Goal: Transaction & Acquisition: Purchase product/service

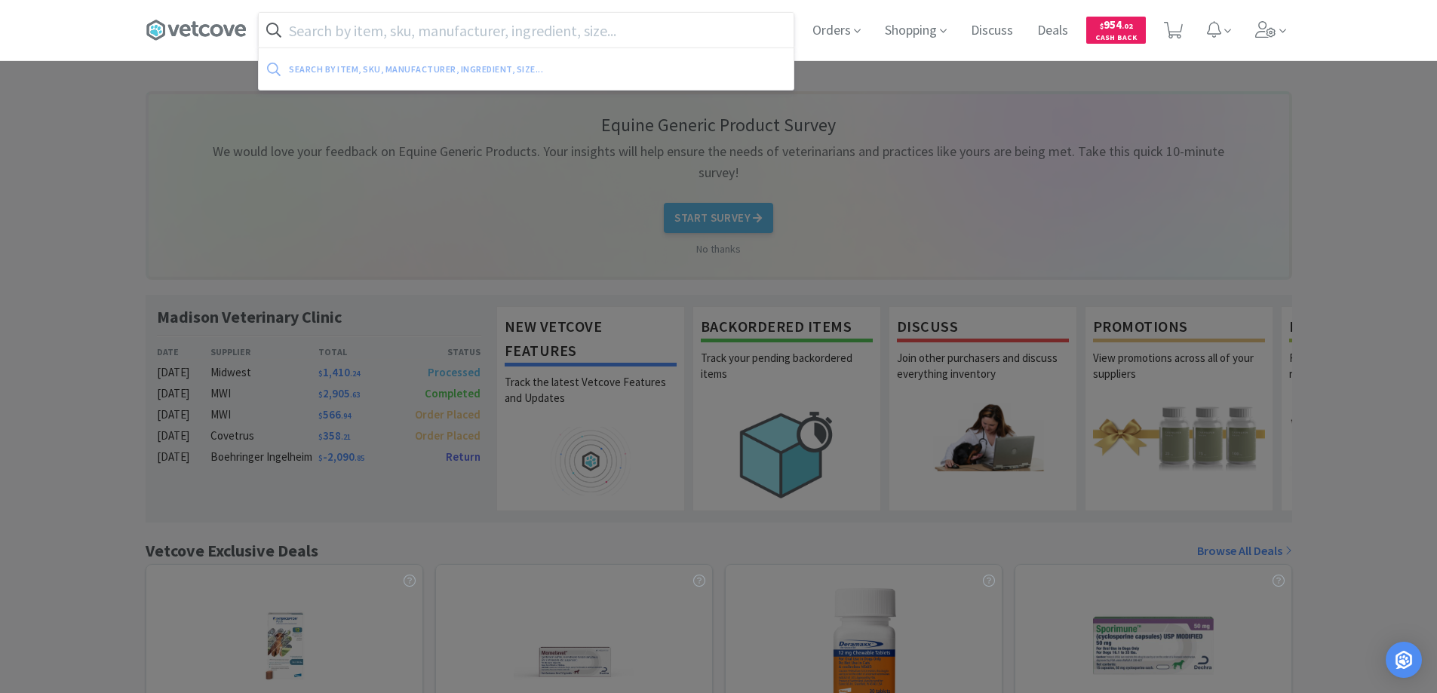
click at [311, 38] on input "text" at bounding box center [526, 30] width 535 height 35
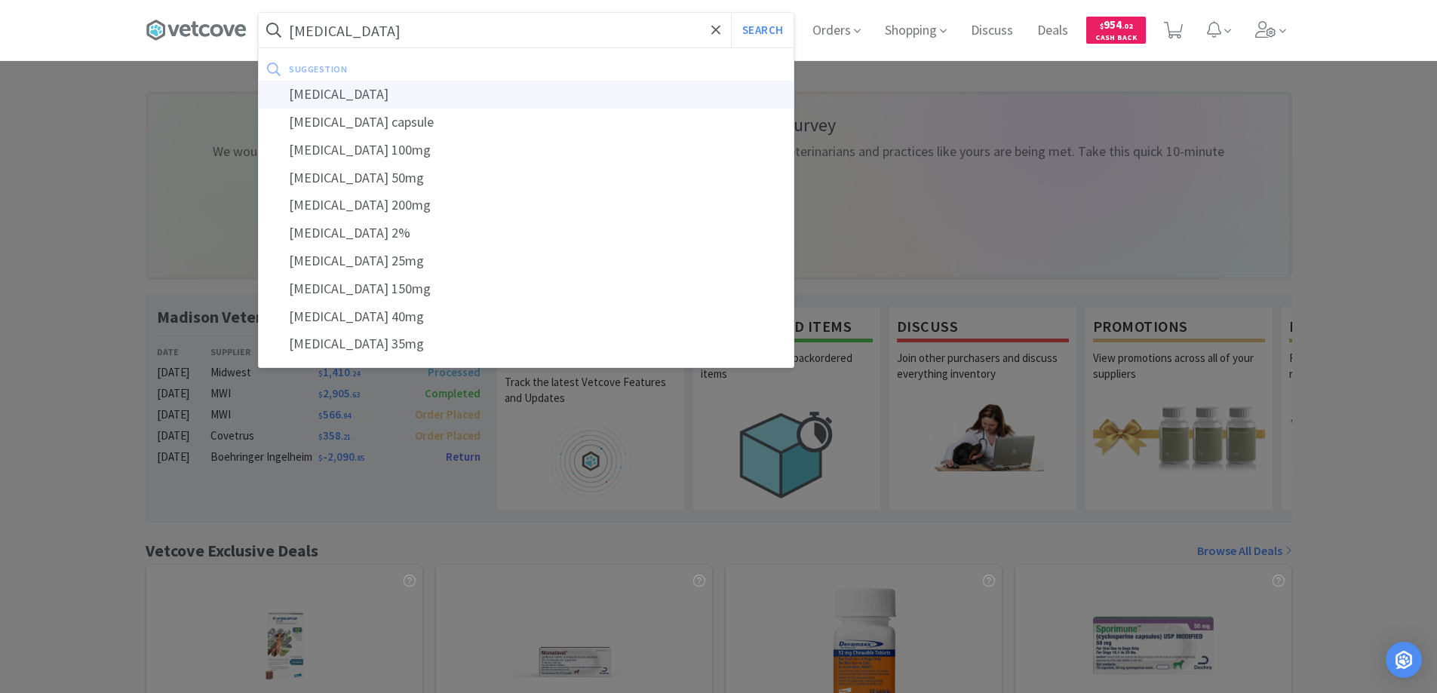
type input "[MEDICAL_DATA]"
click at [338, 99] on div "[MEDICAL_DATA]" at bounding box center [526, 95] width 535 height 28
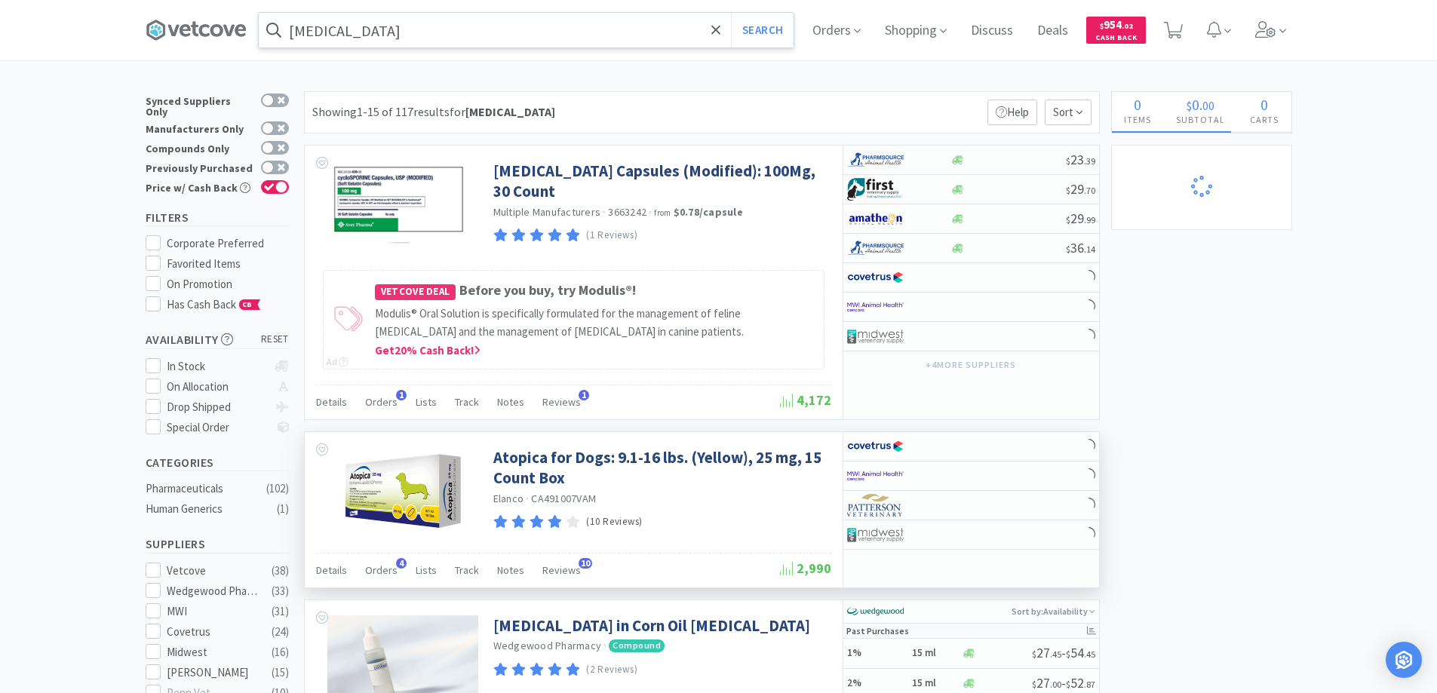
scroll to position [302, 0]
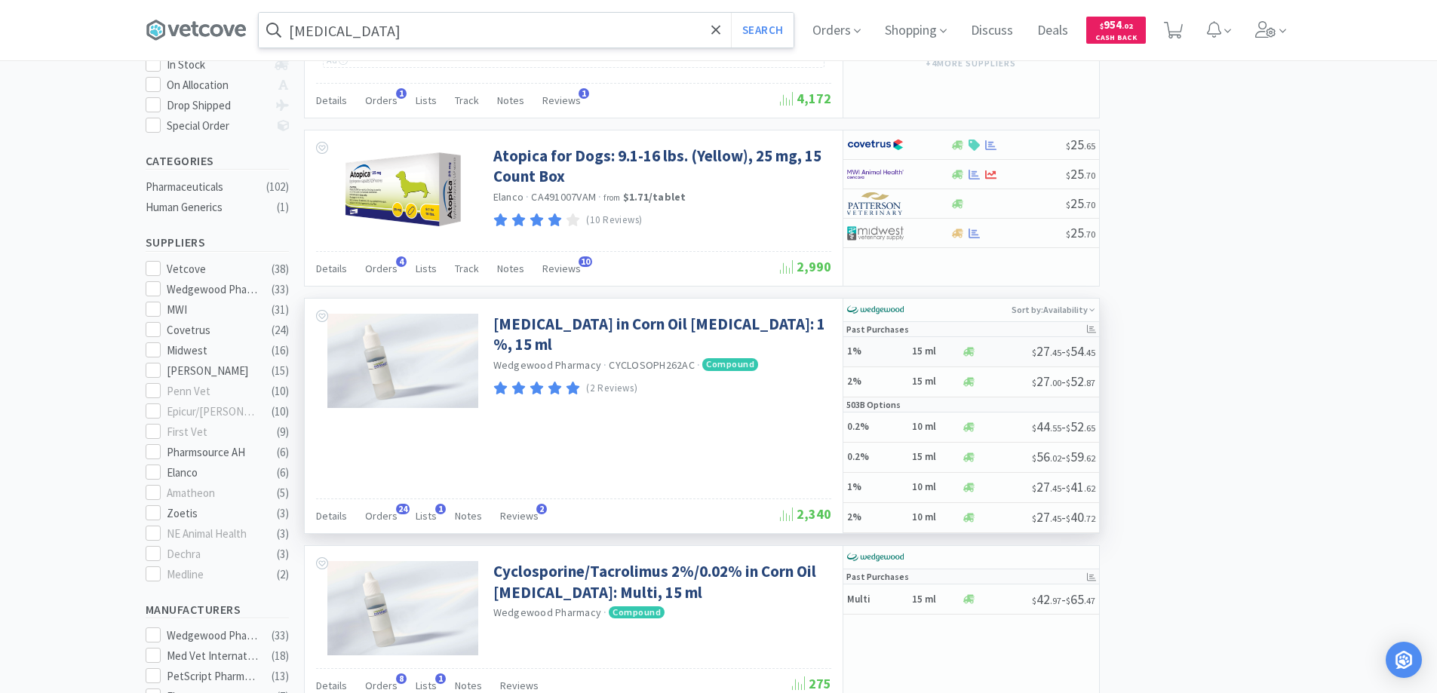
click at [893, 350] on h5 "1%" at bounding box center [877, 352] width 60 height 13
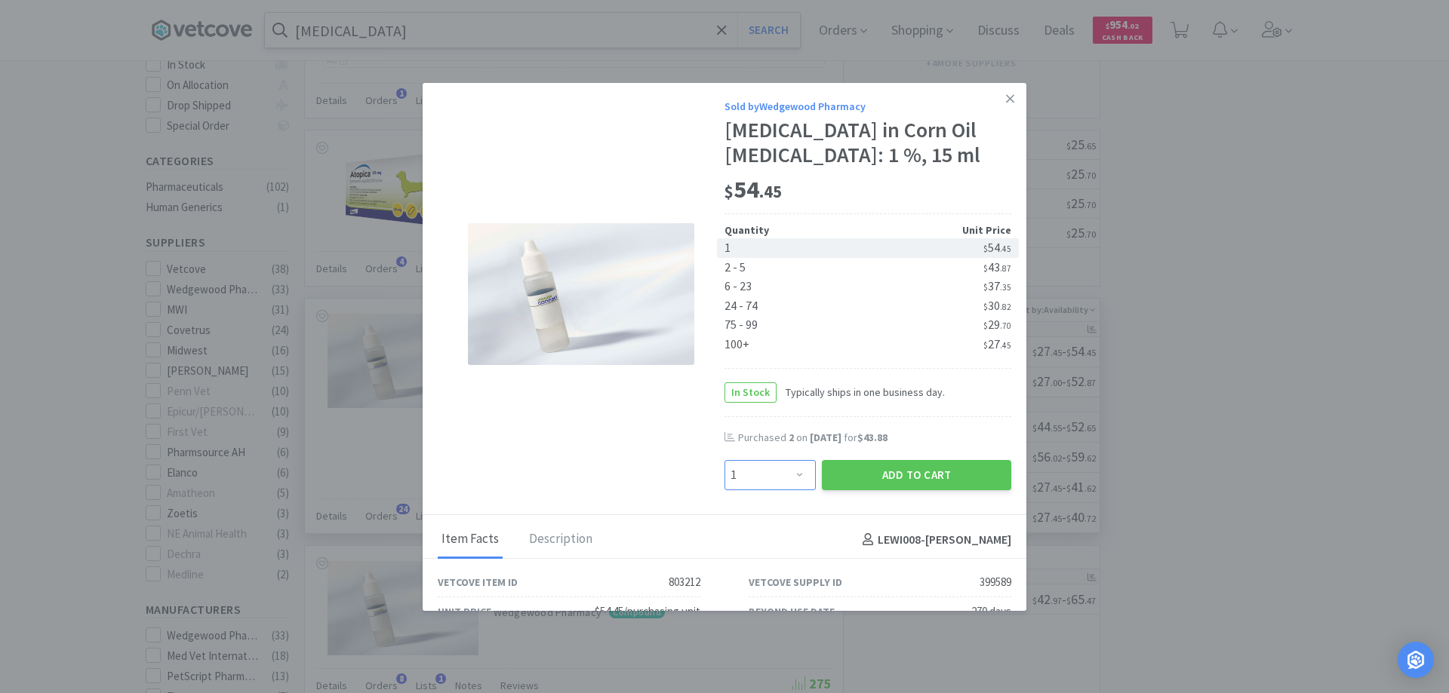
click at [791, 490] on select "Enter Quantity 1 2 3 4 5 6 7 8 9 10 11 12 13 14 15 16 17 18 19 20 Enter Quantity" at bounding box center [769, 475] width 91 height 30
select select "2"
click at [724, 485] on select "Enter Quantity 1 2 3 4 5 6 7 8 9 10 11 12 13 14 15 16 17 18 19 20 Enter Quantity" at bounding box center [769, 475] width 91 height 30
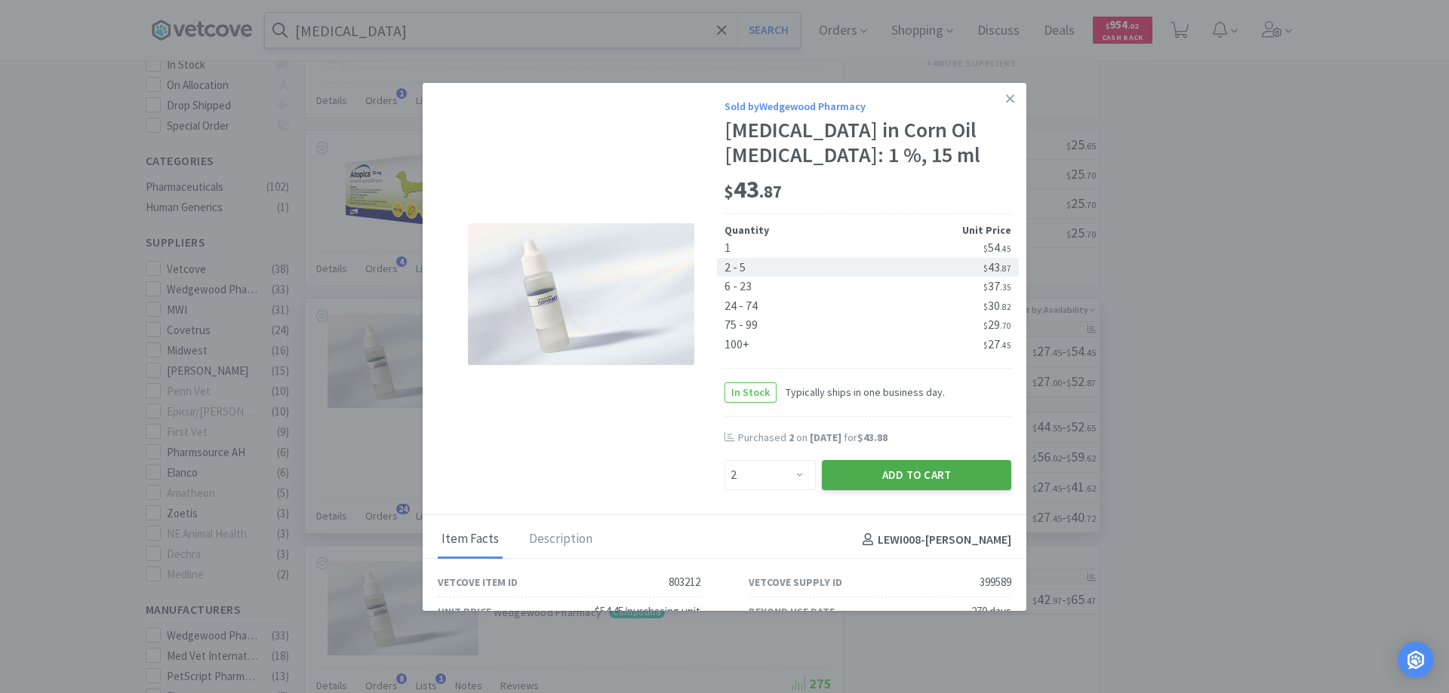
click at [870, 490] on button "Add to Cart" at bounding box center [916, 475] width 189 height 30
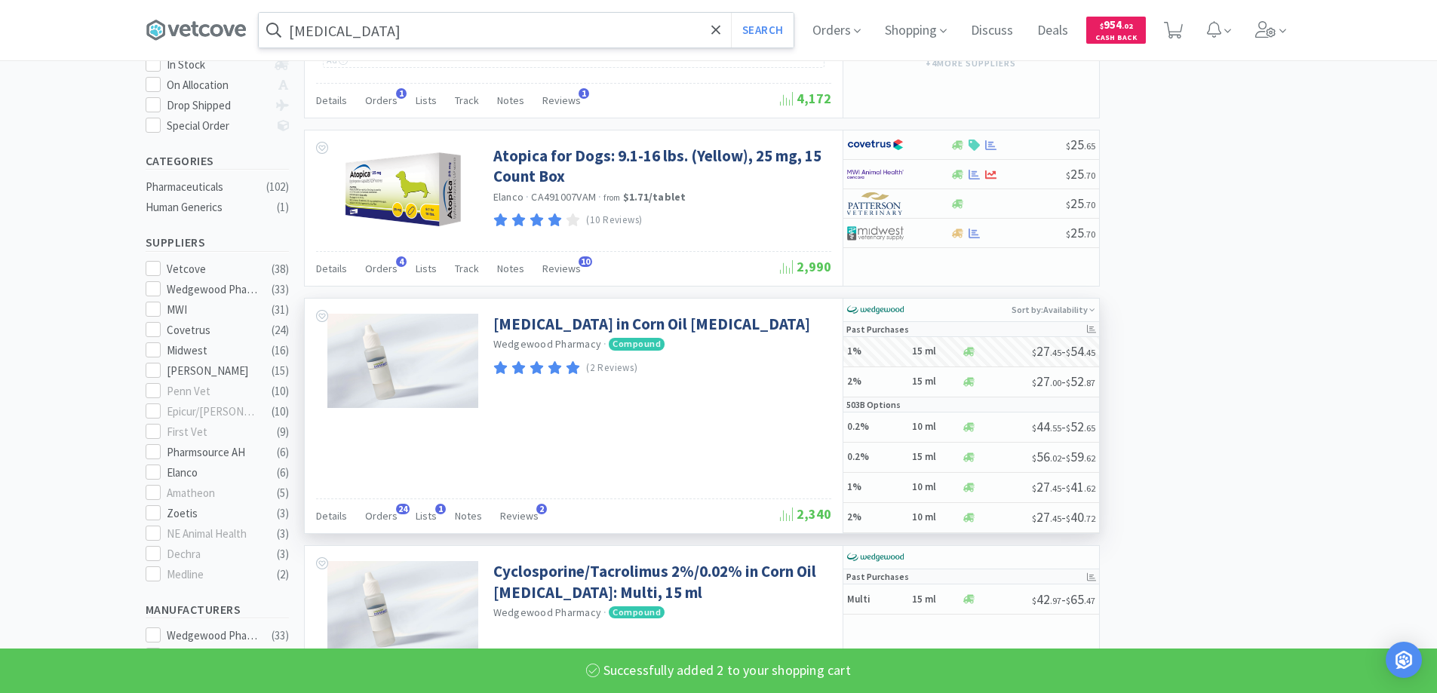
select select "2"
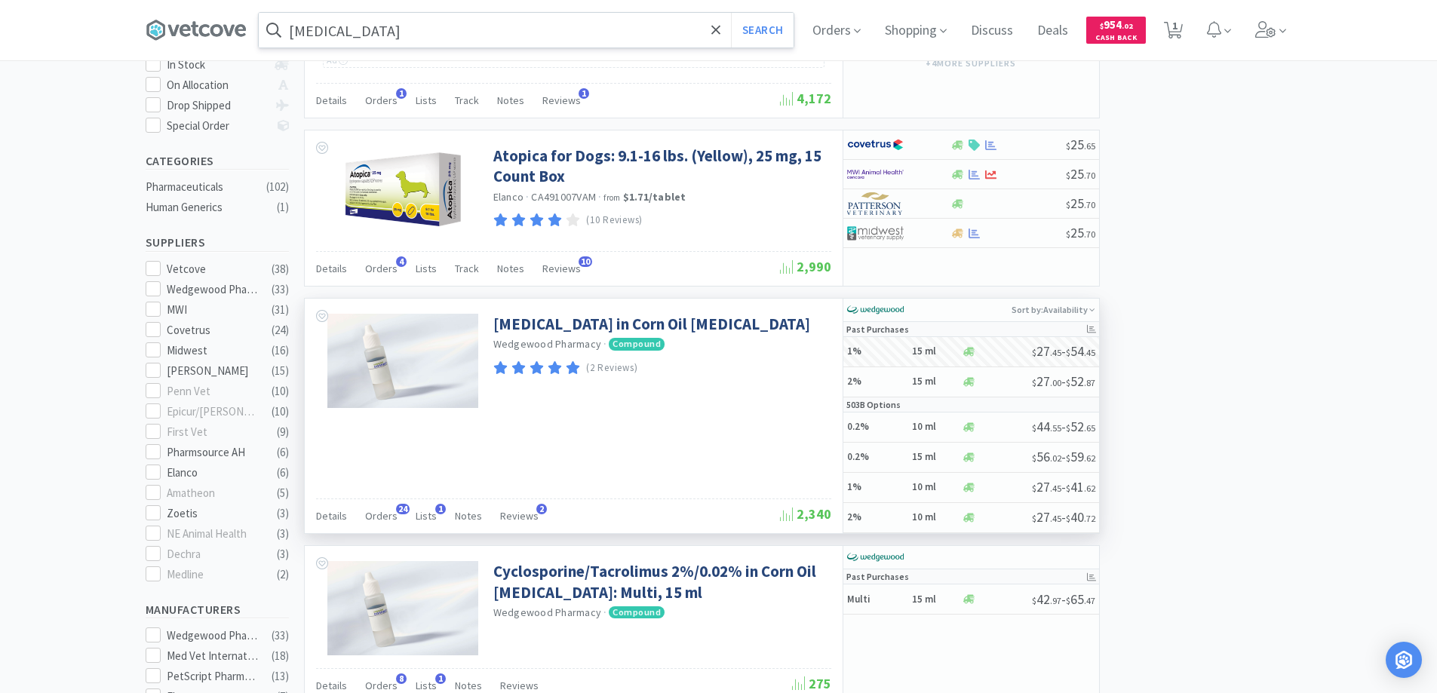
scroll to position [0, 0]
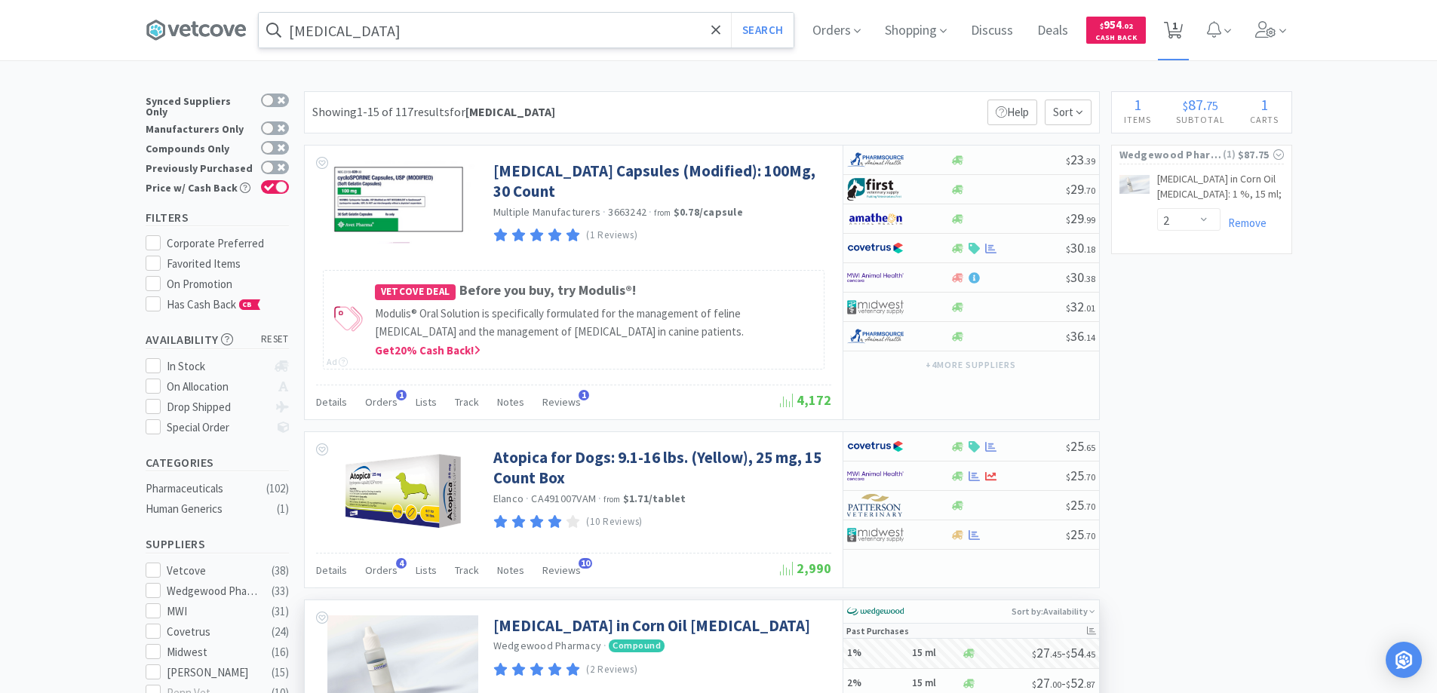
click at [1178, 29] on span "1" at bounding box center [1175, 25] width 5 height 60
select select "2"
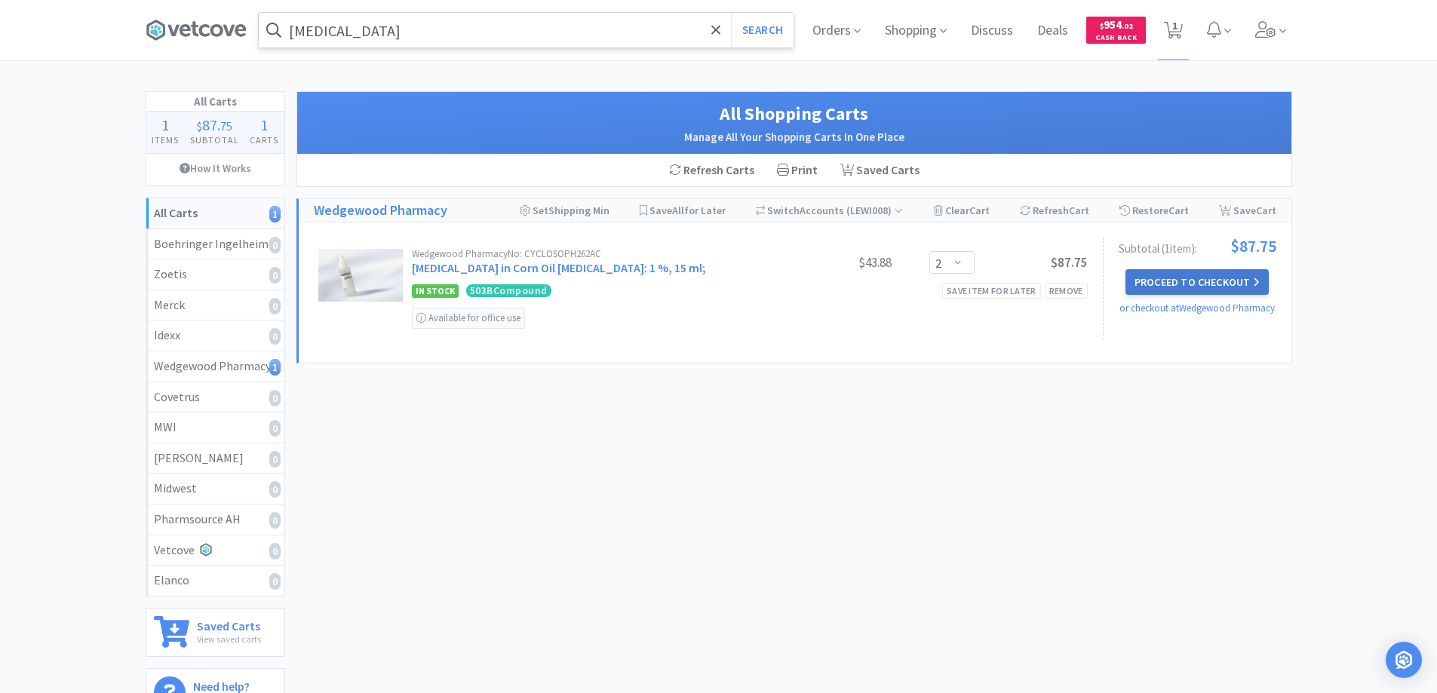
click at [1150, 281] on button "Proceed to Checkout" at bounding box center [1197, 282] width 143 height 26
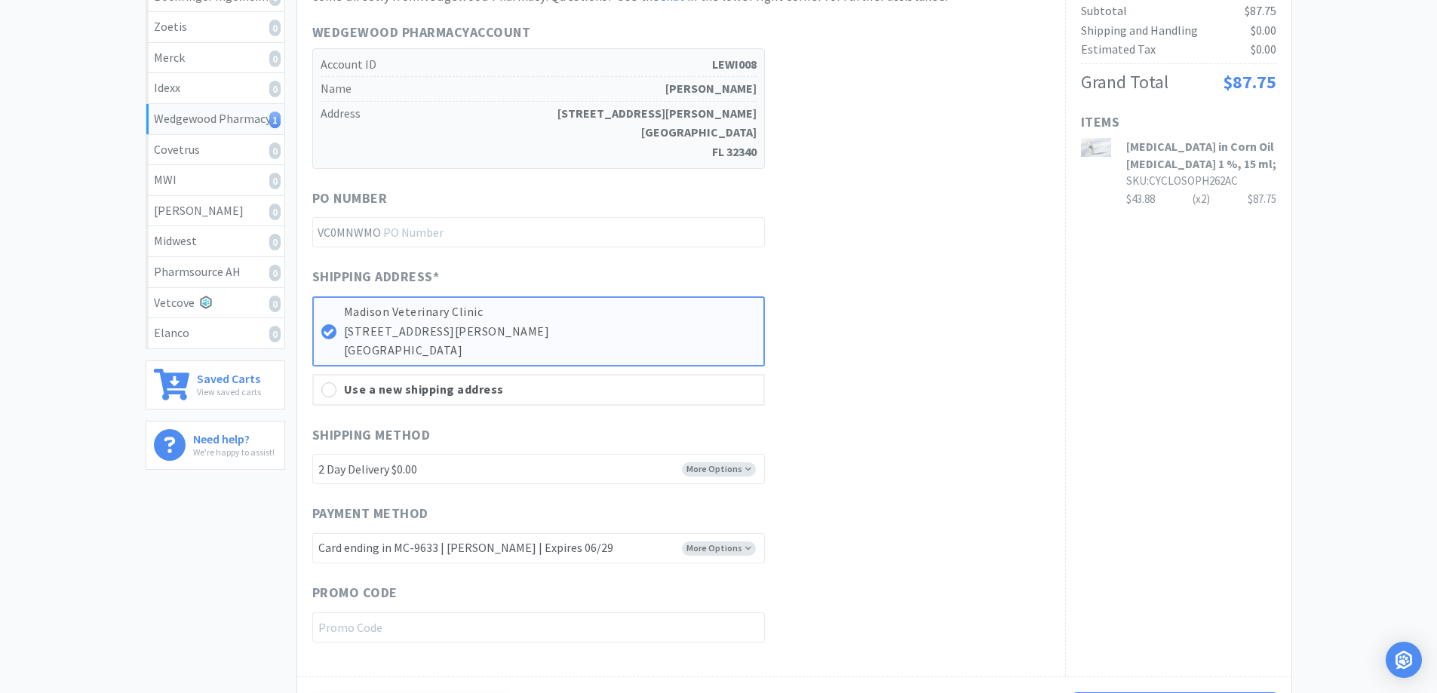
scroll to position [447, 0]
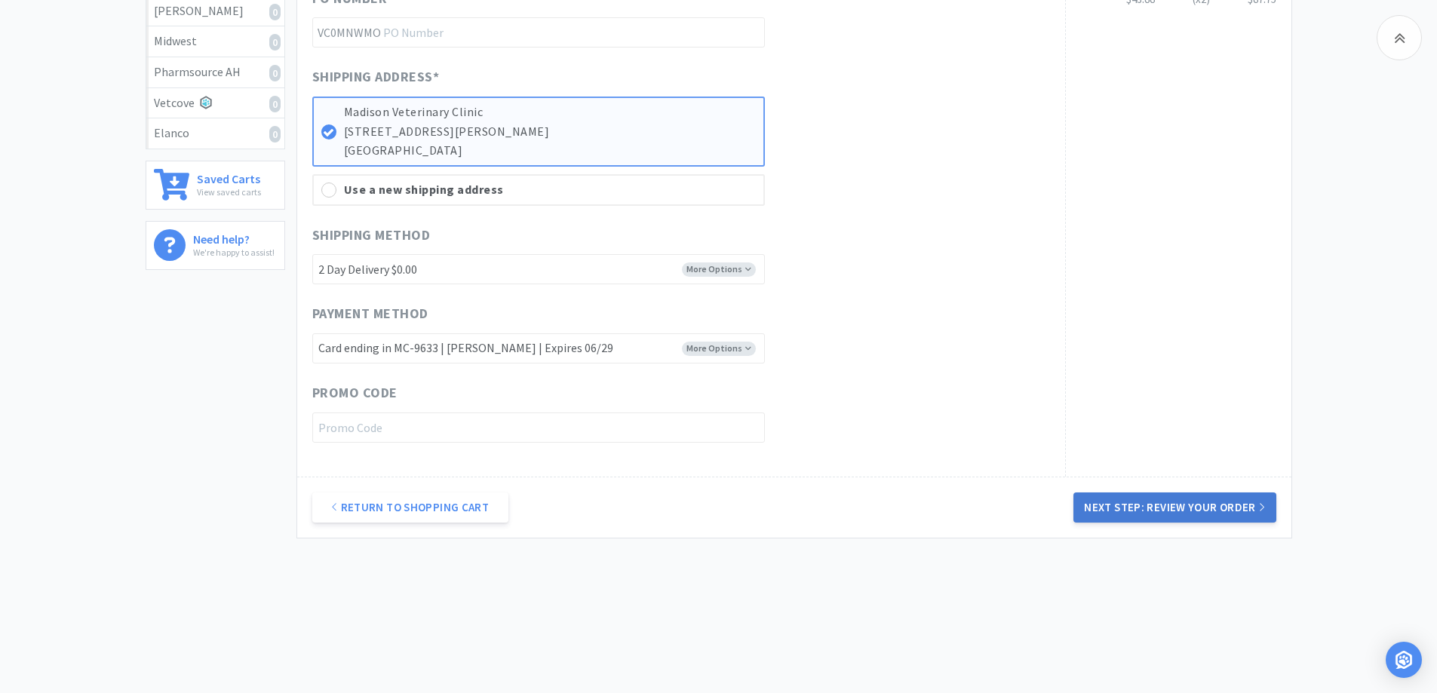
click at [1131, 509] on button "Next Step: Review Your Order" at bounding box center [1175, 508] width 202 height 30
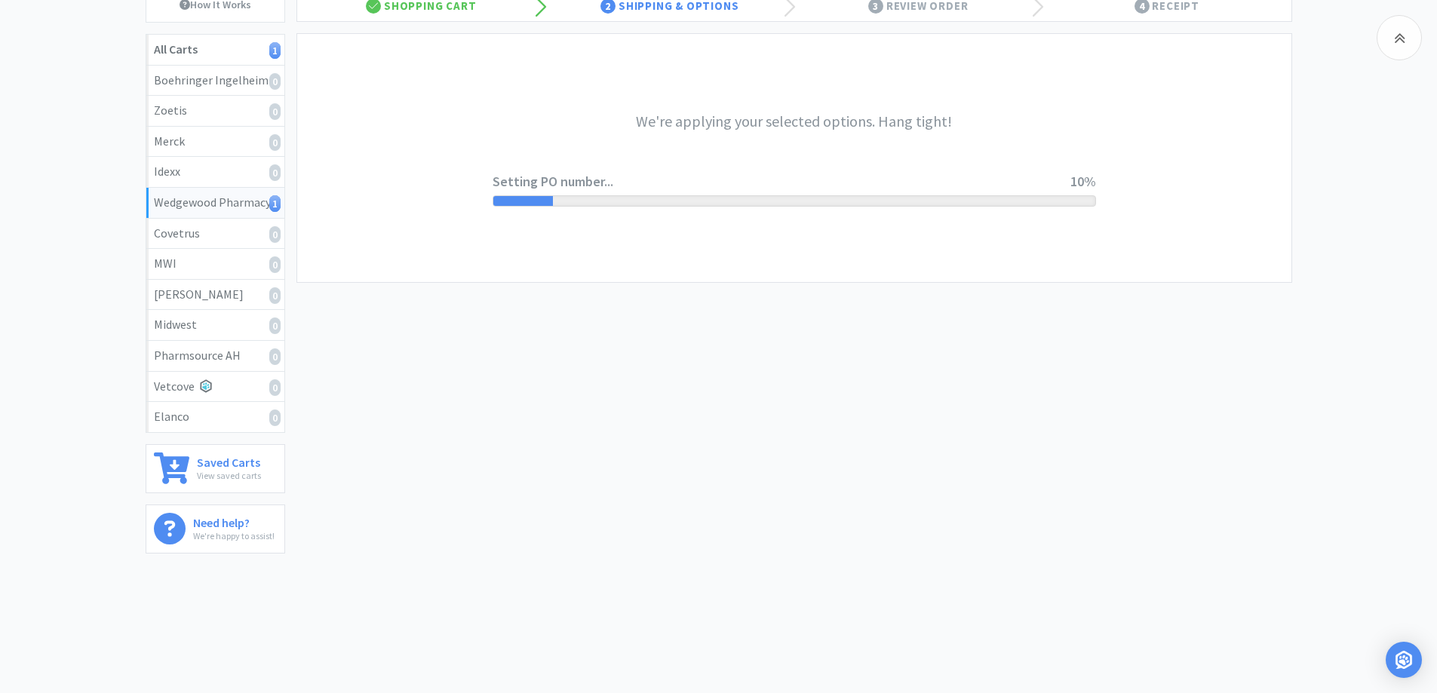
scroll to position [0, 0]
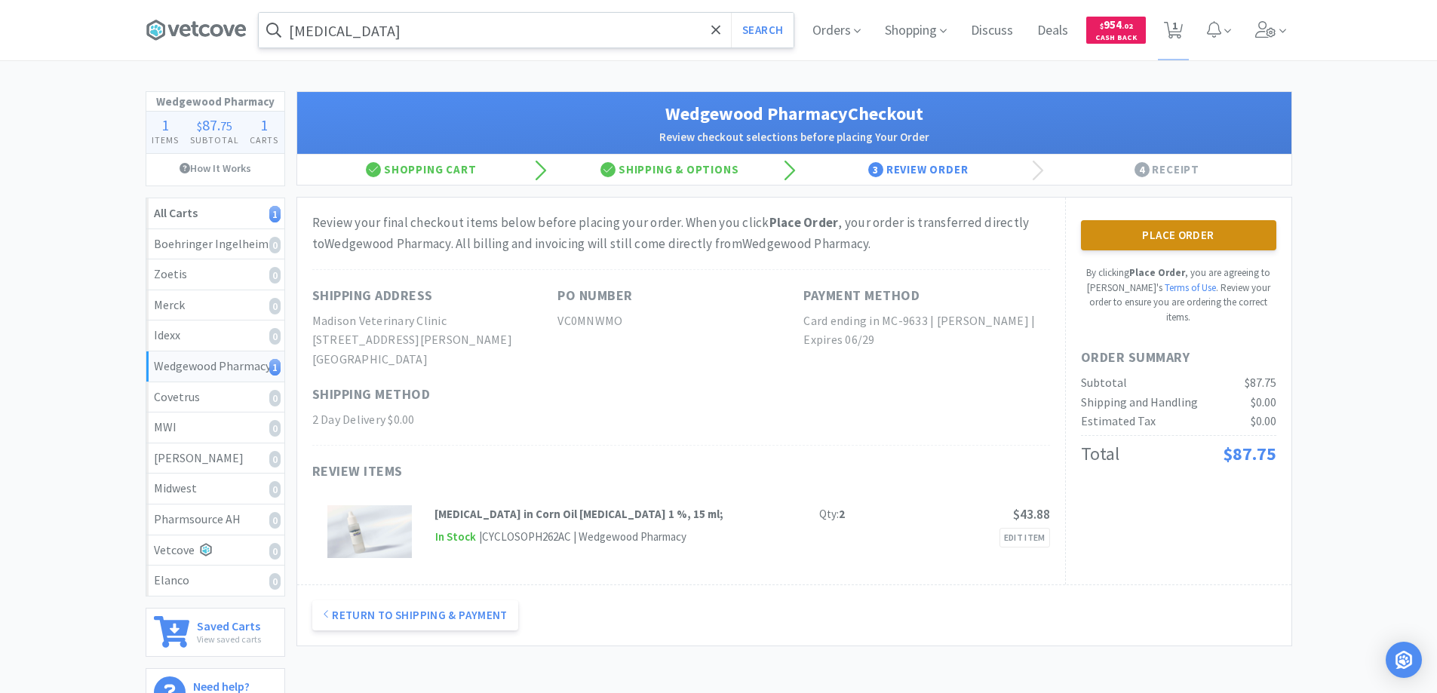
click at [1160, 230] on button "Place Order" at bounding box center [1178, 235] width 195 height 30
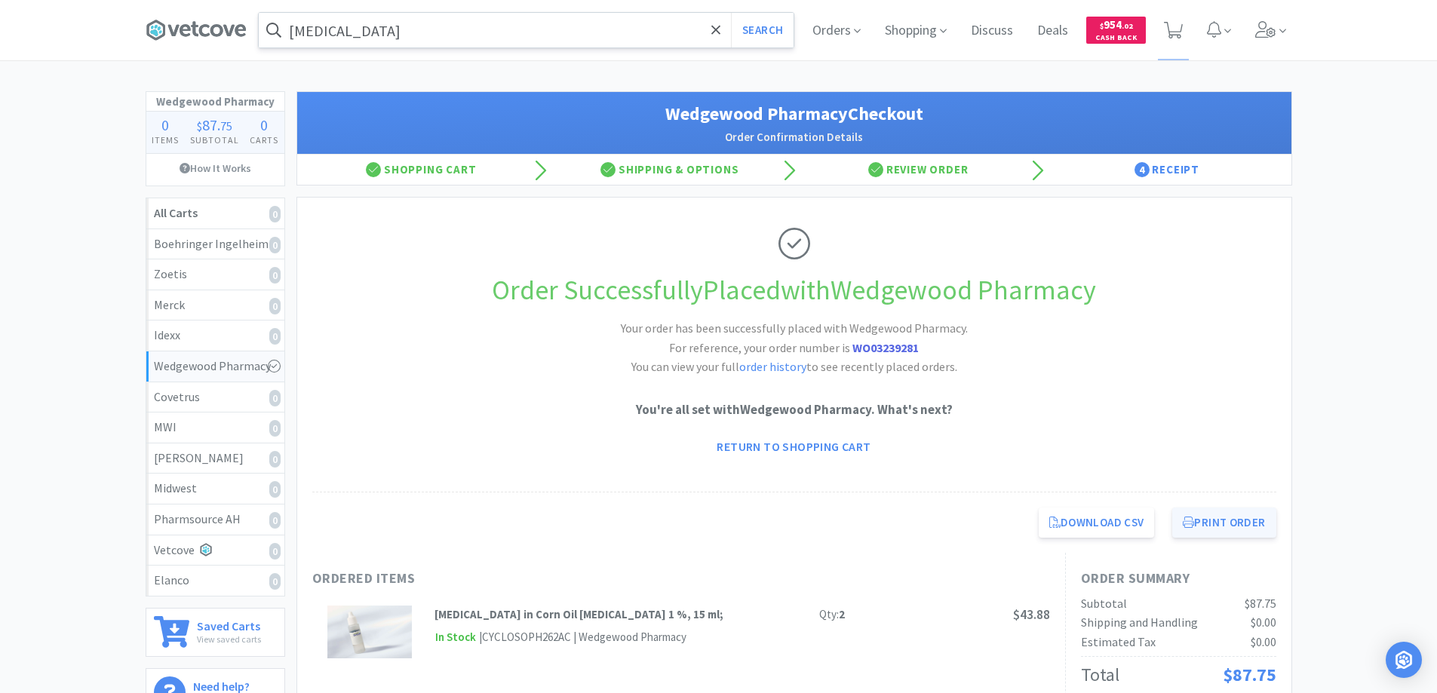
click at [1203, 521] on button "Print Order" at bounding box center [1224, 523] width 103 height 30
click at [822, 33] on span "Orders" at bounding box center [837, 30] width 60 height 60
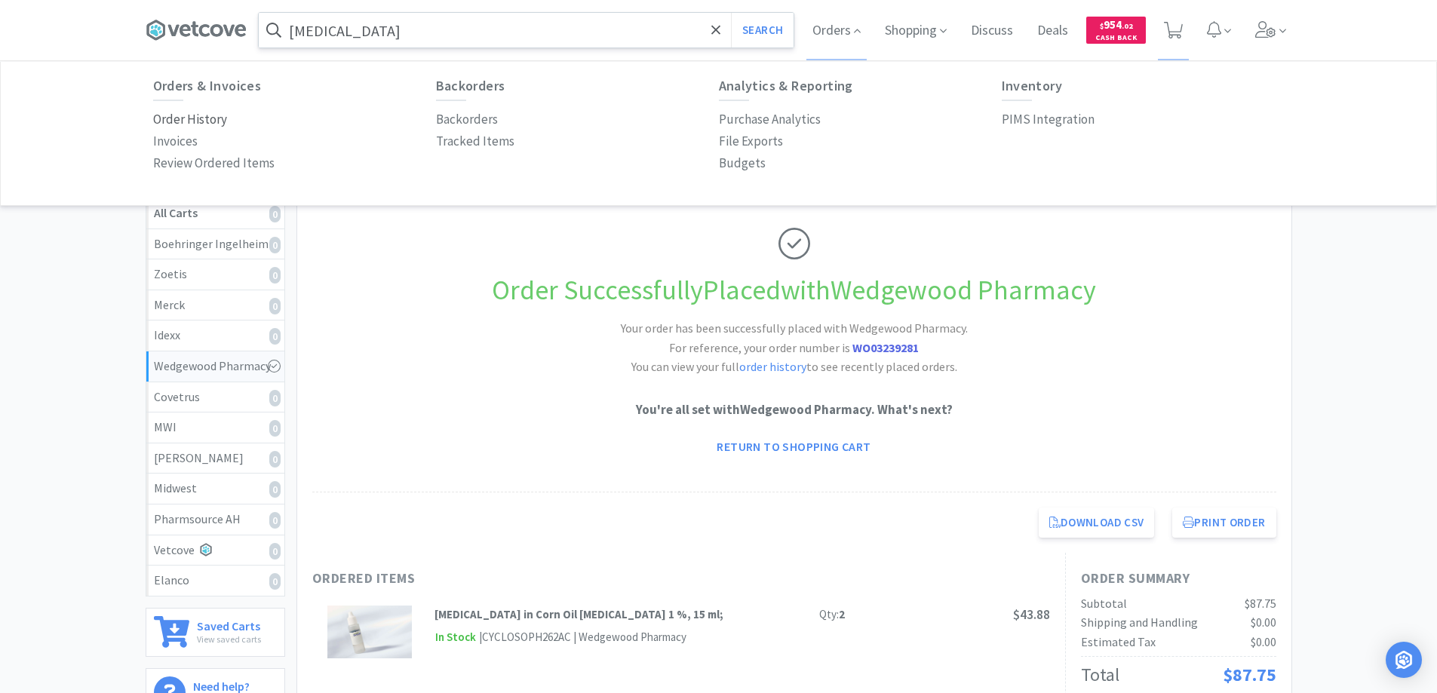
click at [211, 118] on p "Order History" at bounding box center [190, 119] width 74 height 20
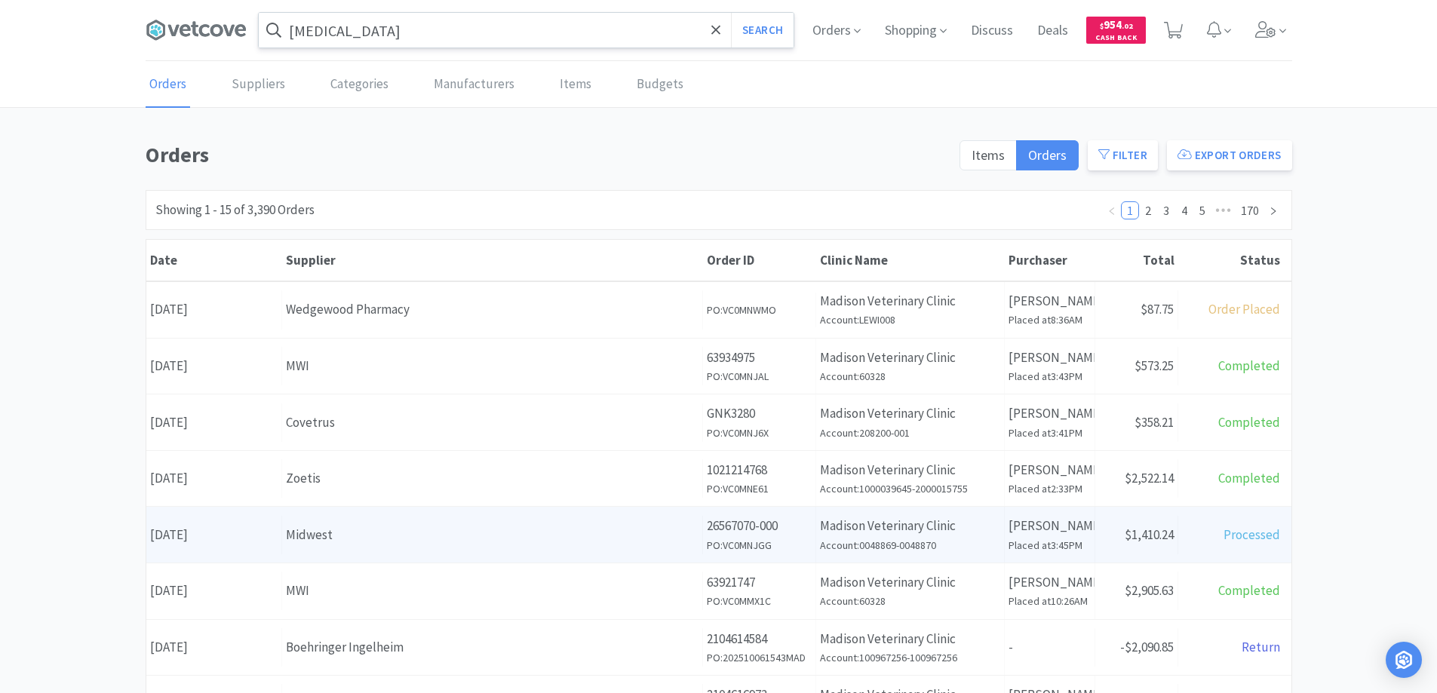
click at [380, 527] on div "Midwest" at bounding box center [492, 535] width 413 height 20
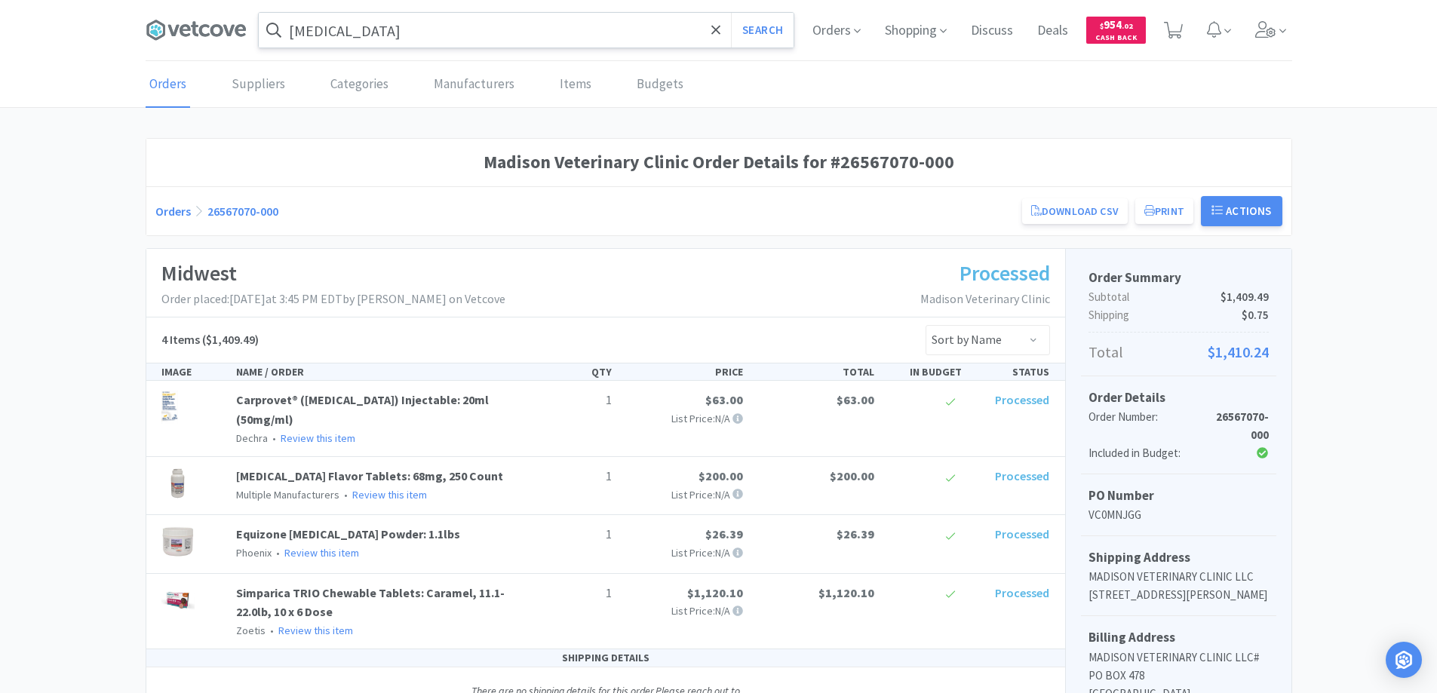
click at [171, 212] on link "Orders" at bounding box center [172, 211] width 35 height 15
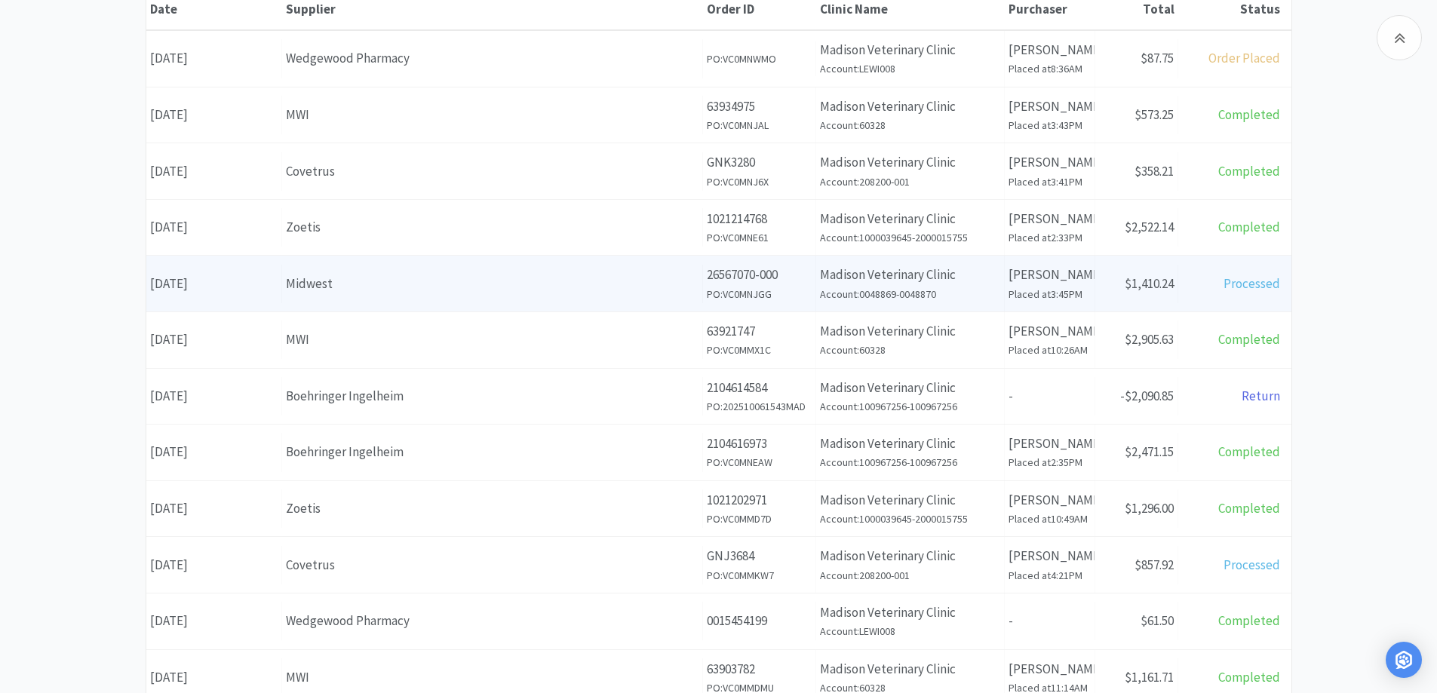
scroll to position [302, 0]
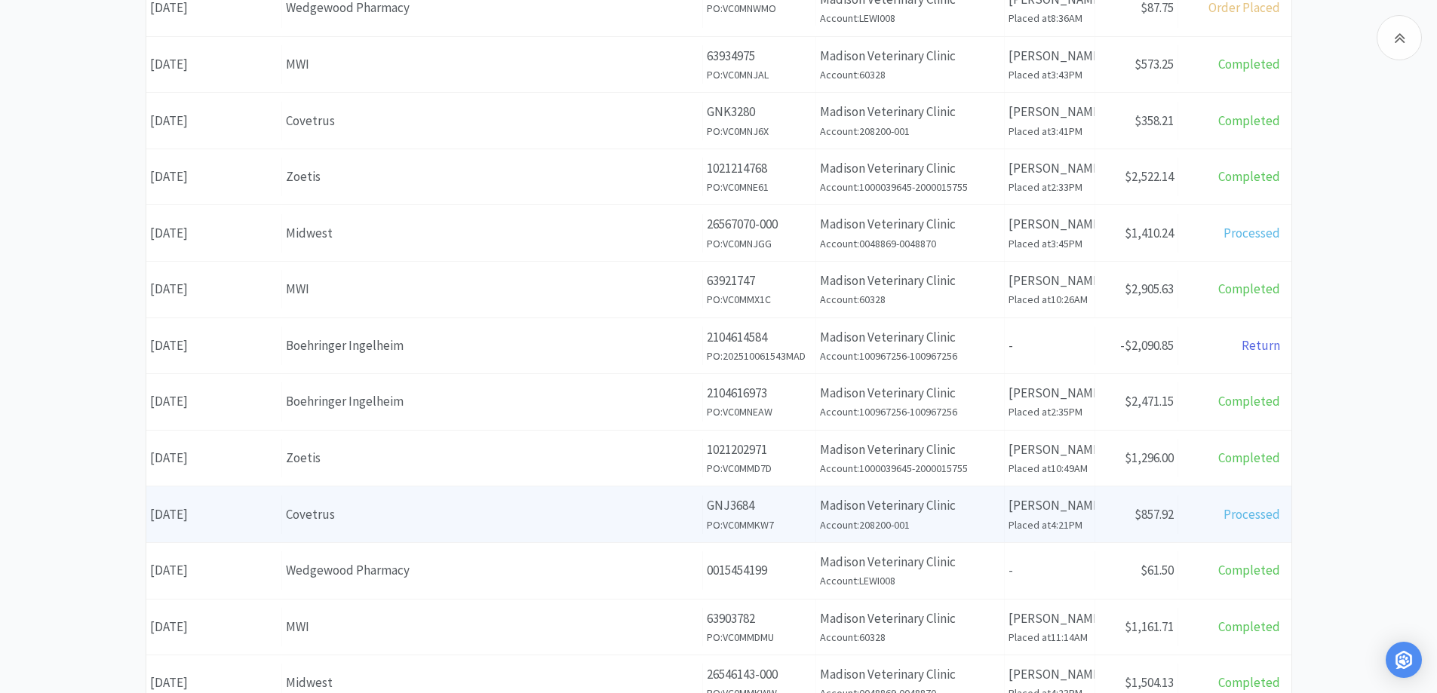
click at [398, 523] on div "Covetrus" at bounding box center [492, 515] width 413 height 20
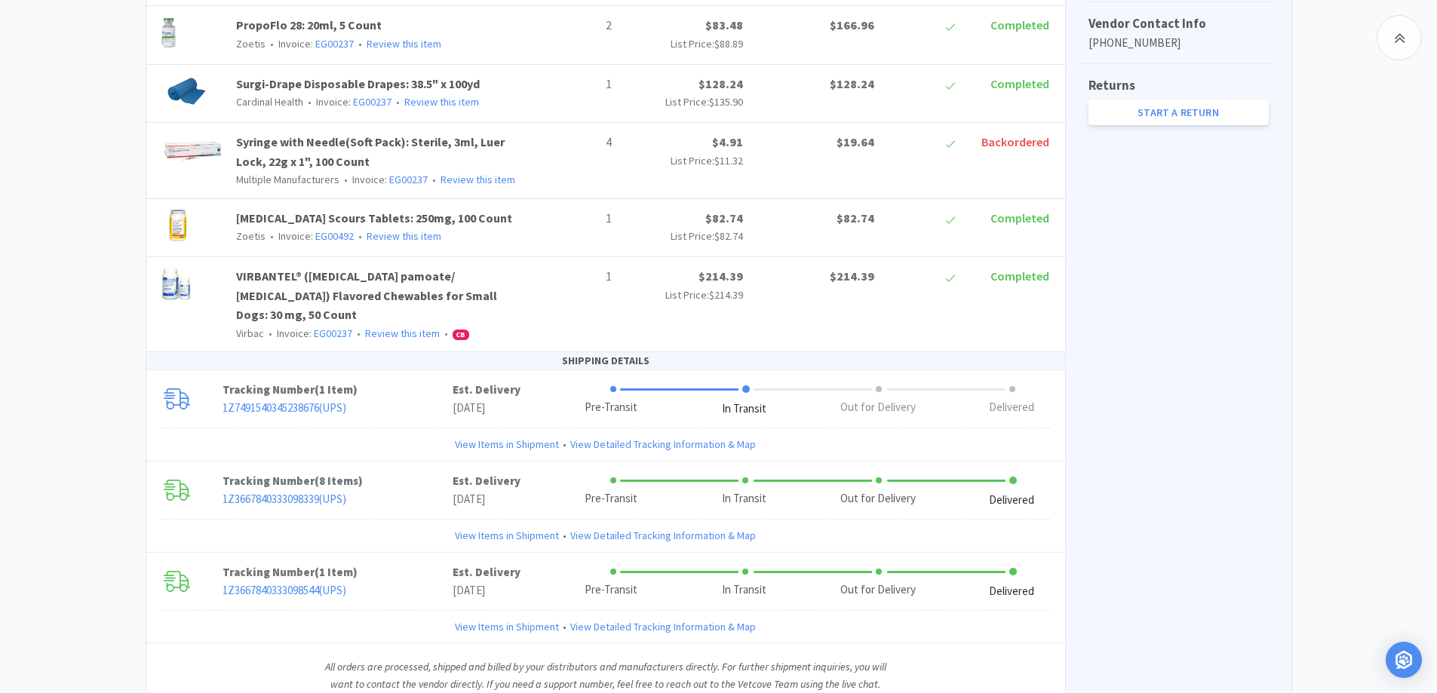
scroll to position [830, 0]
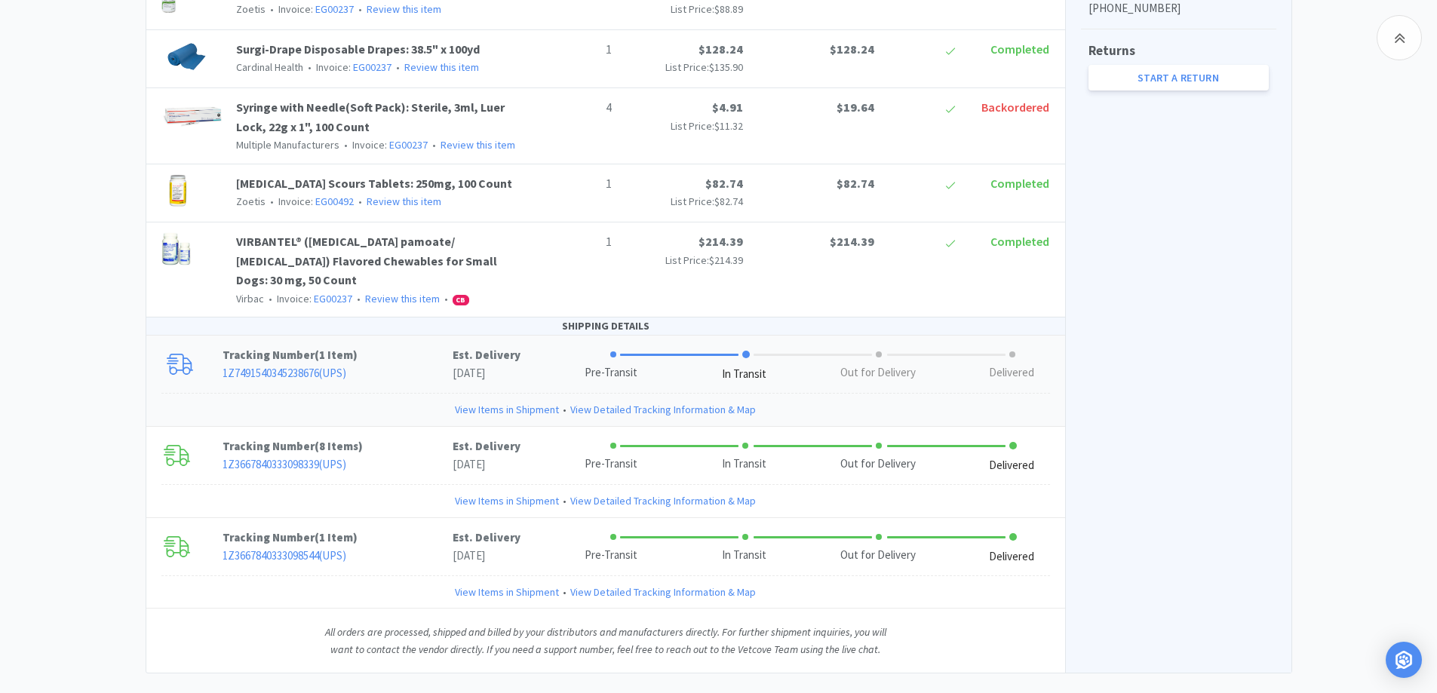
click at [504, 401] on link "View Items in Shipment" at bounding box center [507, 409] width 104 height 17
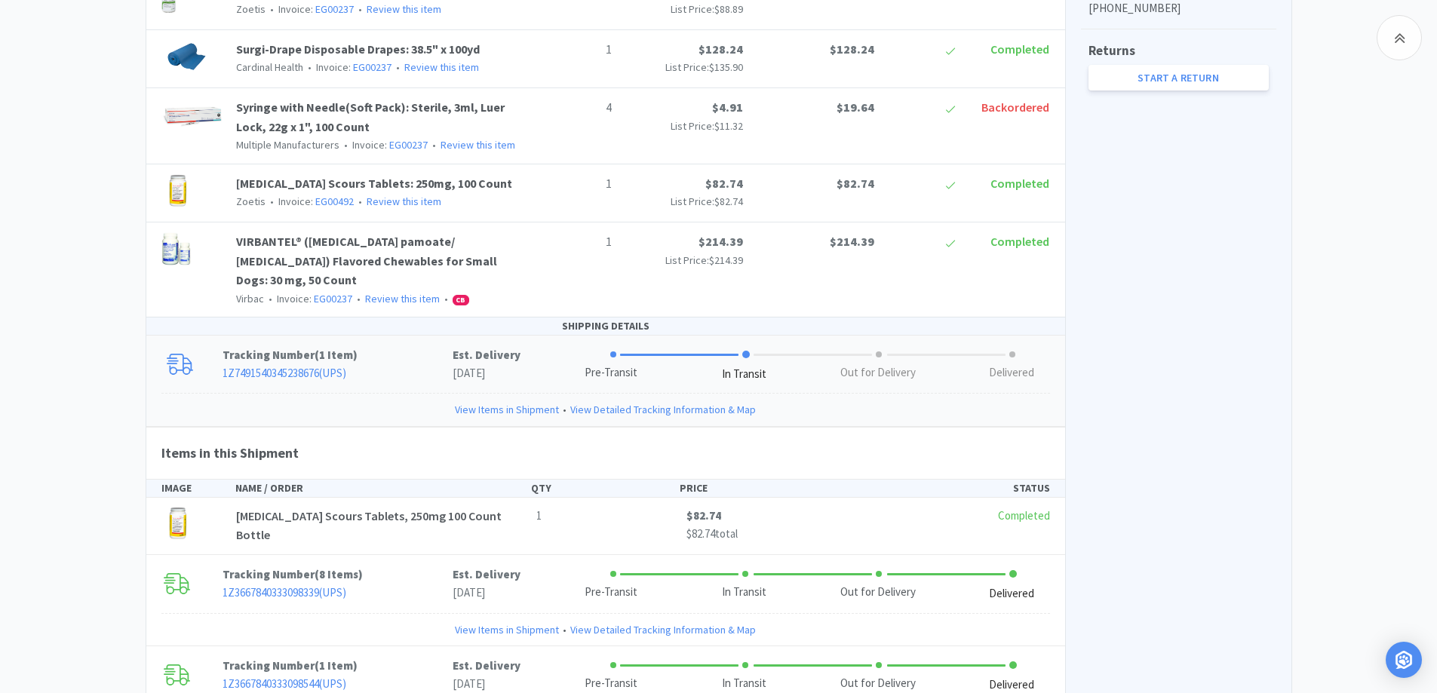
click at [504, 401] on link "View Items in Shipment" at bounding box center [507, 409] width 104 height 17
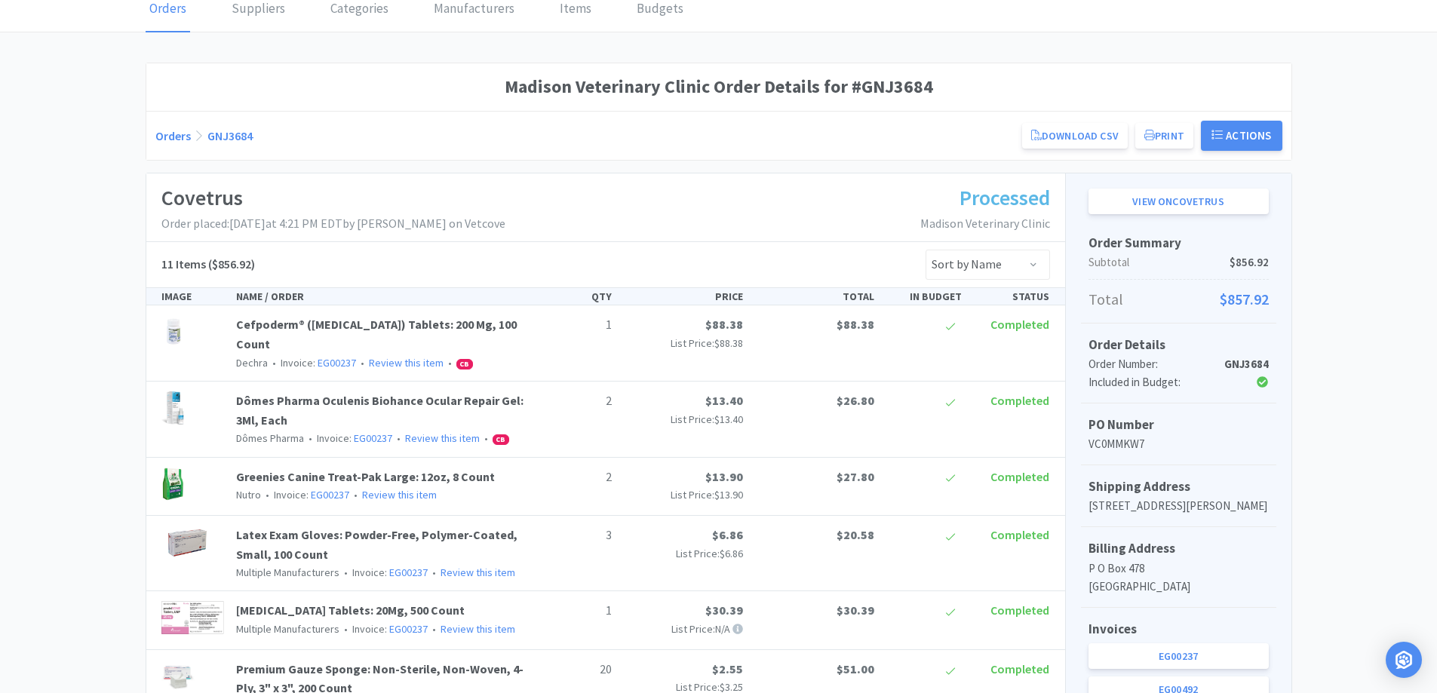
scroll to position [0, 0]
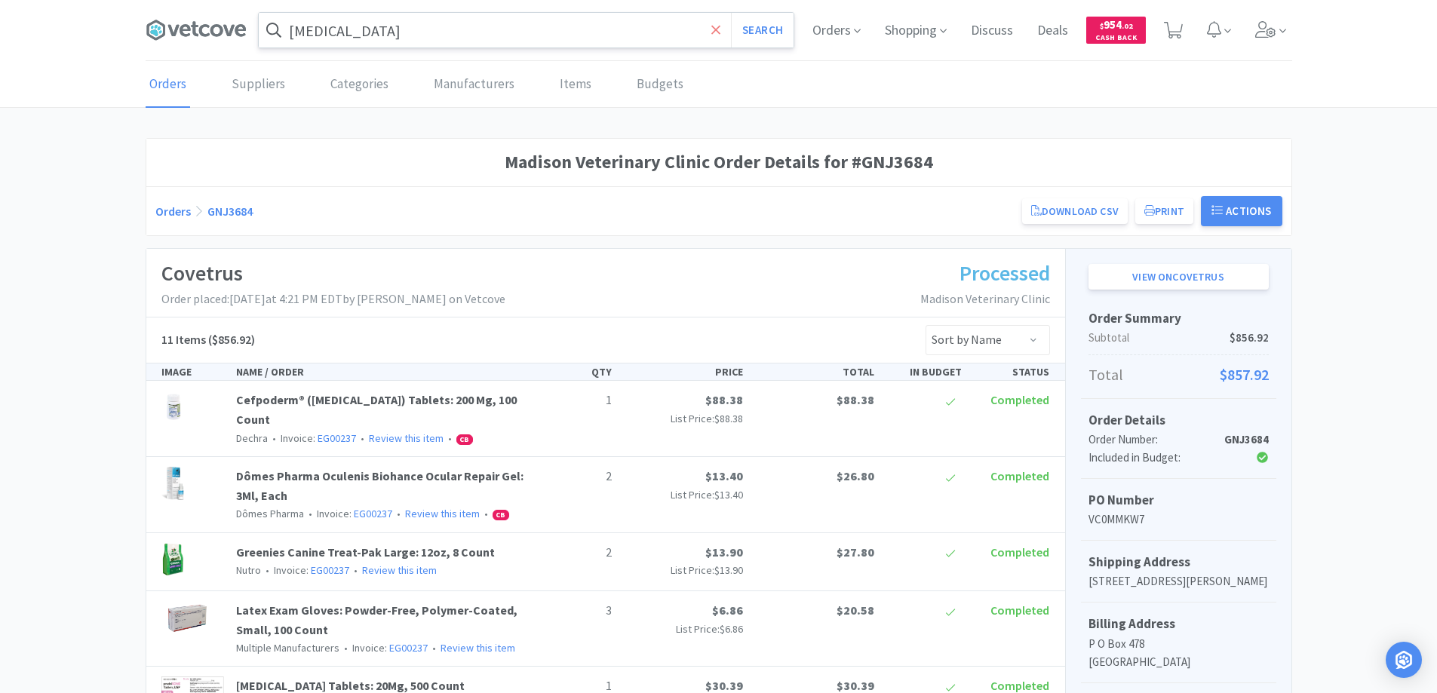
click at [716, 30] on icon at bounding box center [716, 29] width 9 height 9
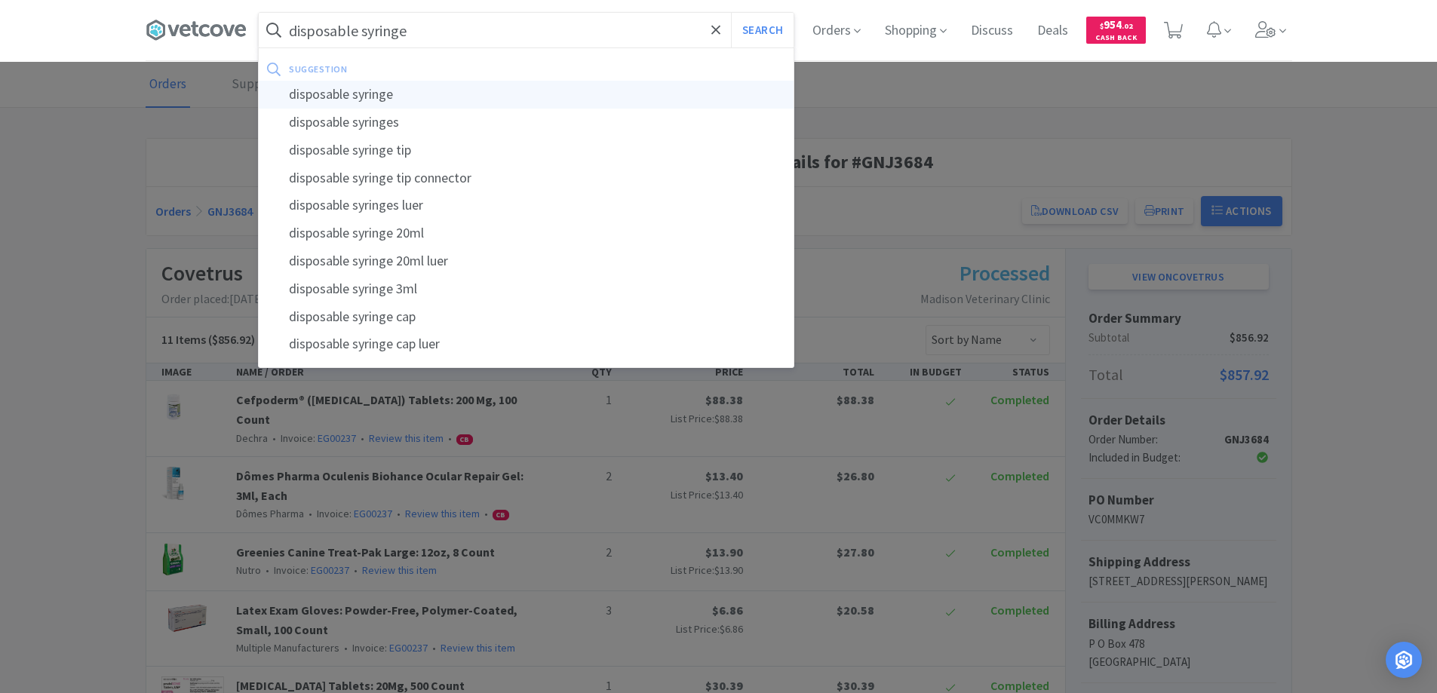
type input "disposable syringe"
click at [338, 92] on div "disposable syringe" at bounding box center [526, 95] width 535 height 28
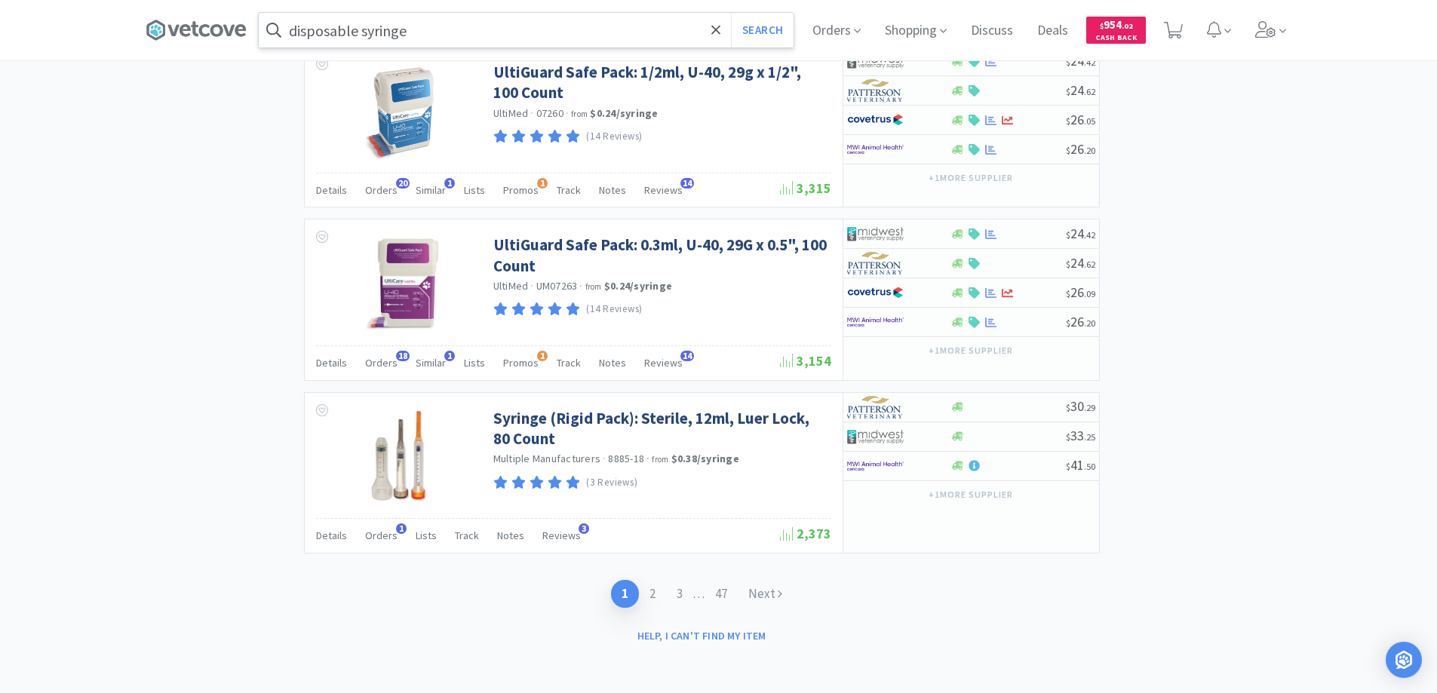
scroll to position [2903, 0]
click at [652, 592] on link "2" at bounding box center [652, 593] width 27 height 28
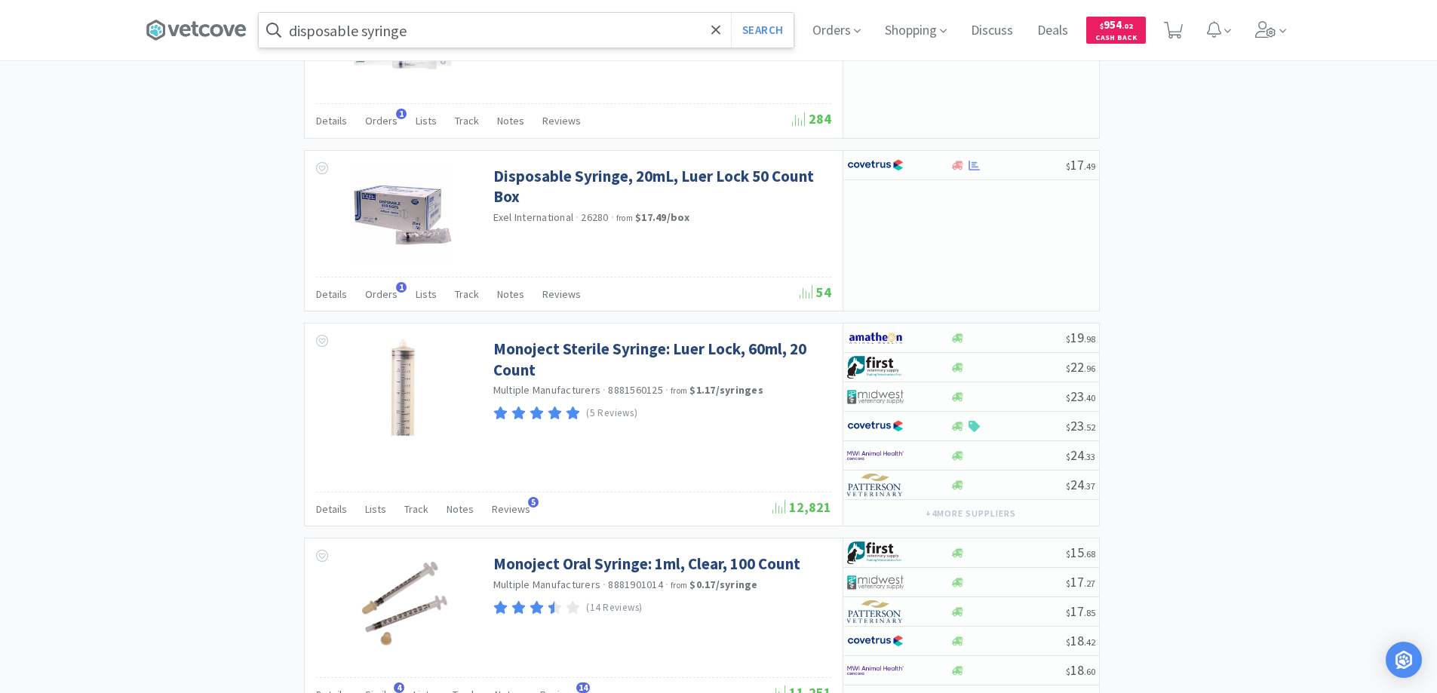
scroll to position [2424, 0]
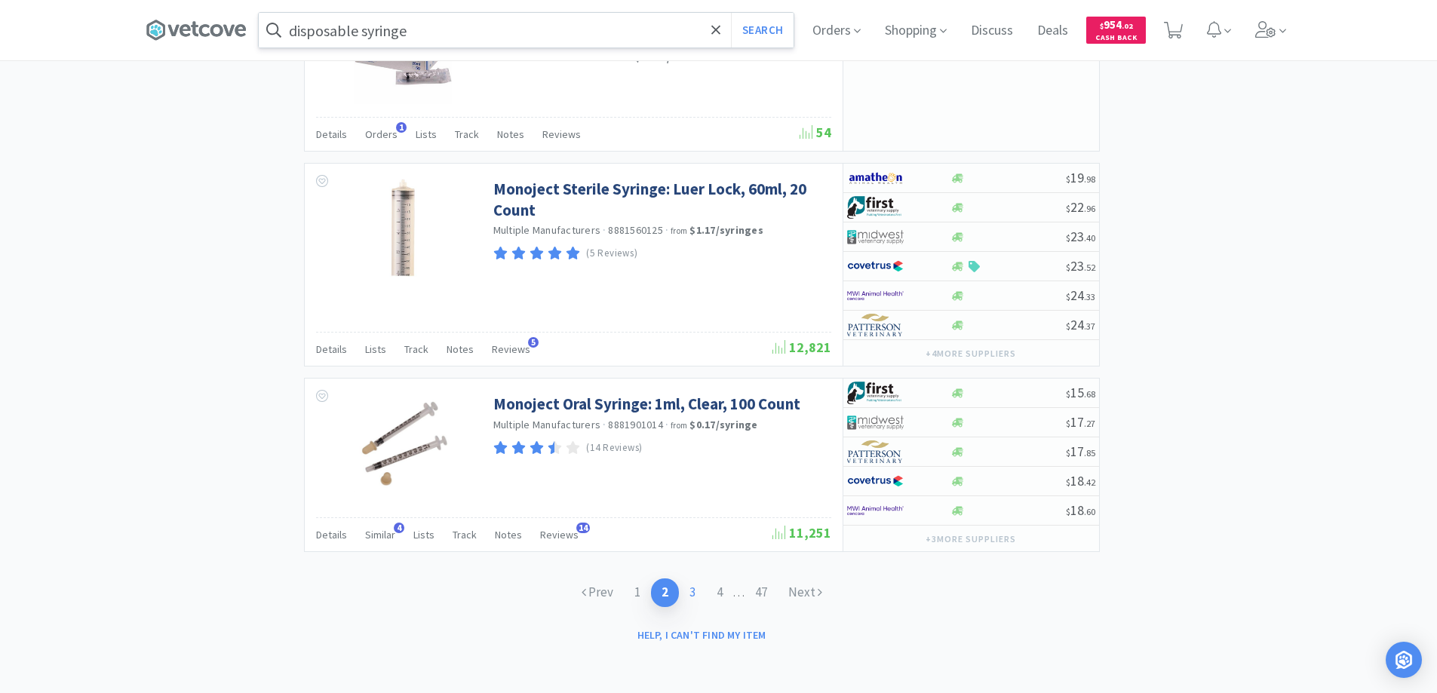
click at [694, 595] on link "3" at bounding box center [692, 593] width 27 height 28
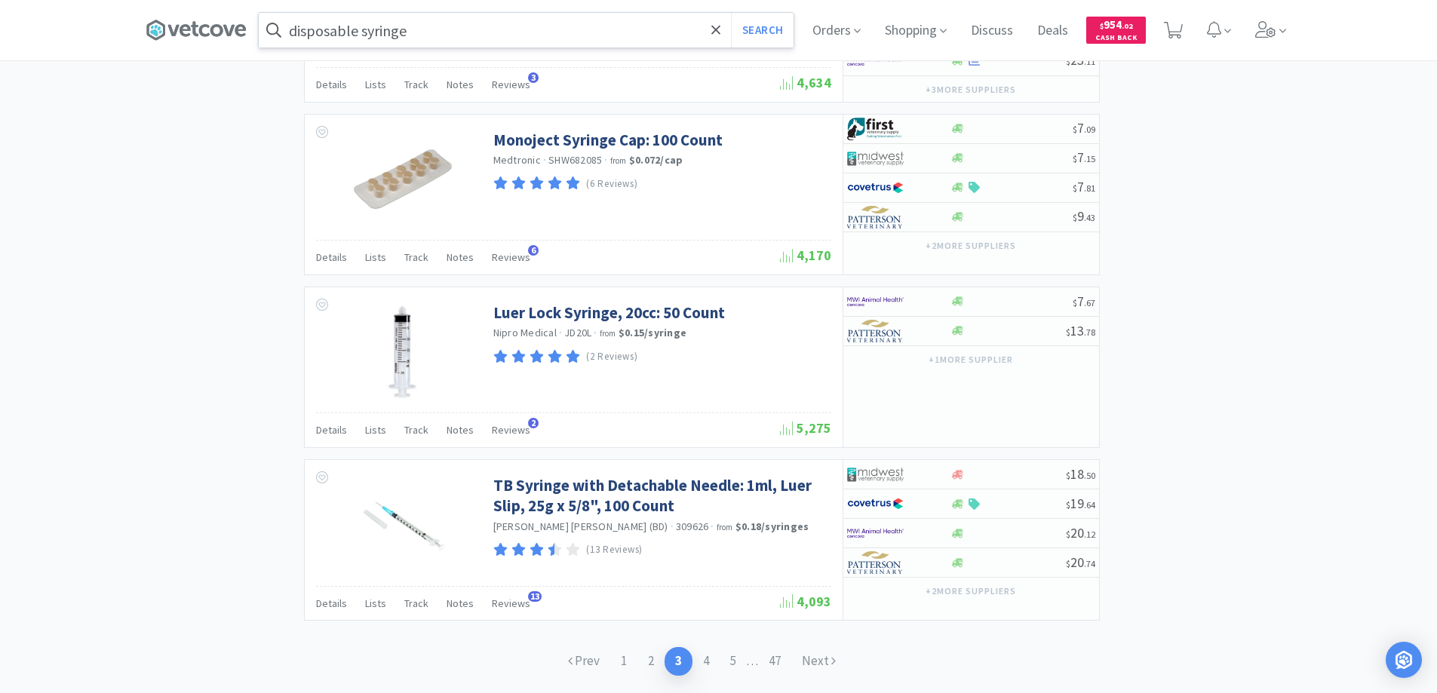
scroll to position [2482, 0]
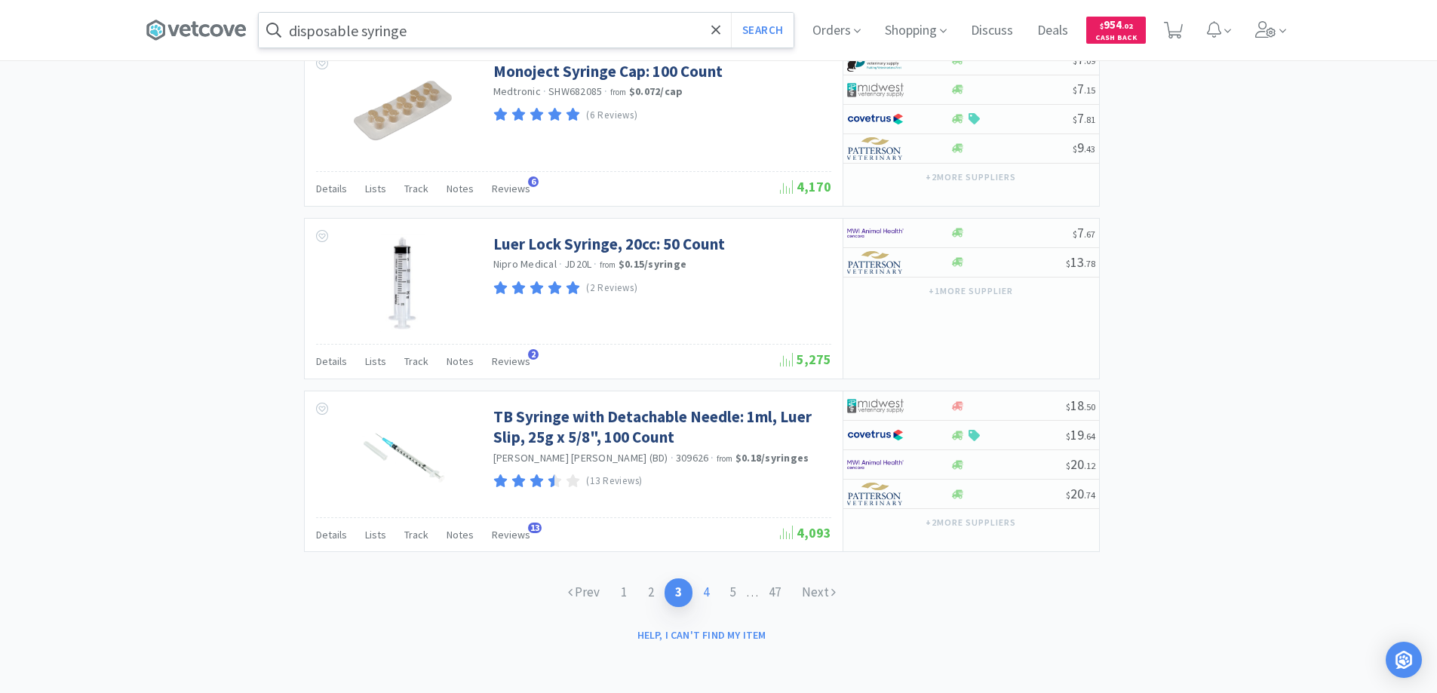
click at [699, 592] on link "4" at bounding box center [706, 593] width 27 height 28
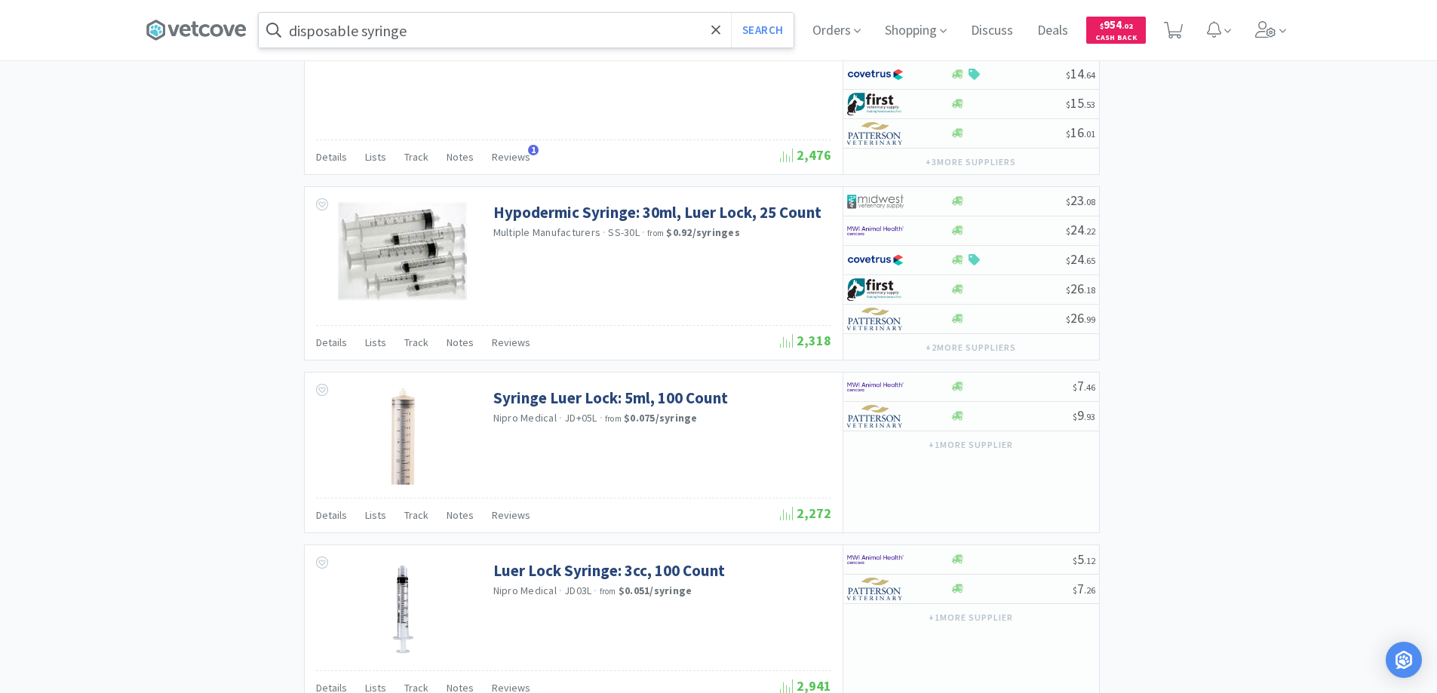
scroll to position [2376, 0]
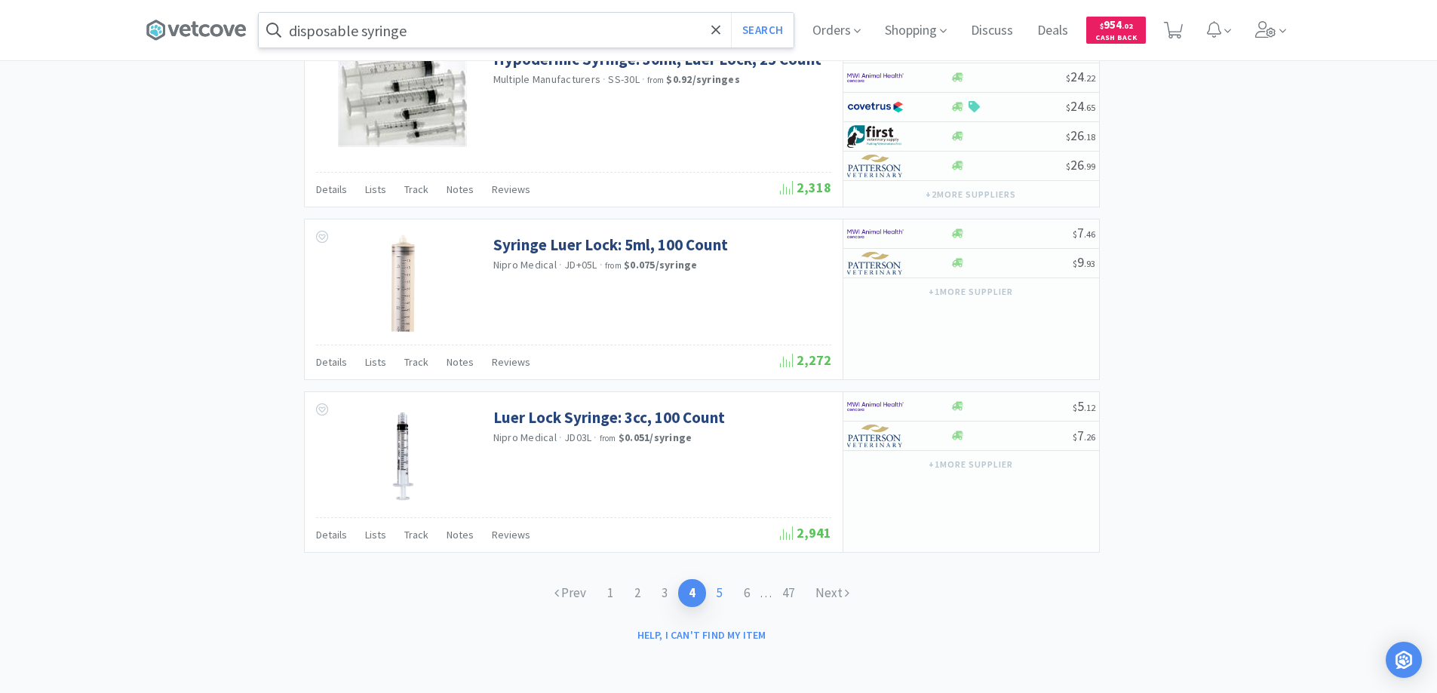
click at [716, 593] on link "5" at bounding box center [719, 593] width 27 height 28
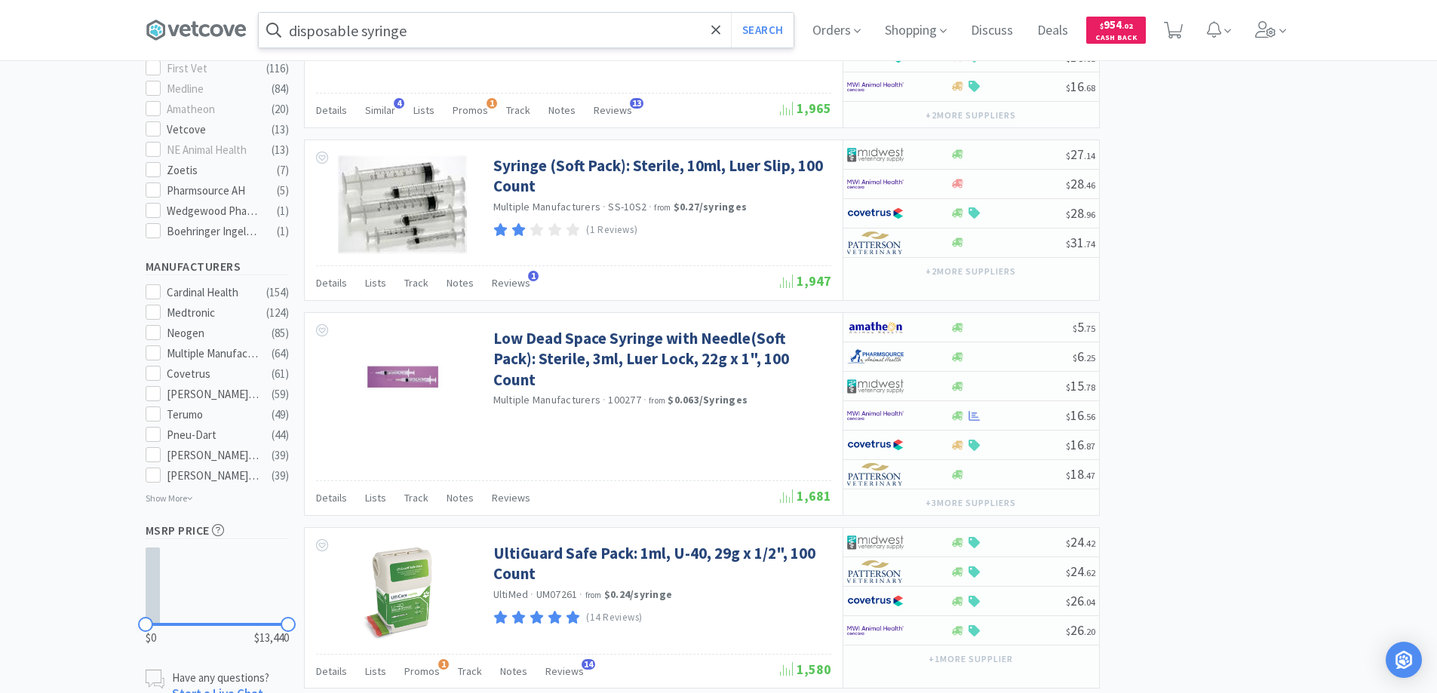
scroll to position [755, 0]
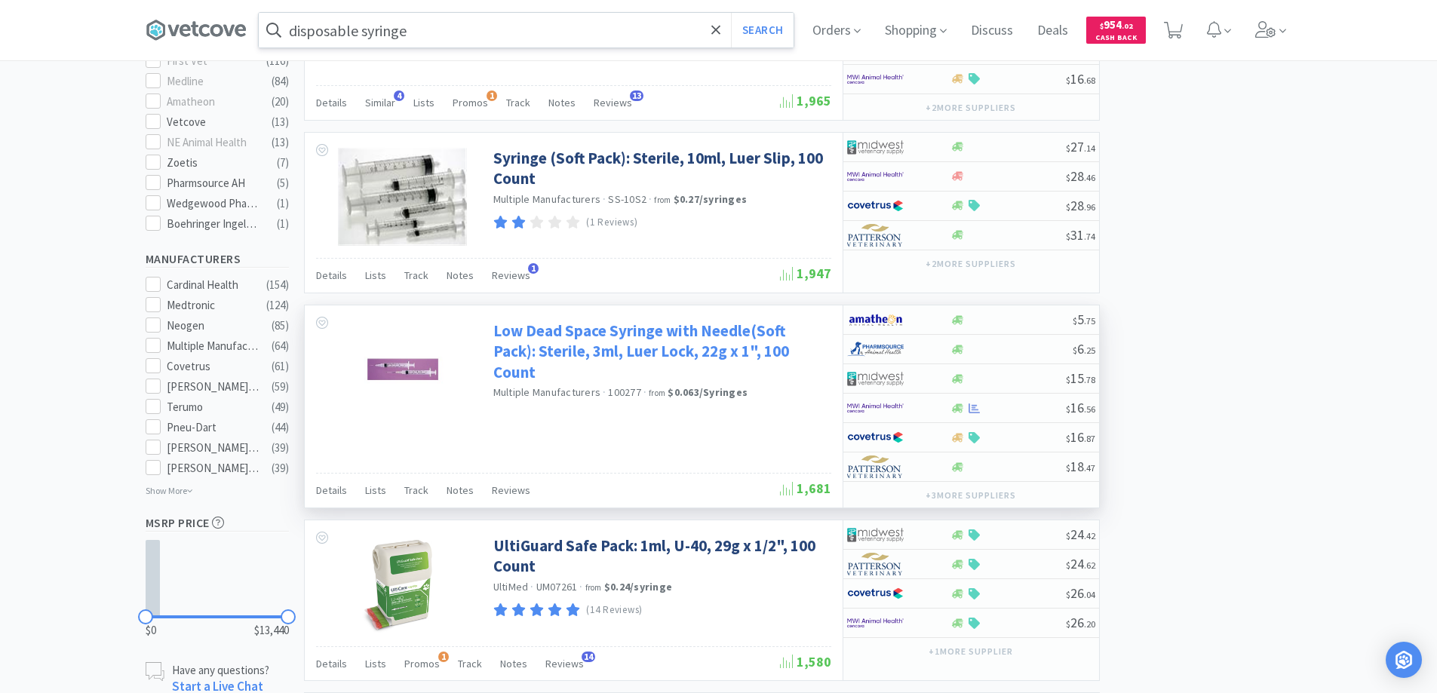
click at [587, 336] on link "Low Dead Space Syringe with Needle(Soft Pack): Sterile, 3ml, Luer Lock, 22g x 1…" at bounding box center [660, 352] width 334 height 62
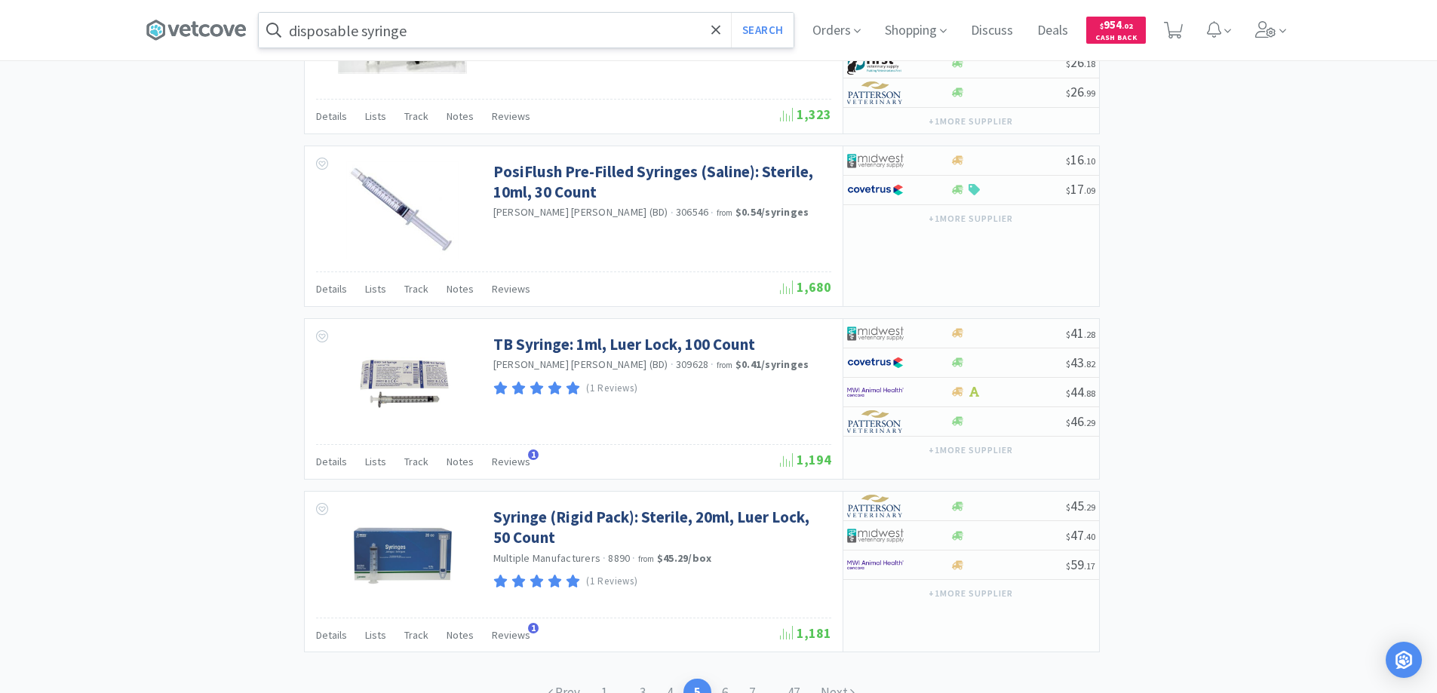
scroll to position [2288, 0]
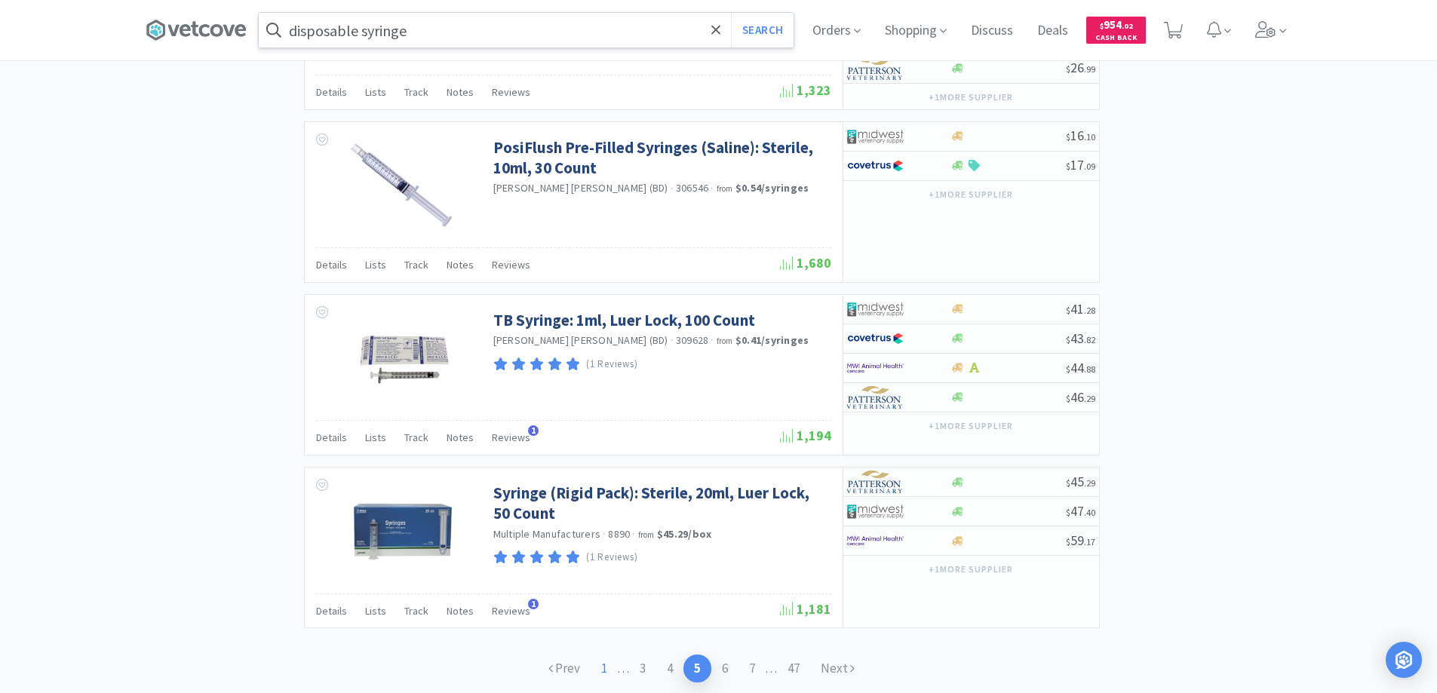
click at [600, 667] on link "1" at bounding box center [604, 669] width 27 height 28
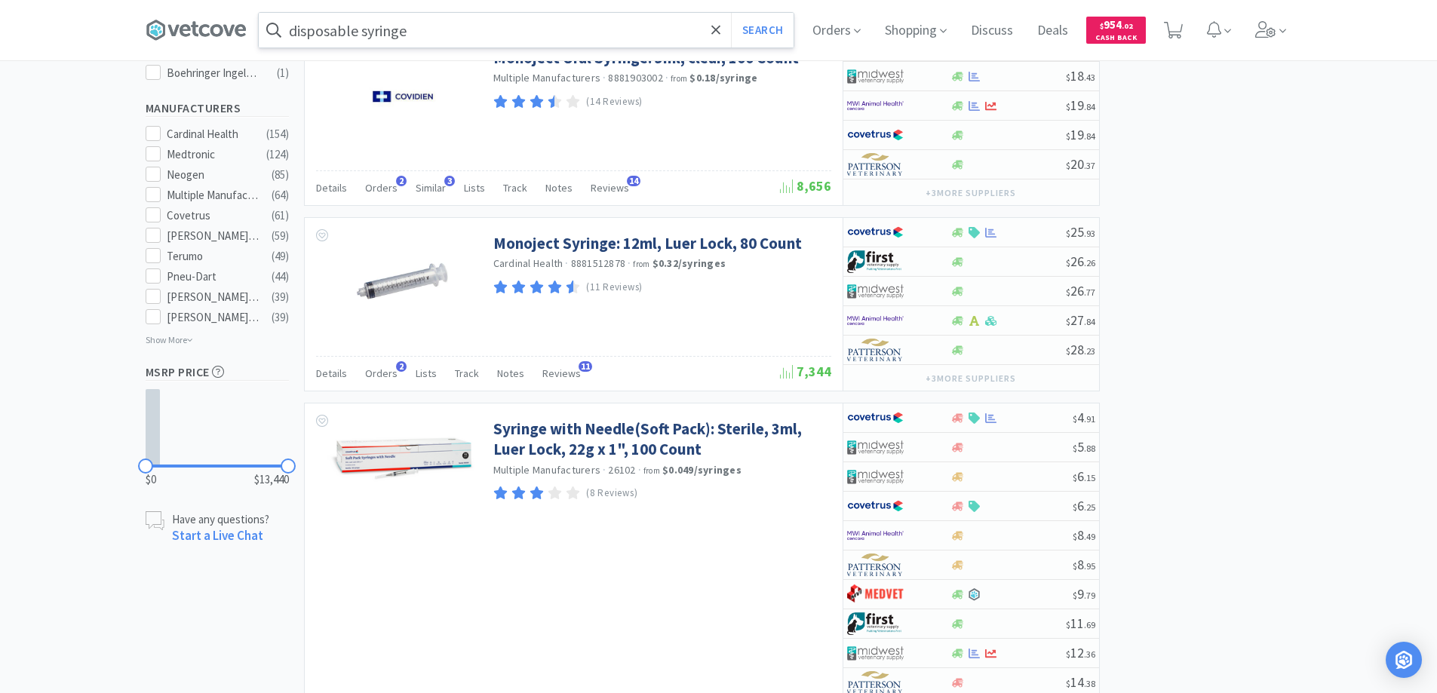
scroll to position [1207, 0]
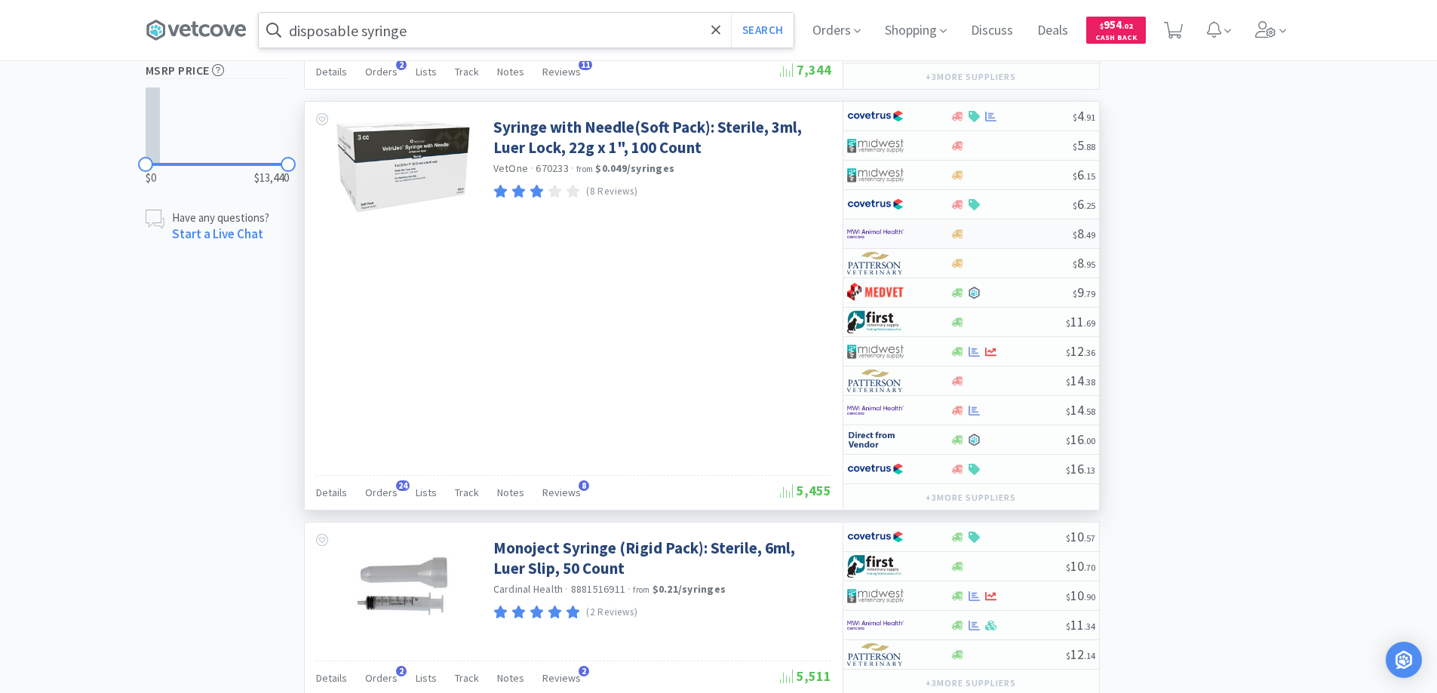
click at [918, 230] on div at bounding box center [888, 234] width 83 height 26
select select "1"
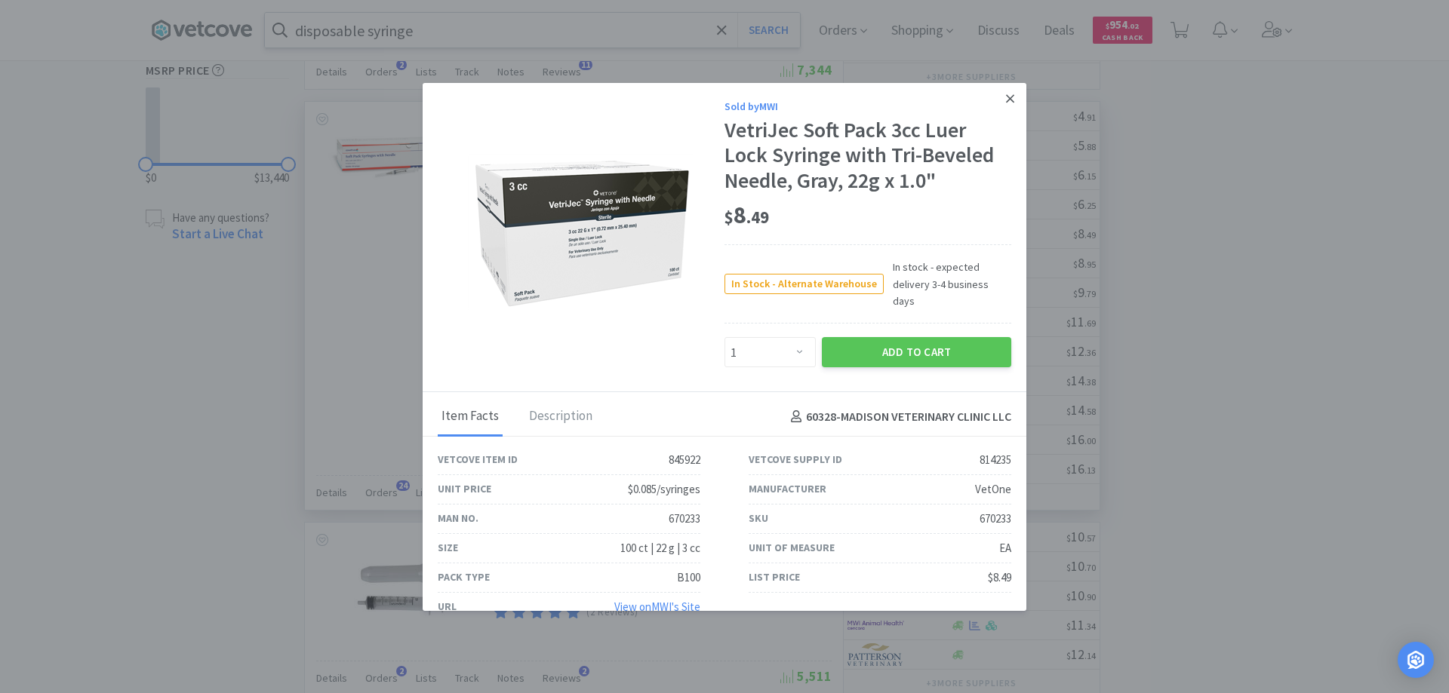
click at [1006, 96] on icon at bounding box center [1010, 98] width 8 height 8
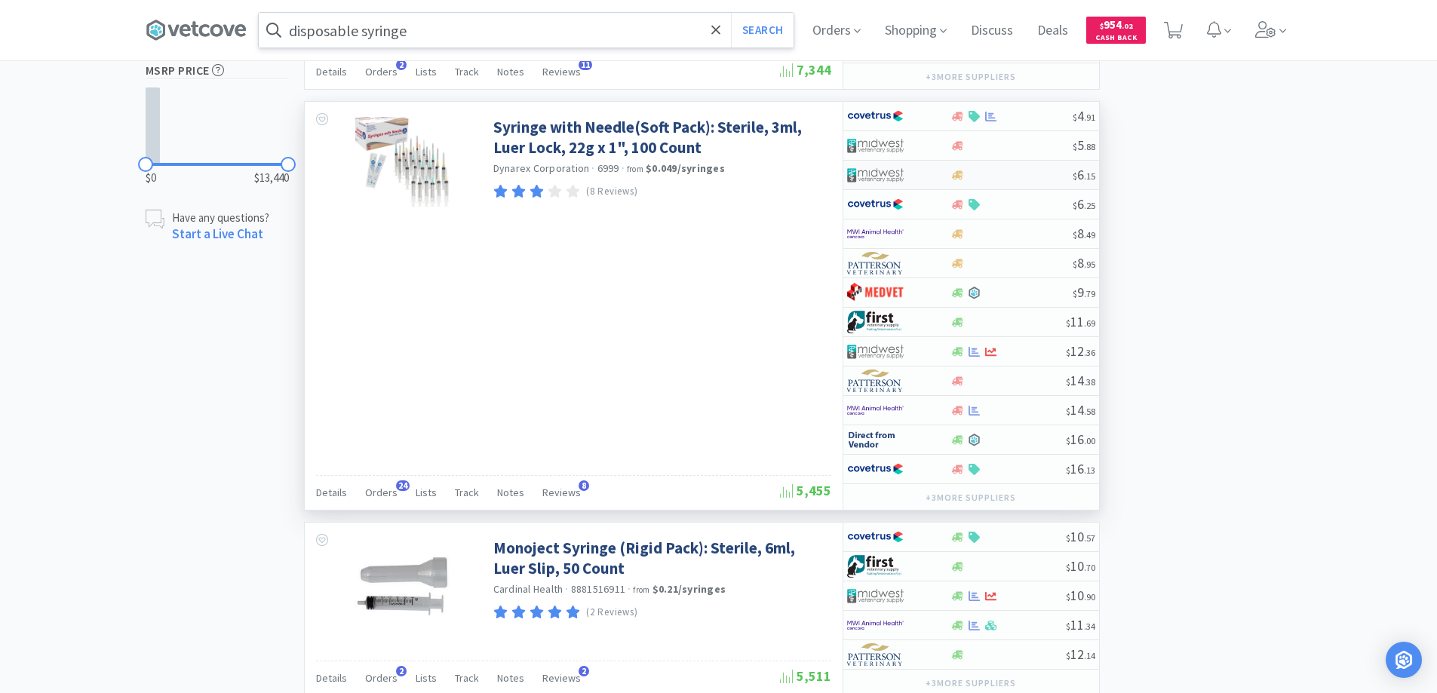
click at [929, 169] on div at bounding box center [888, 175] width 83 height 26
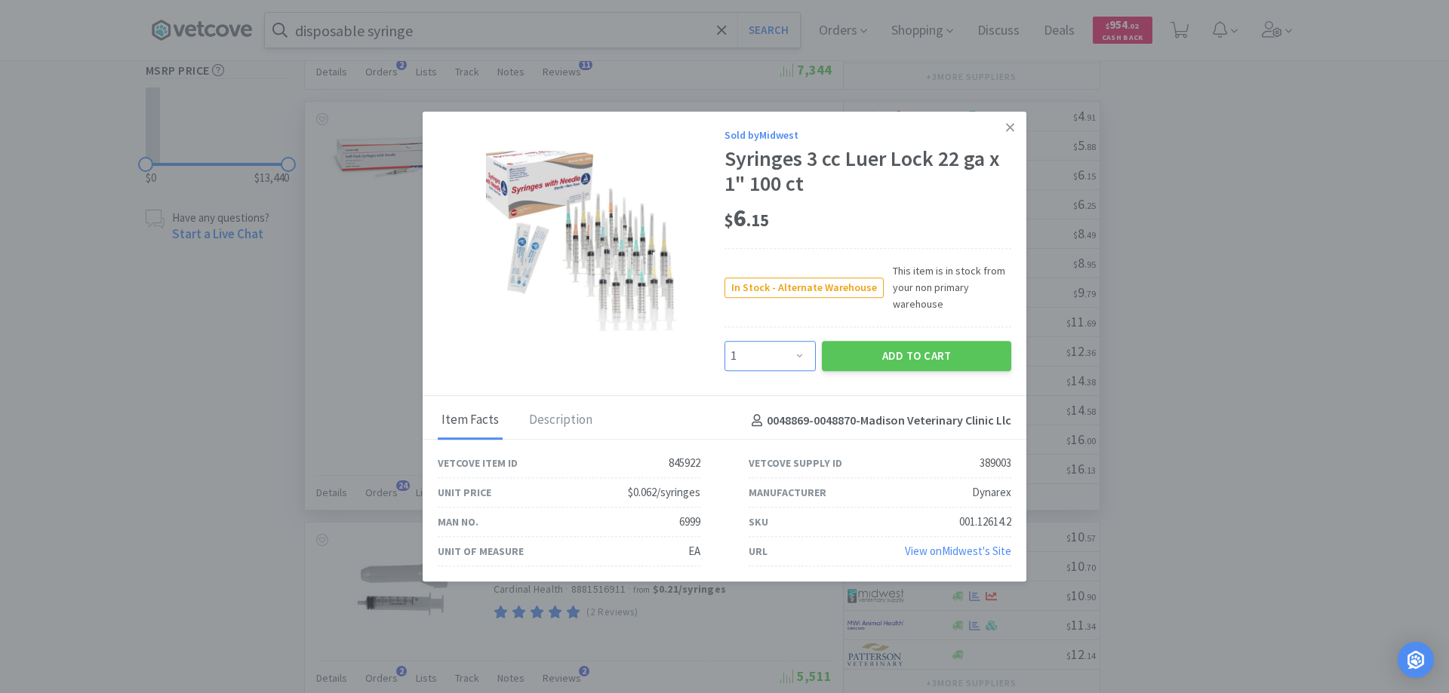
click at [801, 354] on select "Enter Quantity 1 2 3 4 5 6 7 8 9 10 11 12 13 14 15 16 17 18 19 20 Enter Quantity" at bounding box center [769, 356] width 91 height 30
select select "4"
click at [724, 341] on select "Enter Quantity 1 2 3 4 5 6 7 8 9 10 11 12 13 14 15 16 17 18 19 20 Enter Quantity" at bounding box center [769, 356] width 91 height 30
click at [893, 354] on button "Add to Cart" at bounding box center [916, 356] width 189 height 30
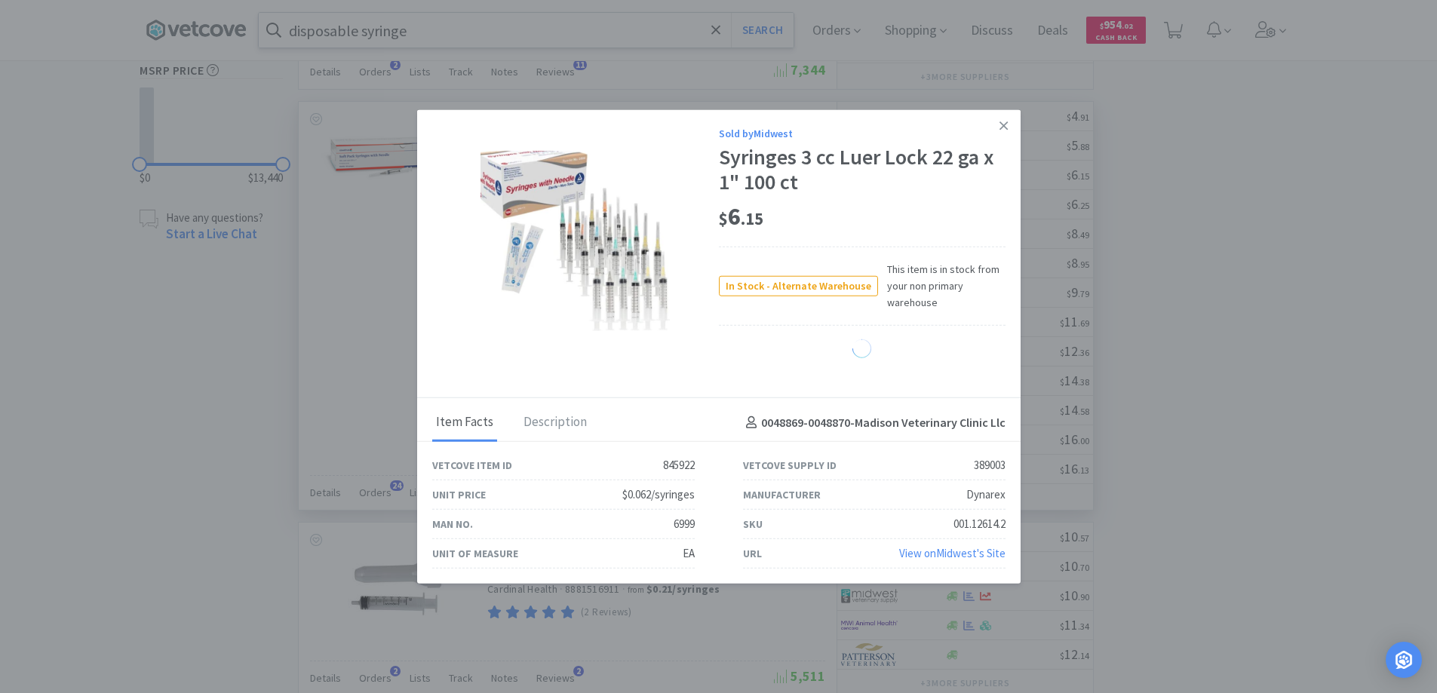
select select "4"
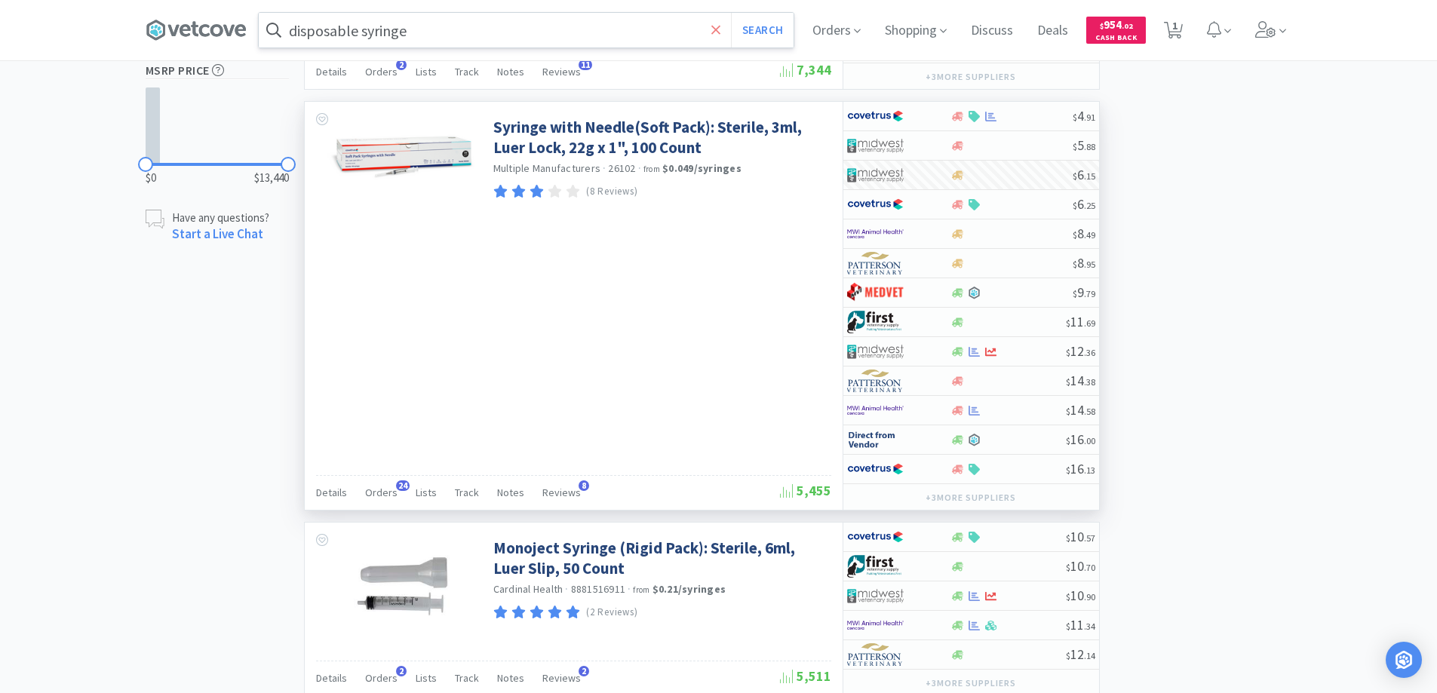
click at [720, 32] on icon at bounding box center [716, 29] width 9 height 9
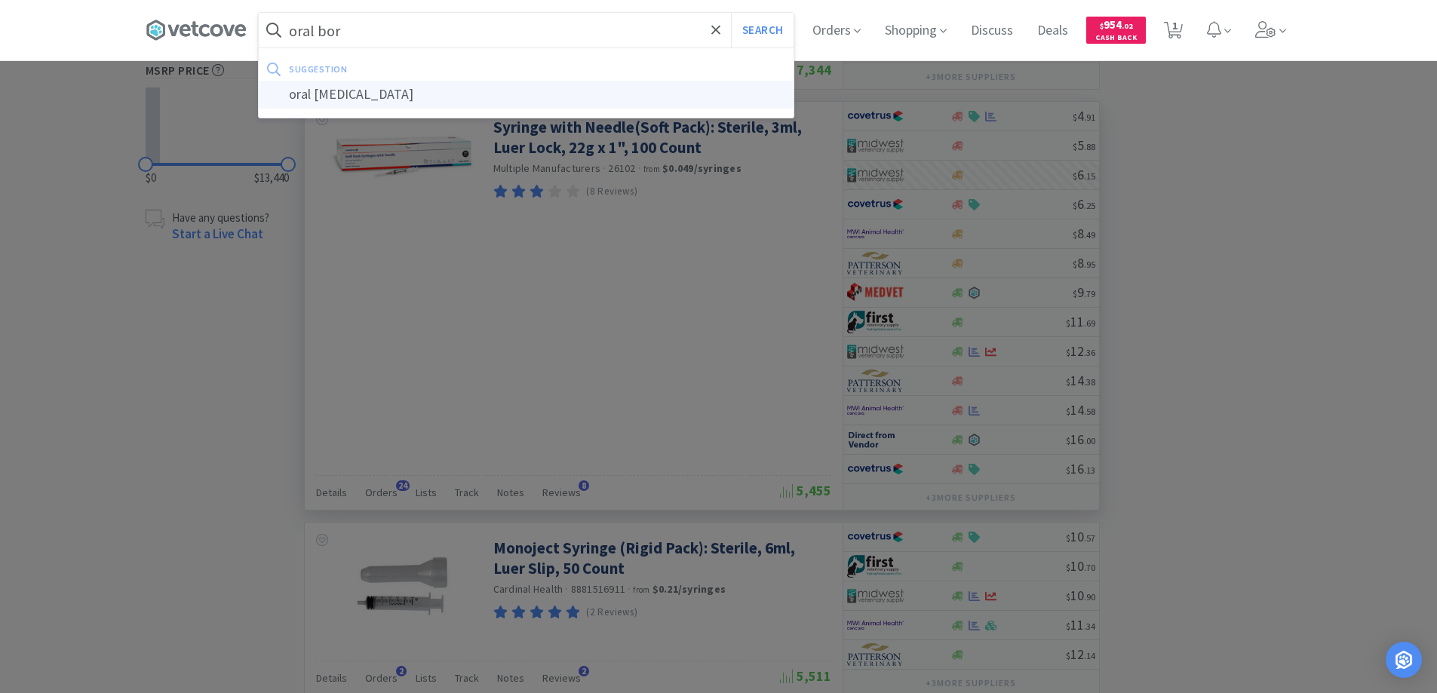
click at [338, 94] on div "oral [MEDICAL_DATA]" at bounding box center [526, 95] width 535 height 28
type input "oral [MEDICAL_DATA]"
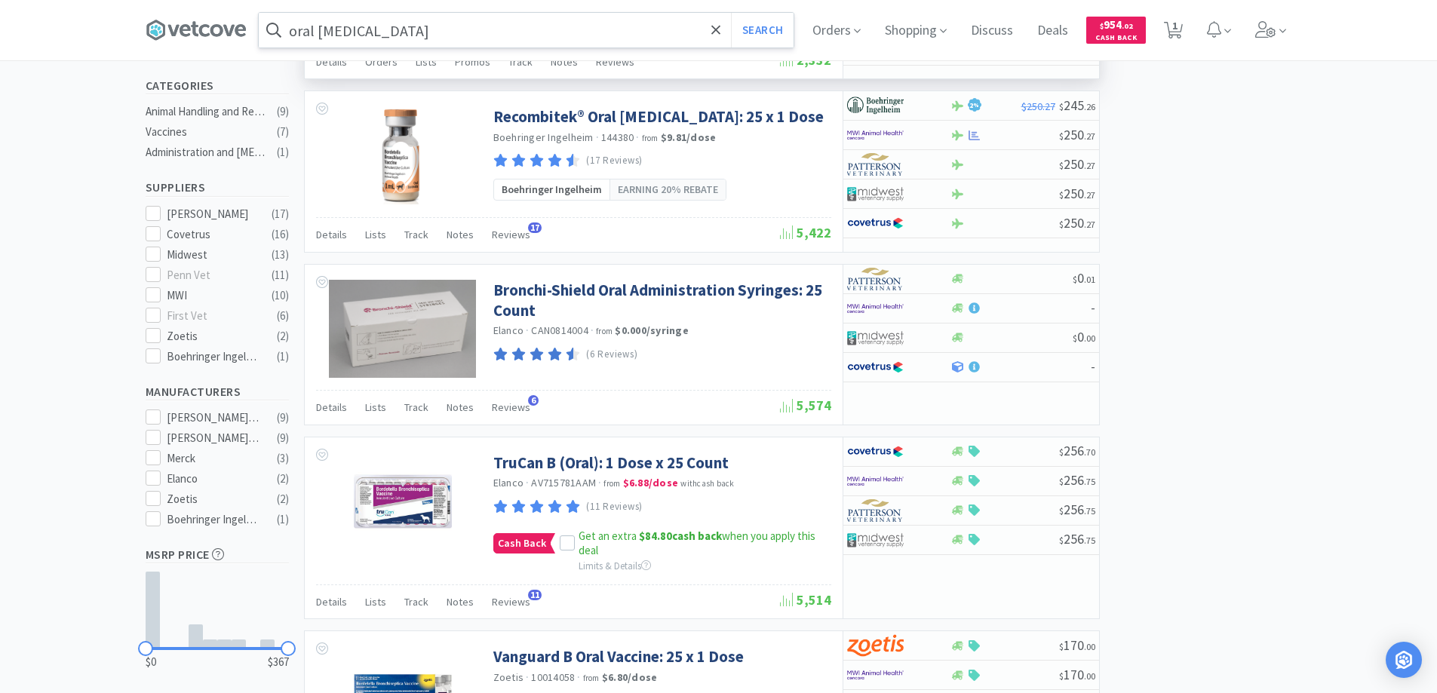
scroll to position [453, 0]
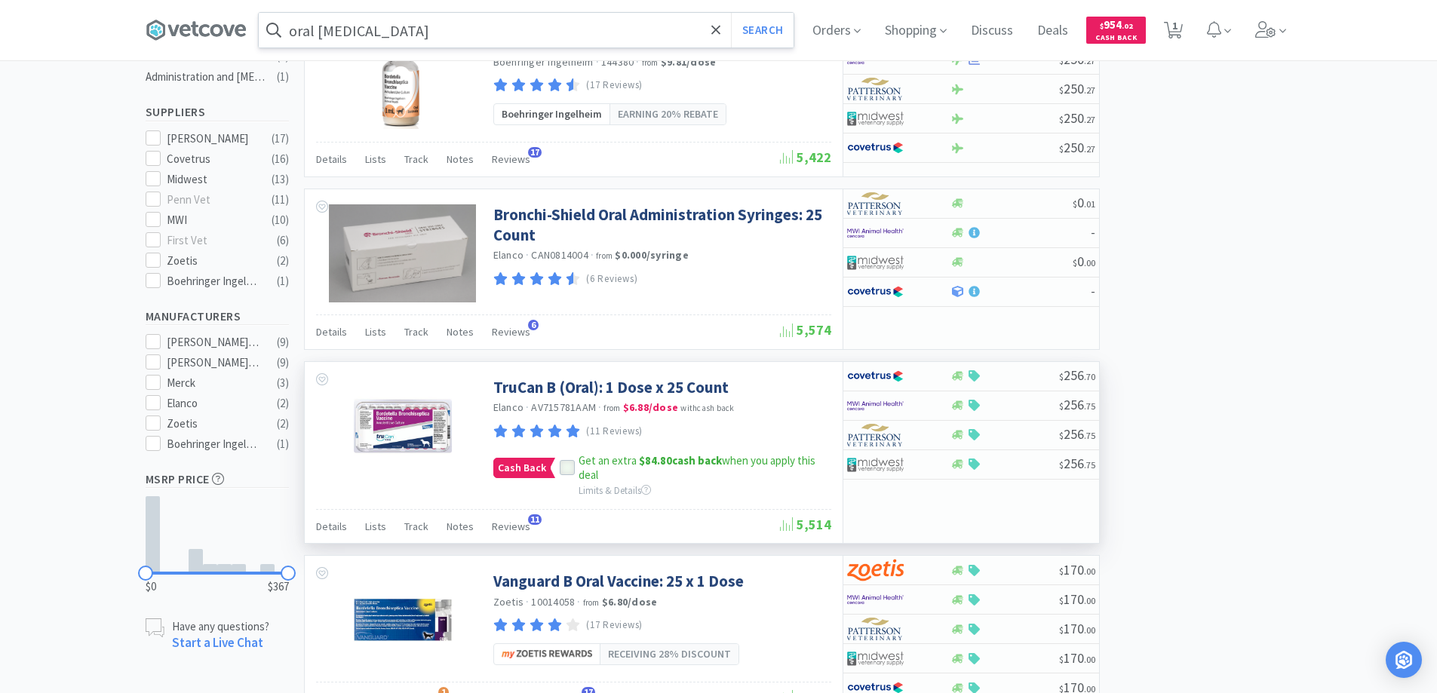
click at [564, 464] on icon at bounding box center [567, 468] width 11 height 11
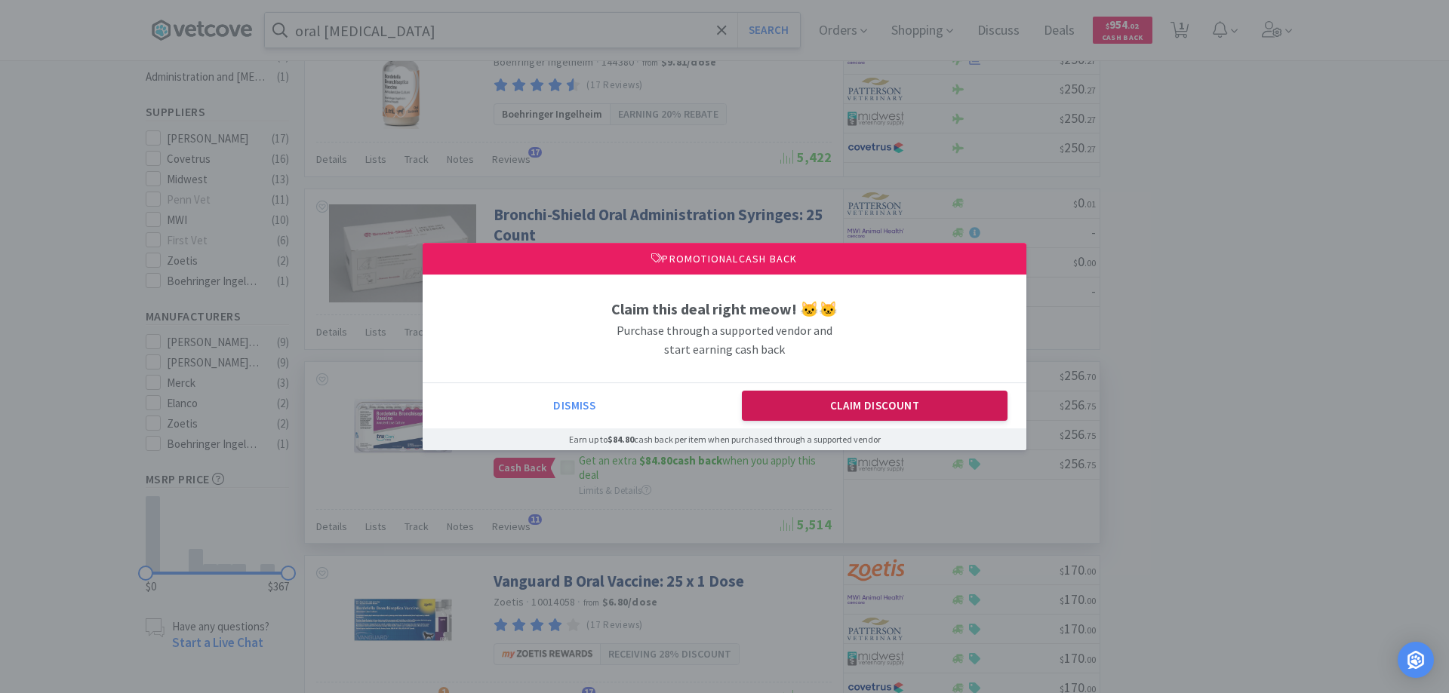
click at [826, 419] on button "Claim Discount" at bounding box center [875, 406] width 266 height 30
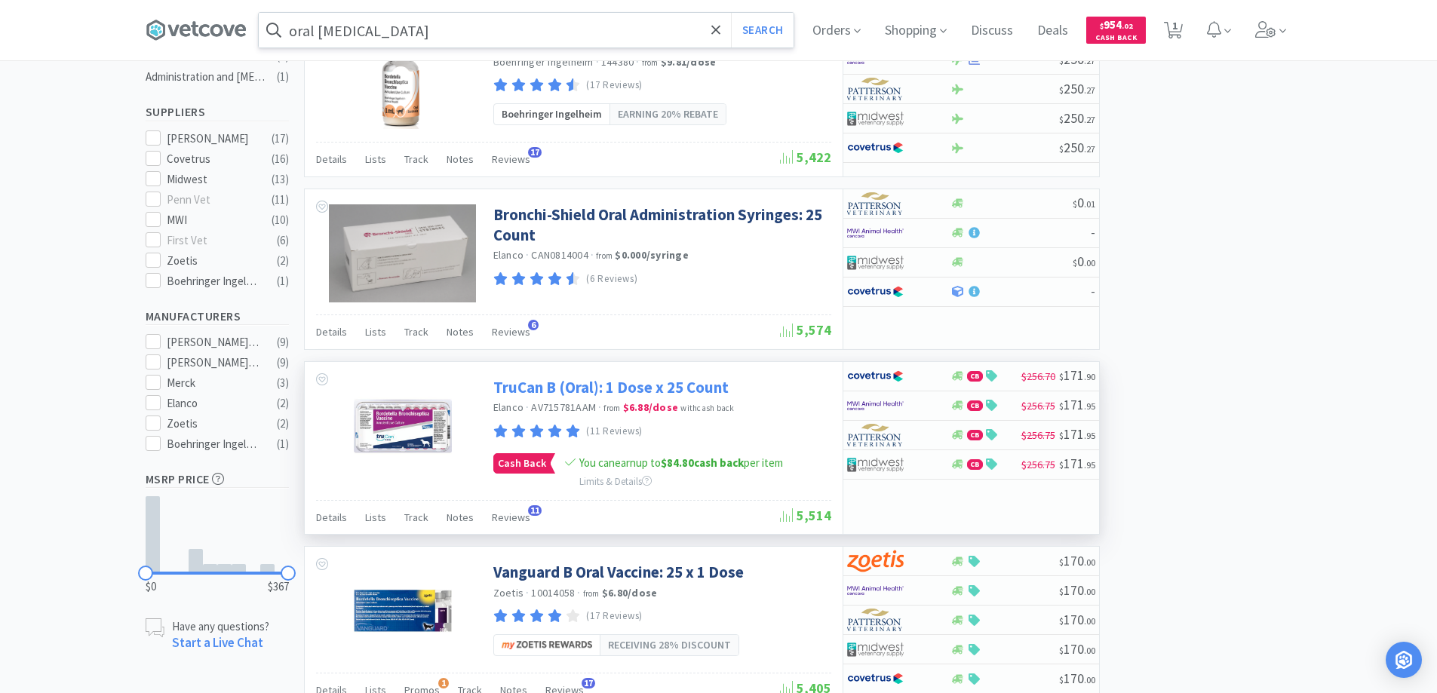
click at [537, 389] on link "TruCan B (Oral): 1 Dose x 25 Count" at bounding box center [610, 387] width 235 height 20
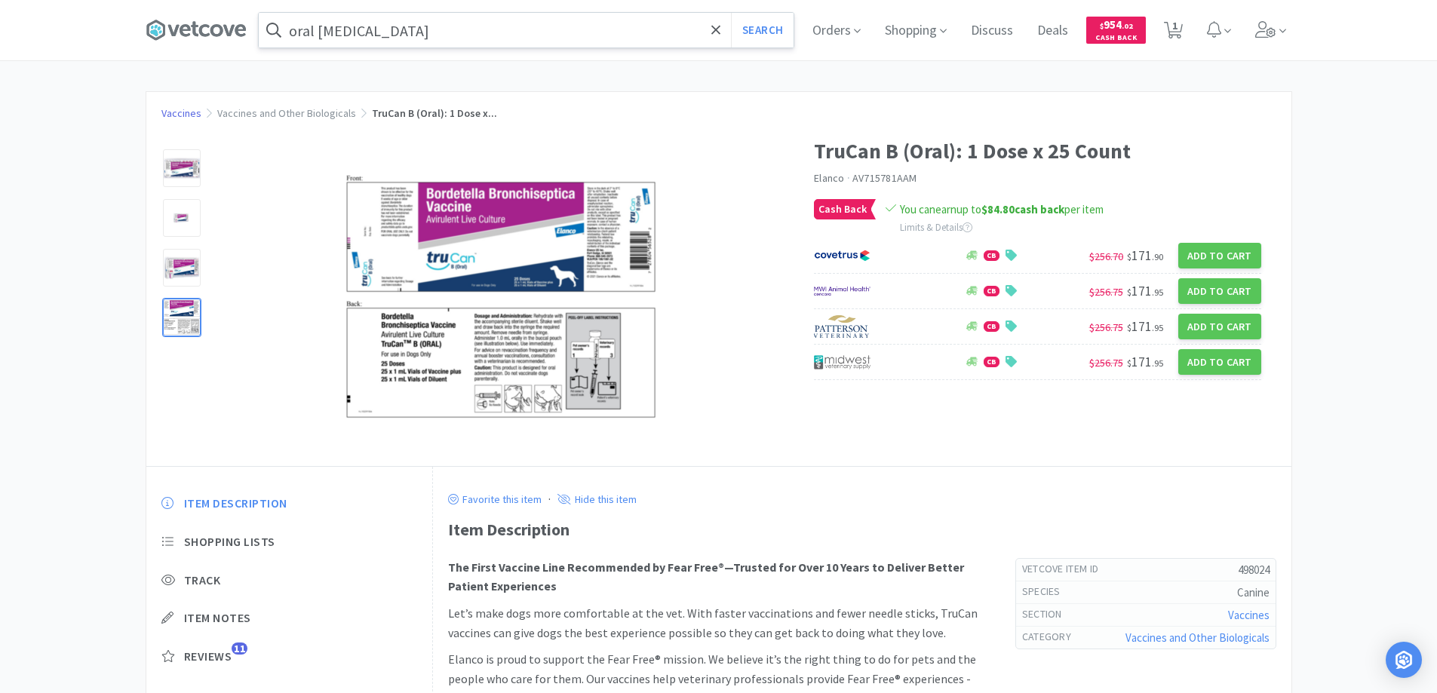
click at [177, 112] on link "Vaccines" at bounding box center [181, 113] width 40 height 14
select select "4"
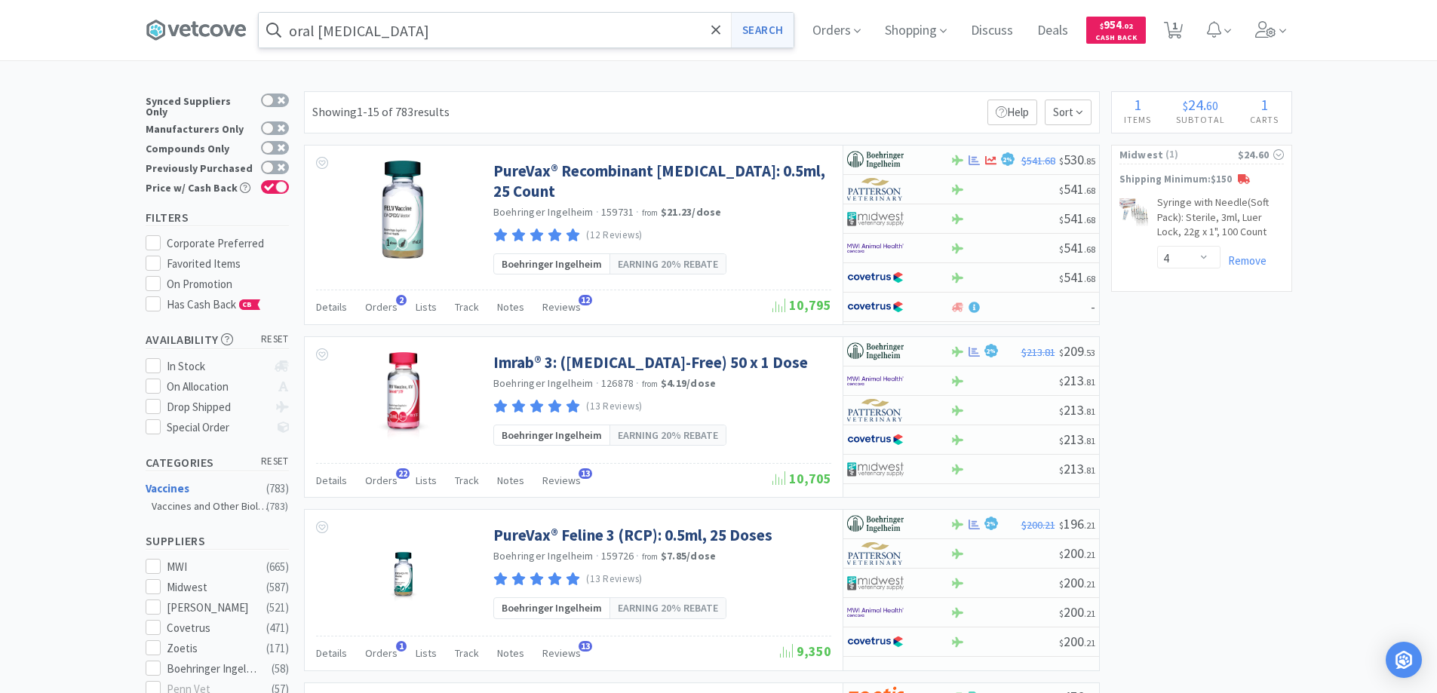
click at [758, 28] on button "Search" at bounding box center [762, 30] width 63 height 35
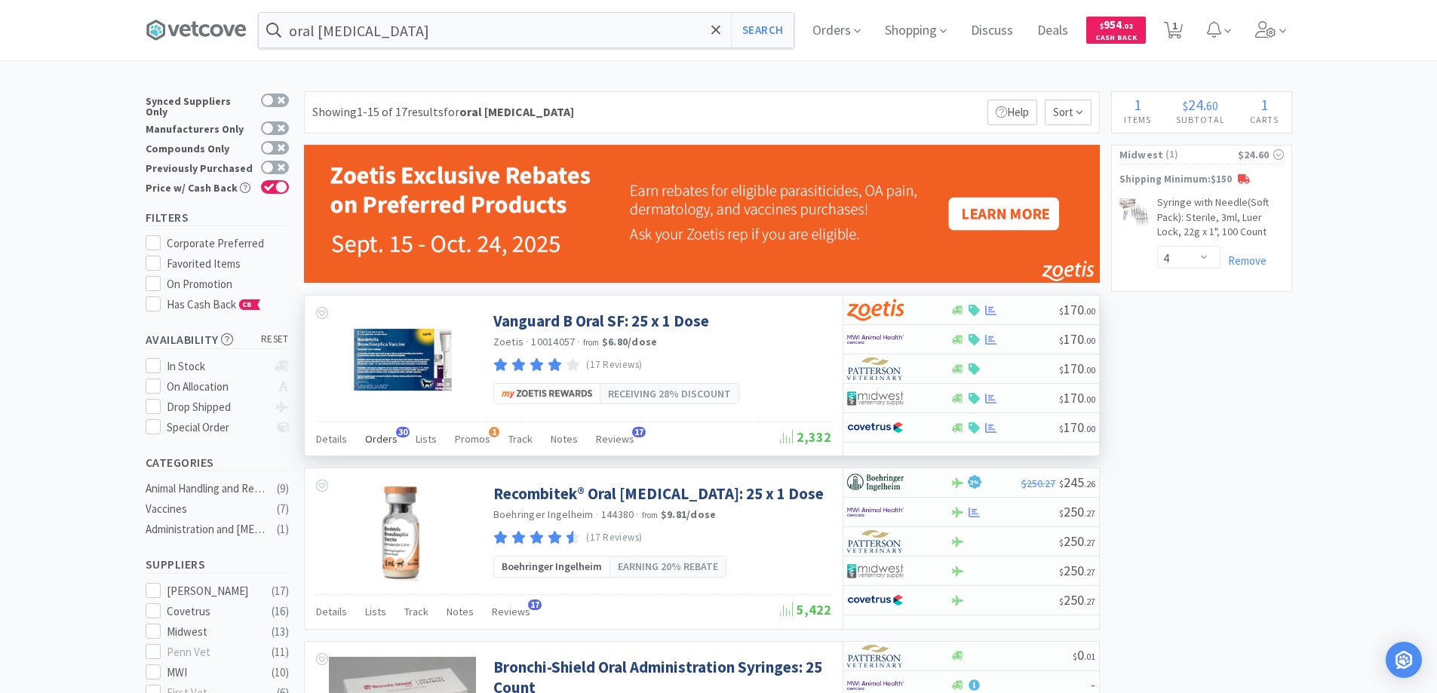
click at [396, 432] on span "30" at bounding box center [403, 432] width 14 height 11
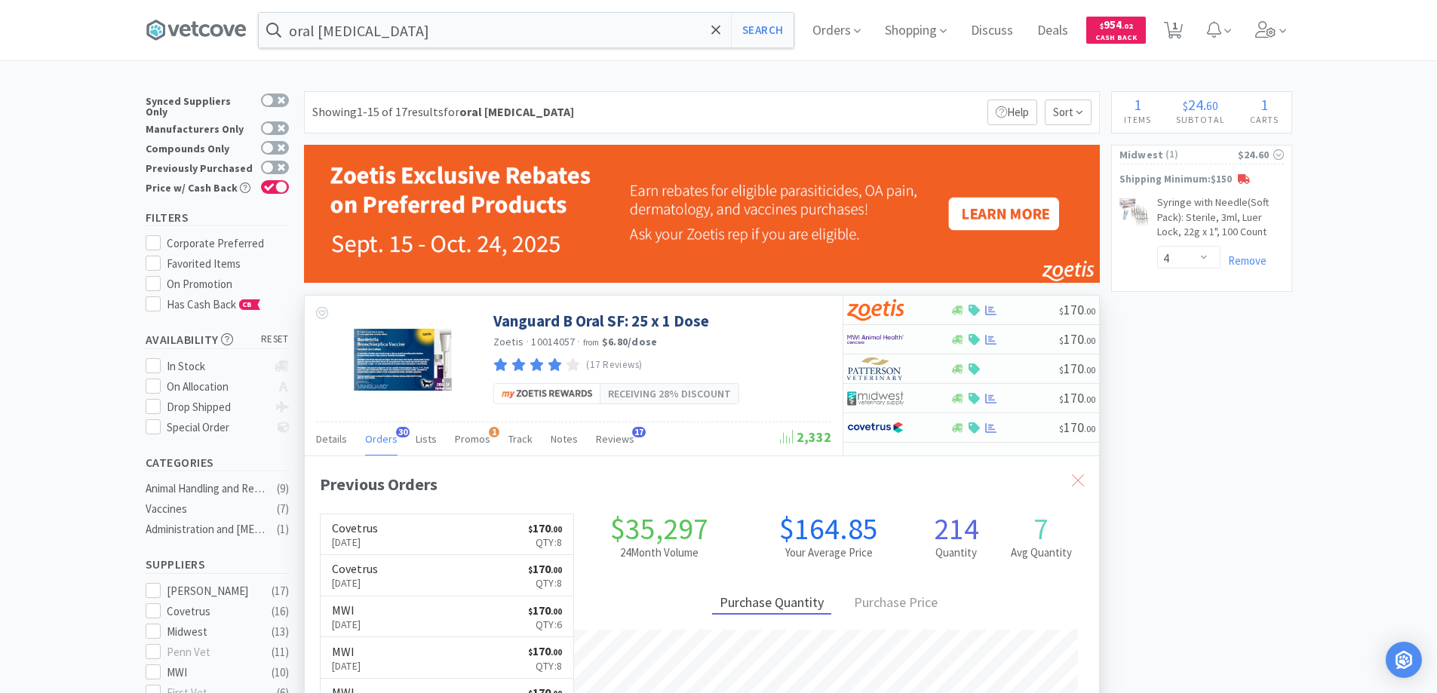
click at [1074, 481] on icon at bounding box center [1078, 481] width 12 height 12
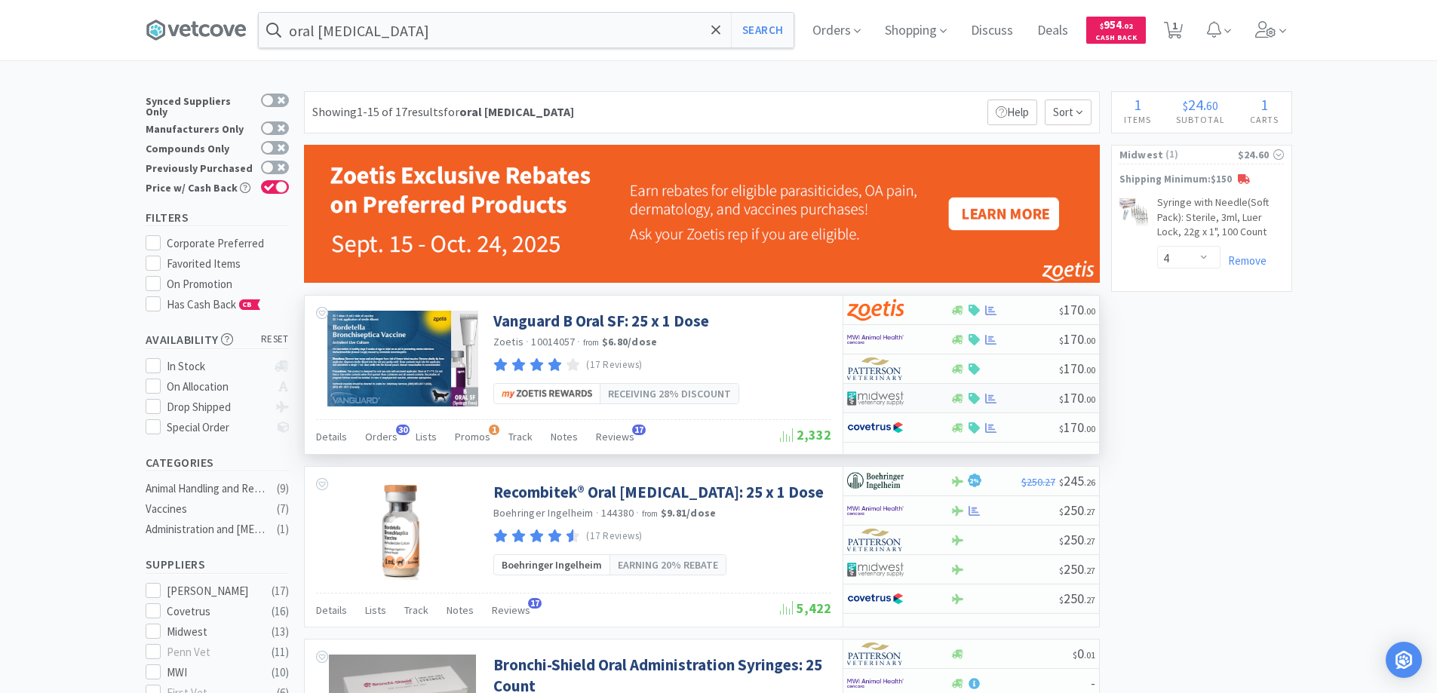
click at [909, 398] on div at bounding box center [888, 399] width 83 height 26
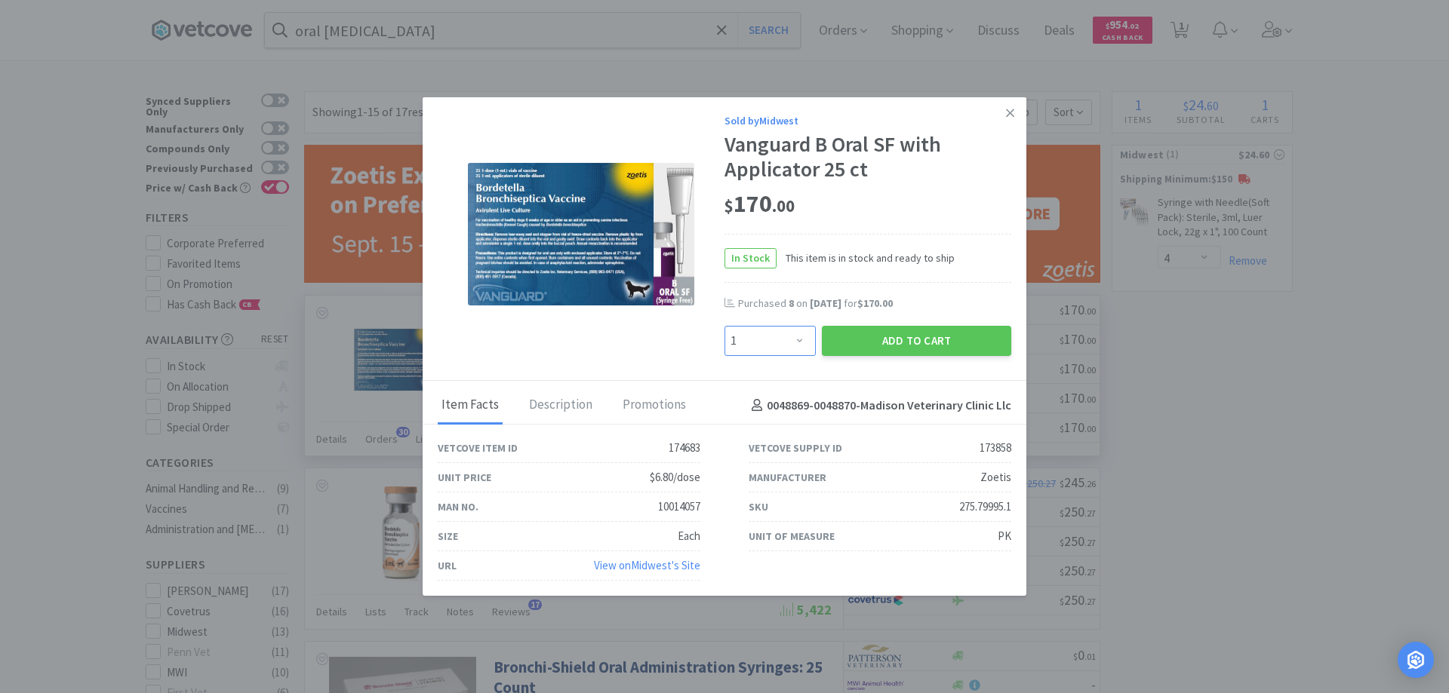
click at [798, 343] on select "Enter Quantity 1 2 3 4 5 6 7 8 9 10 11 12 13 14 15 16 17 18 19 20 Enter Quantity" at bounding box center [769, 341] width 91 height 30
select select "8"
click at [724, 326] on select "Enter Quantity 1 2 3 4 5 6 7 8 9 10 11 12 13 14 15 16 17 18 19 20 Enter Quantity" at bounding box center [769, 341] width 91 height 30
click at [893, 343] on button "Add to Cart" at bounding box center [916, 341] width 189 height 30
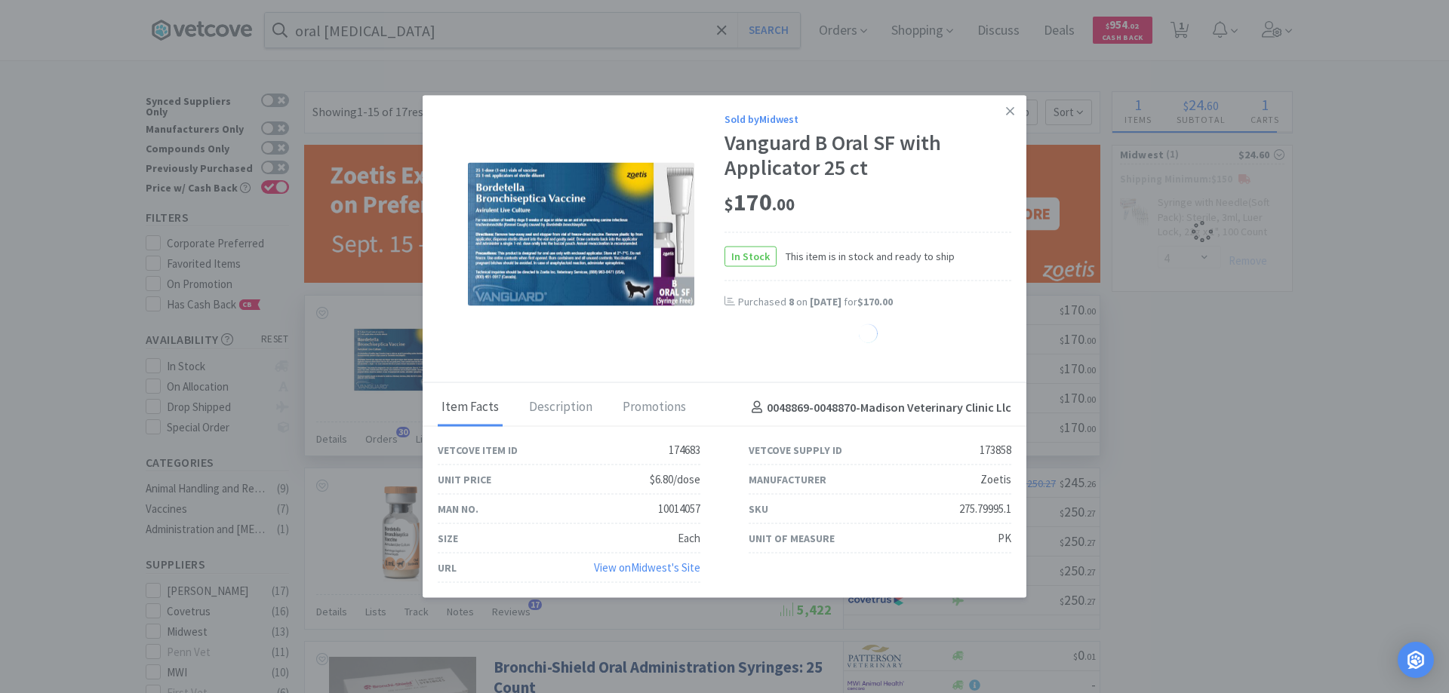
select select "8"
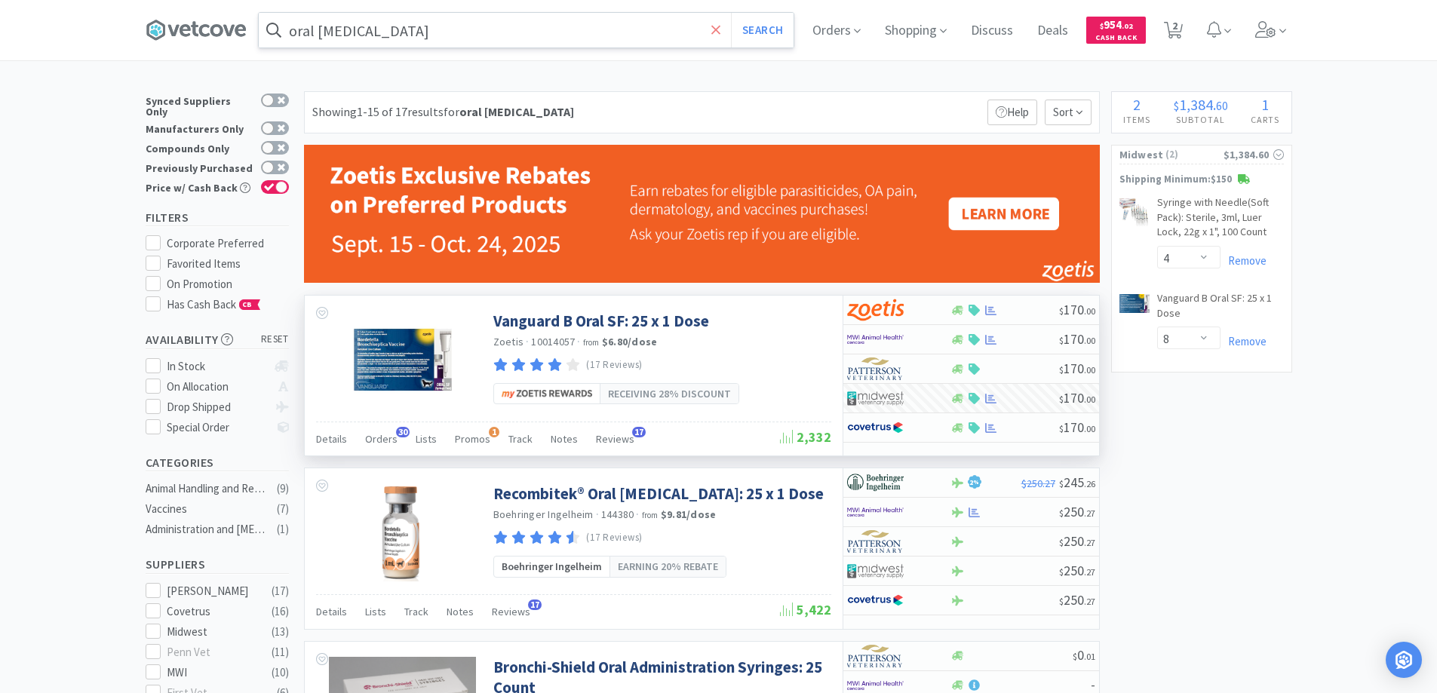
click at [720, 29] on icon at bounding box center [716, 29] width 9 height 9
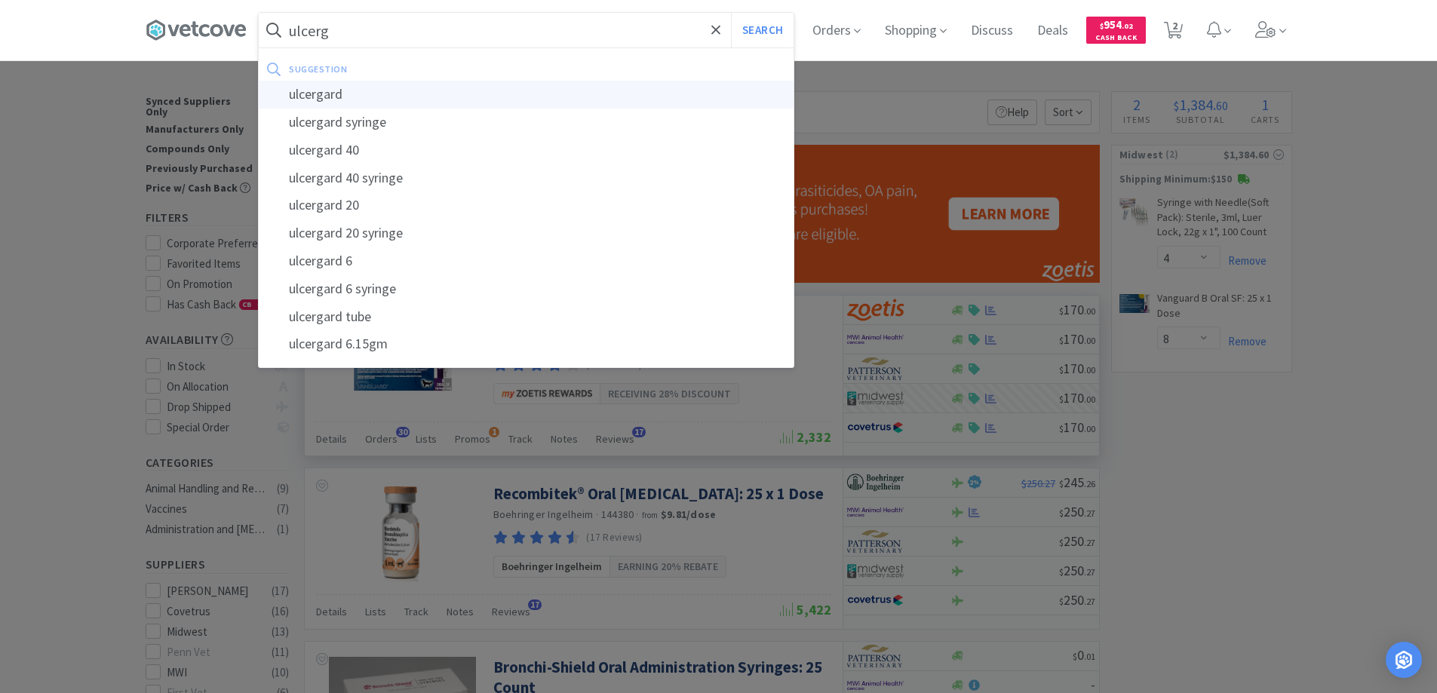
click at [319, 95] on div "ulcergard" at bounding box center [526, 95] width 535 height 28
type input "ulcergard"
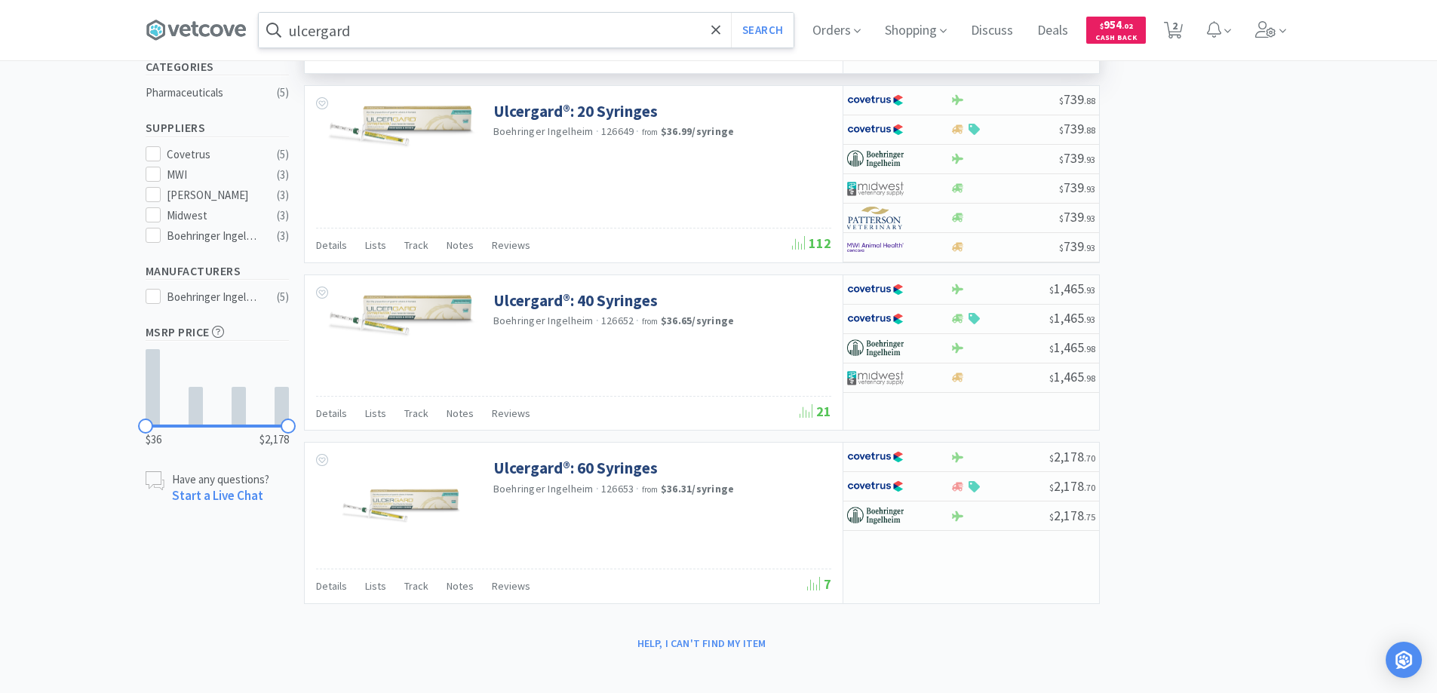
scroll to position [404, 0]
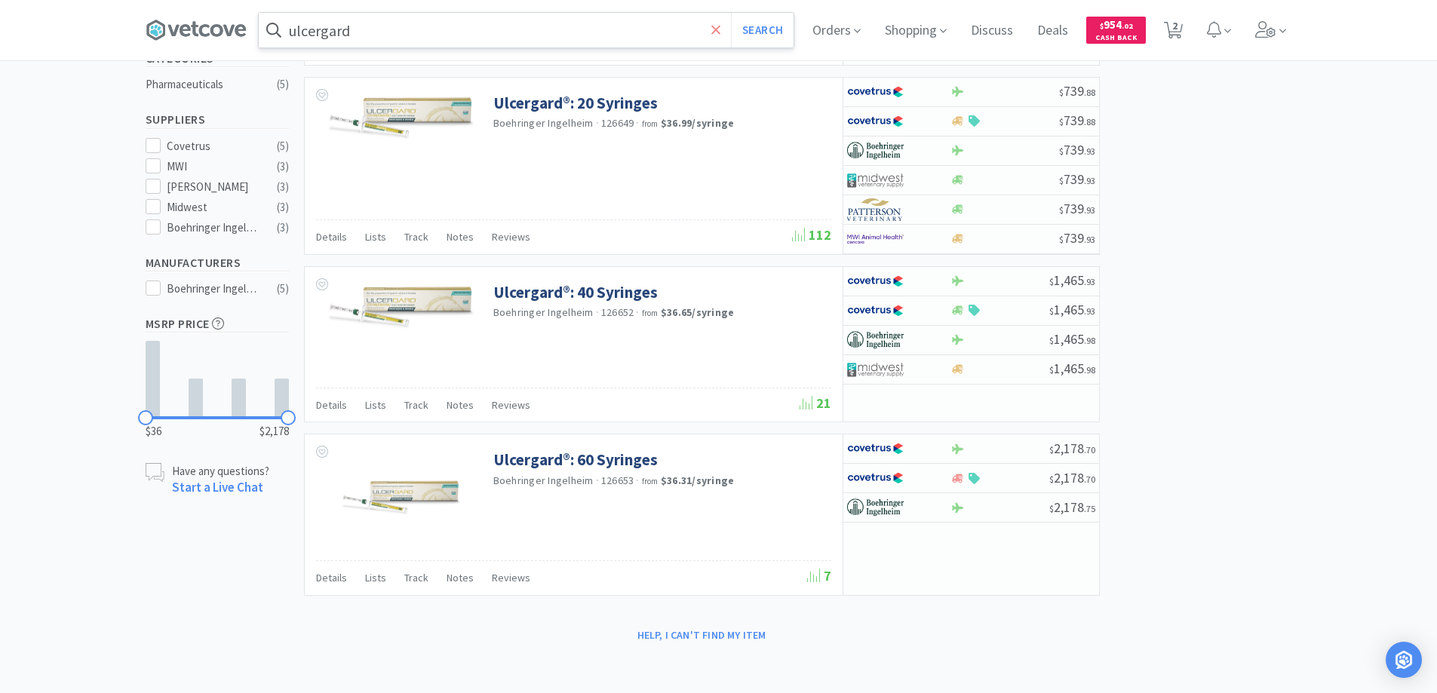
click at [721, 27] on icon at bounding box center [717, 30] width 10 height 15
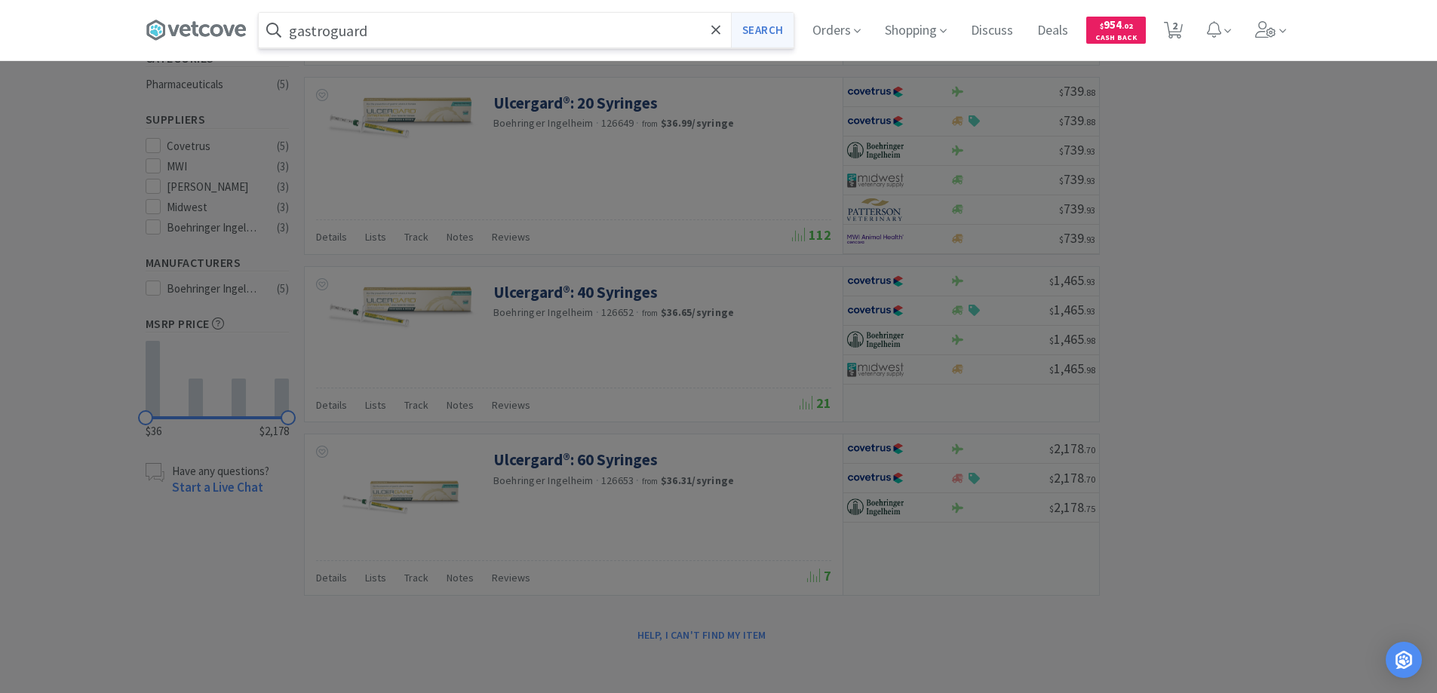
type input "gastroguard"
click at [758, 29] on button "Search" at bounding box center [762, 30] width 63 height 35
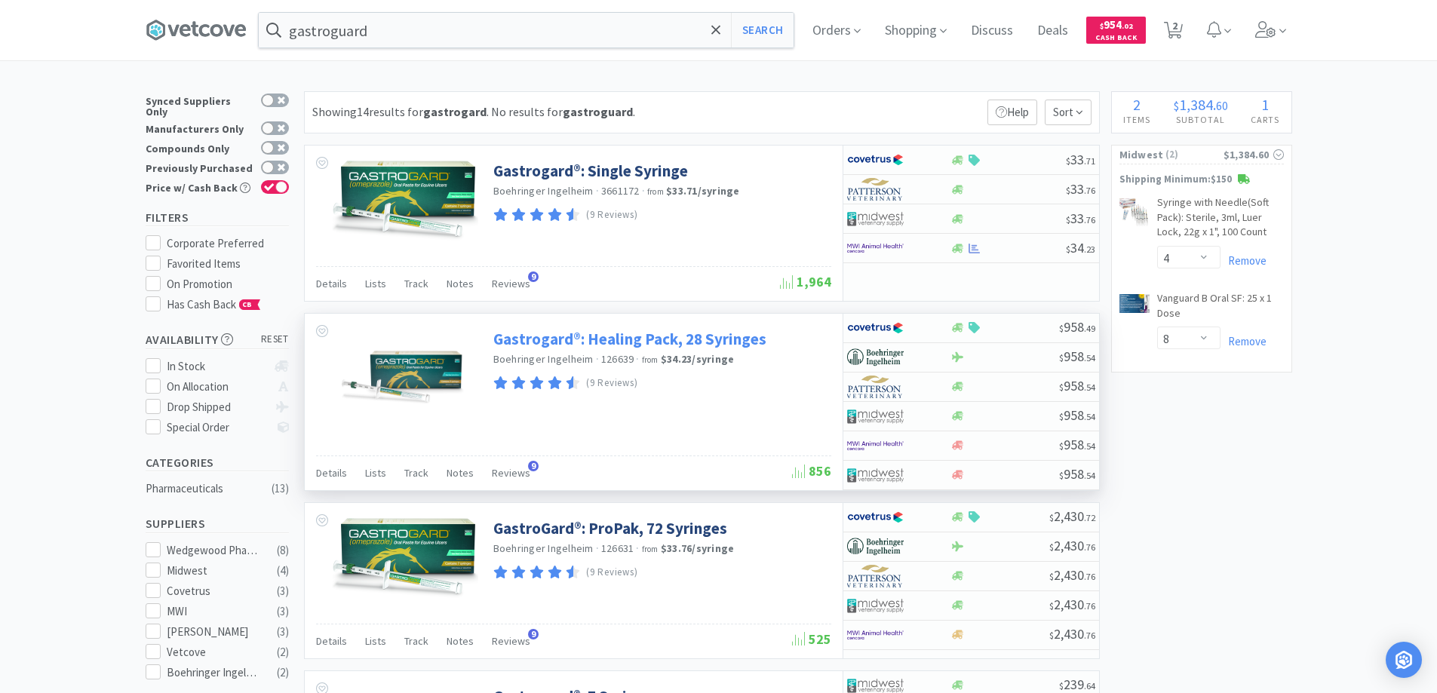
click at [605, 337] on link "Gastrogard®: Healing Pack, 28 Syringes" at bounding box center [629, 339] width 273 height 20
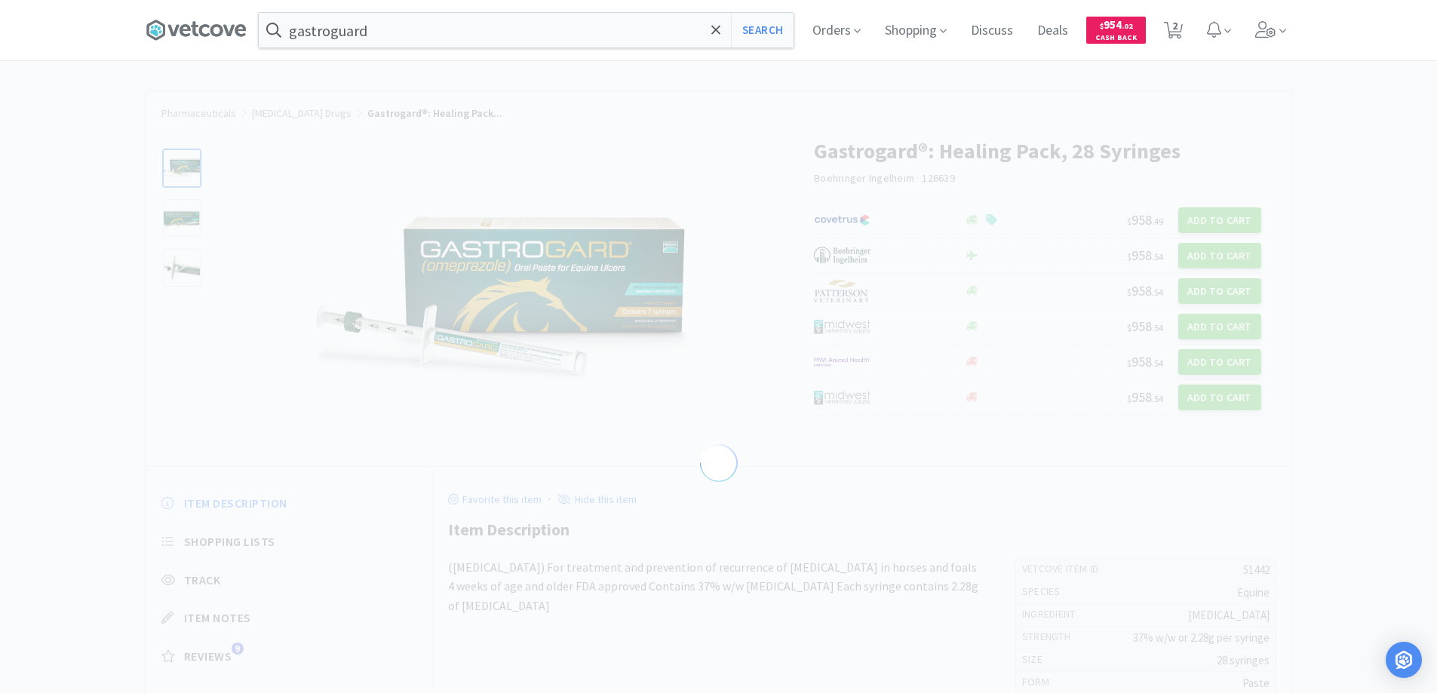
select select "51442"
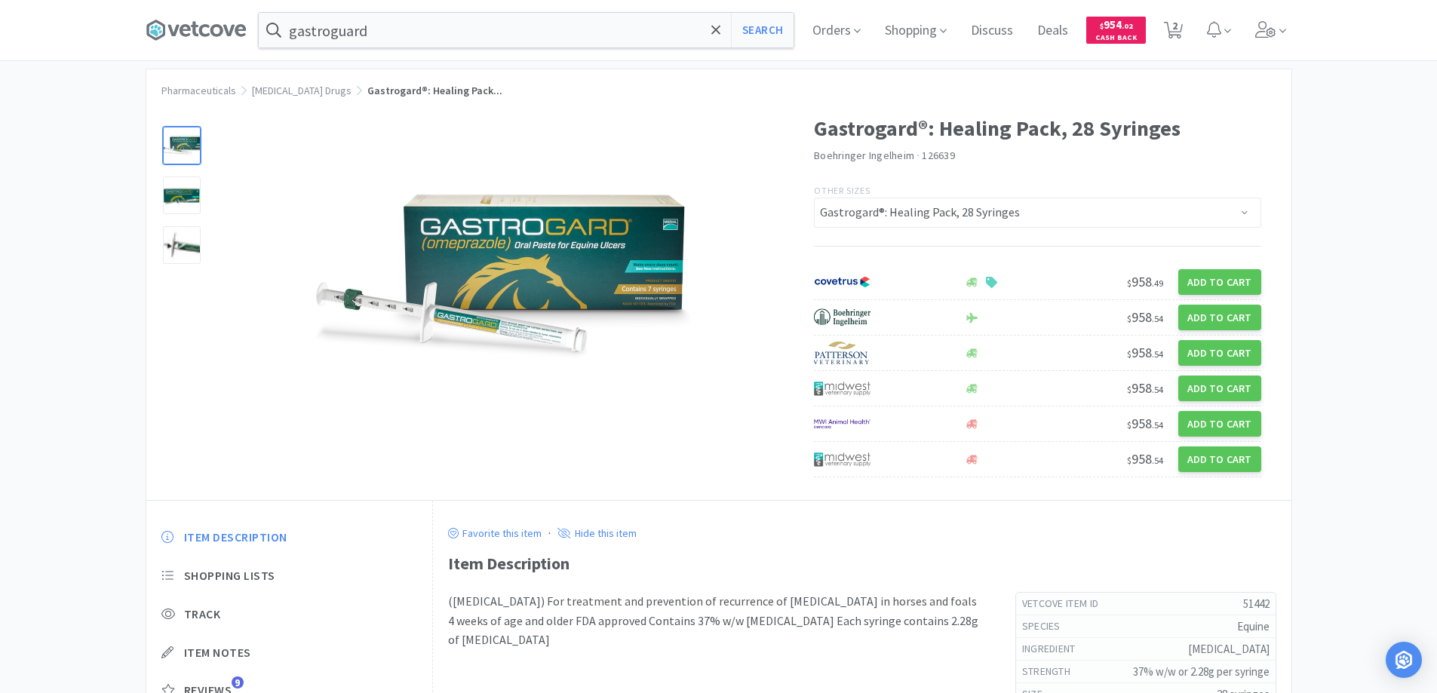
scroll to position [98, 0]
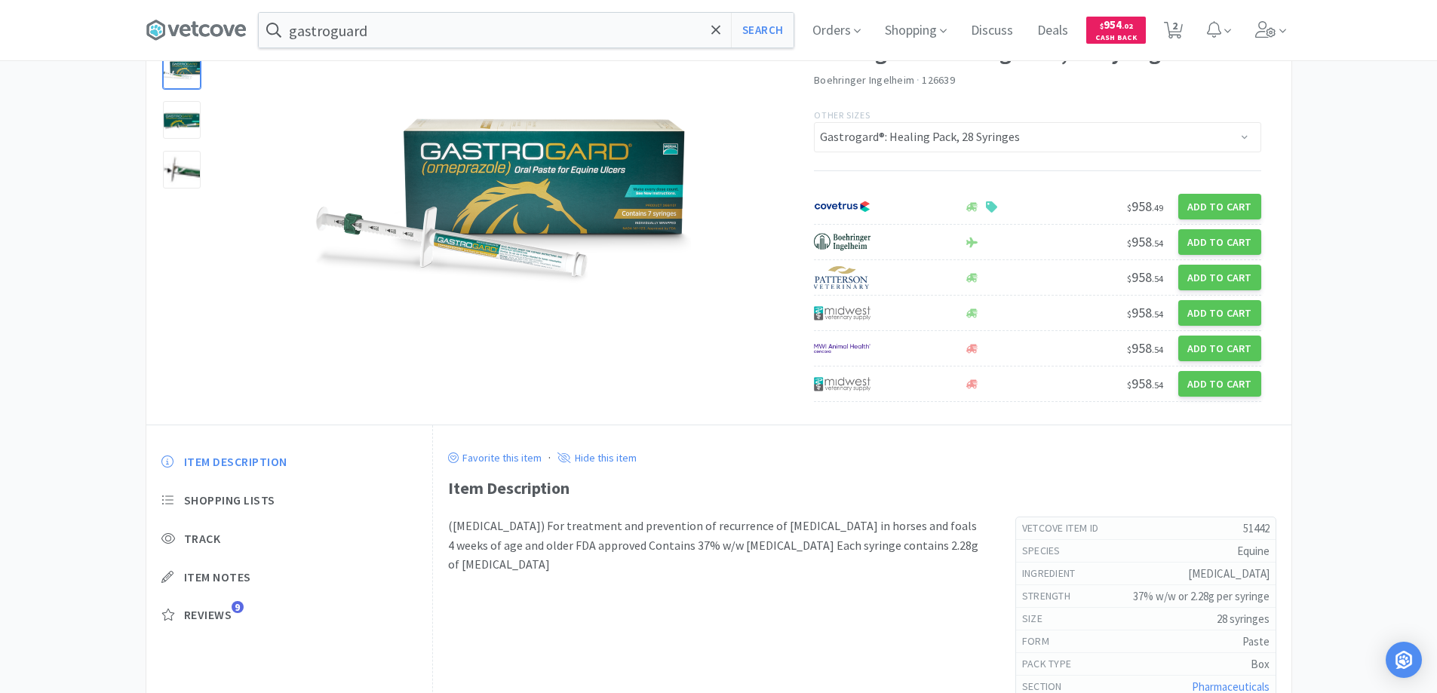
select select "4"
select select "8"
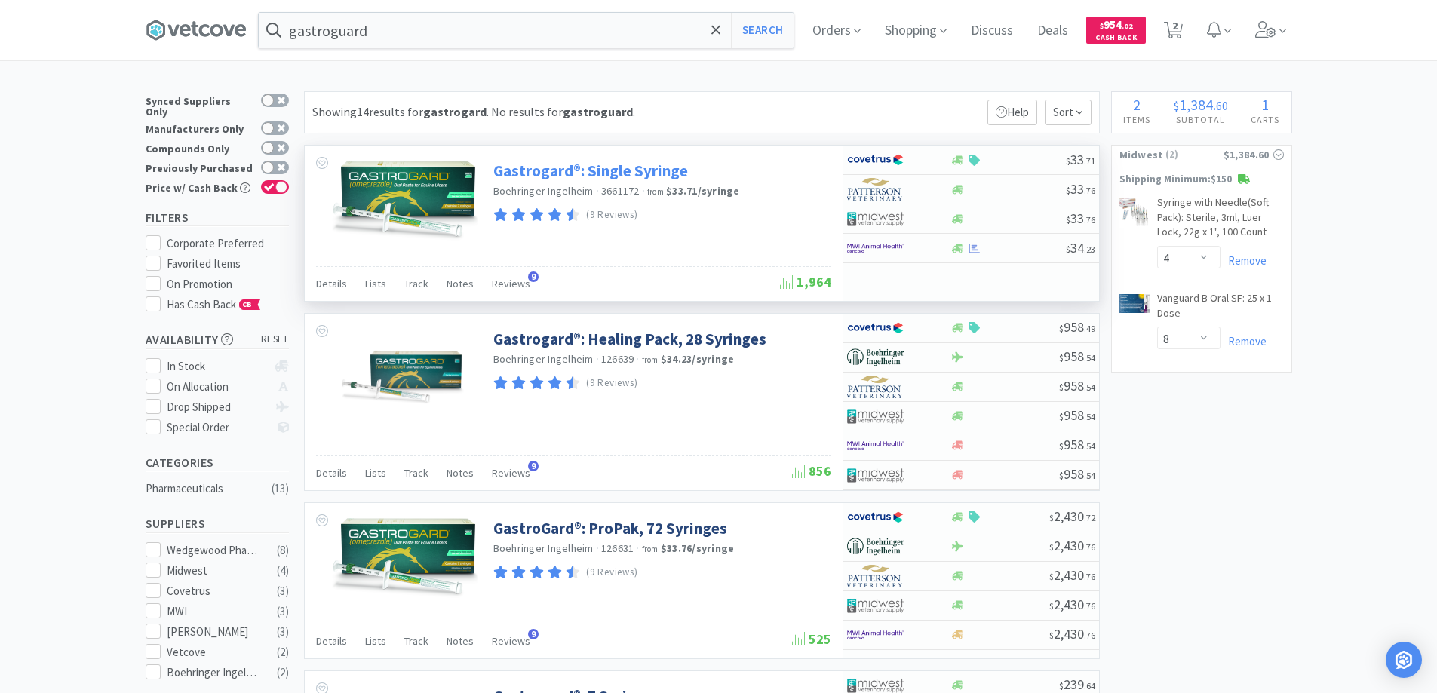
click at [536, 174] on link "Gastrogard®: Single Syringe" at bounding box center [590, 171] width 195 height 20
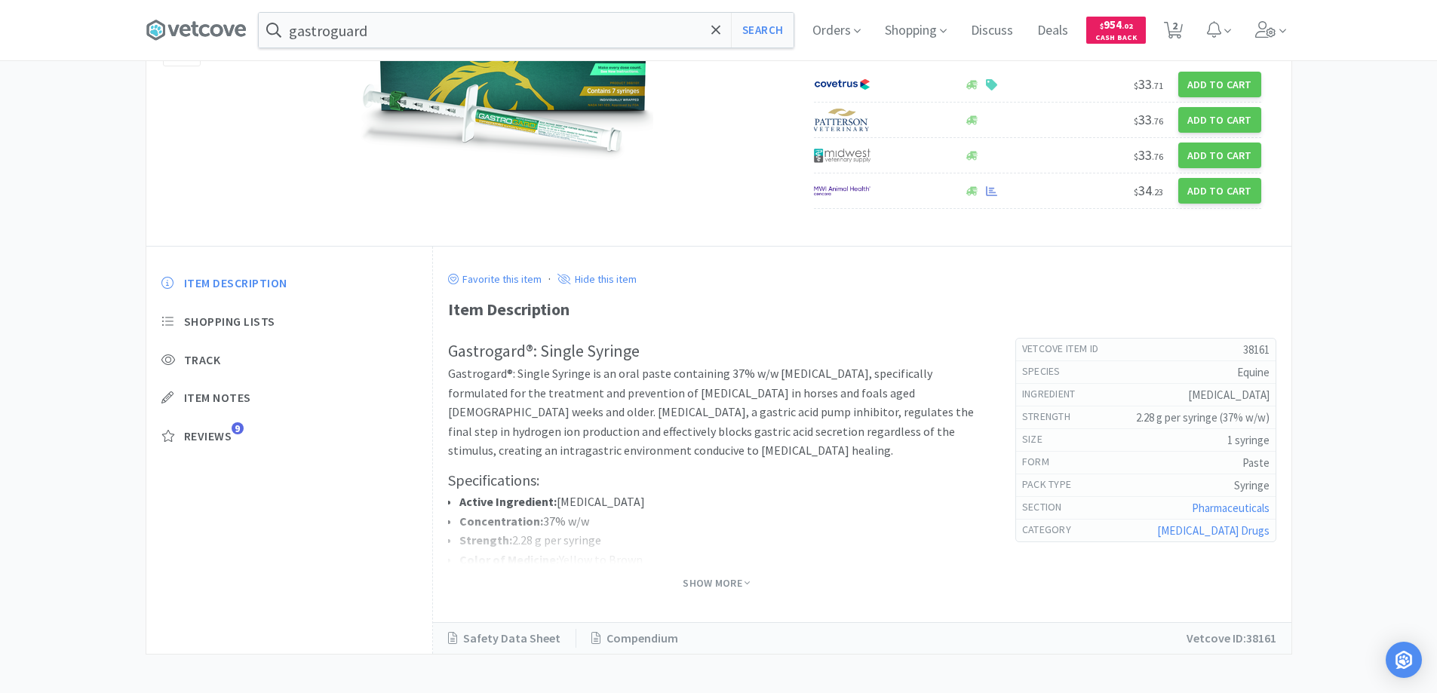
scroll to position [226, 0]
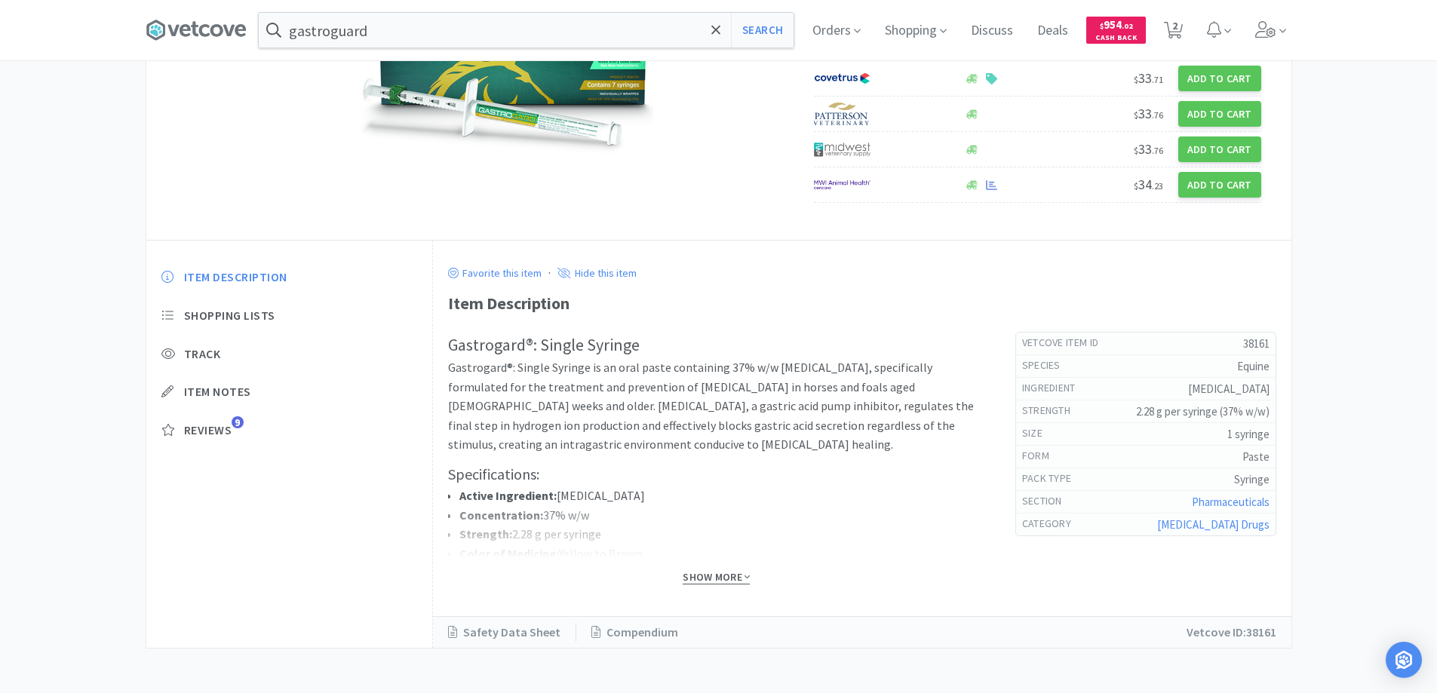
click at [718, 578] on span "Show More" at bounding box center [716, 577] width 67 height 14
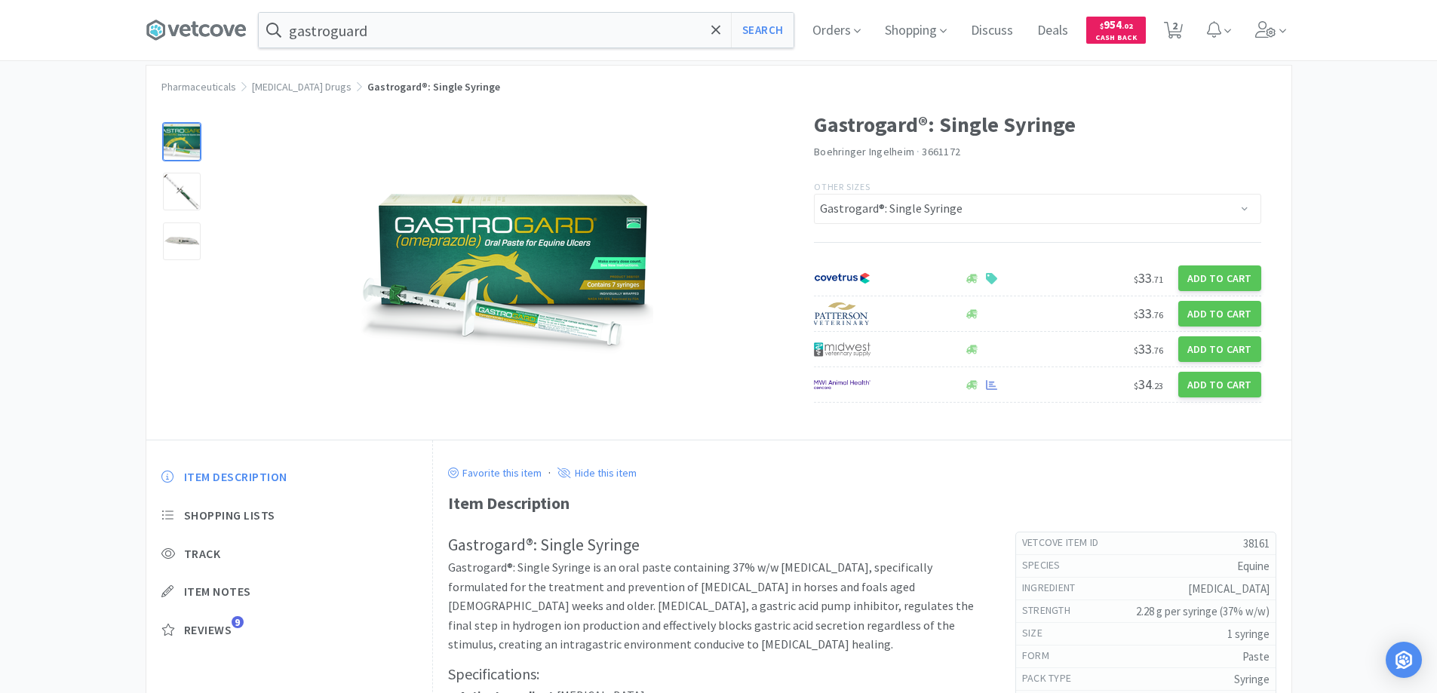
scroll to position [20, 0]
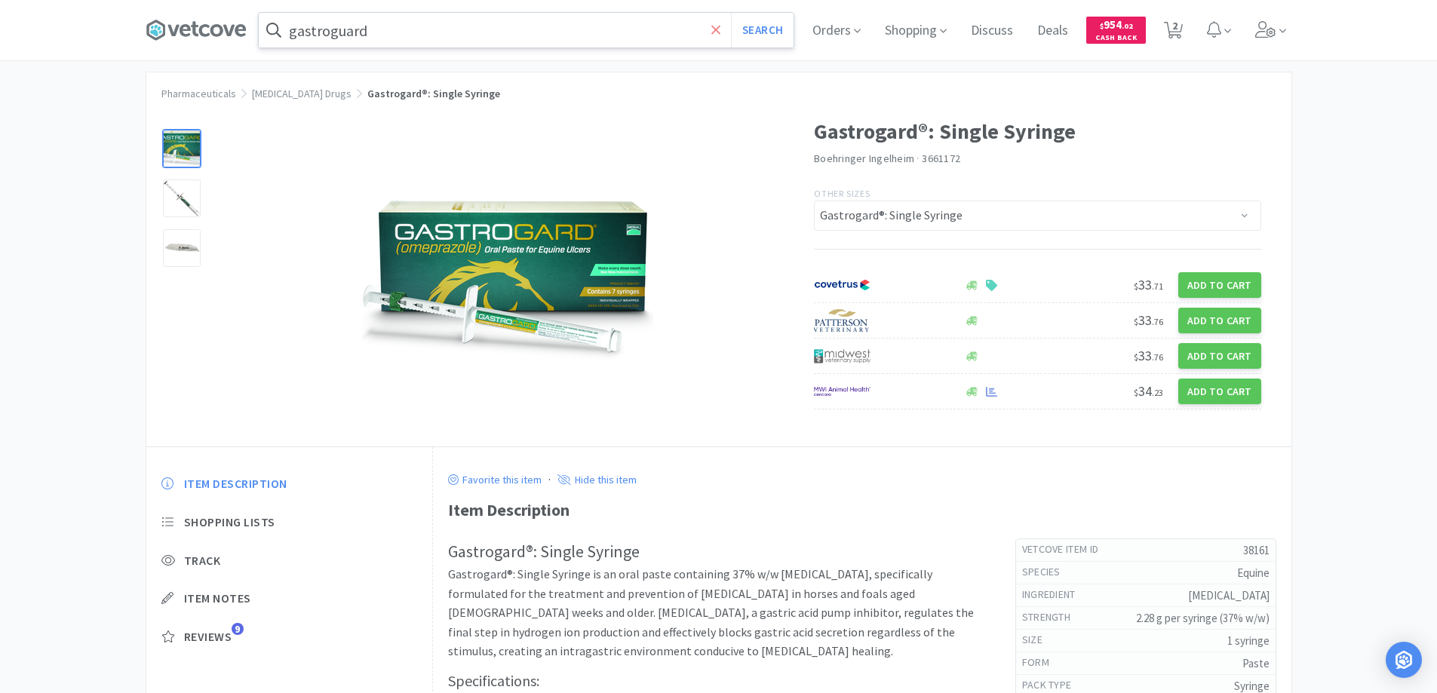
click at [717, 28] on icon at bounding box center [717, 30] width 10 height 15
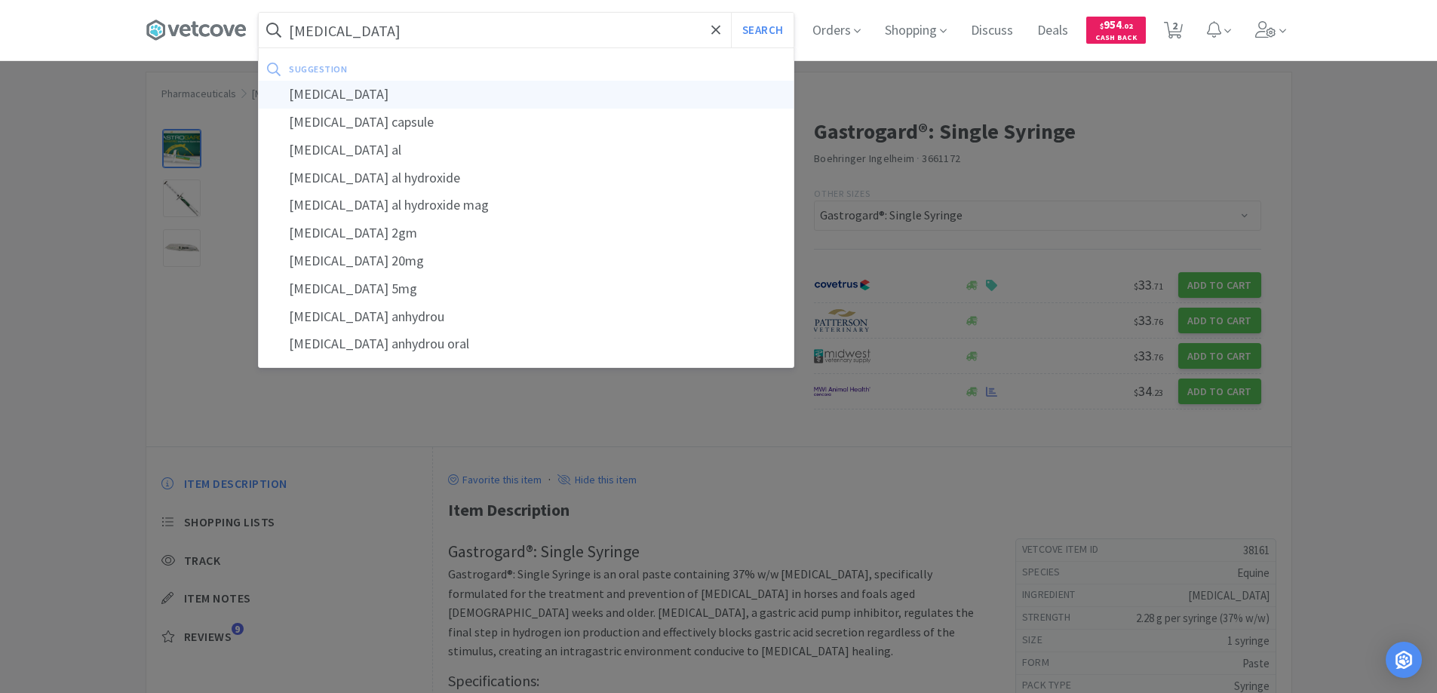
type input "[MEDICAL_DATA]"
click at [336, 95] on div "[MEDICAL_DATA]" at bounding box center [526, 95] width 535 height 28
select select "4"
select select "8"
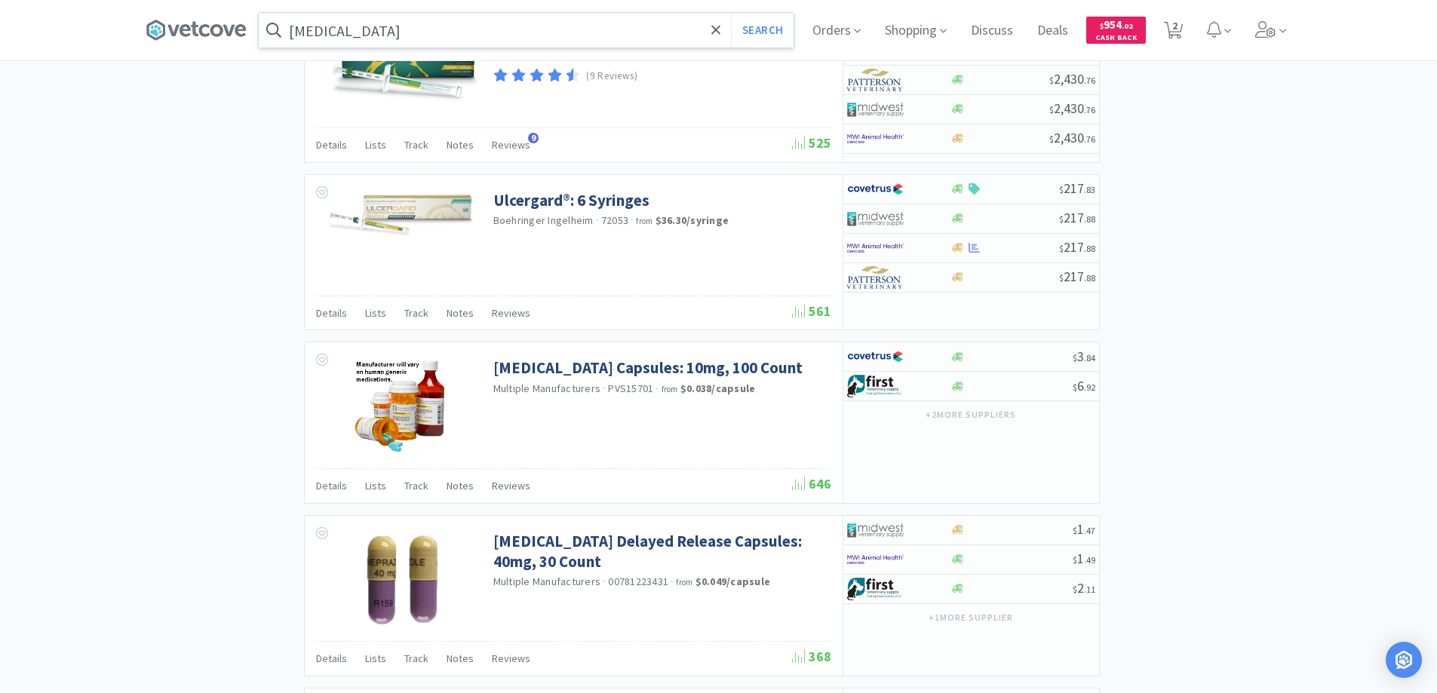
scroll to position [2188, 0]
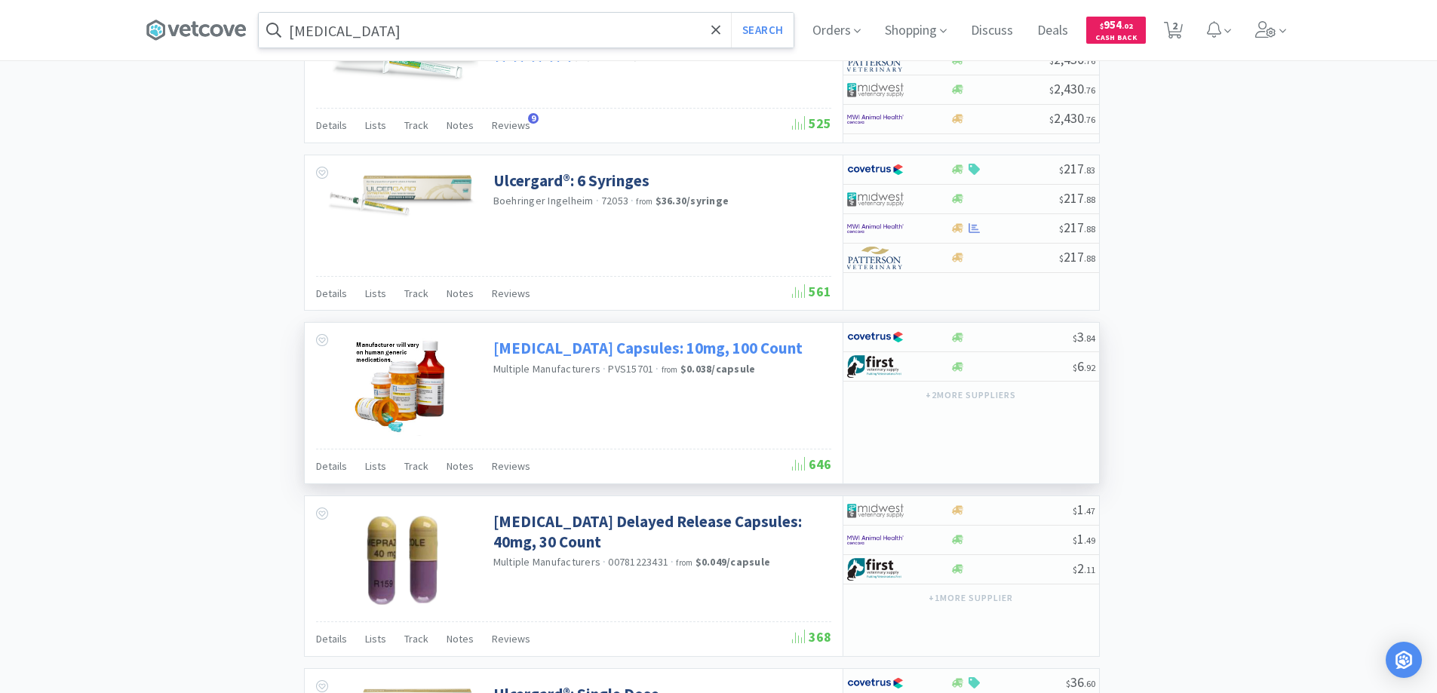
click at [600, 350] on link "[MEDICAL_DATA] Capsules: 10mg, 100 Count" at bounding box center [647, 348] width 309 height 20
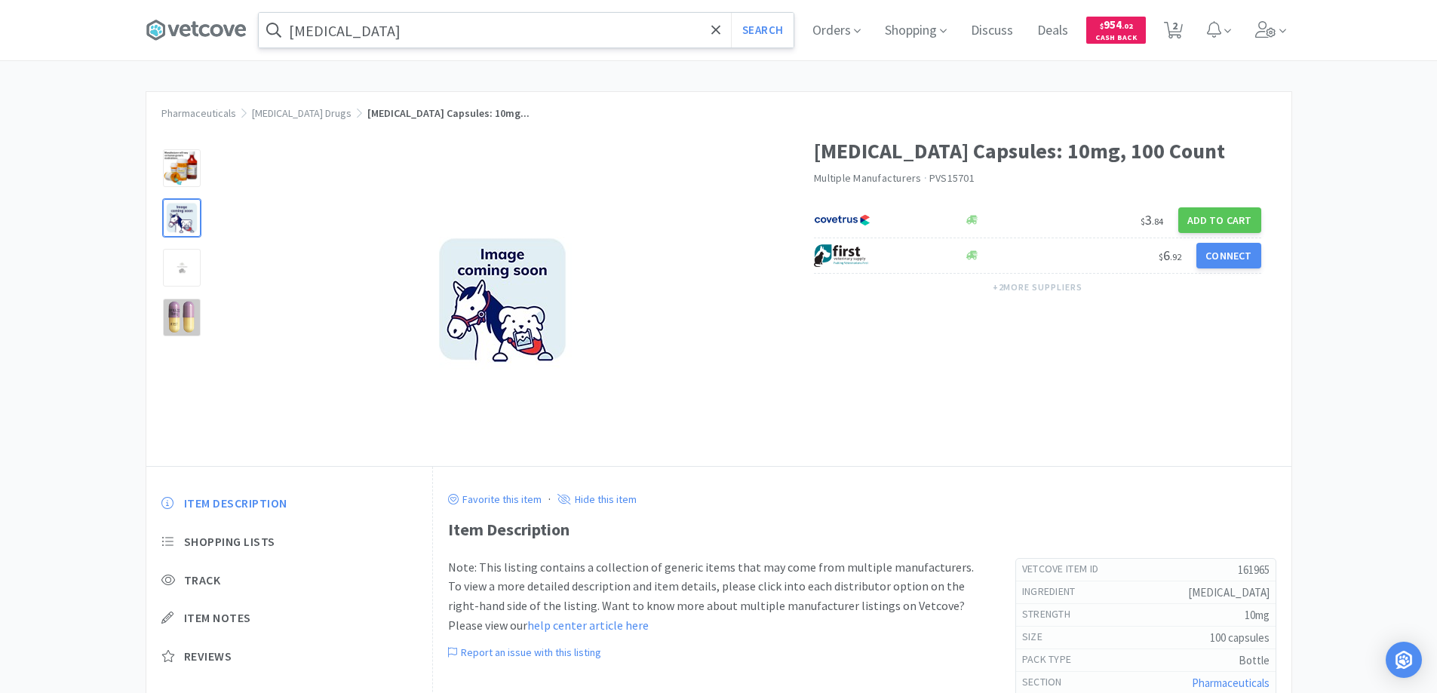
select select "4"
select select "8"
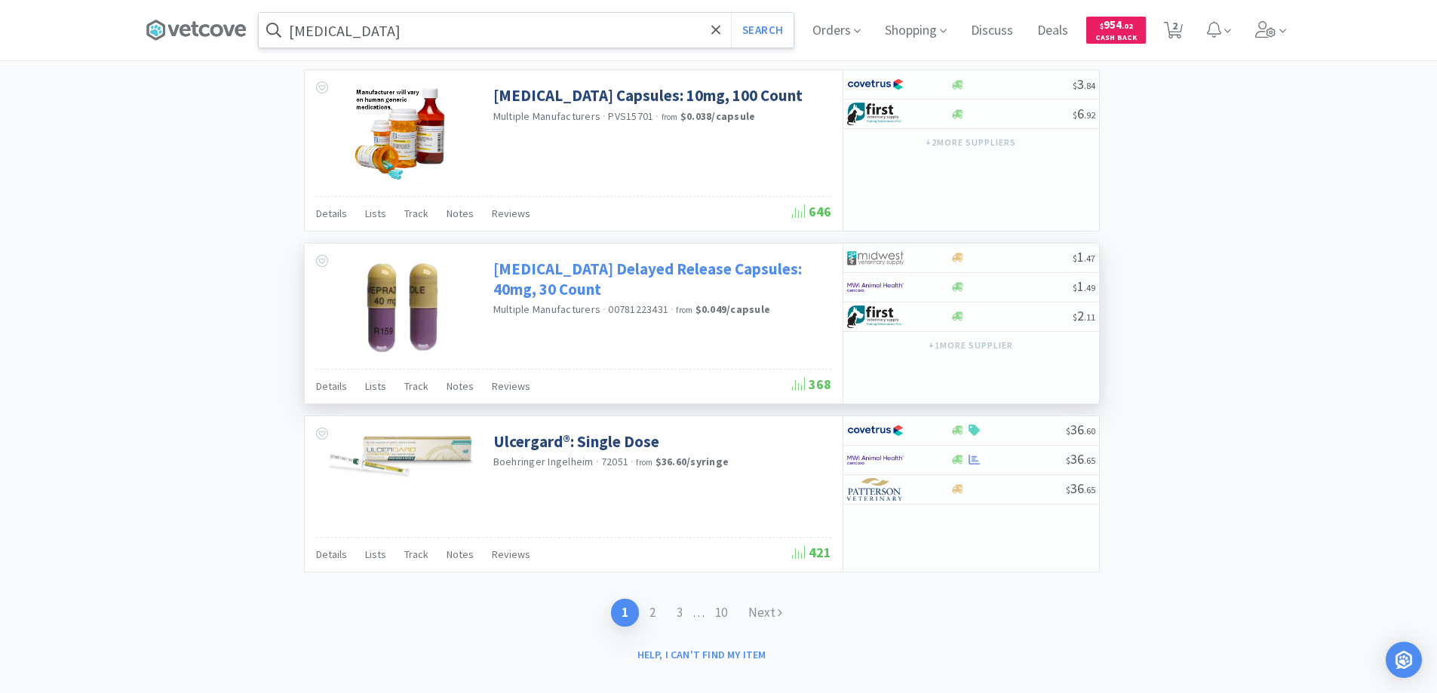
scroll to position [2461, 0]
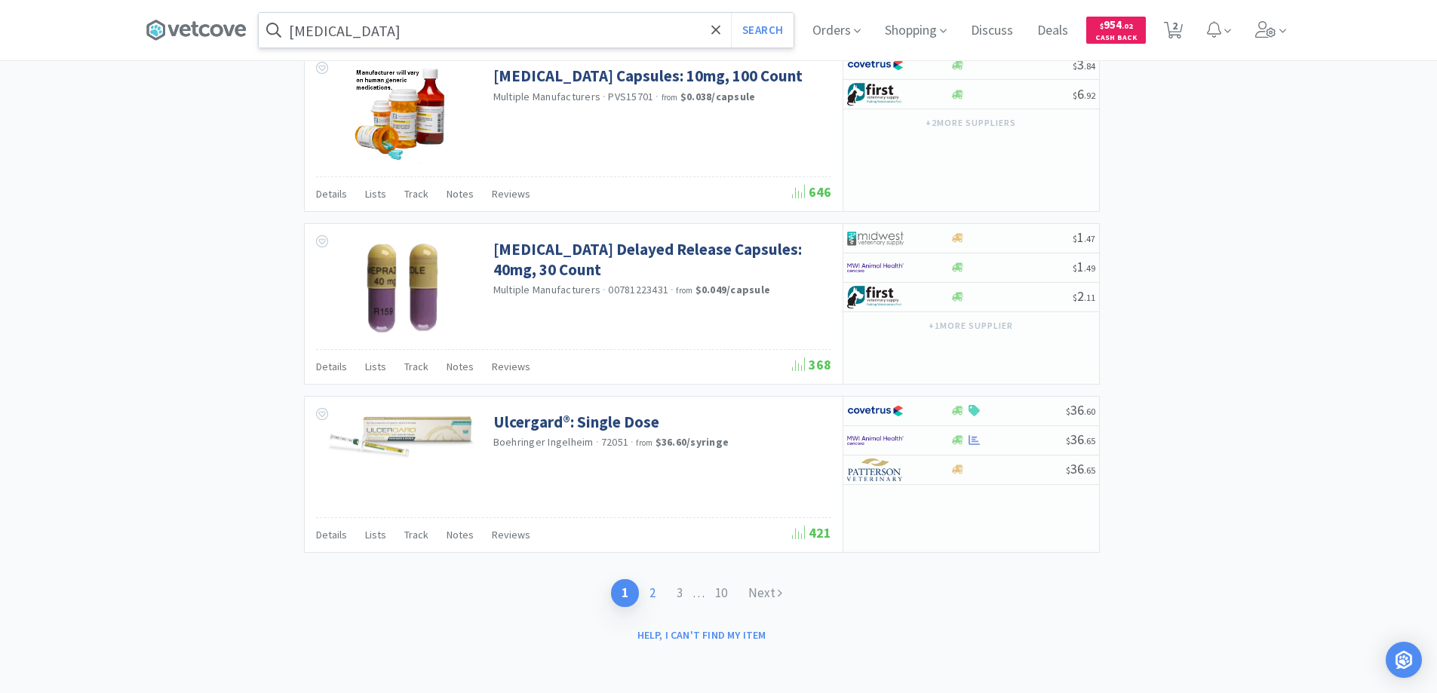
click at [650, 591] on link "2" at bounding box center [652, 593] width 27 height 28
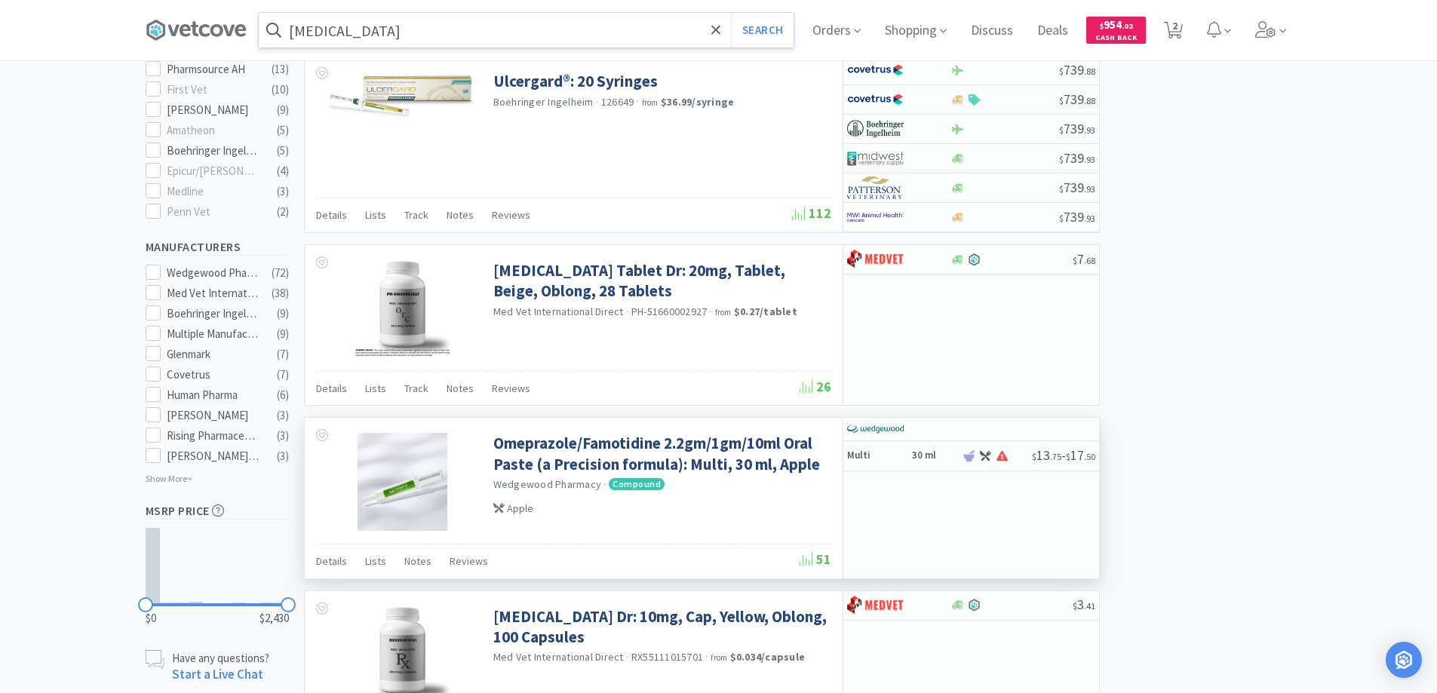
scroll to position [755, 0]
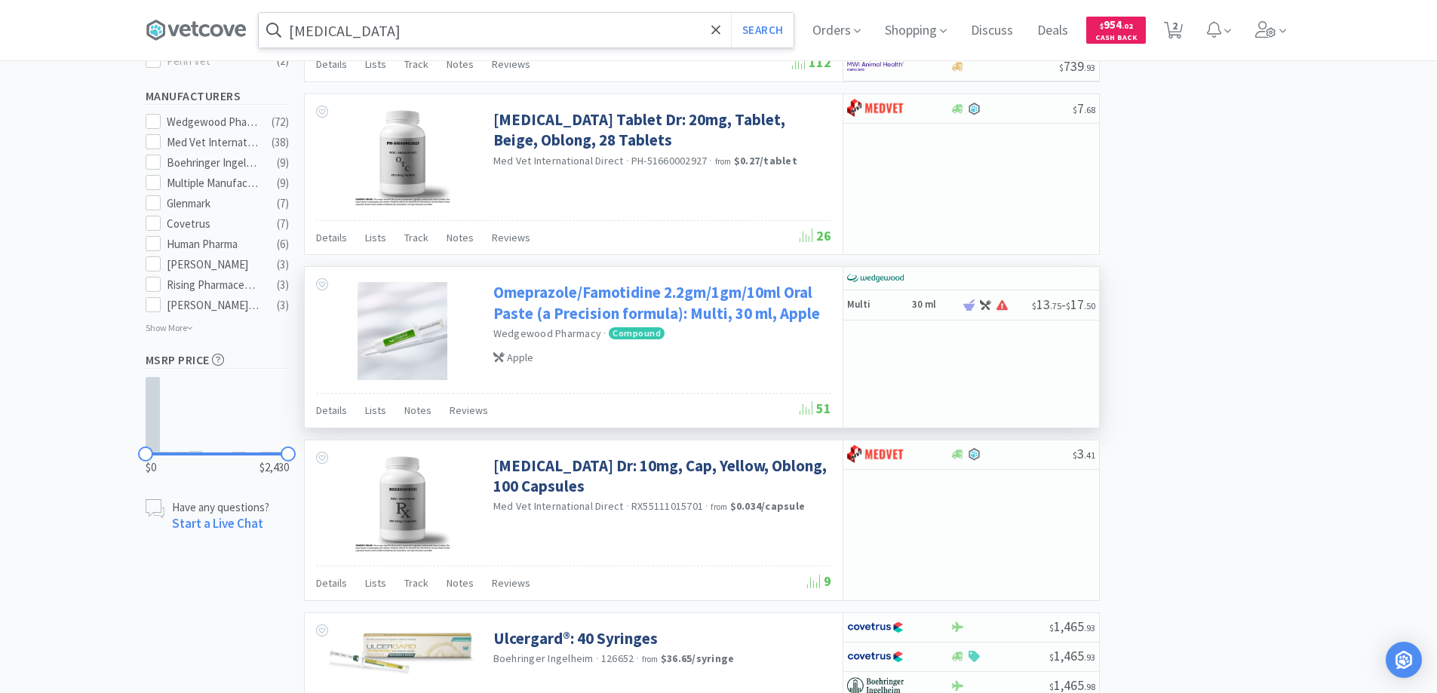
click at [570, 299] on link "Omeprazole/Famotidine 2.2gm/1gm/10ml Oral Paste (a Precision formula): Multi, 3…" at bounding box center [660, 303] width 334 height 42
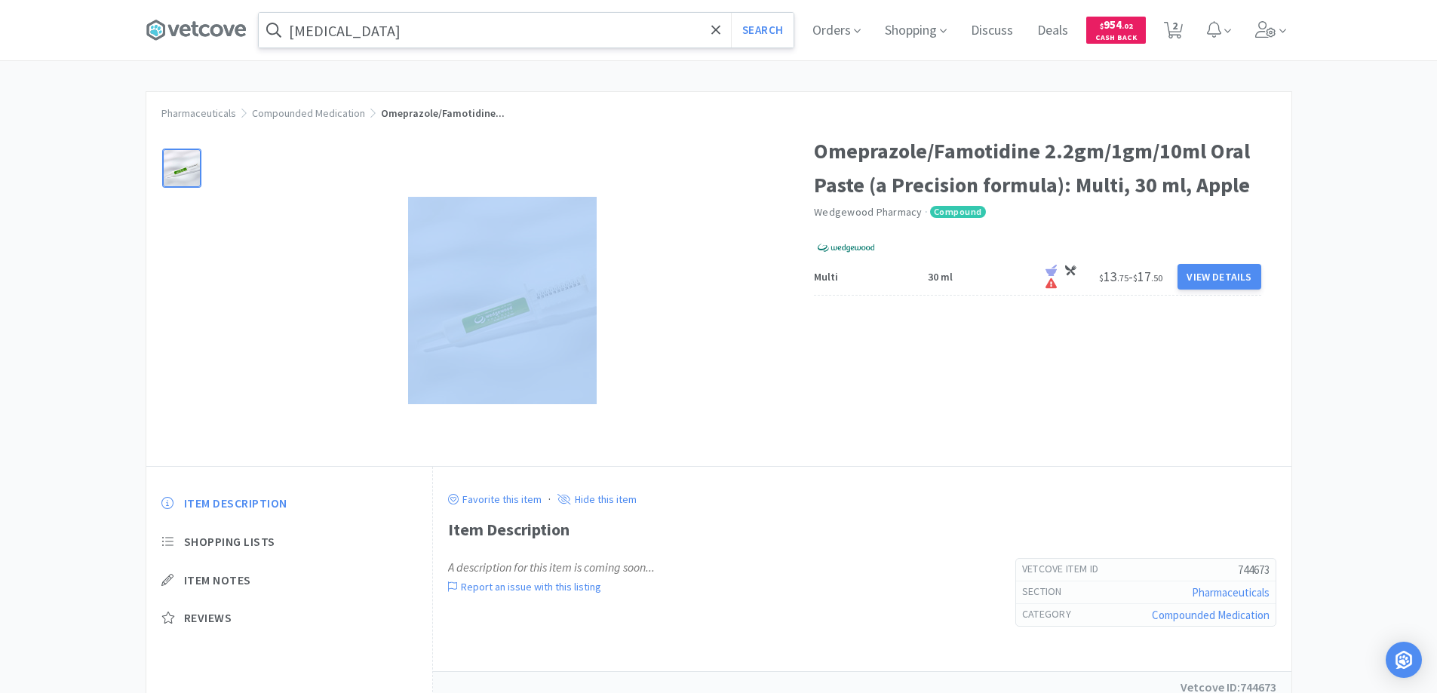
select select "4"
select select "8"
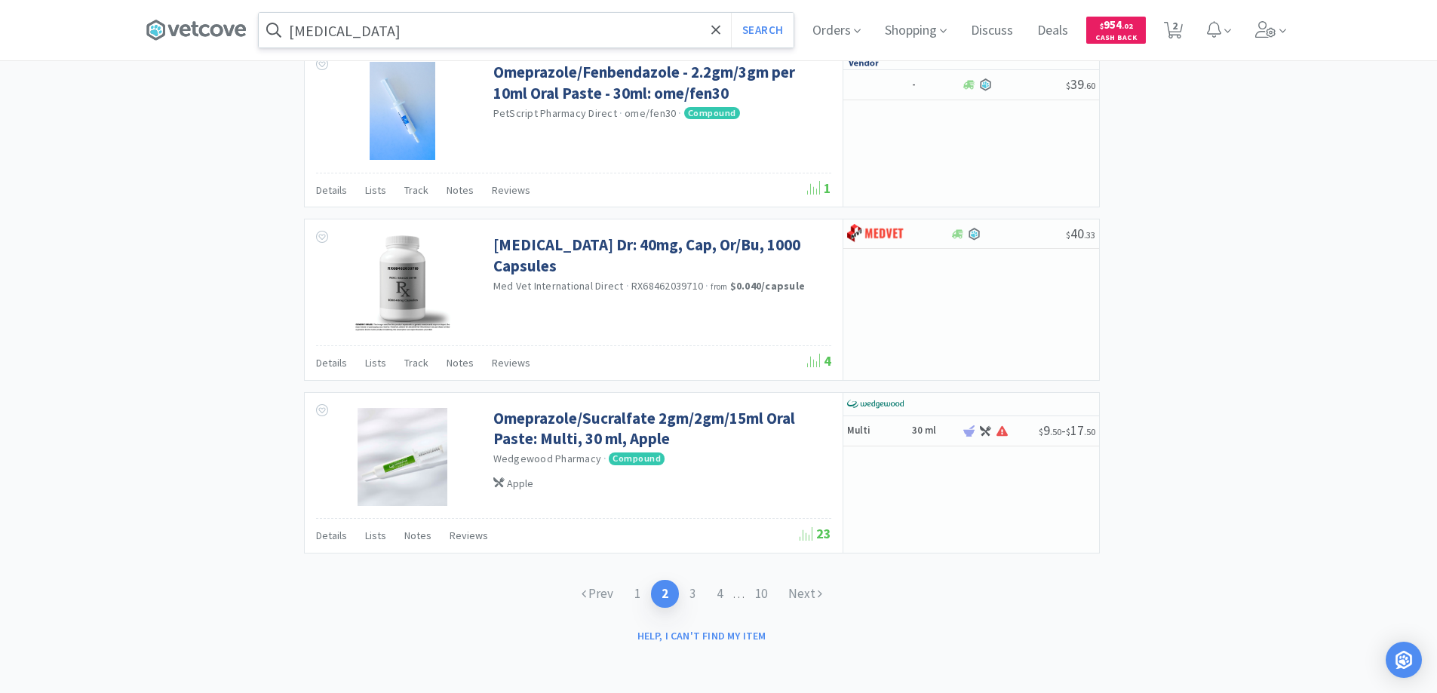
scroll to position [2181, 0]
click at [686, 592] on link "3" at bounding box center [692, 593] width 27 height 28
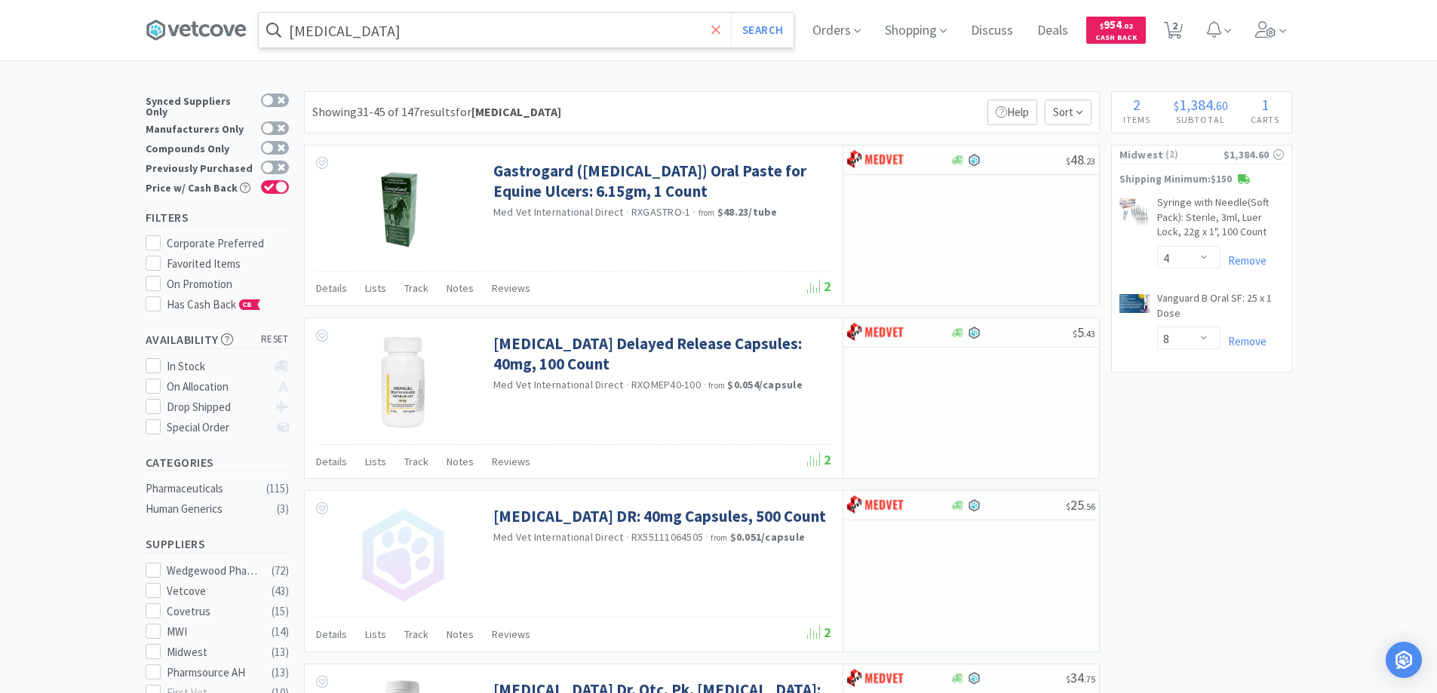
click at [718, 31] on icon at bounding box center [717, 30] width 10 height 15
click at [98, 124] on div at bounding box center [718, 346] width 1437 height 693
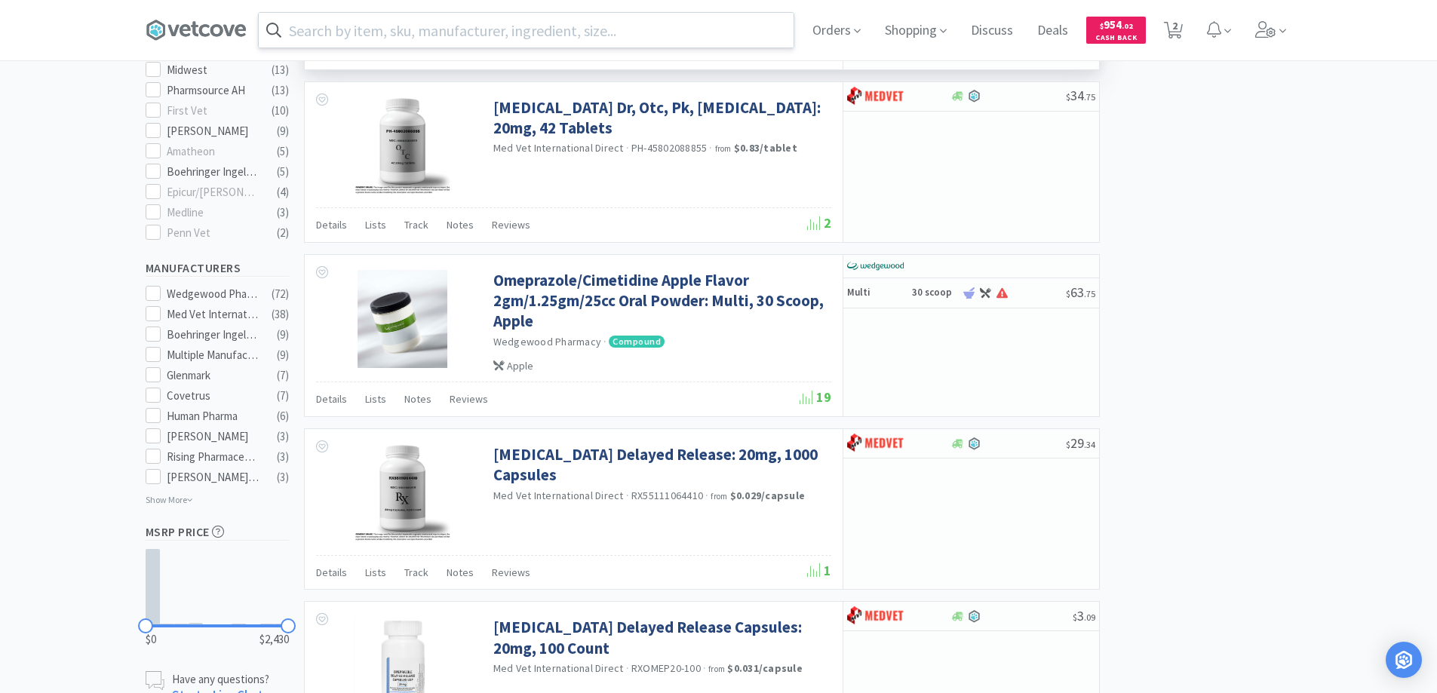
scroll to position [755, 0]
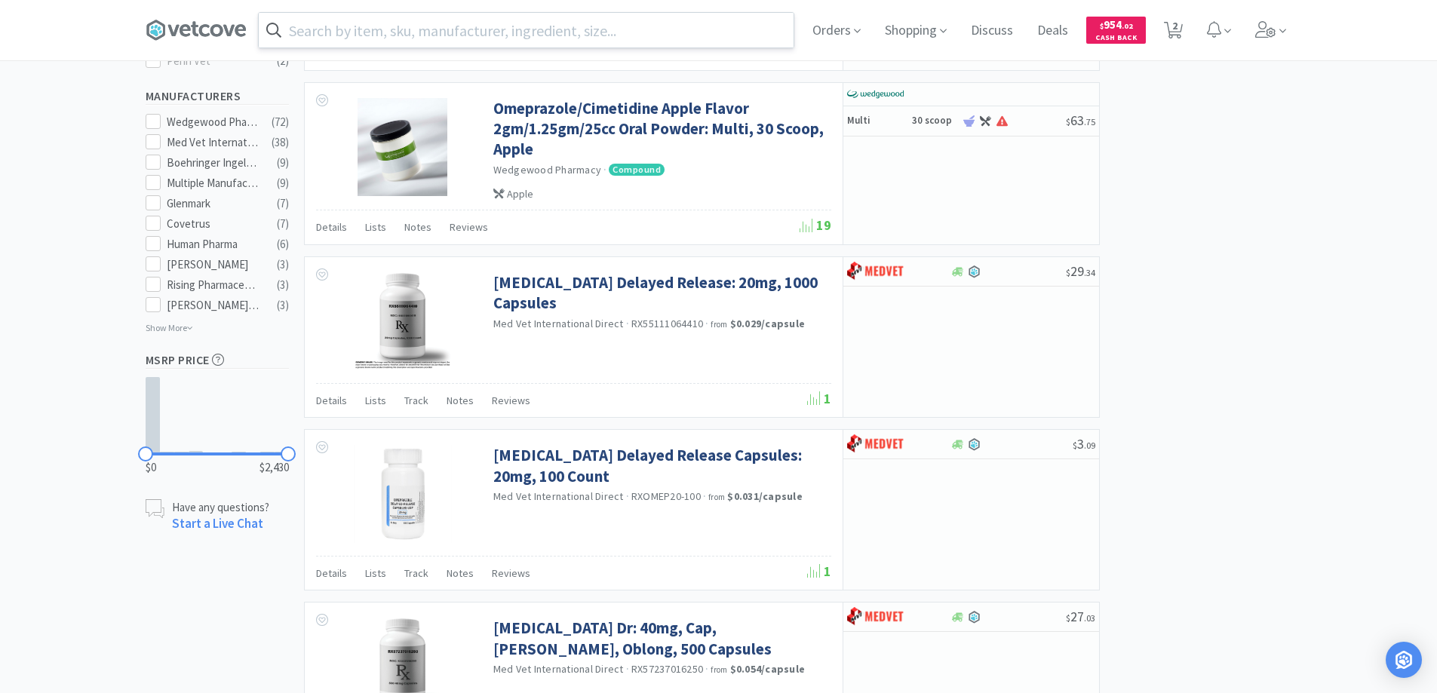
click at [334, 29] on input "text" at bounding box center [526, 30] width 535 height 35
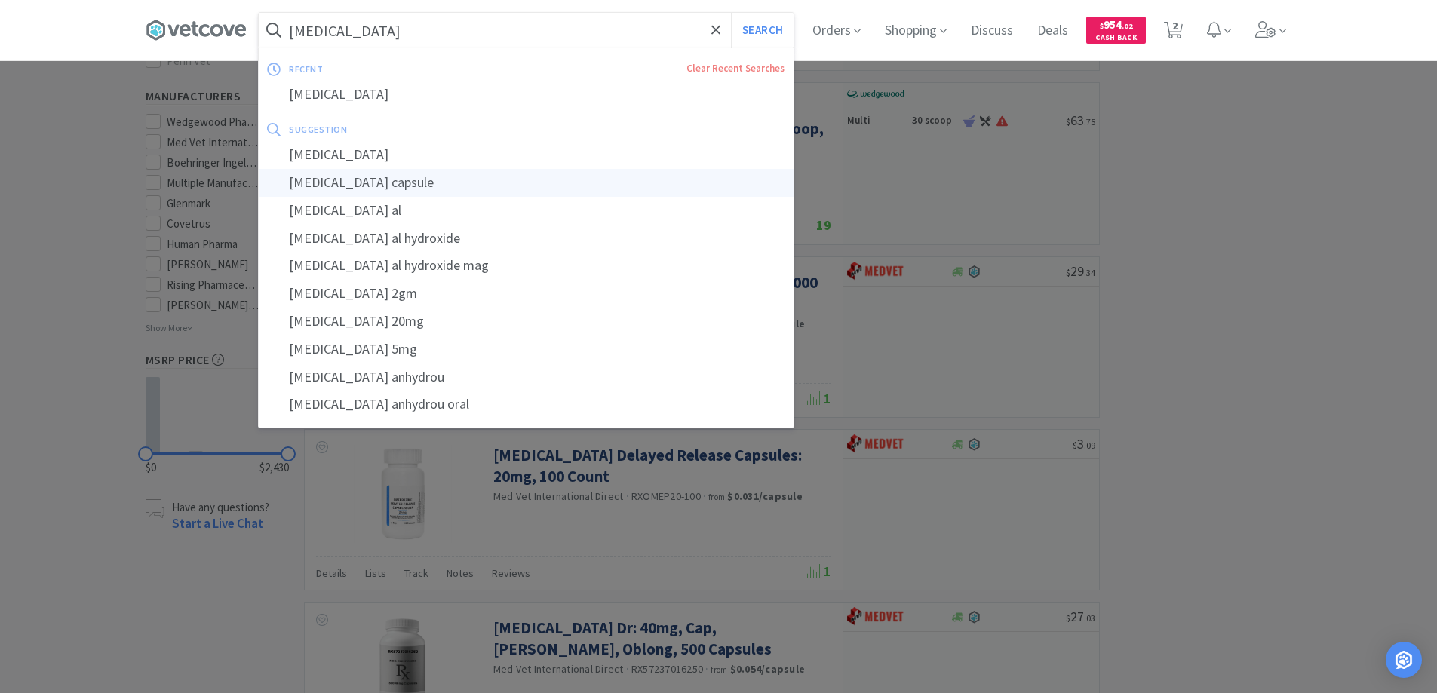
click at [319, 183] on div "[MEDICAL_DATA] capsule" at bounding box center [526, 183] width 535 height 28
type input "[MEDICAL_DATA] capsule"
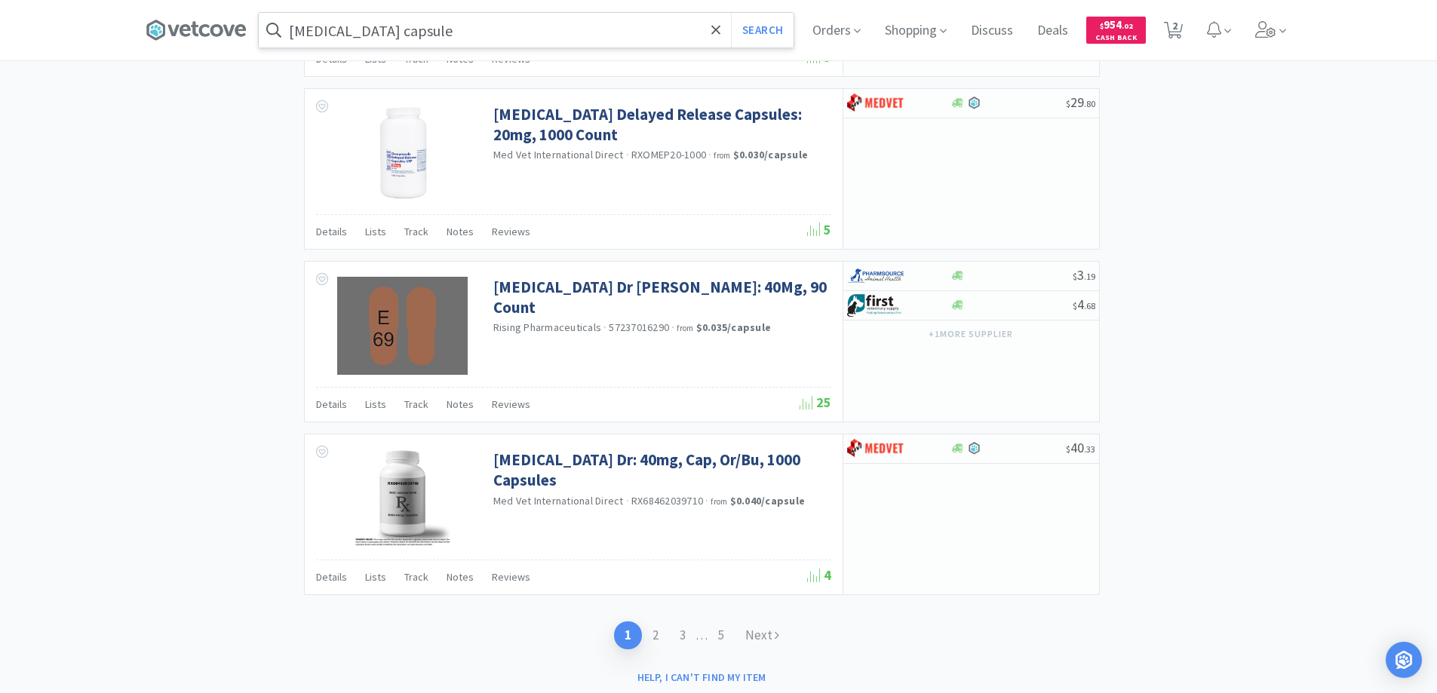
scroll to position [2339, 0]
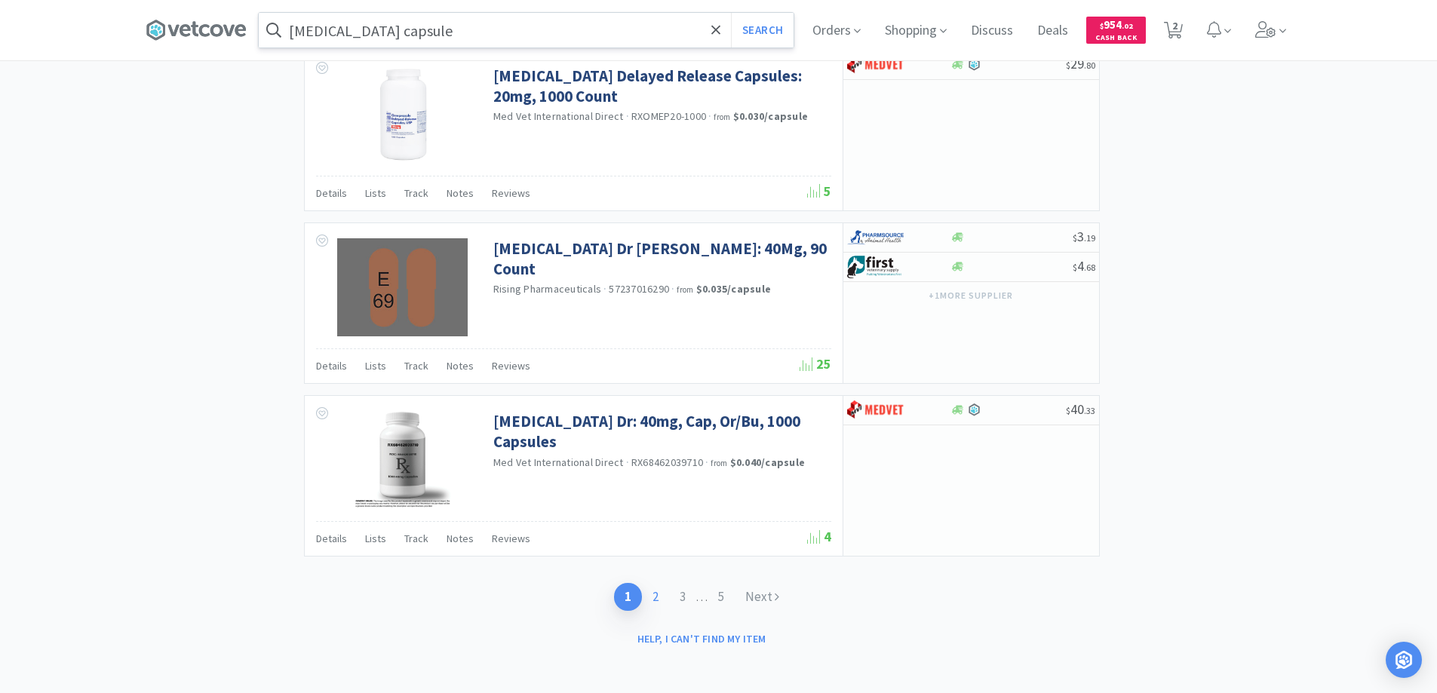
click at [651, 601] on link "2" at bounding box center [655, 597] width 27 height 28
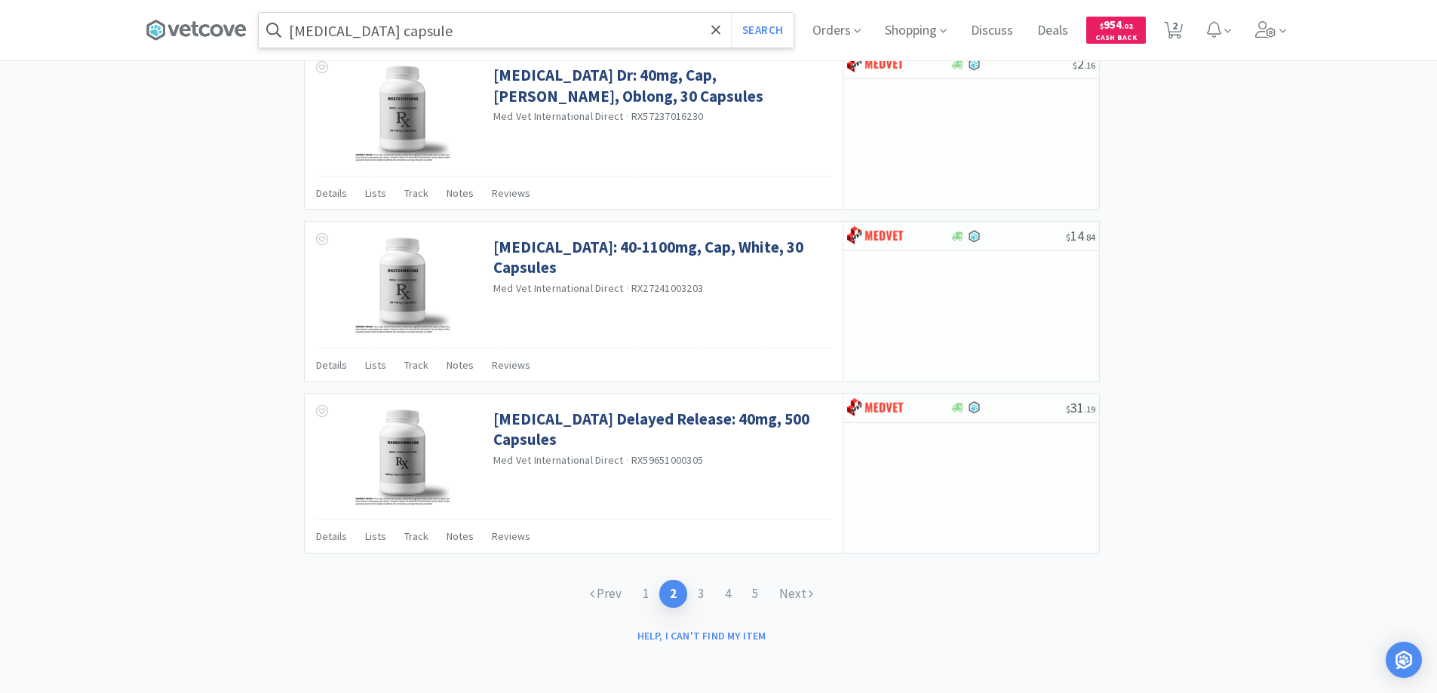
scroll to position [2164, 0]
click at [701, 593] on link "3" at bounding box center [700, 593] width 27 height 28
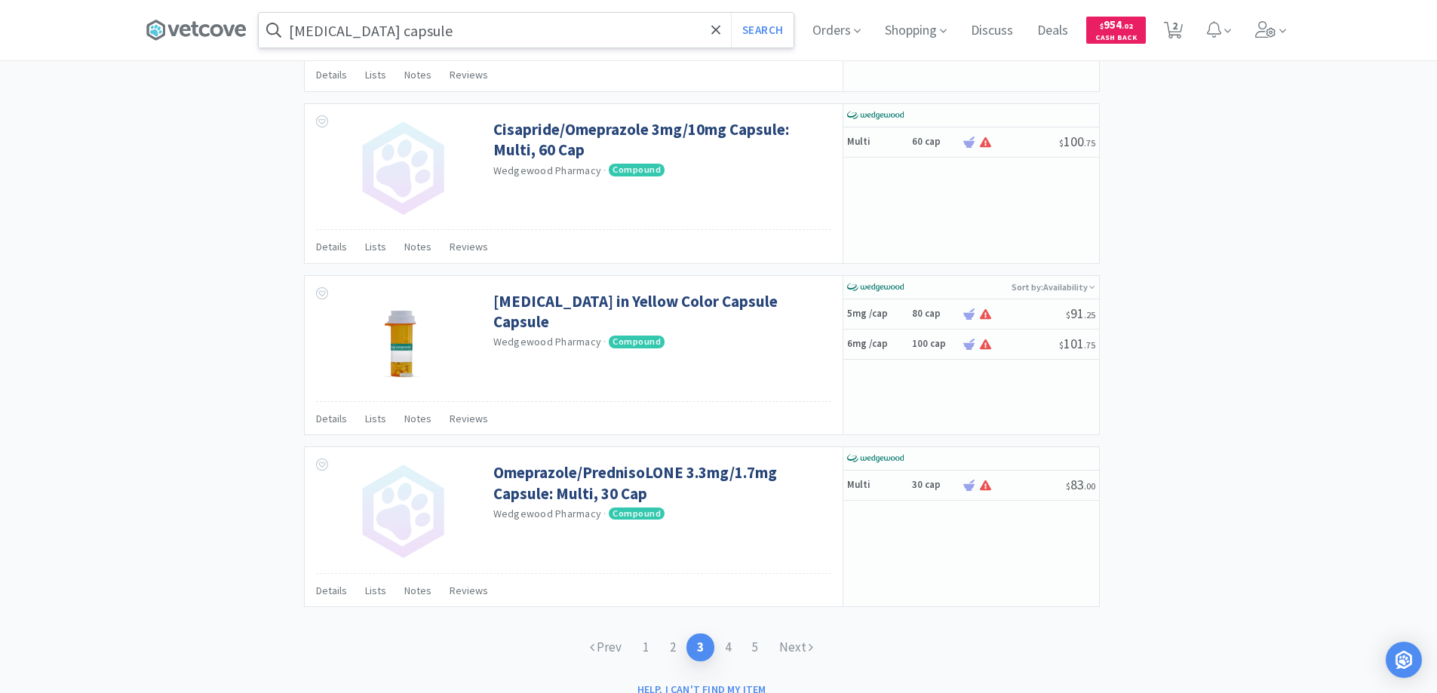
scroll to position [2295, 0]
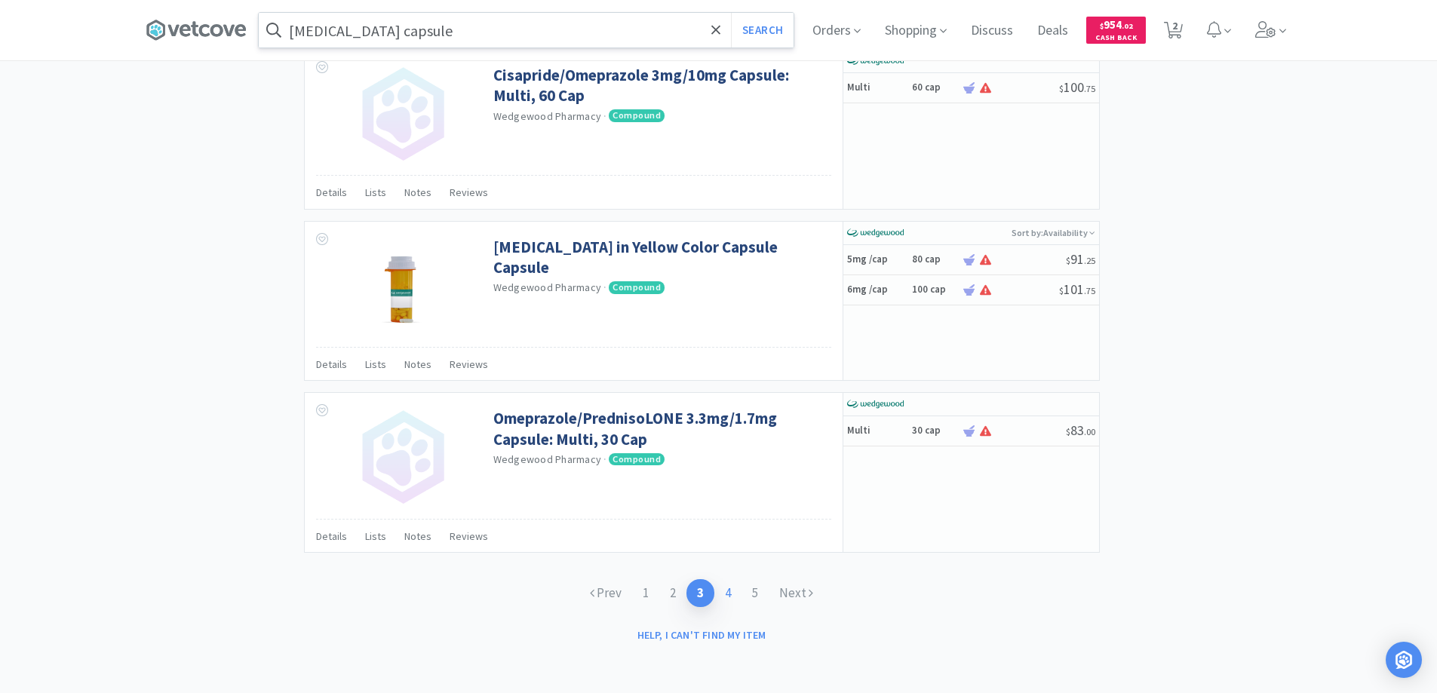
click at [730, 591] on link "4" at bounding box center [728, 593] width 27 height 28
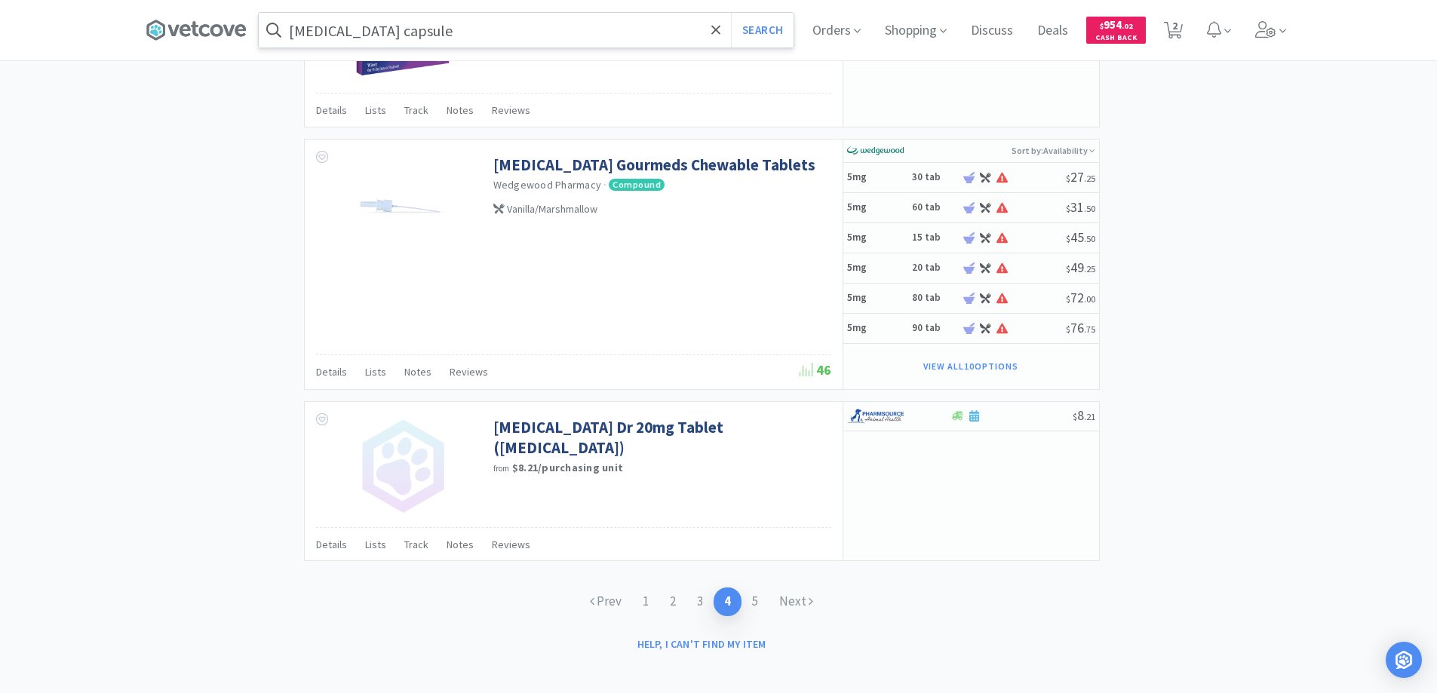
scroll to position [2252, 0]
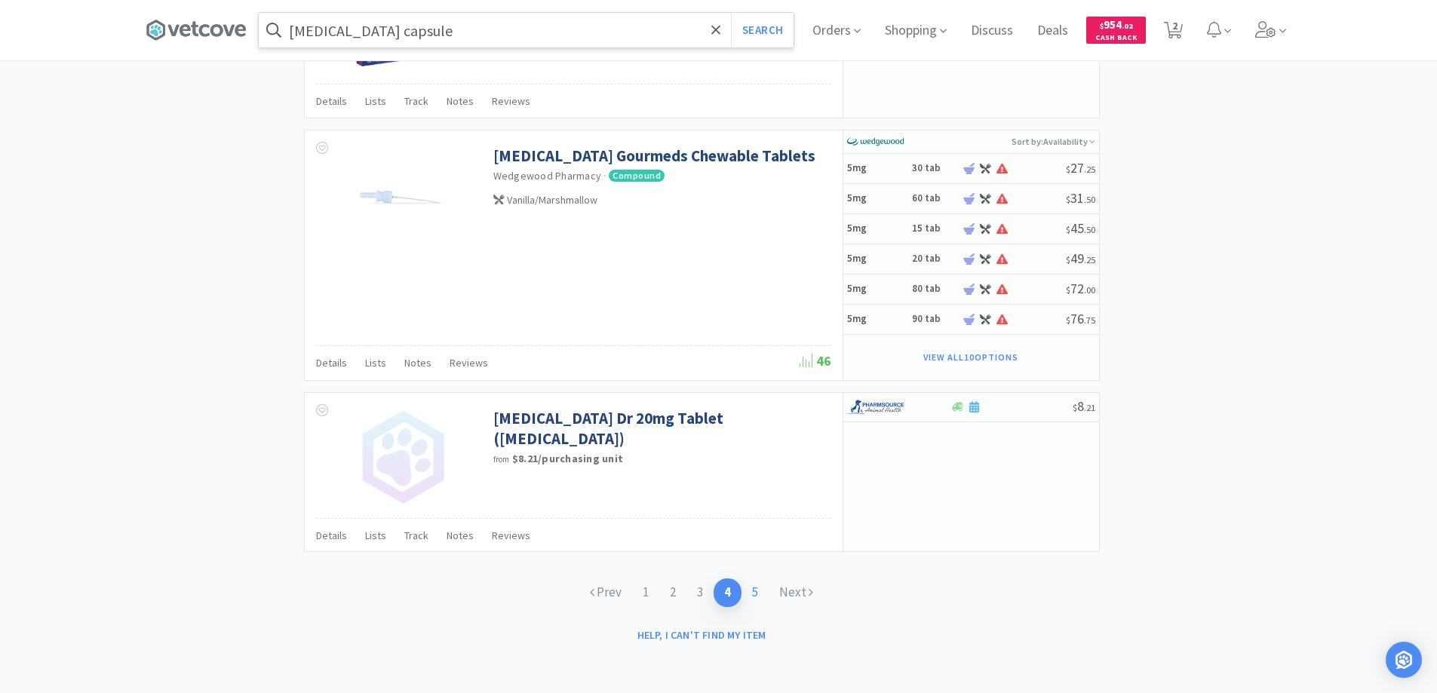
click at [758, 593] on link "5" at bounding box center [755, 593] width 27 height 28
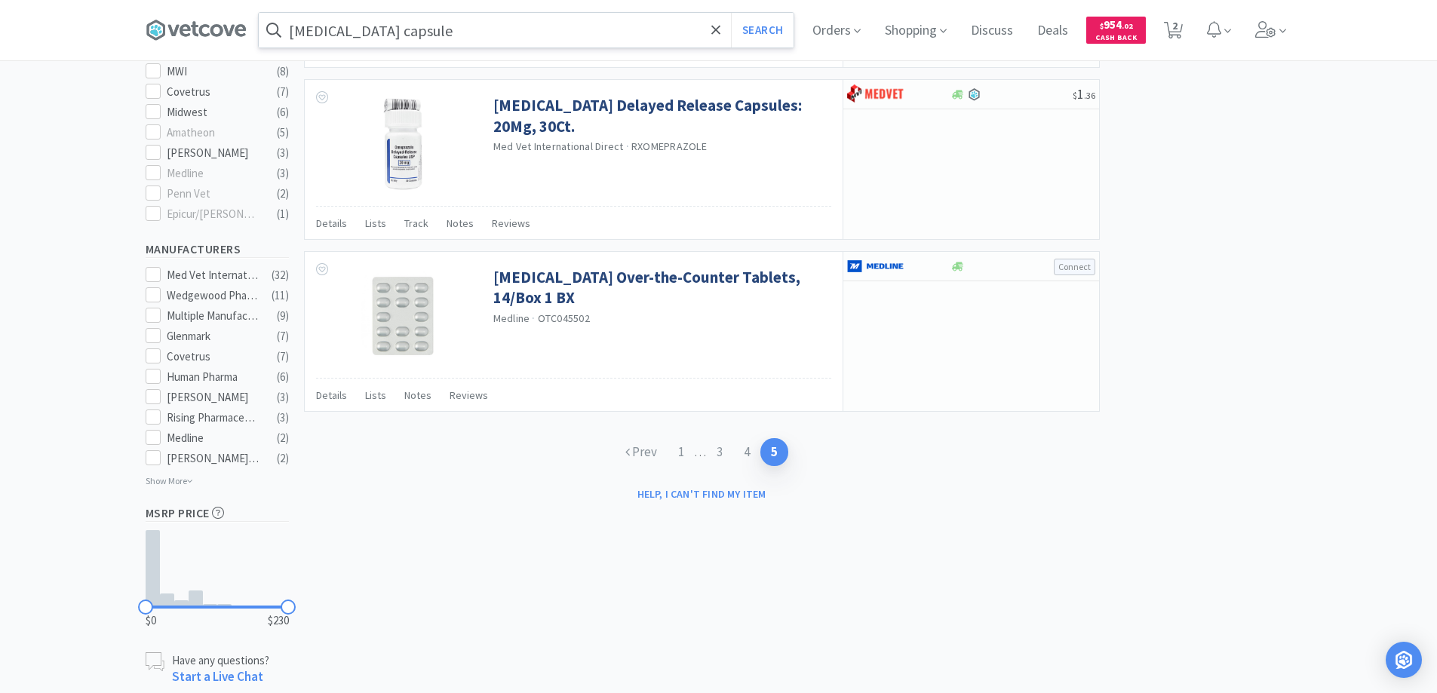
scroll to position [604, 0]
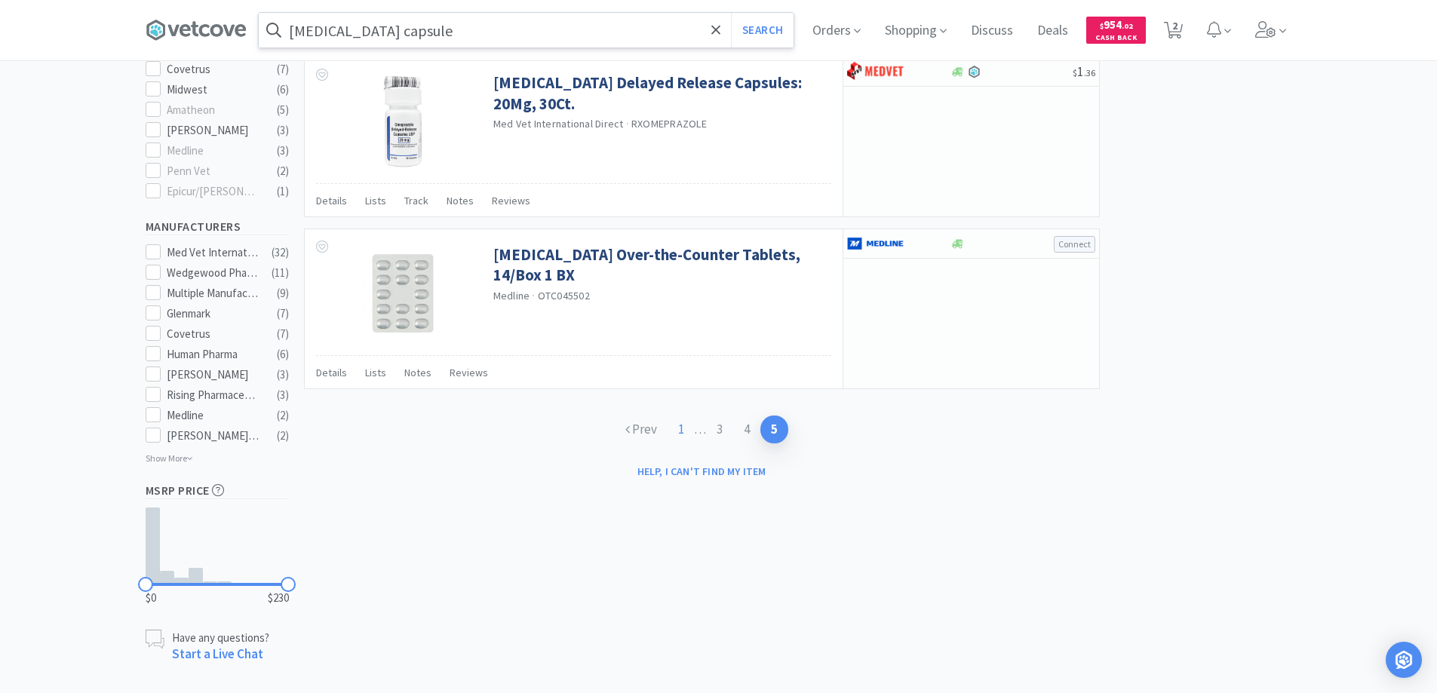
click at [678, 428] on link "1" at bounding box center [681, 430] width 27 height 28
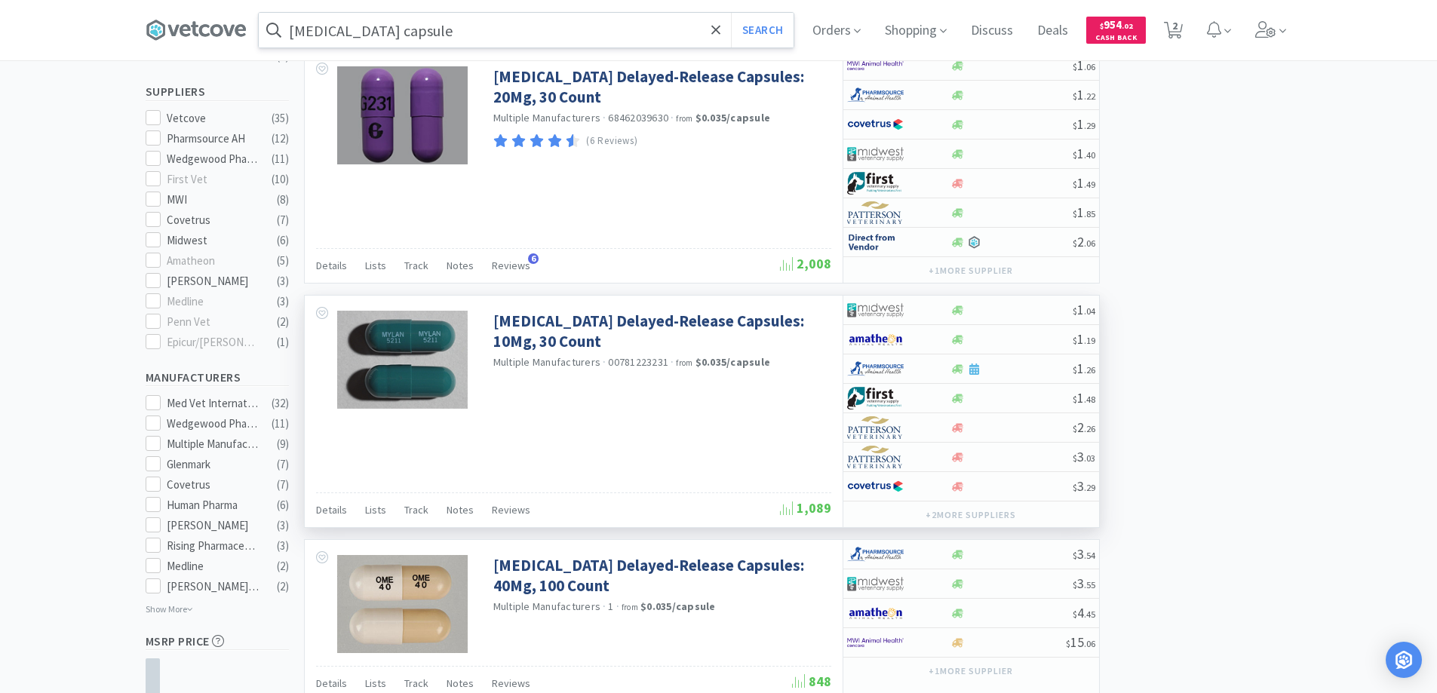
scroll to position [679, 0]
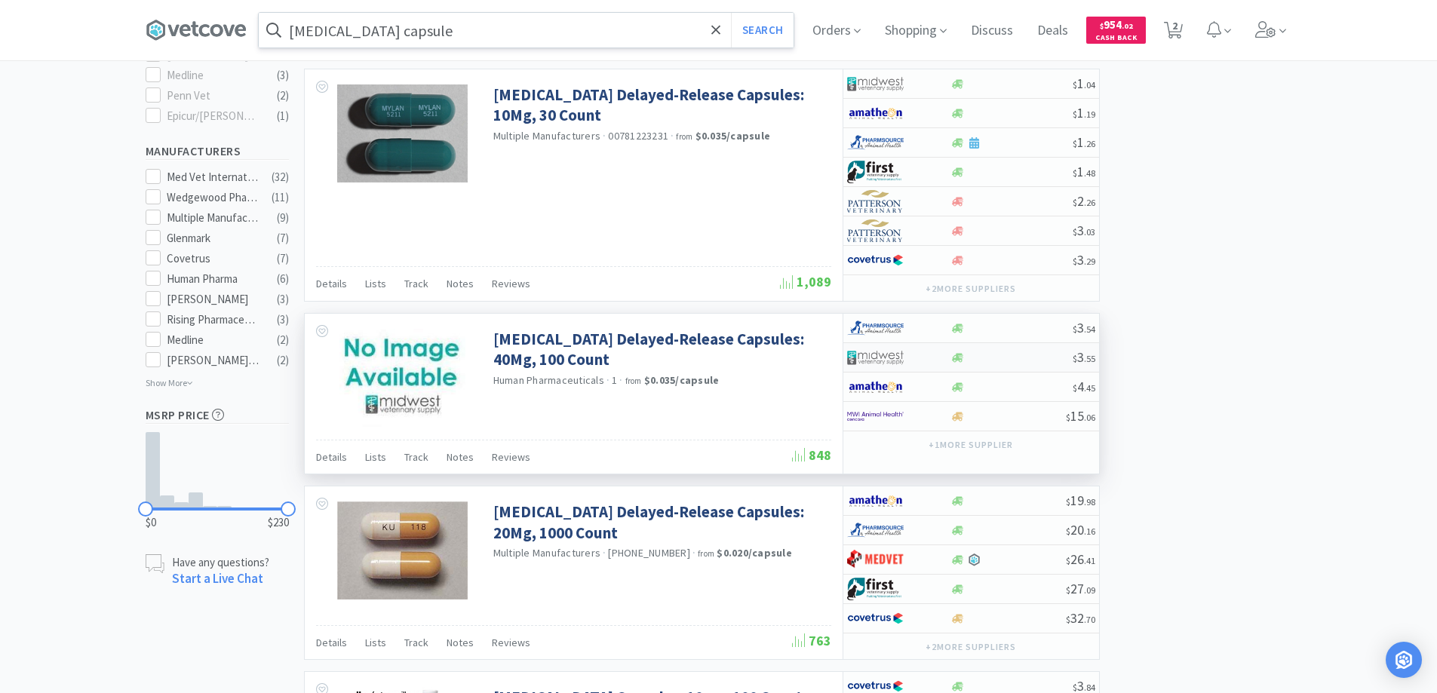
click at [912, 352] on div at bounding box center [888, 358] width 83 height 26
select select "1"
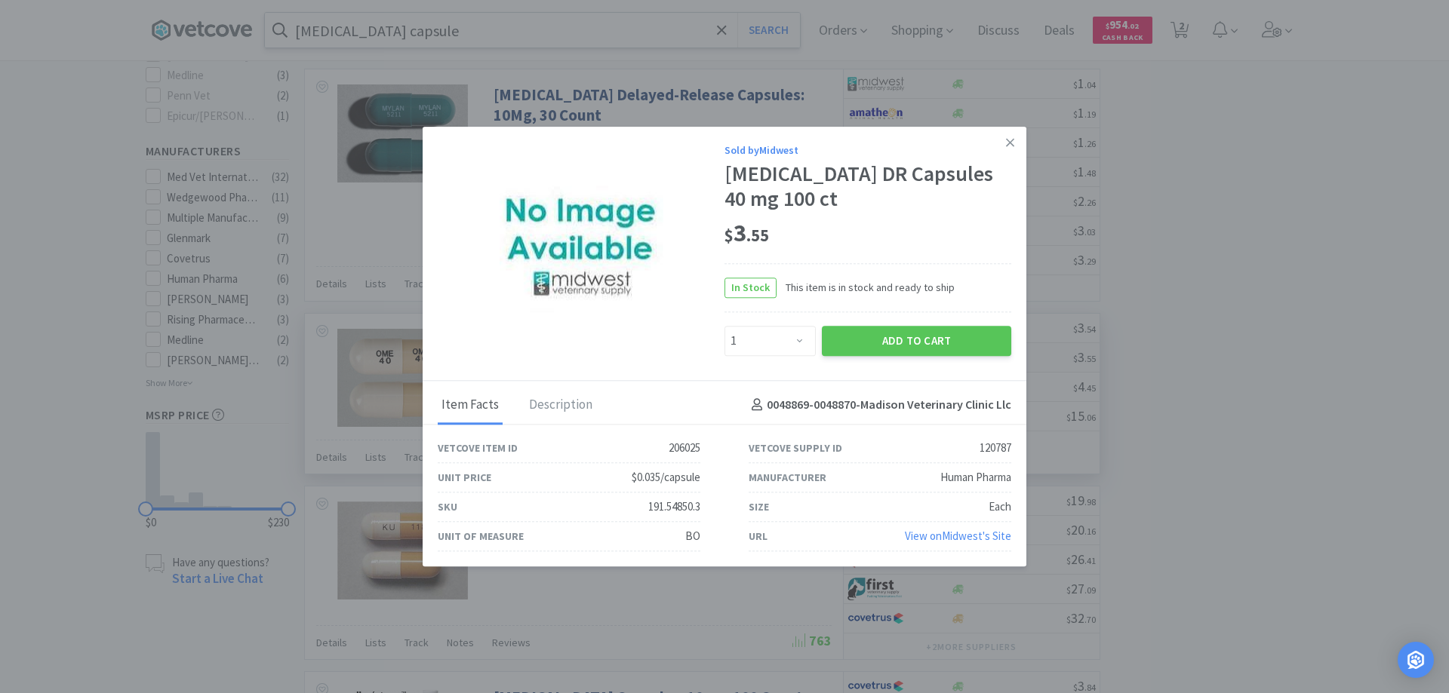
click at [912, 352] on button "Add to Cart" at bounding box center [916, 341] width 189 height 30
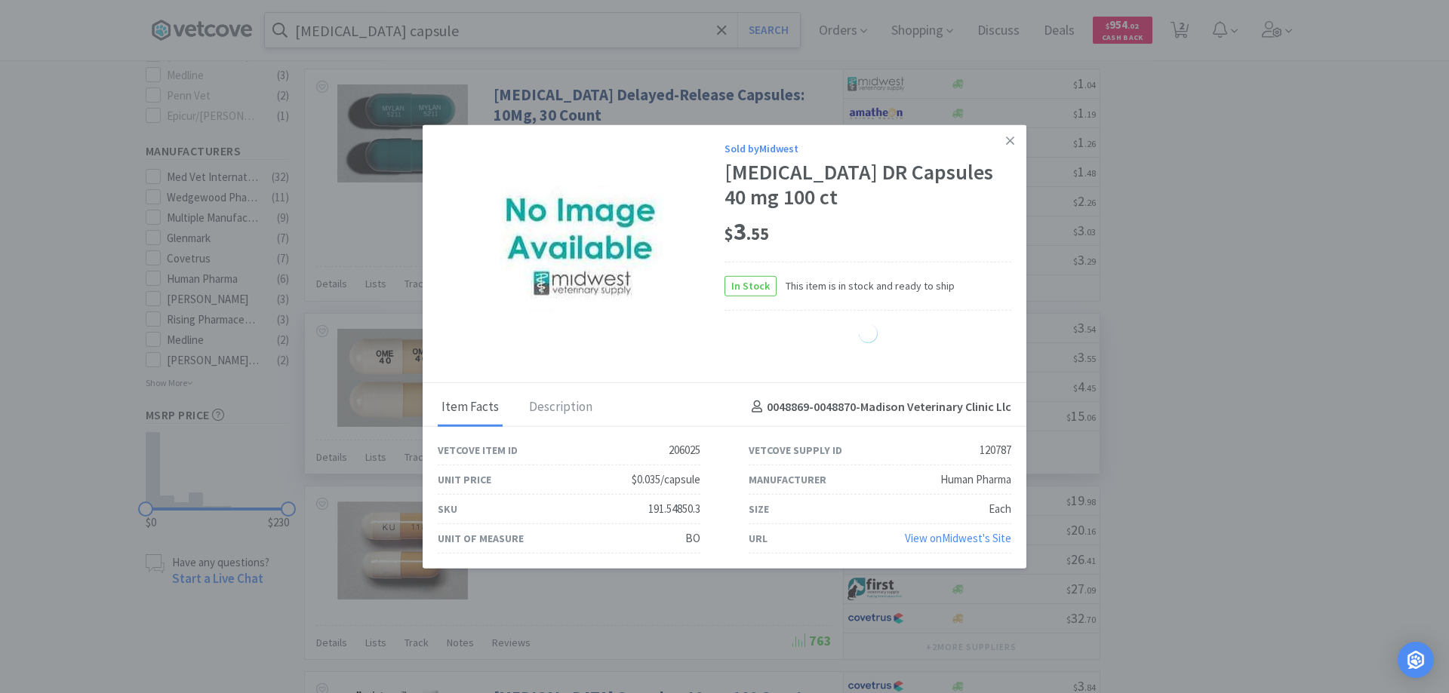
select select "1"
select select "4"
select select "8"
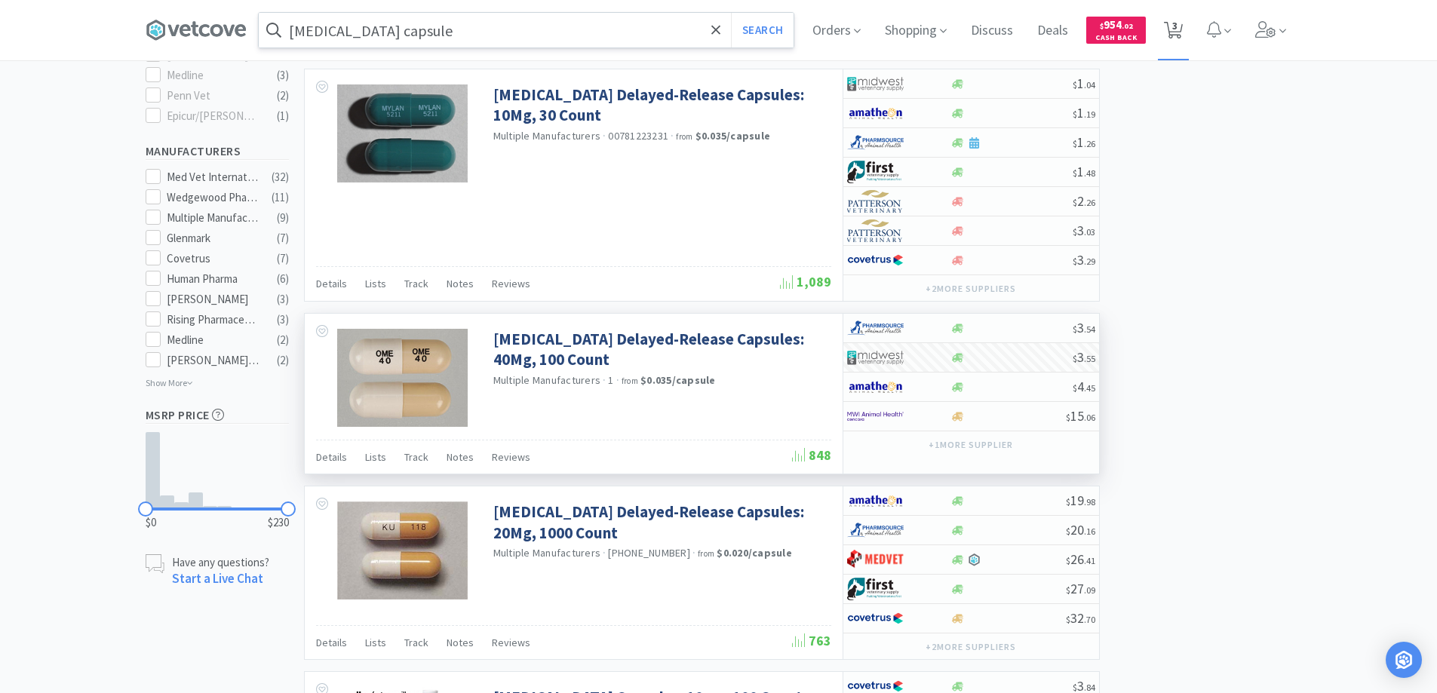
click at [1178, 28] on span "3" at bounding box center [1175, 25] width 5 height 60
select select "1"
select select "4"
select select "8"
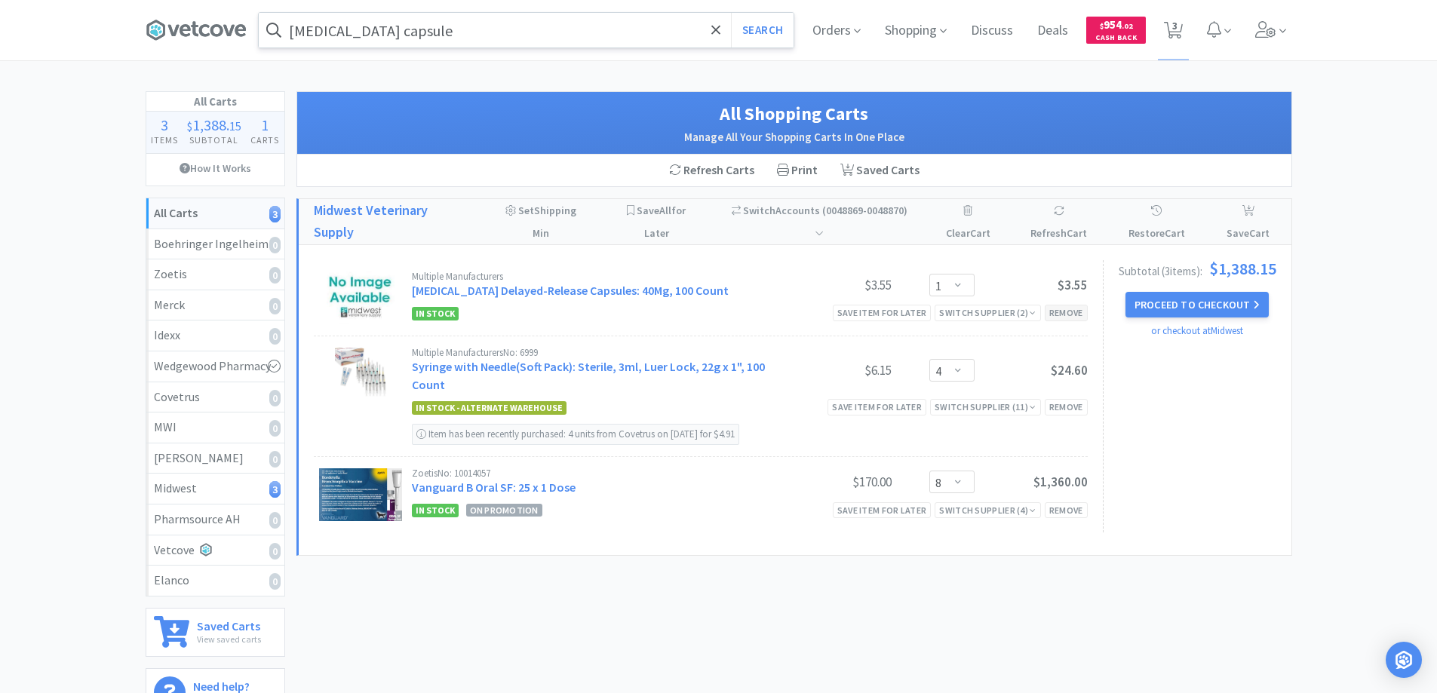
click at [1062, 312] on div "Remove" at bounding box center [1066, 313] width 43 height 16
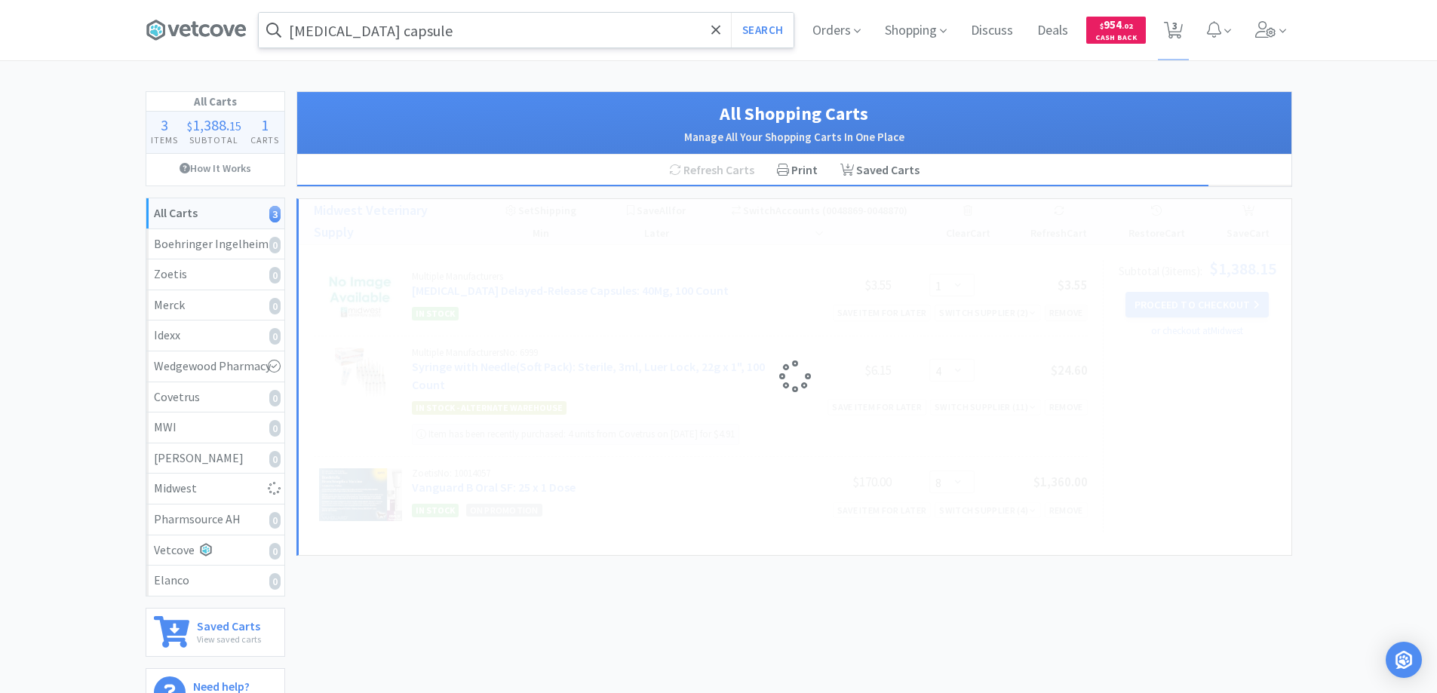
select select "4"
select select "8"
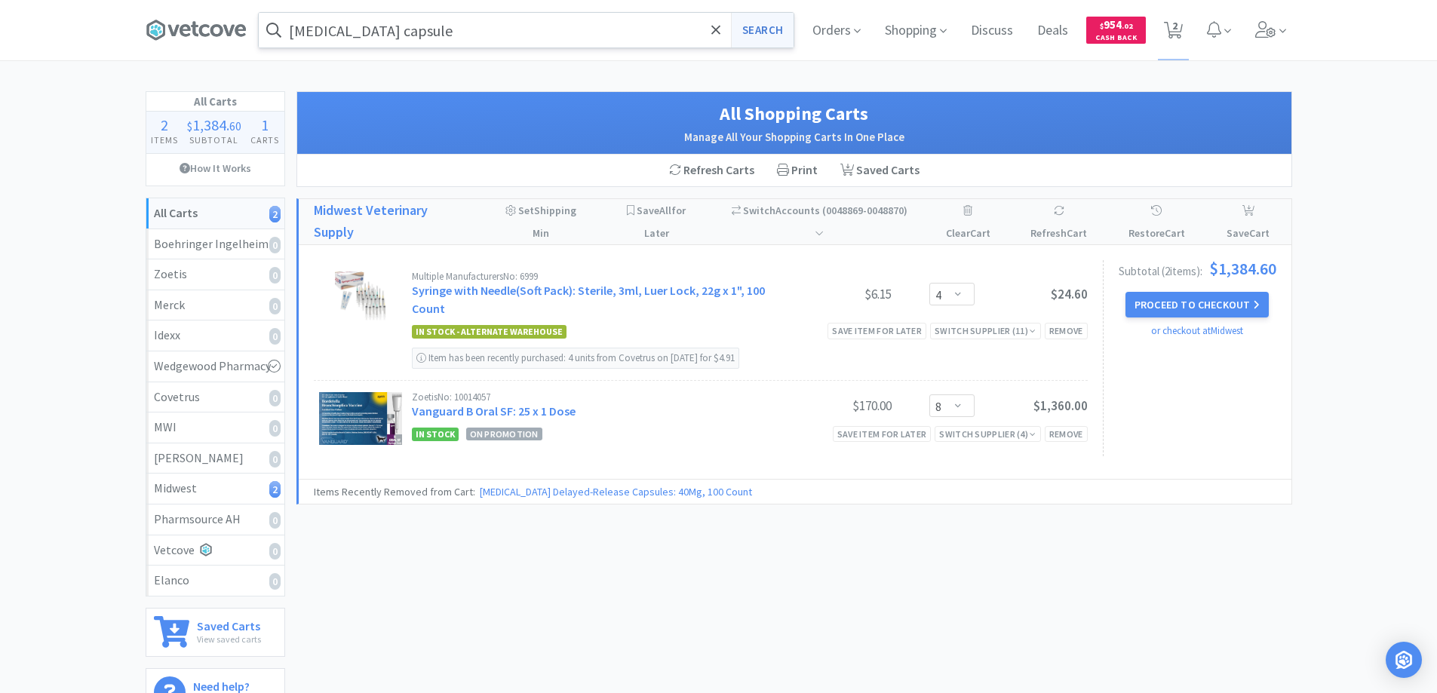
click at [756, 31] on button "Search" at bounding box center [762, 30] width 63 height 35
select select "4"
select select "8"
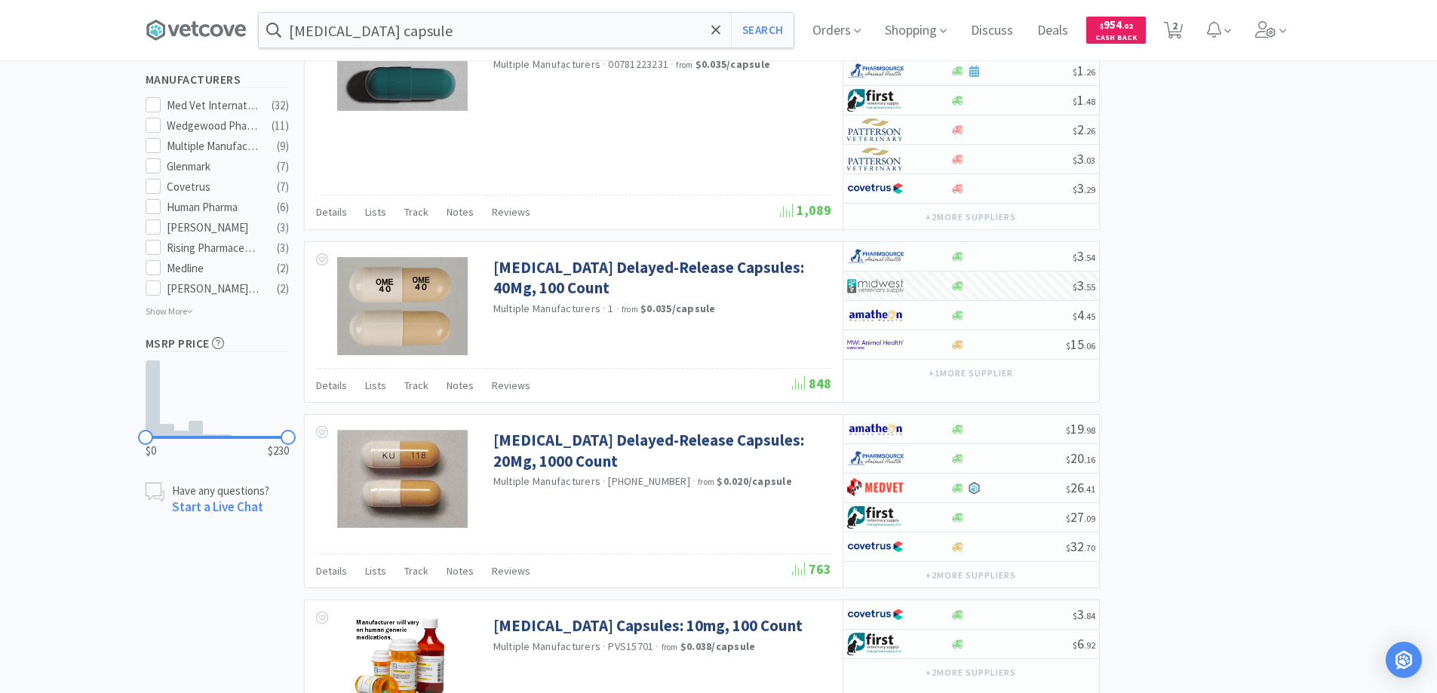
scroll to position [755, 0]
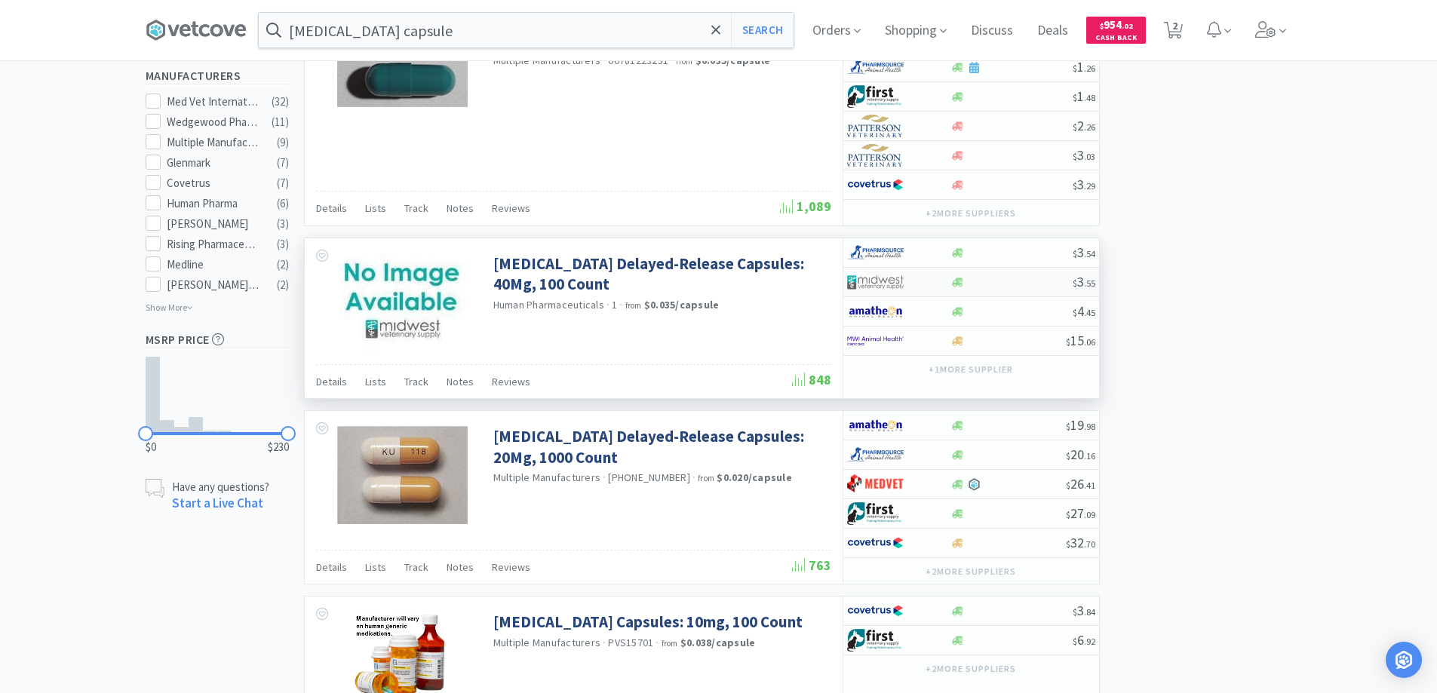
click at [921, 278] on div at bounding box center [888, 282] width 83 height 26
select select "1"
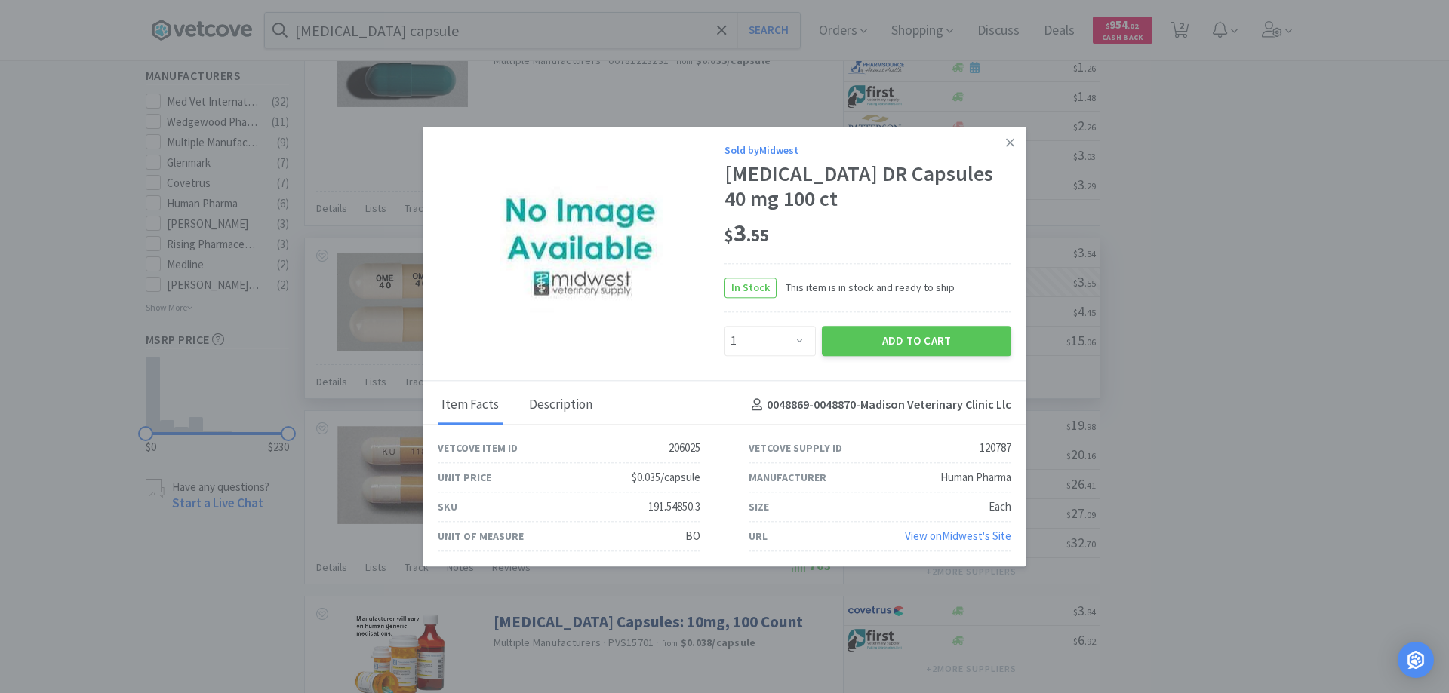
click at [557, 405] on div "Description" at bounding box center [560, 406] width 71 height 38
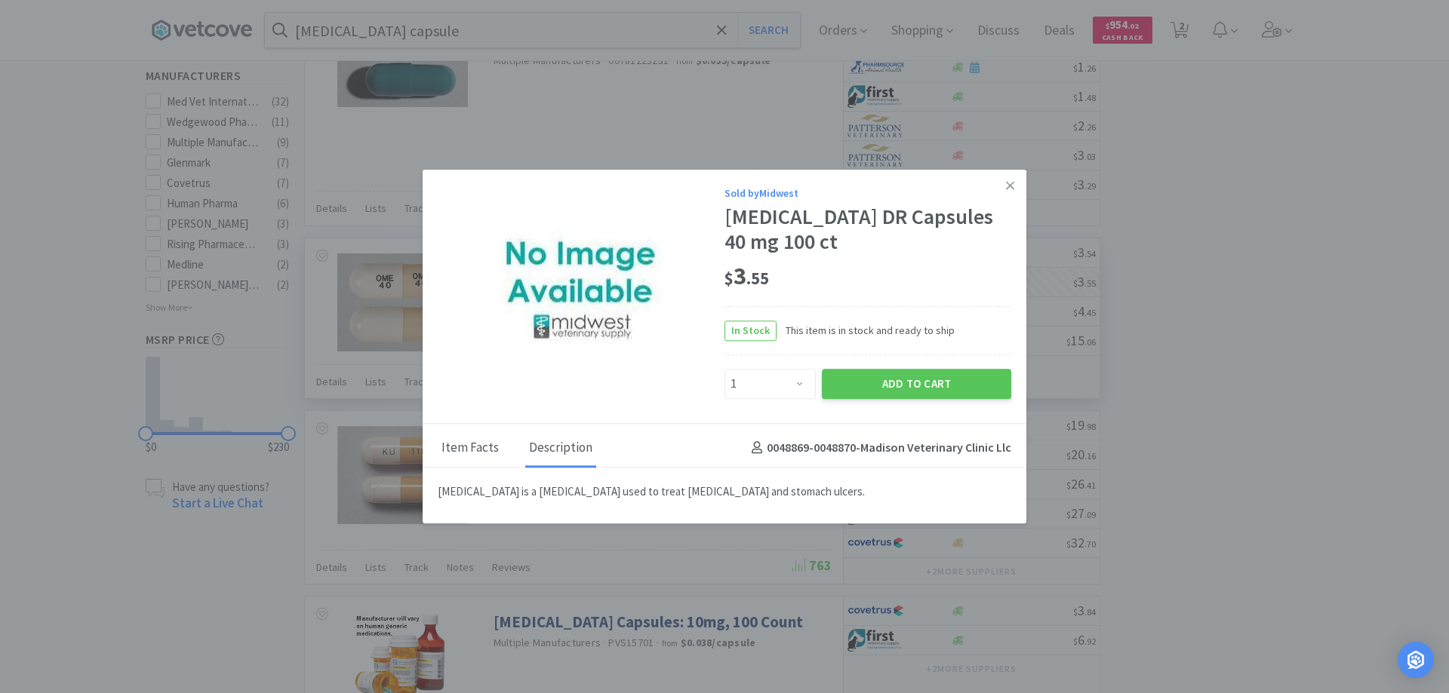
click at [474, 446] on div "Item Facts" at bounding box center [470, 449] width 65 height 38
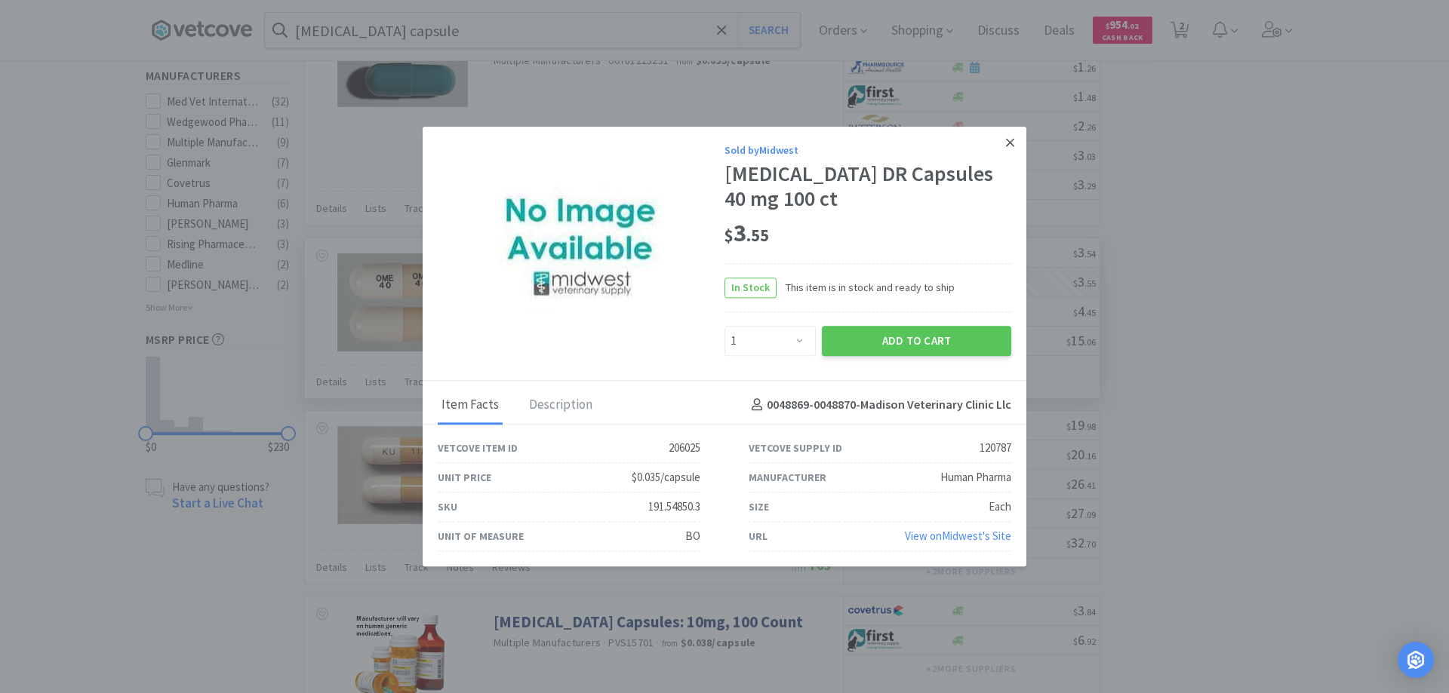
click at [1011, 140] on icon at bounding box center [1010, 143] width 8 height 14
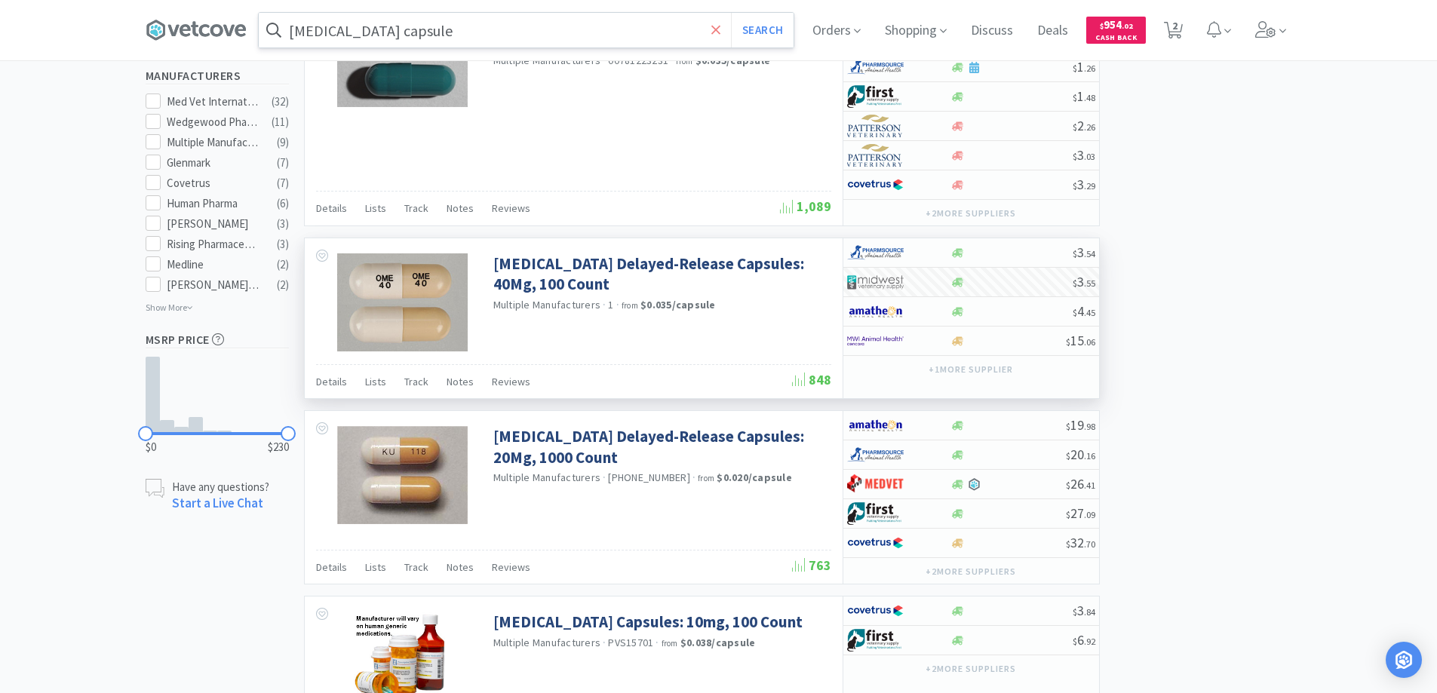
click at [718, 32] on icon at bounding box center [717, 30] width 10 height 15
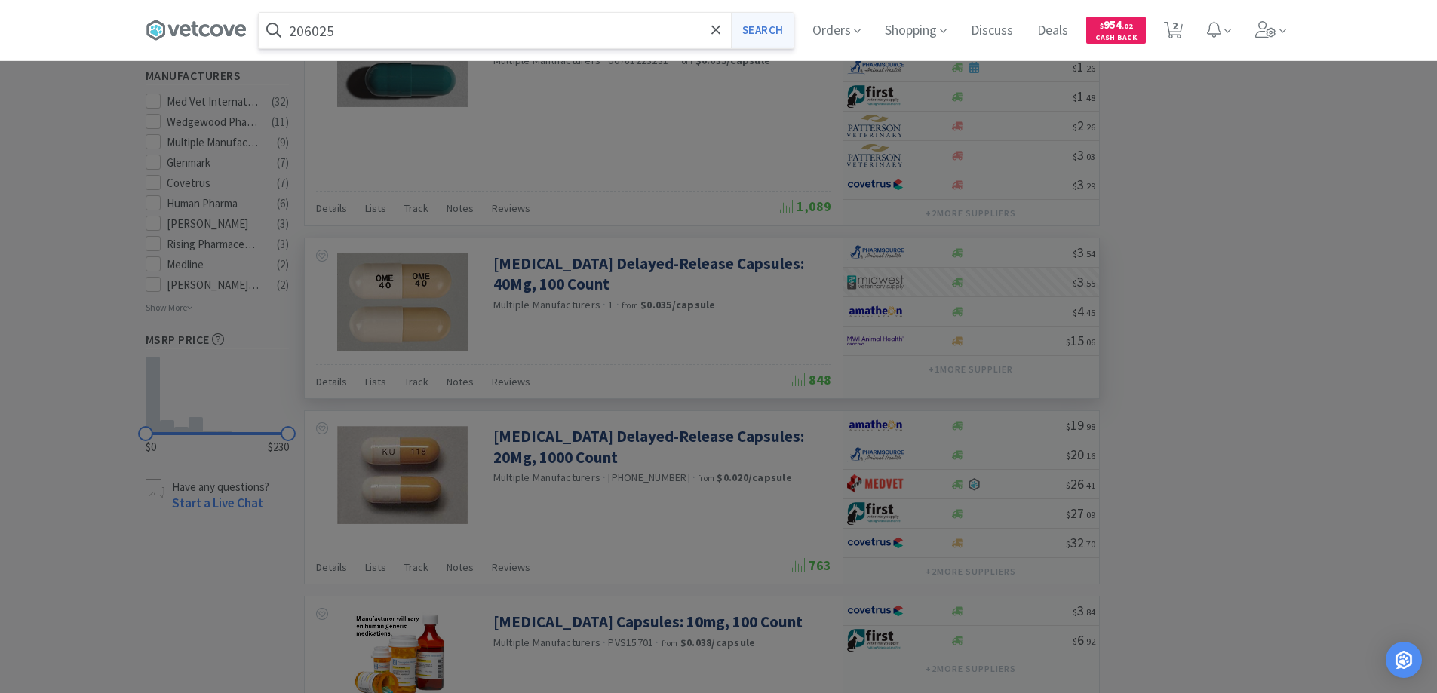
type input "206025"
click at [756, 29] on button "Search" at bounding box center [762, 30] width 63 height 35
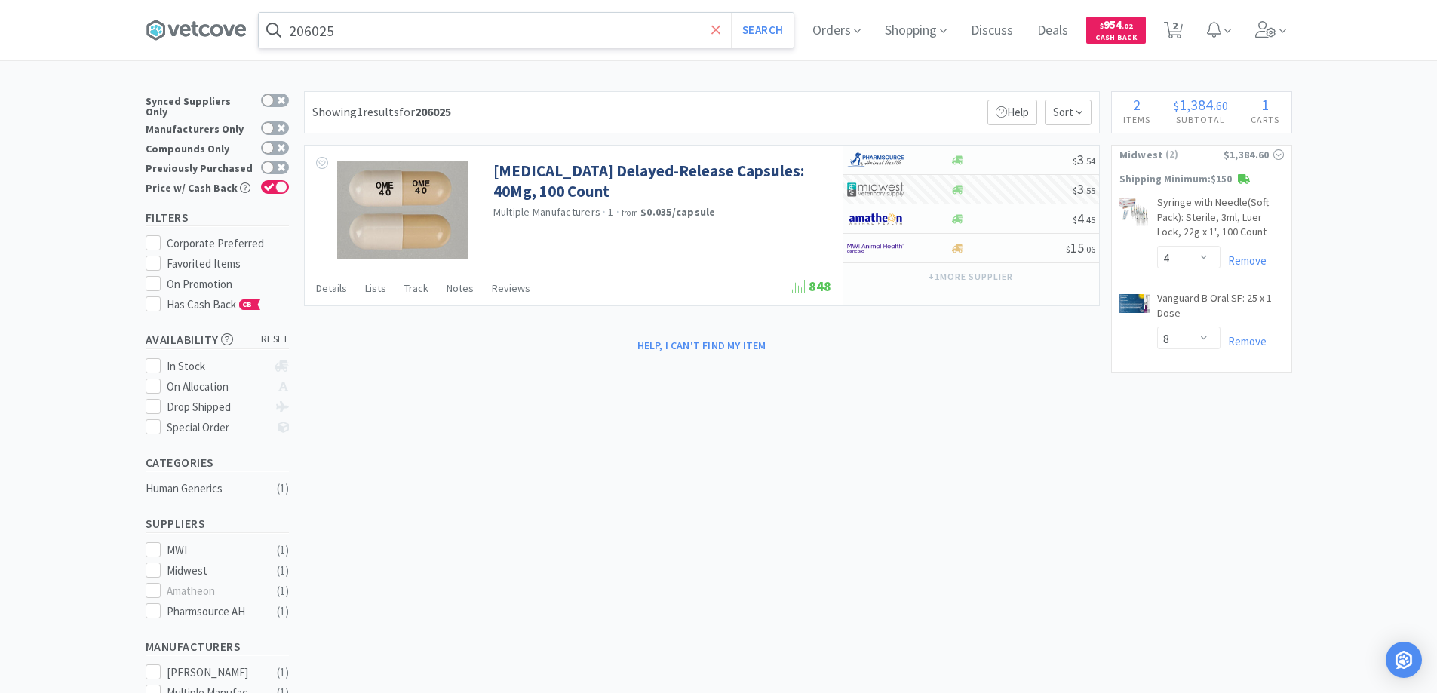
click at [718, 29] on icon at bounding box center [717, 30] width 10 height 15
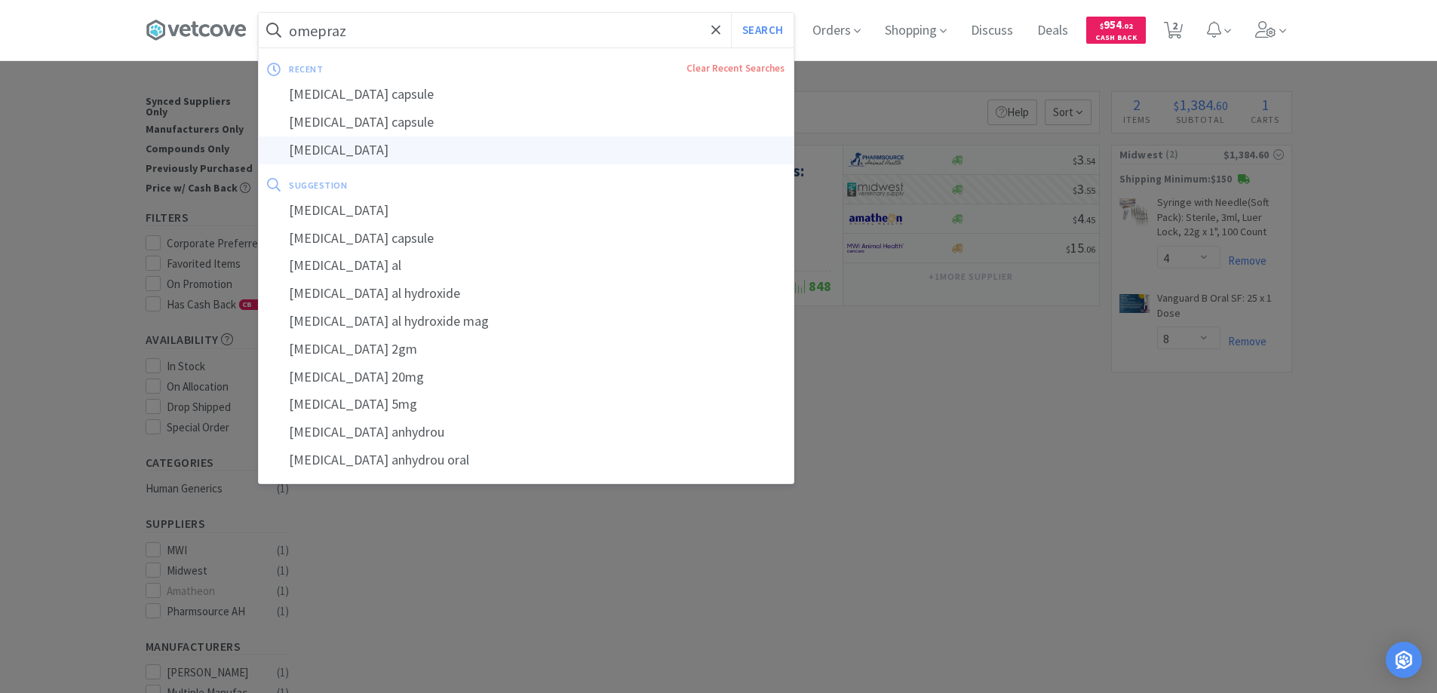
click at [333, 148] on div "[MEDICAL_DATA]" at bounding box center [526, 151] width 535 height 28
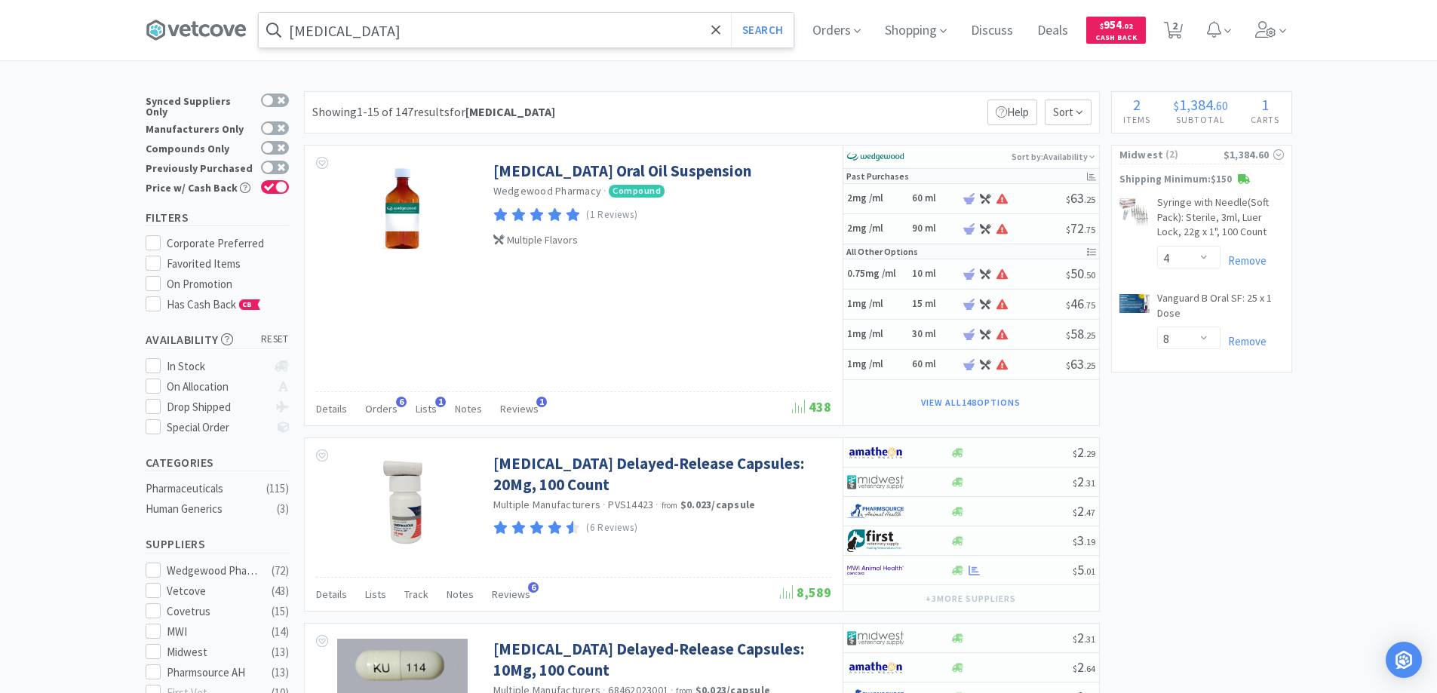
click at [398, 35] on input "[MEDICAL_DATA]" at bounding box center [526, 30] width 535 height 35
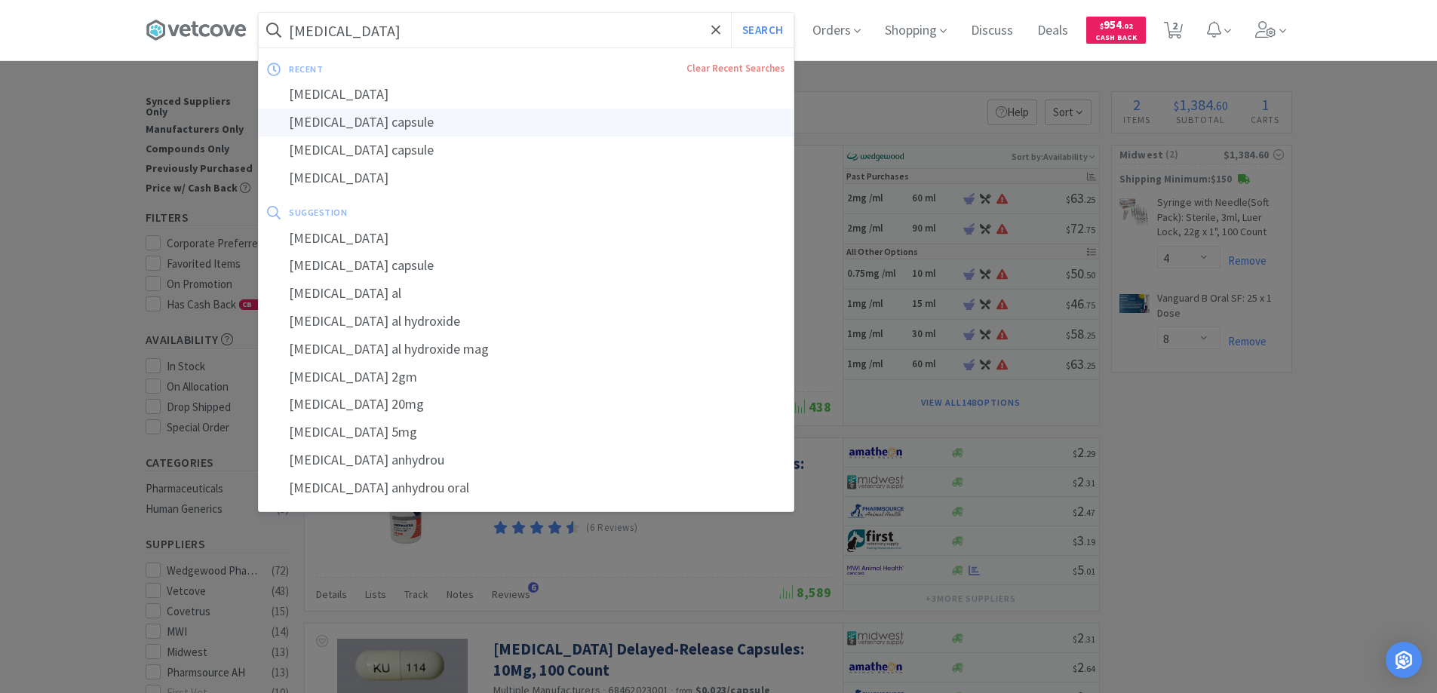
click at [388, 118] on div "[MEDICAL_DATA] capsule" at bounding box center [526, 123] width 535 height 28
type input "[MEDICAL_DATA] capsule"
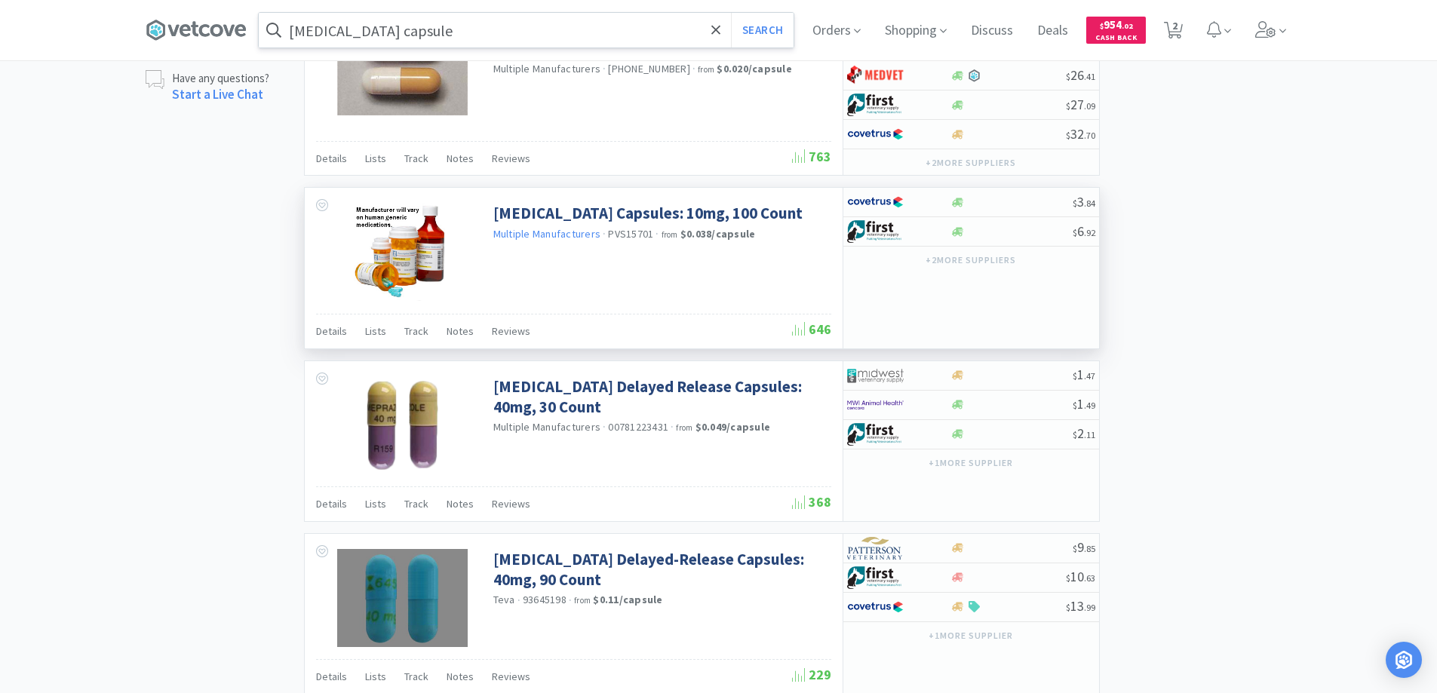
scroll to position [1207, 0]
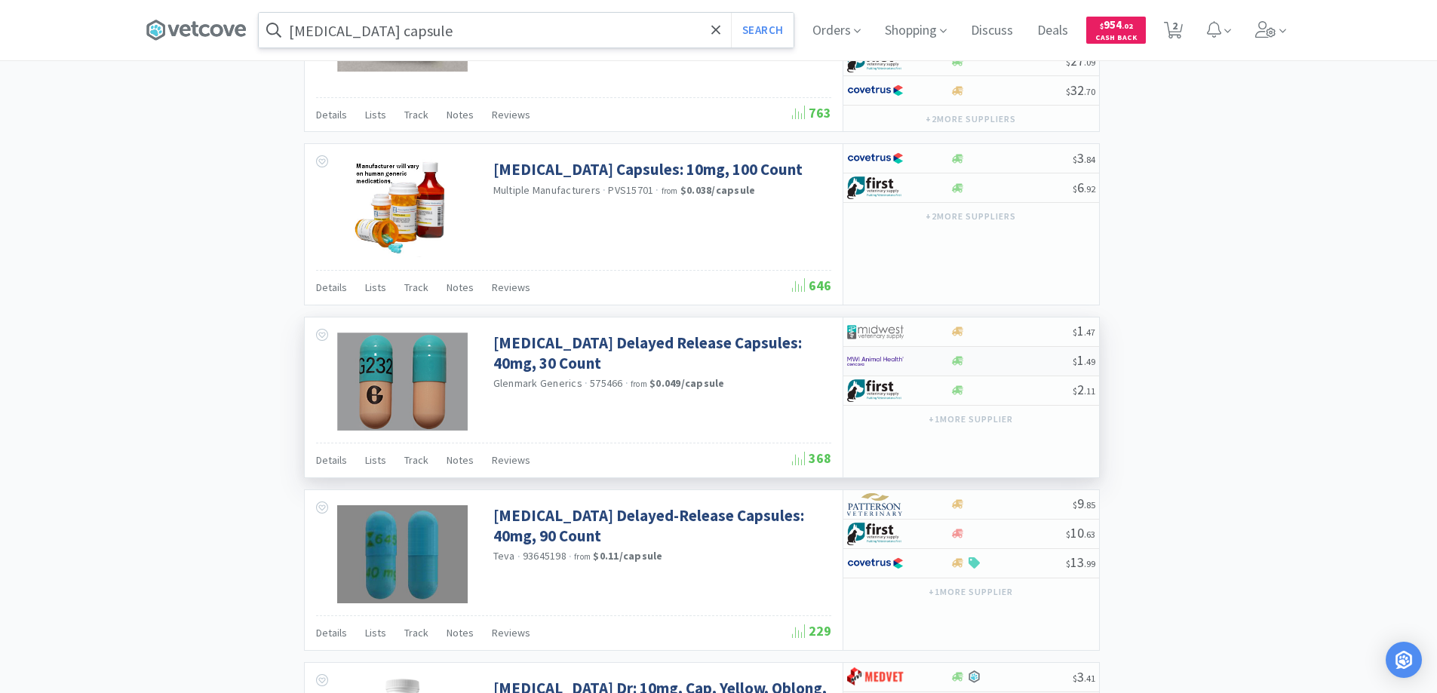
click at [927, 360] on div at bounding box center [888, 362] width 83 height 26
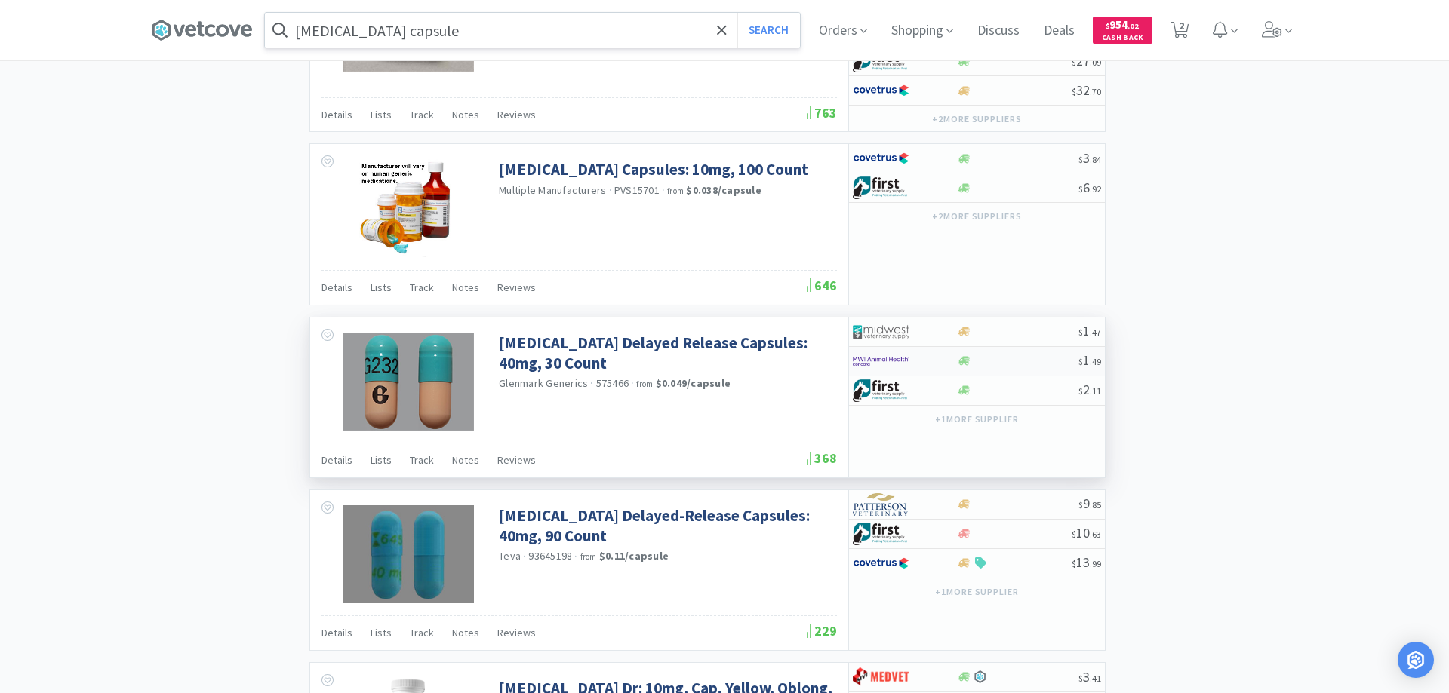
select select "1"
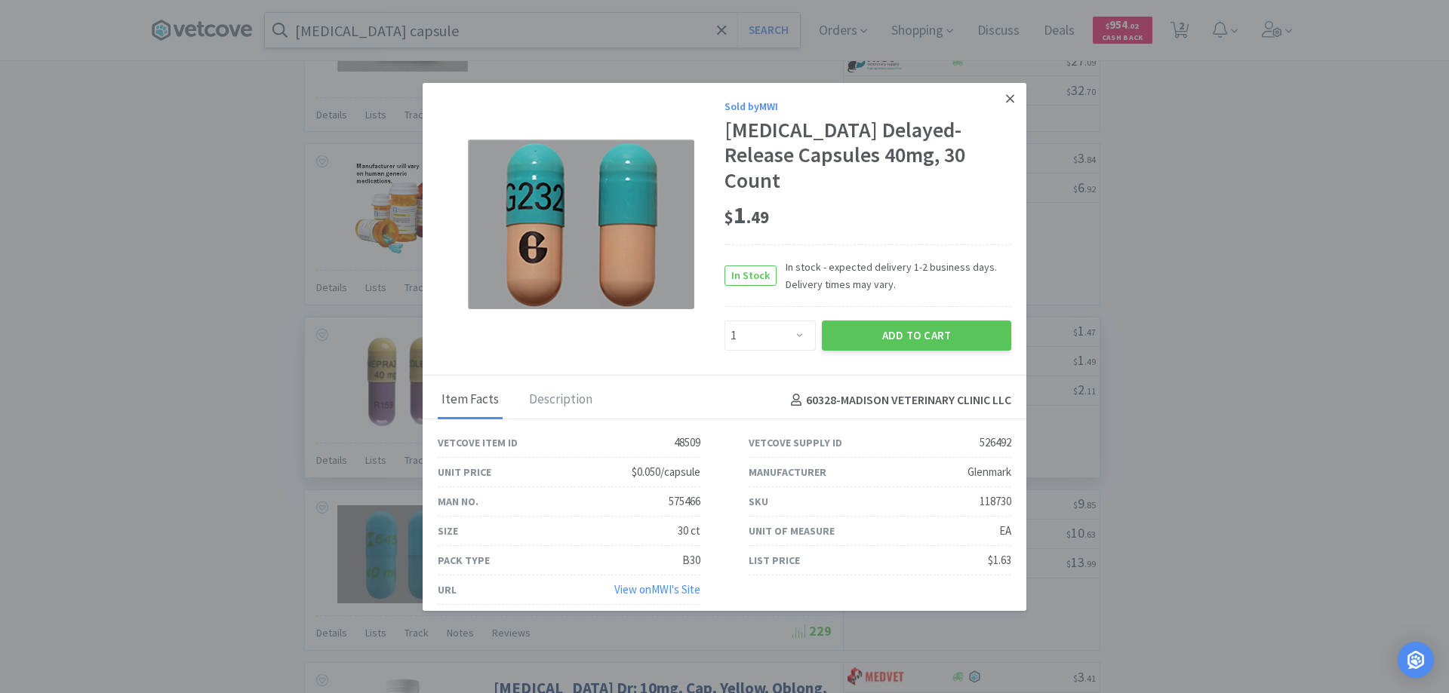
click at [1010, 103] on icon at bounding box center [1010, 99] width 8 height 14
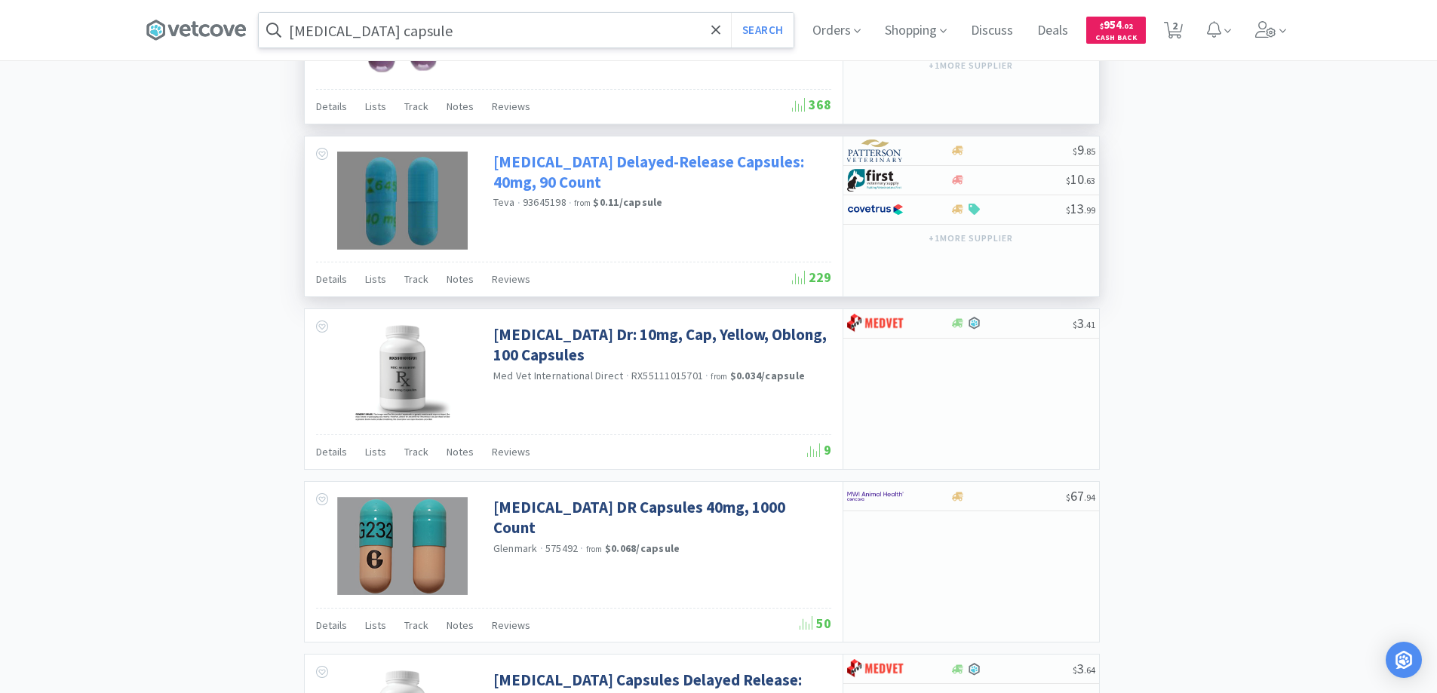
scroll to position [1660, 0]
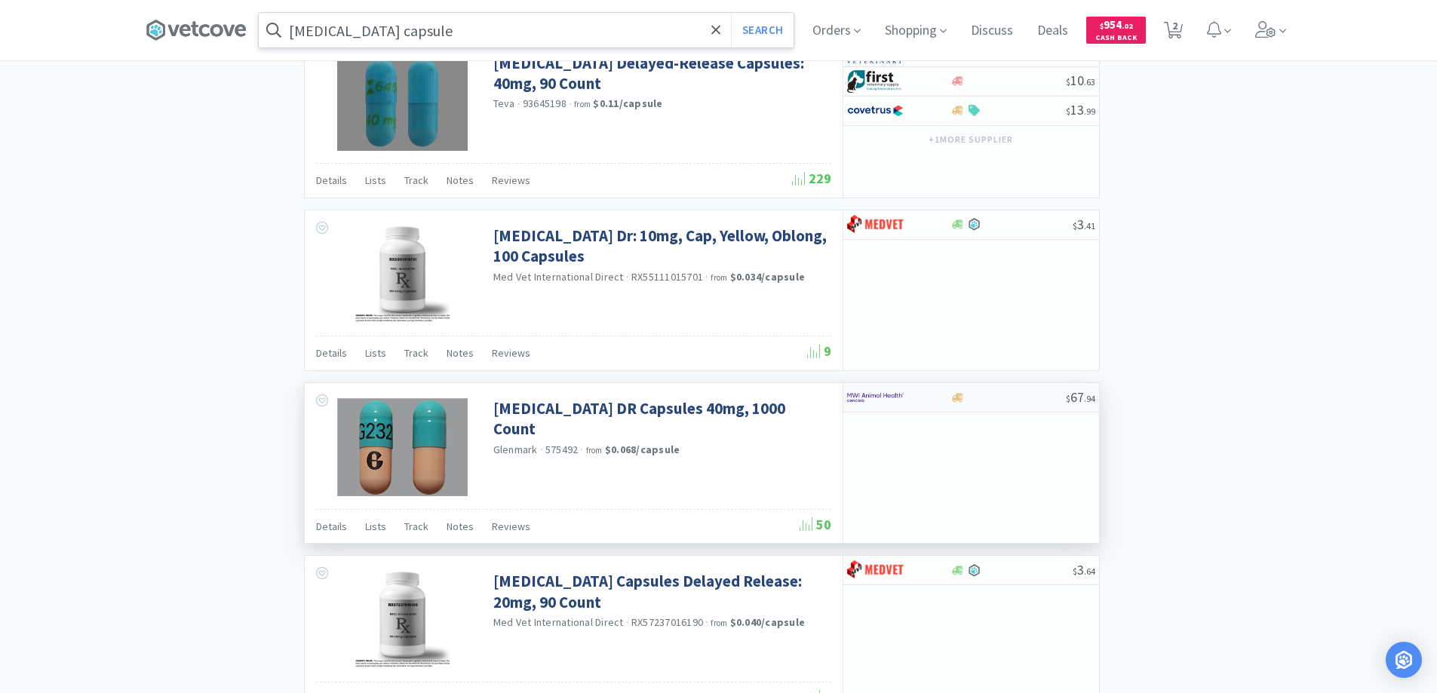
click at [919, 396] on div at bounding box center [888, 398] width 83 height 26
select select "1"
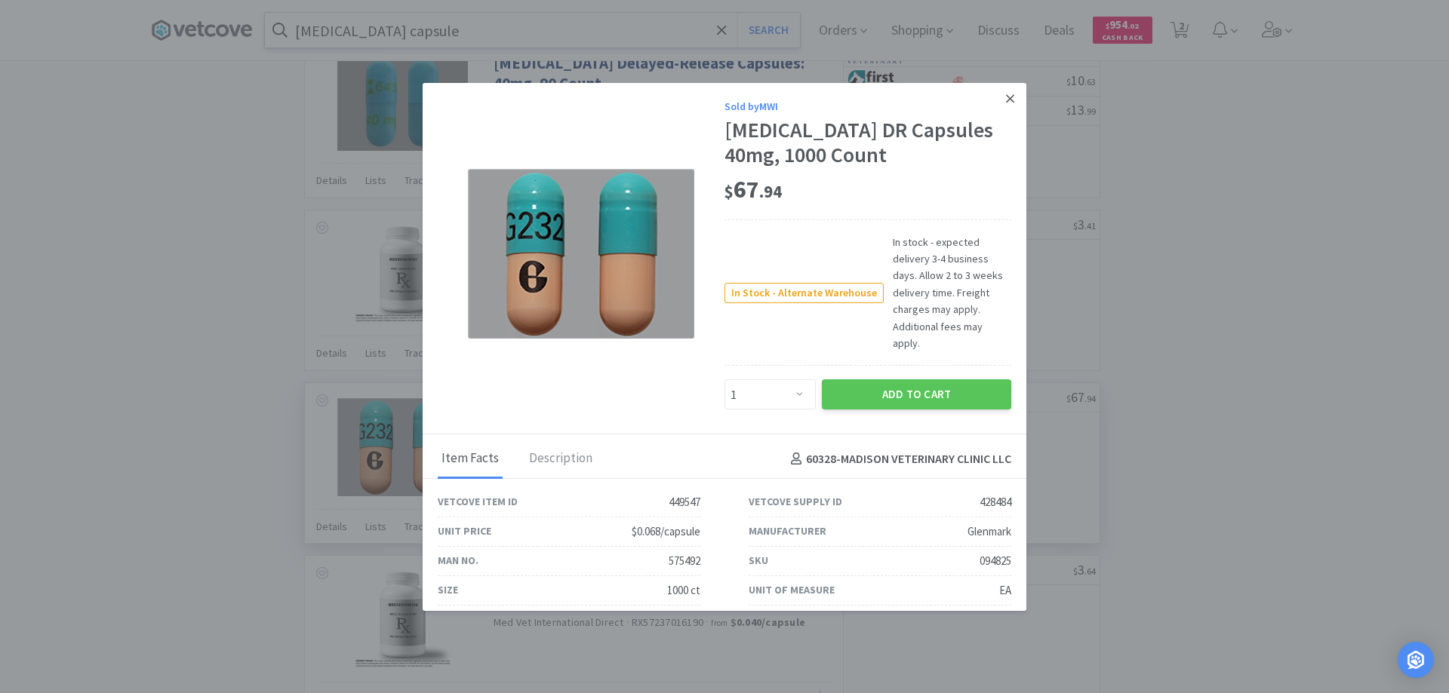
click at [1006, 95] on icon at bounding box center [1010, 99] width 8 height 14
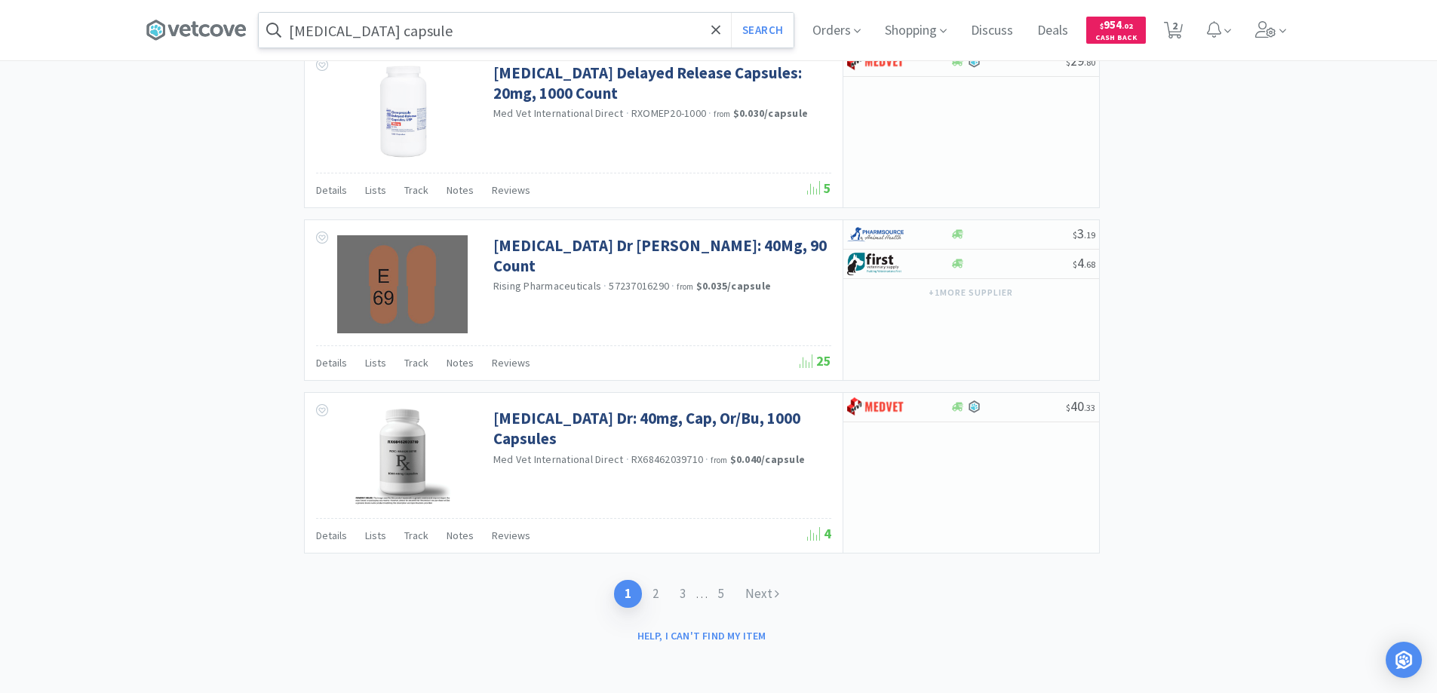
scroll to position [2343, 0]
click at [651, 592] on link "2" at bounding box center [655, 593] width 27 height 28
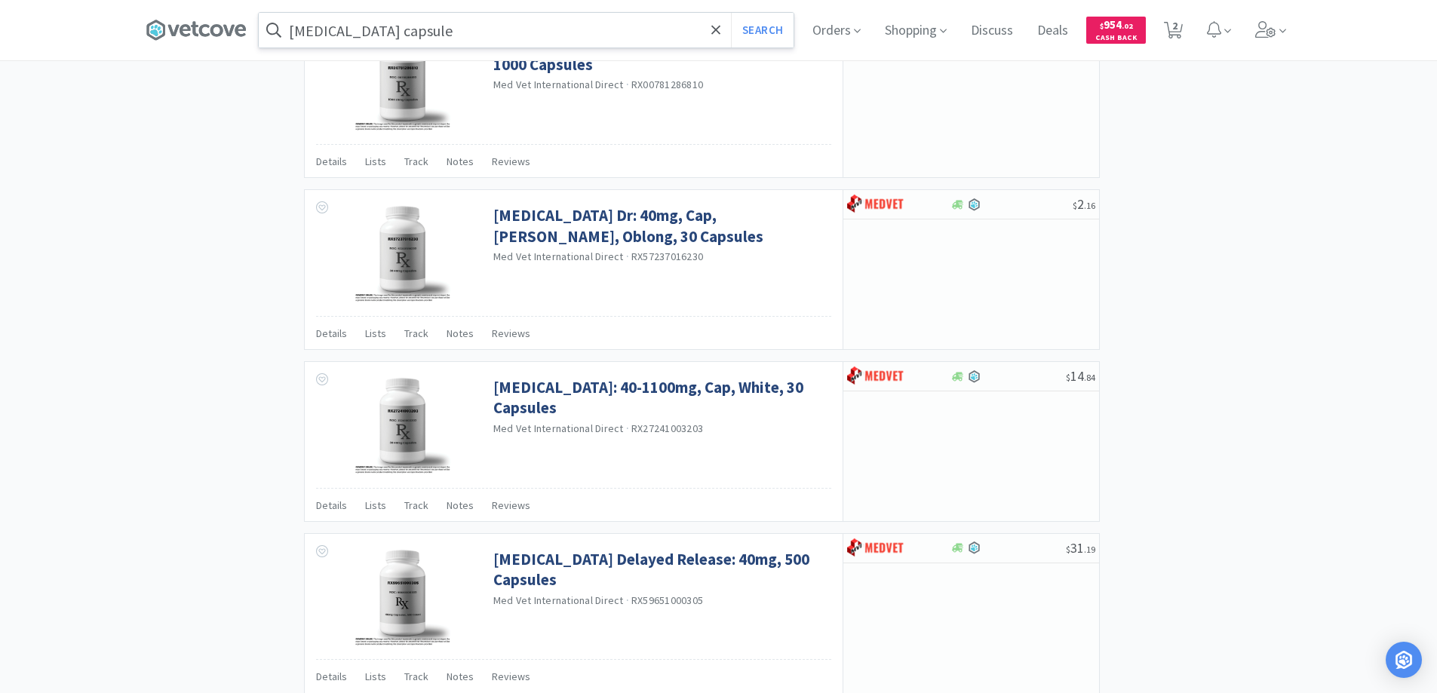
scroll to position [2164, 0]
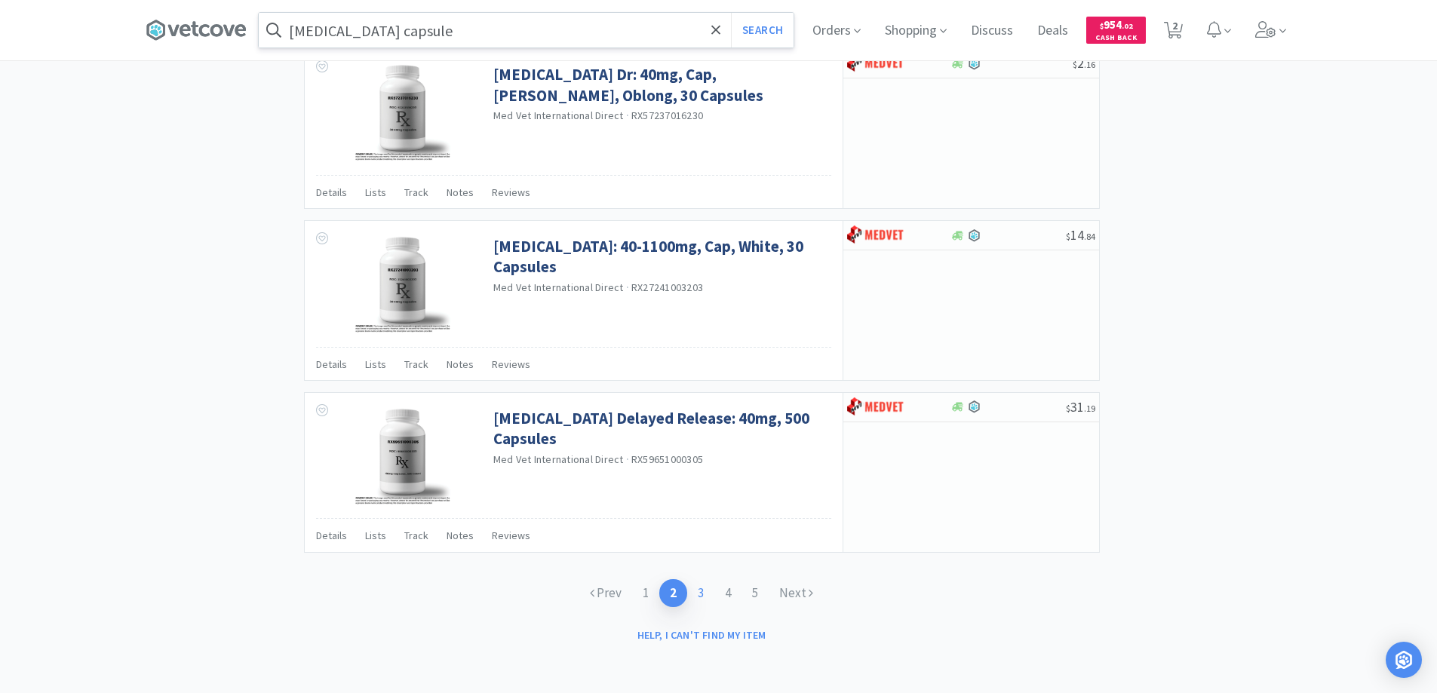
click at [701, 590] on link "3" at bounding box center [700, 593] width 27 height 28
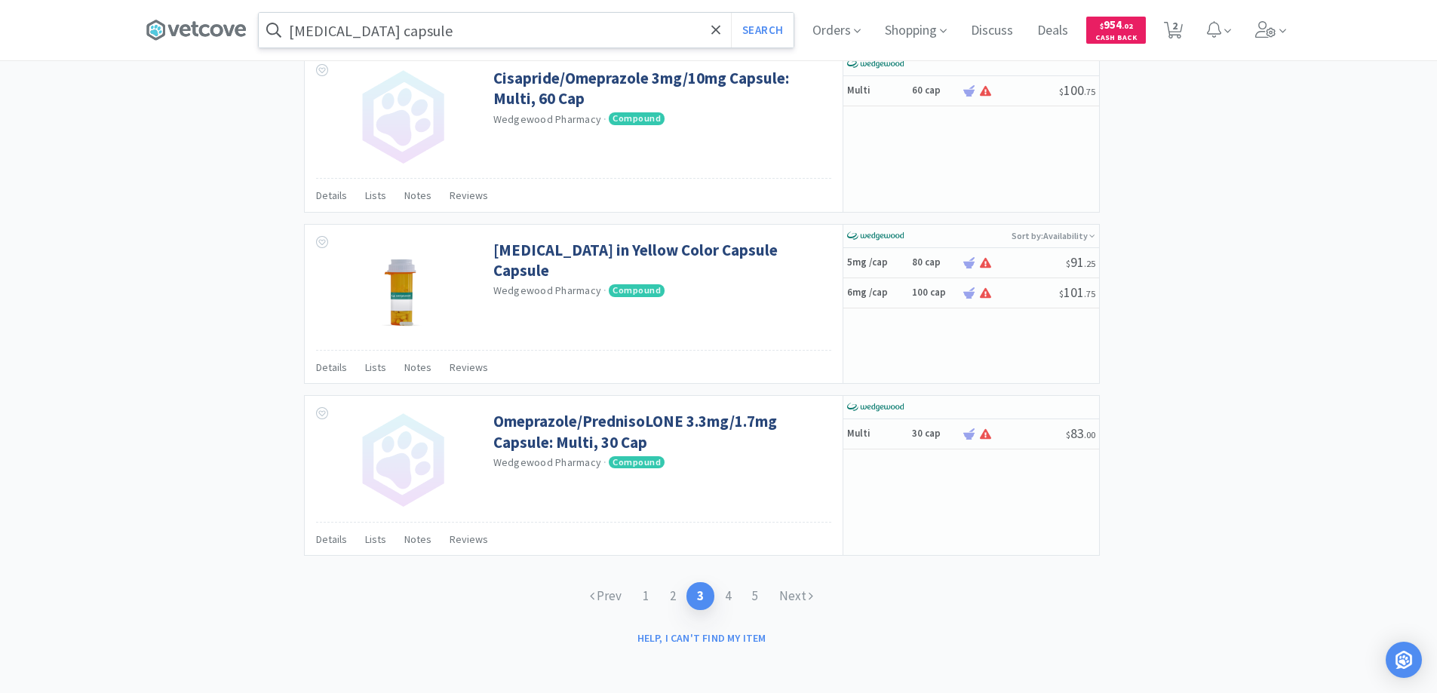
scroll to position [2295, 0]
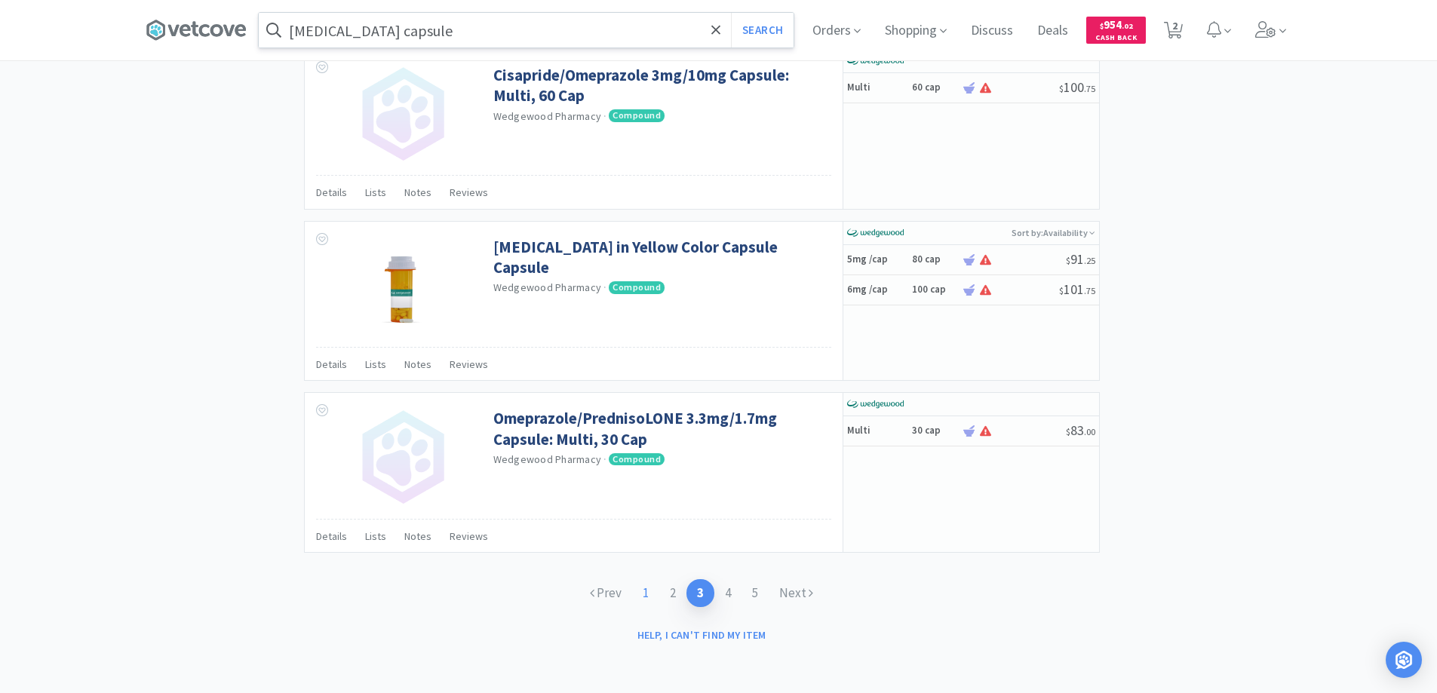
click at [644, 591] on link "1" at bounding box center [645, 593] width 27 height 28
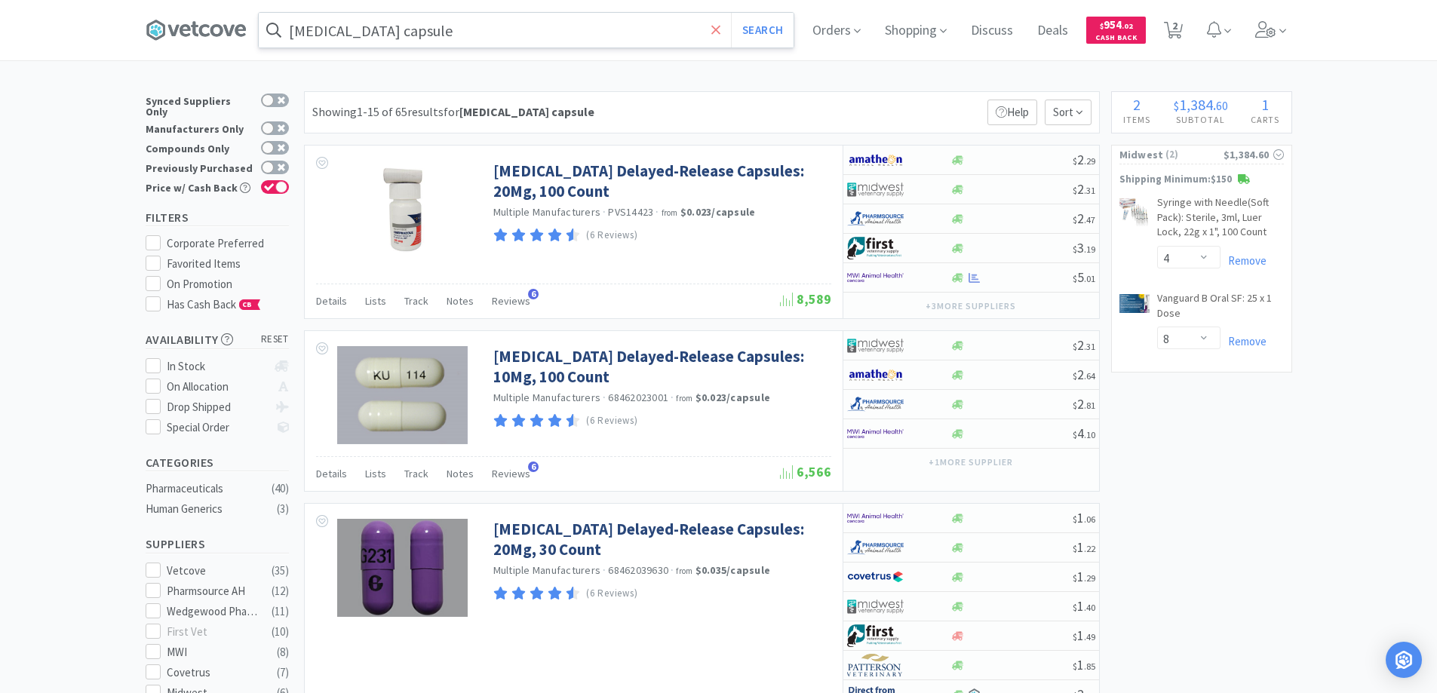
click at [718, 28] on icon at bounding box center [717, 30] width 10 height 15
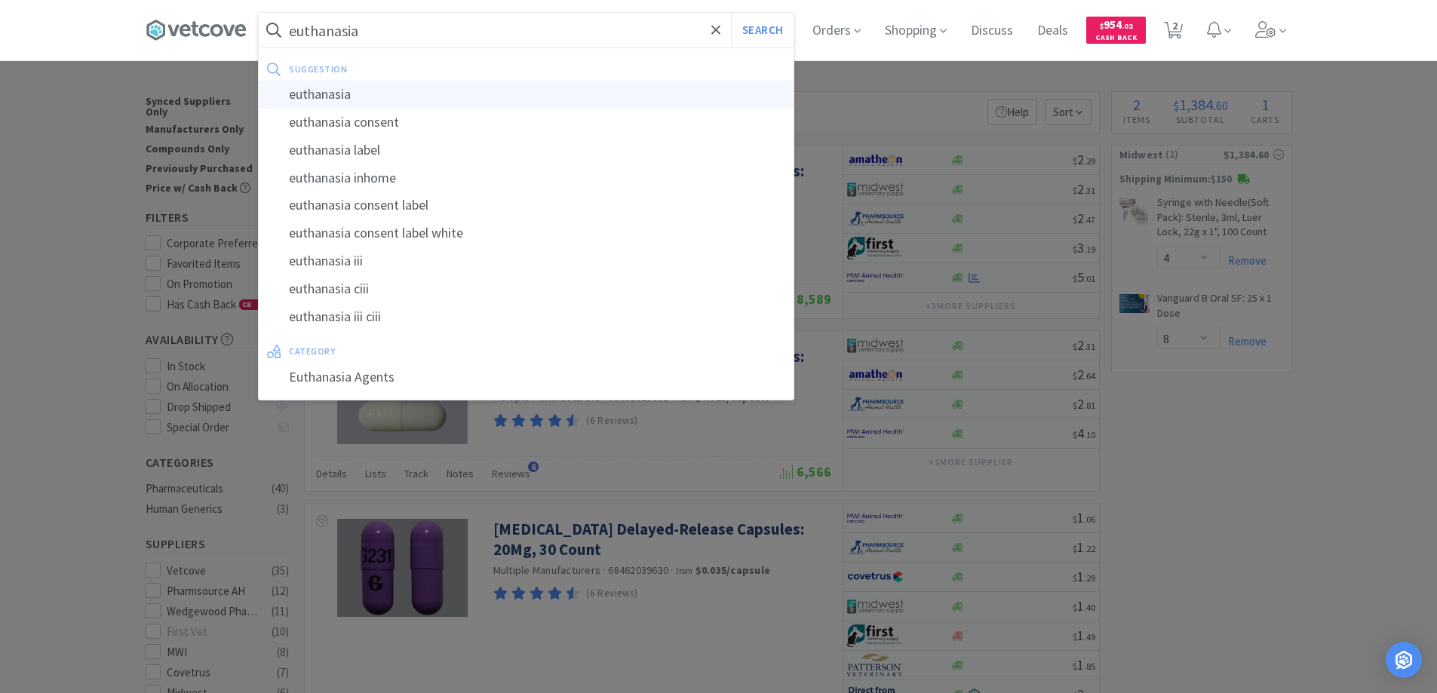
type input "euthanasia"
click at [310, 93] on div "euthanasia" at bounding box center [526, 95] width 535 height 28
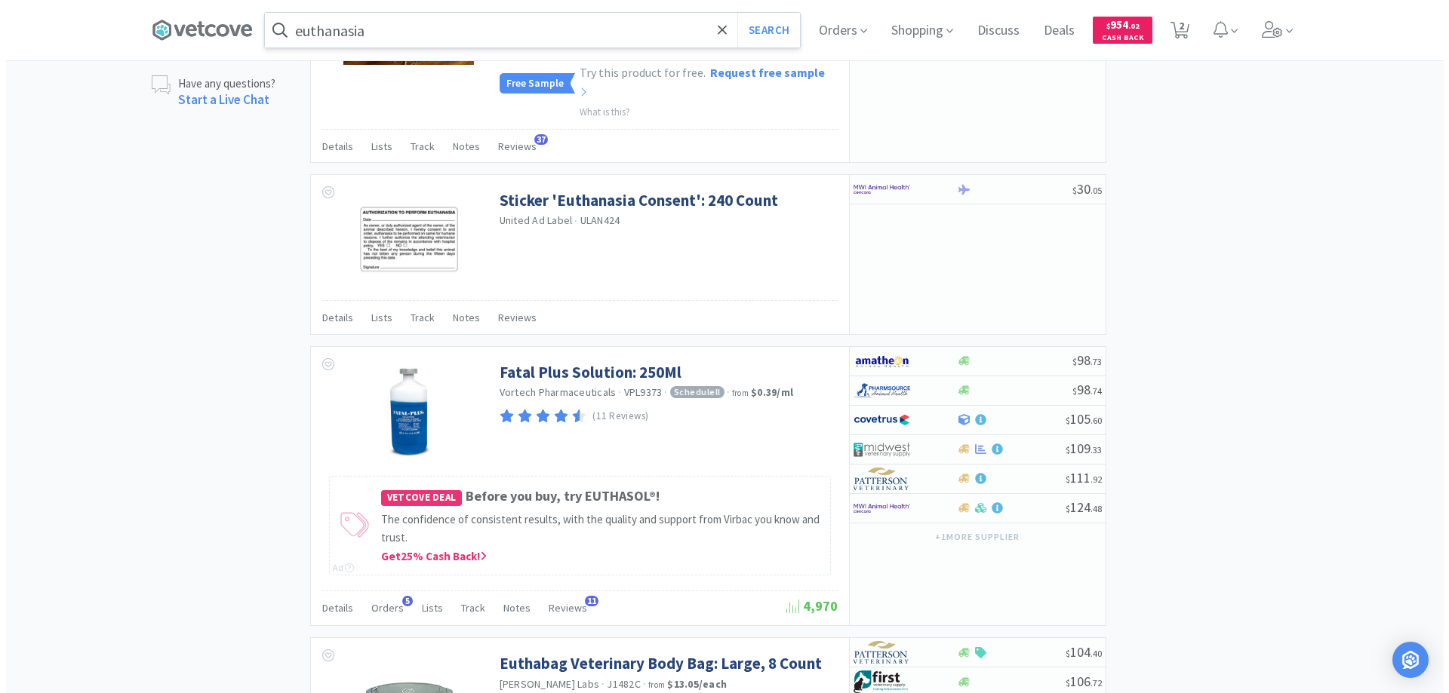
scroll to position [1207, 0]
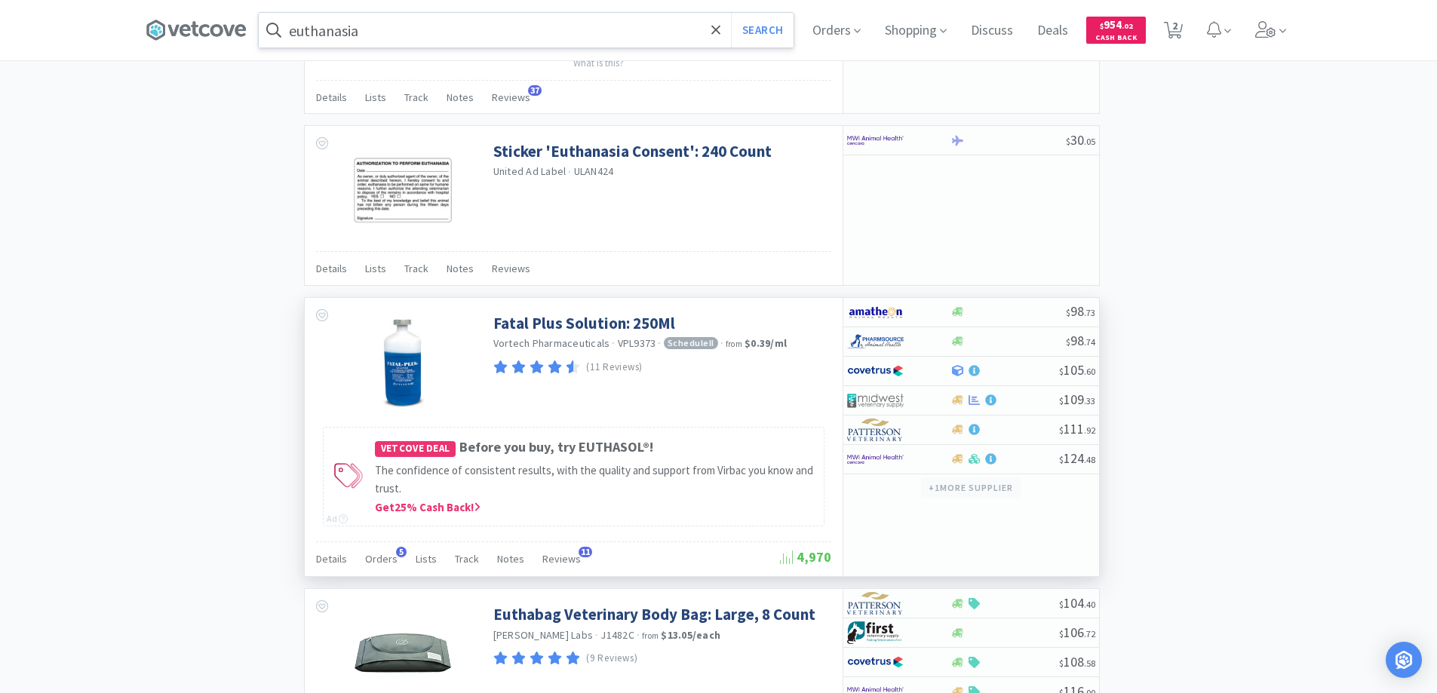
click at [945, 478] on button "+ 1 more supplier" at bounding box center [970, 488] width 99 height 21
click at [929, 388] on div at bounding box center [888, 401] width 83 height 26
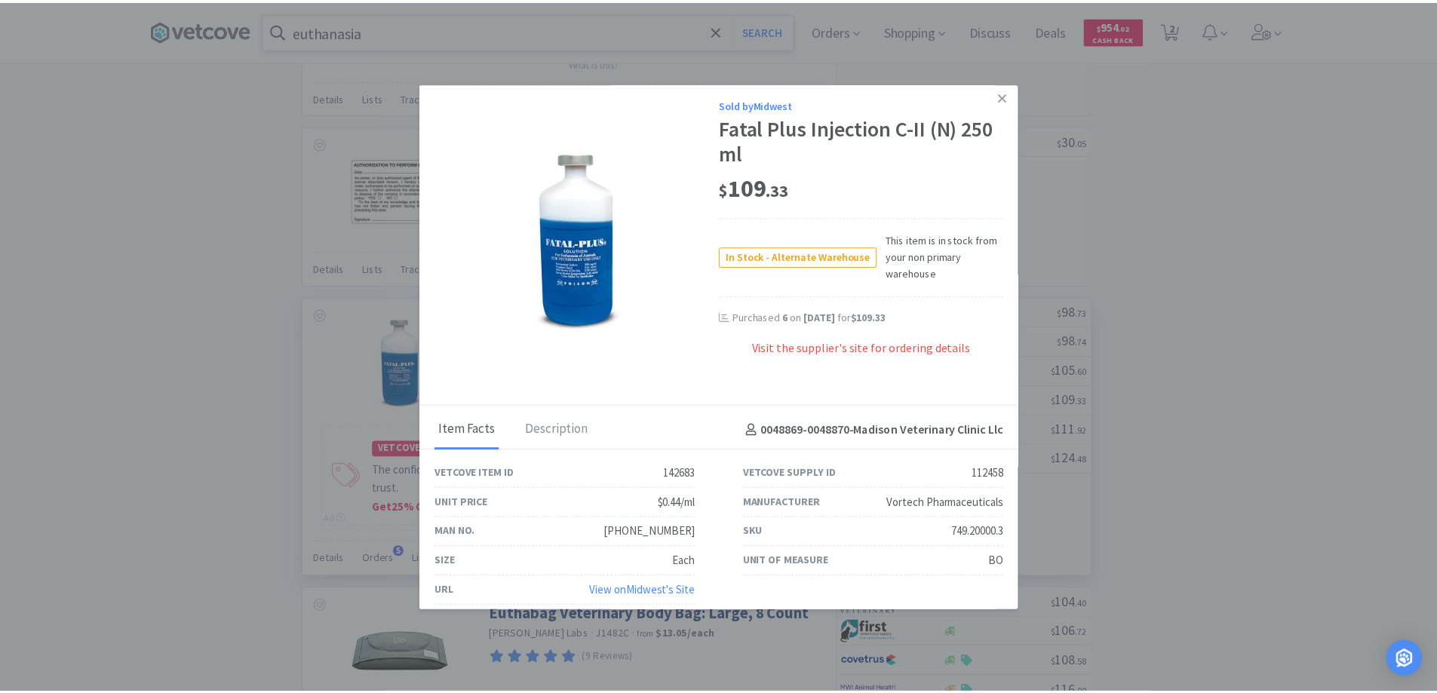
scroll to position [0, 0]
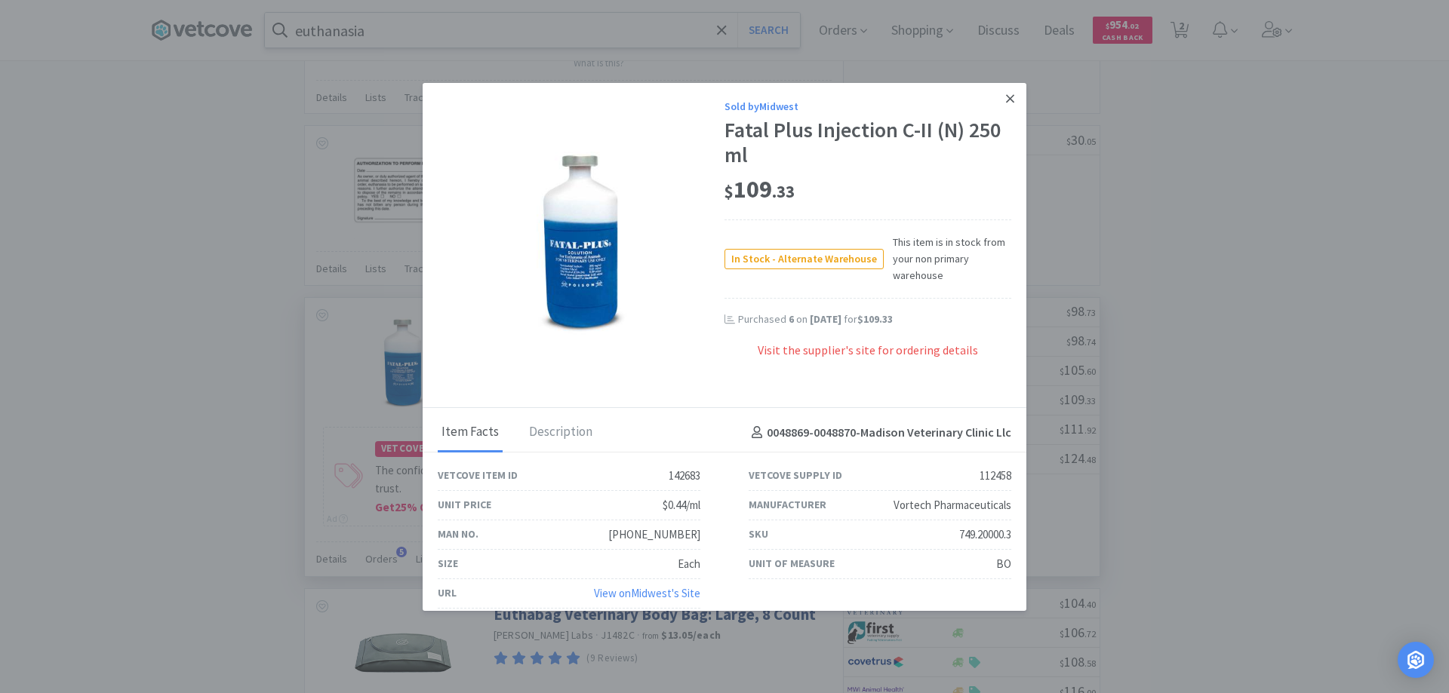
click at [1006, 95] on icon at bounding box center [1010, 99] width 8 height 14
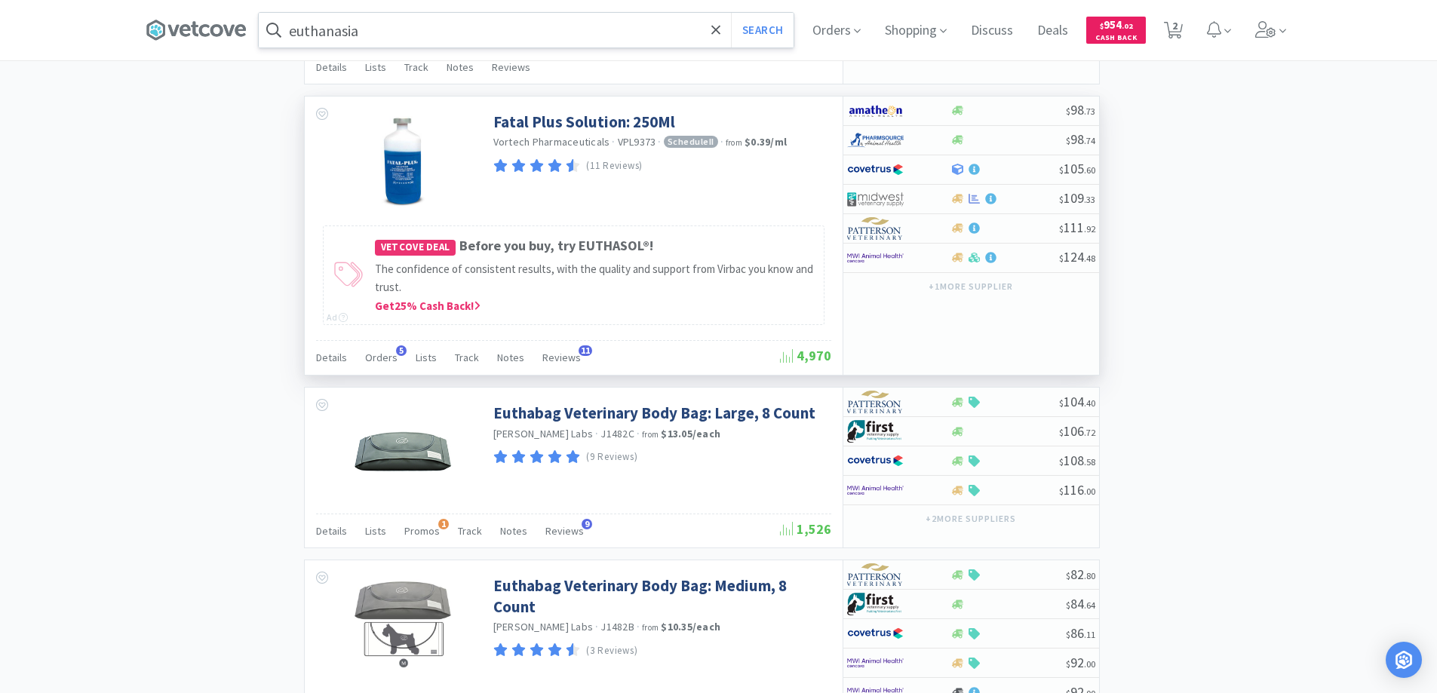
scroll to position [1283, 0]
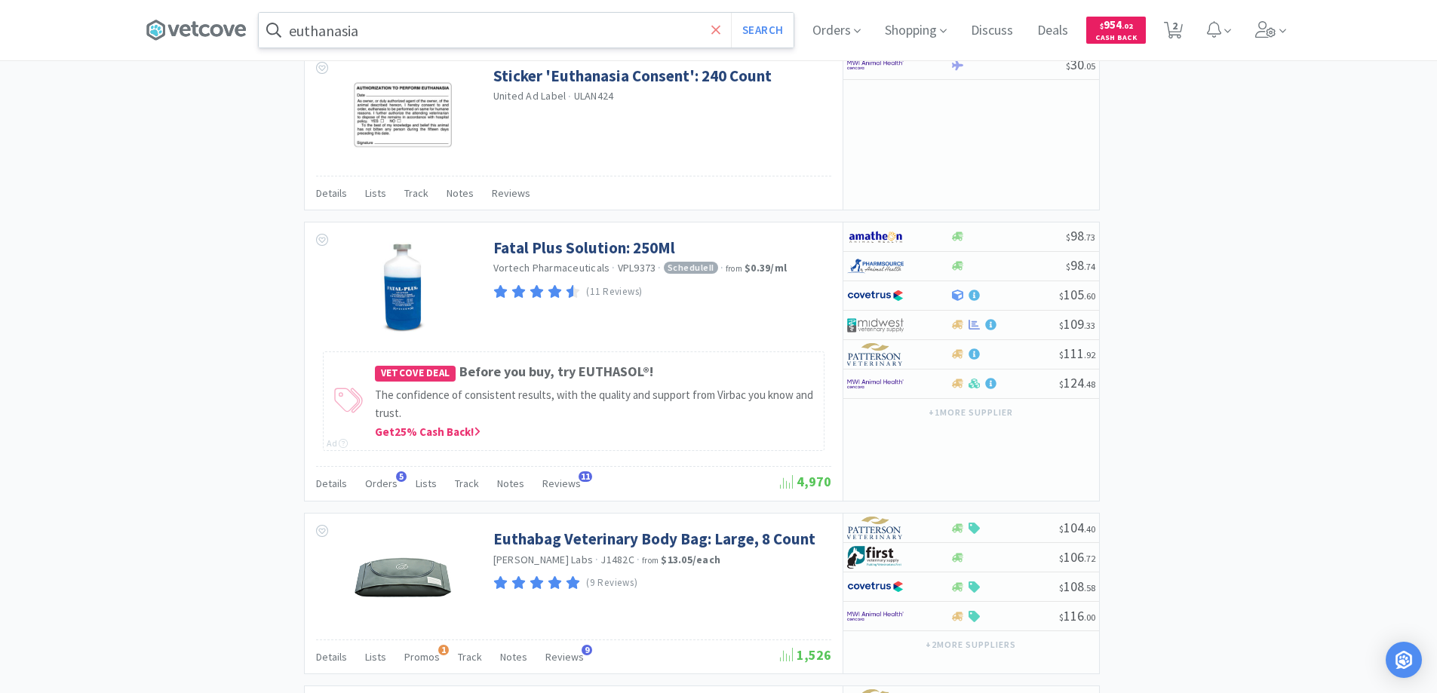
click at [716, 32] on icon at bounding box center [717, 30] width 10 height 15
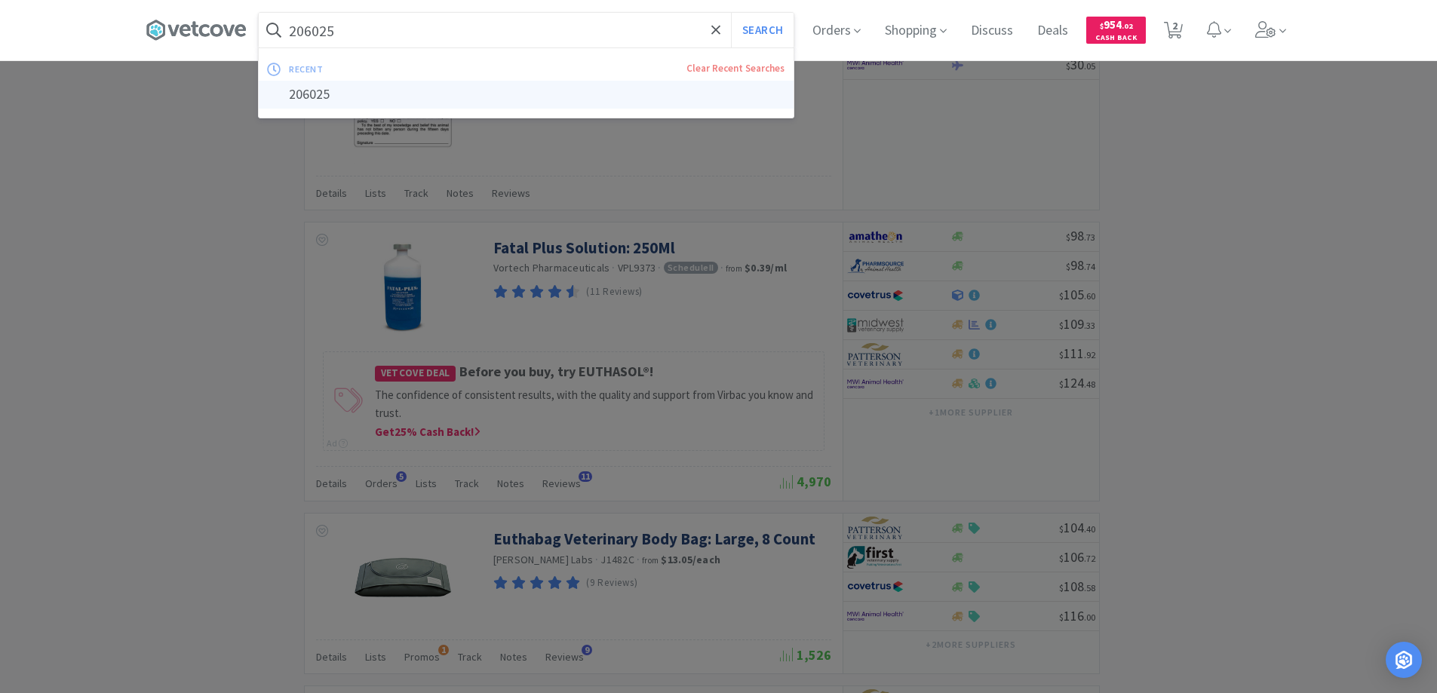
type input "206025"
click at [310, 95] on div "206025" at bounding box center [526, 95] width 535 height 28
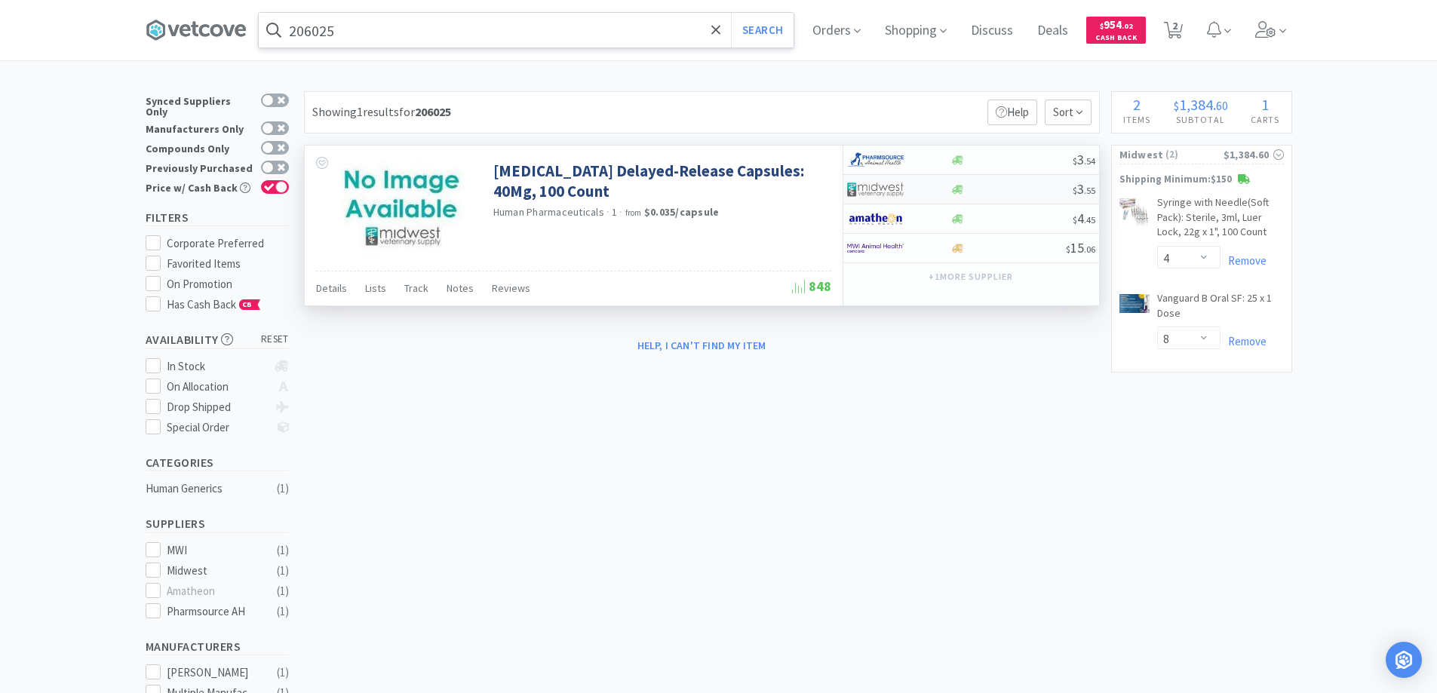
click at [932, 187] on div at bounding box center [898, 190] width 103 height 26
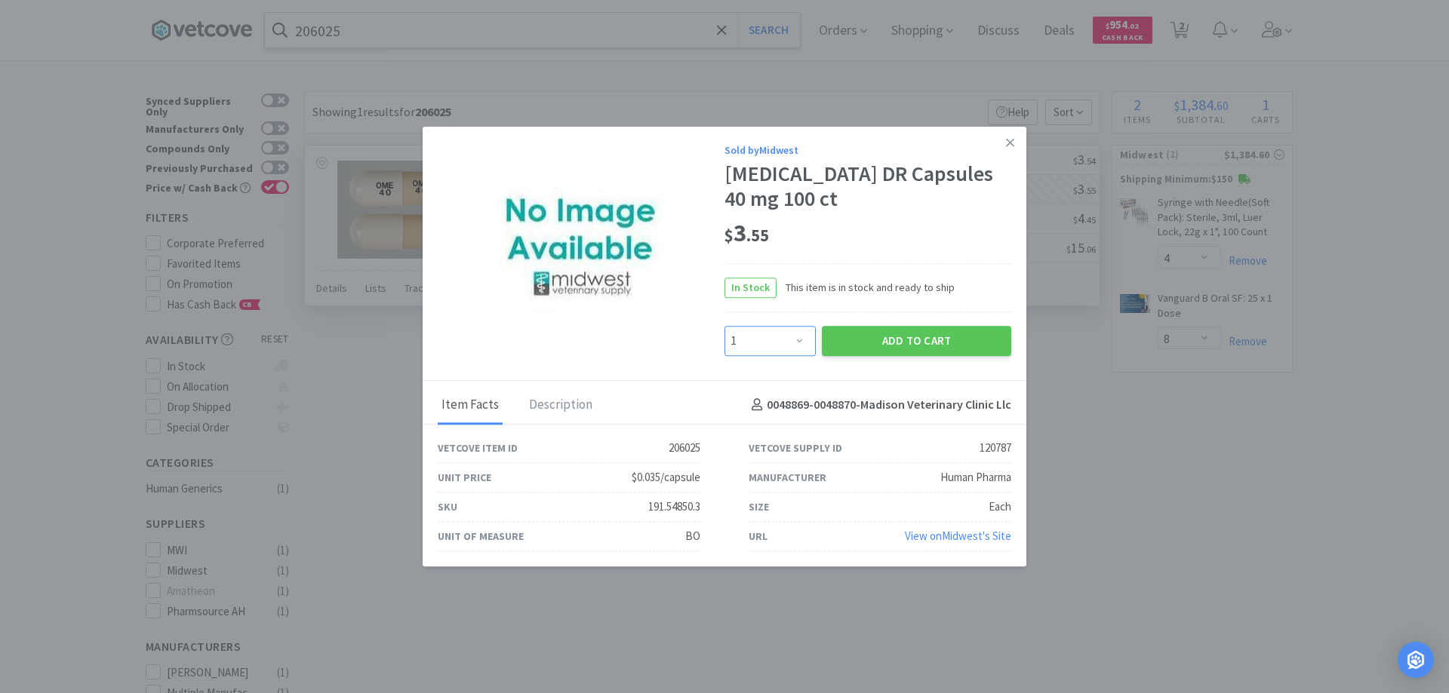
drag, startPoint x: 798, startPoint y: 338, endPoint x: 795, endPoint y: 327, distance: 11.0
click at [798, 338] on select "Enter Quantity 1 2 3 4 5 6 7 8 9 10 11 12 13 14 15 16 17 18 19 20 Enter Quantity" at bounding box center [769, 341] width 91 height 30
select select "4"
click at [724, 326] on select "Enter Quantity 1 2 3 4 5 6 7 8 9 10 11 12 13 14 15 16 17 18 19 20 Enter Quantity" at bounding box center [769, 341] width 91 height 30
click at [853, 339] on button "Add to Cart" at bounding box center [916, 341] width 189 height 30
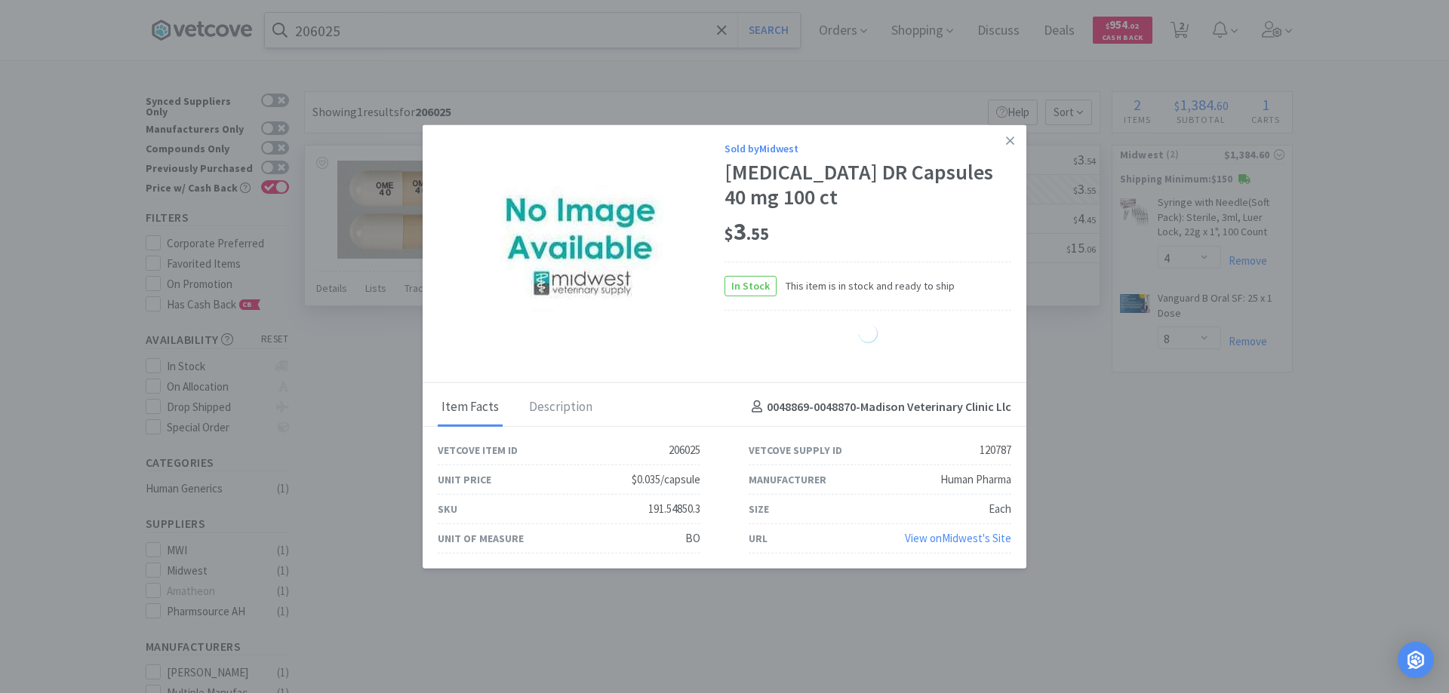
select select "4"
select select "8"
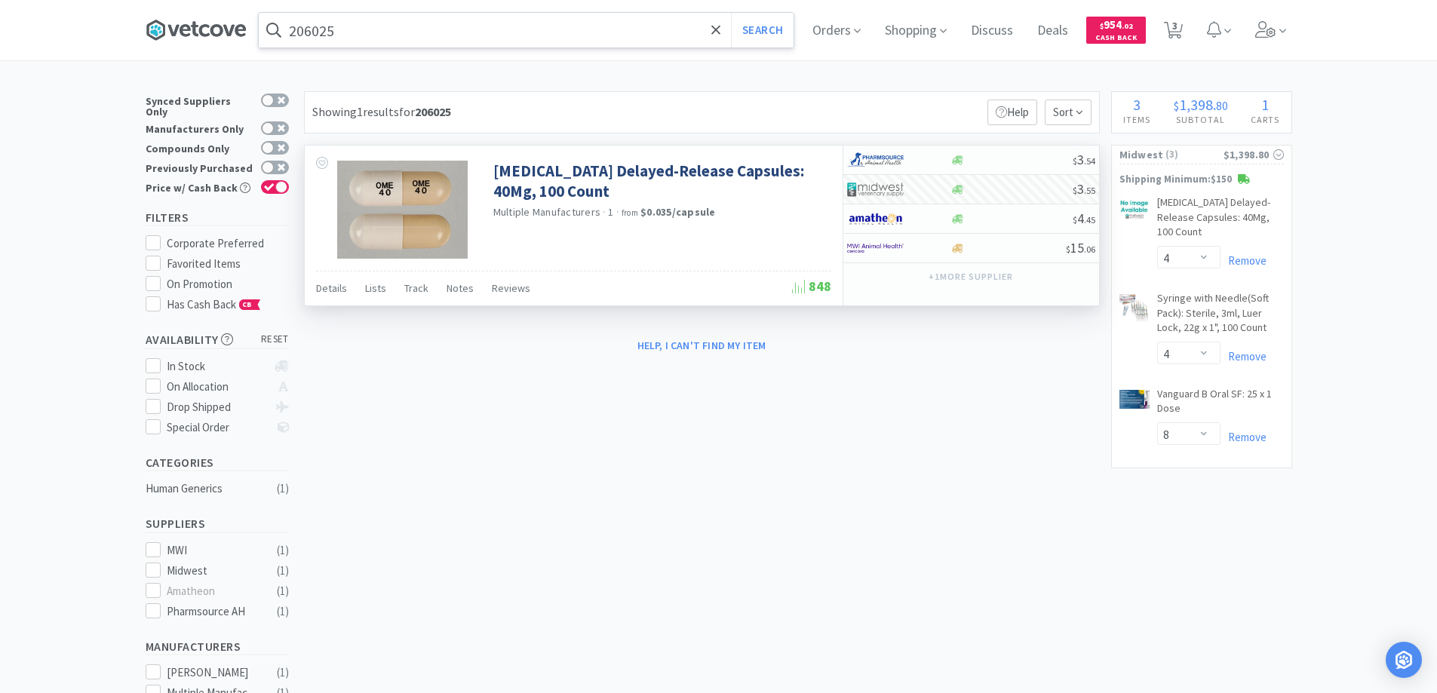
click at [217, 28] on icon at bounding box center [196, 30] width 101 height 23
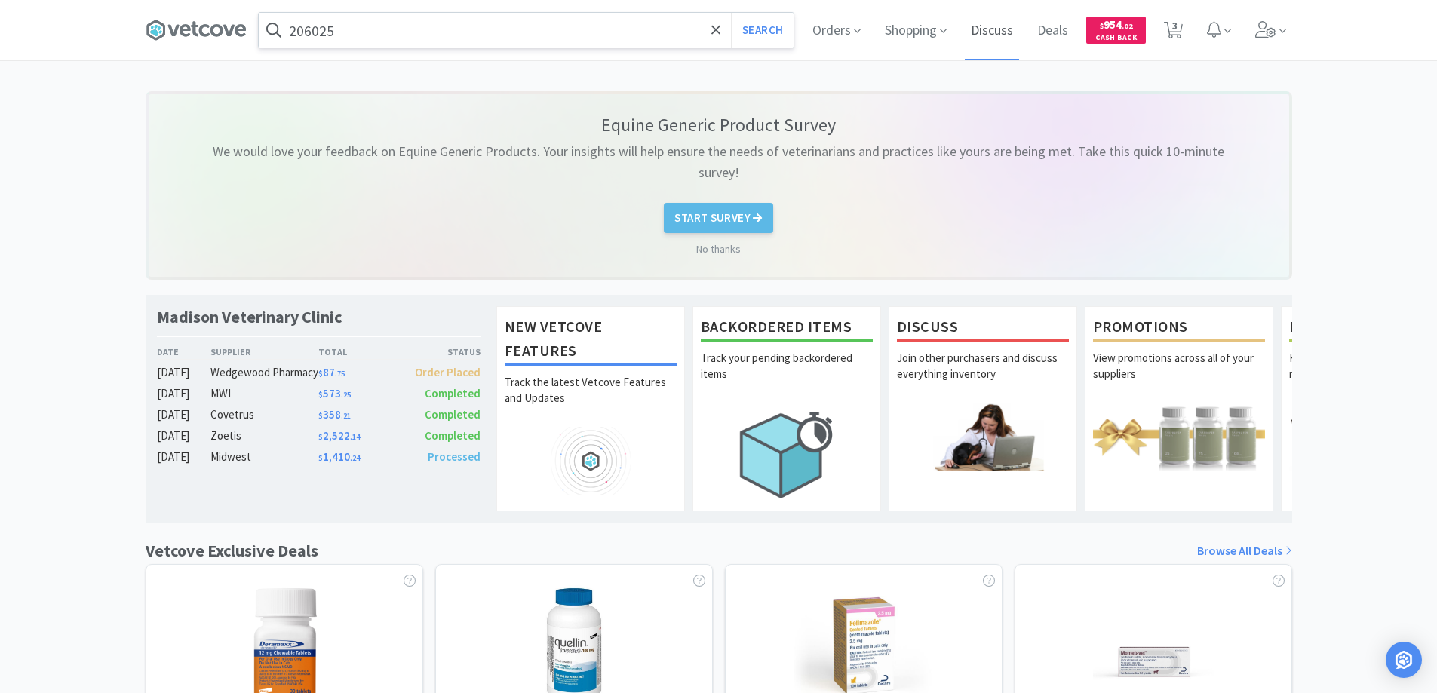
click at [991, 31] on span "Discuss" at bounding box center [992, 30] width 54 height 60
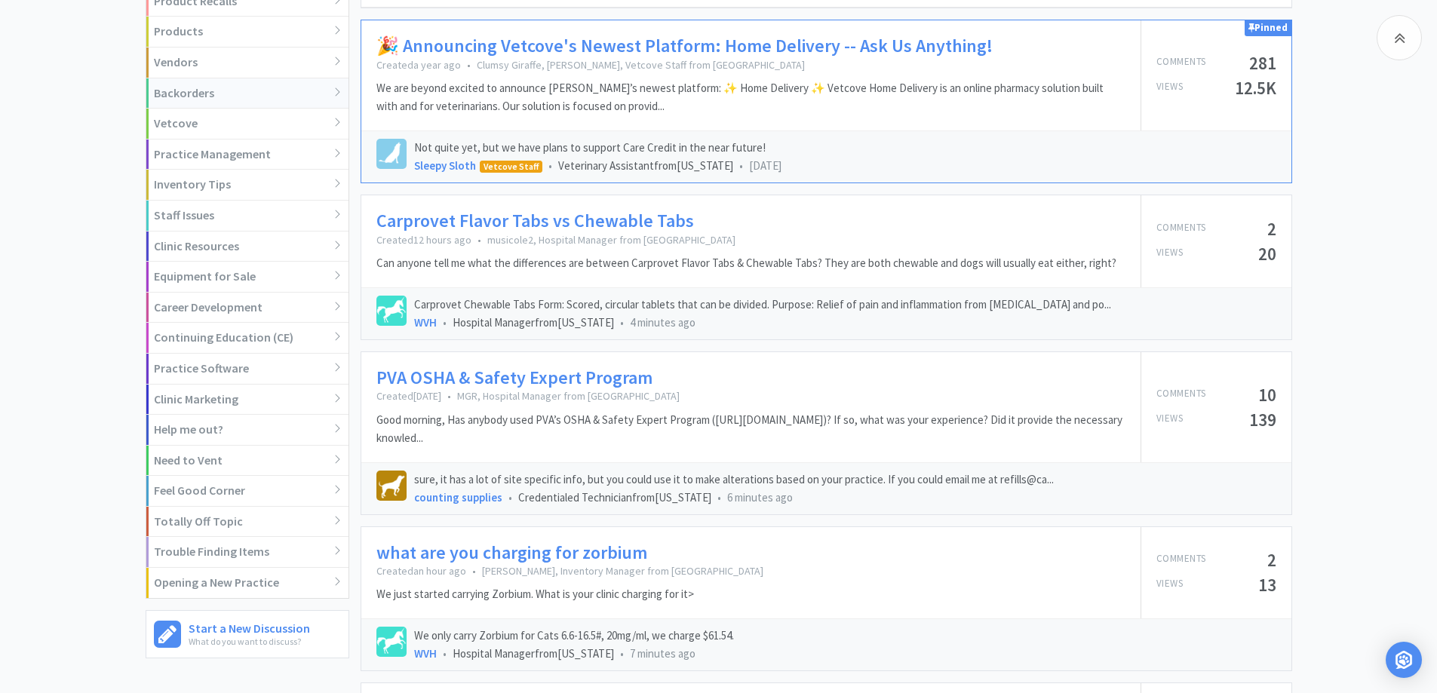
scroll to position [75, 0]
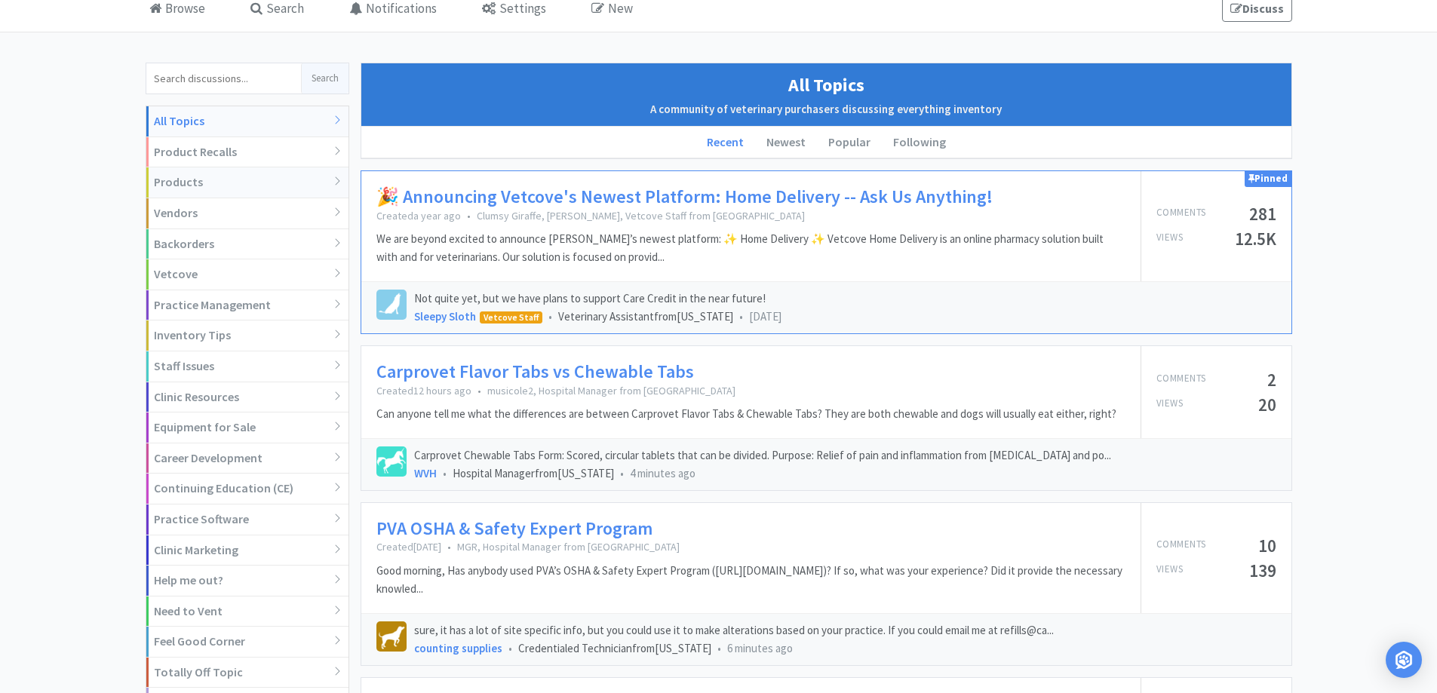
click at [276, 184] on div "Products" at bounding box center [247, 183] width 202 height 31
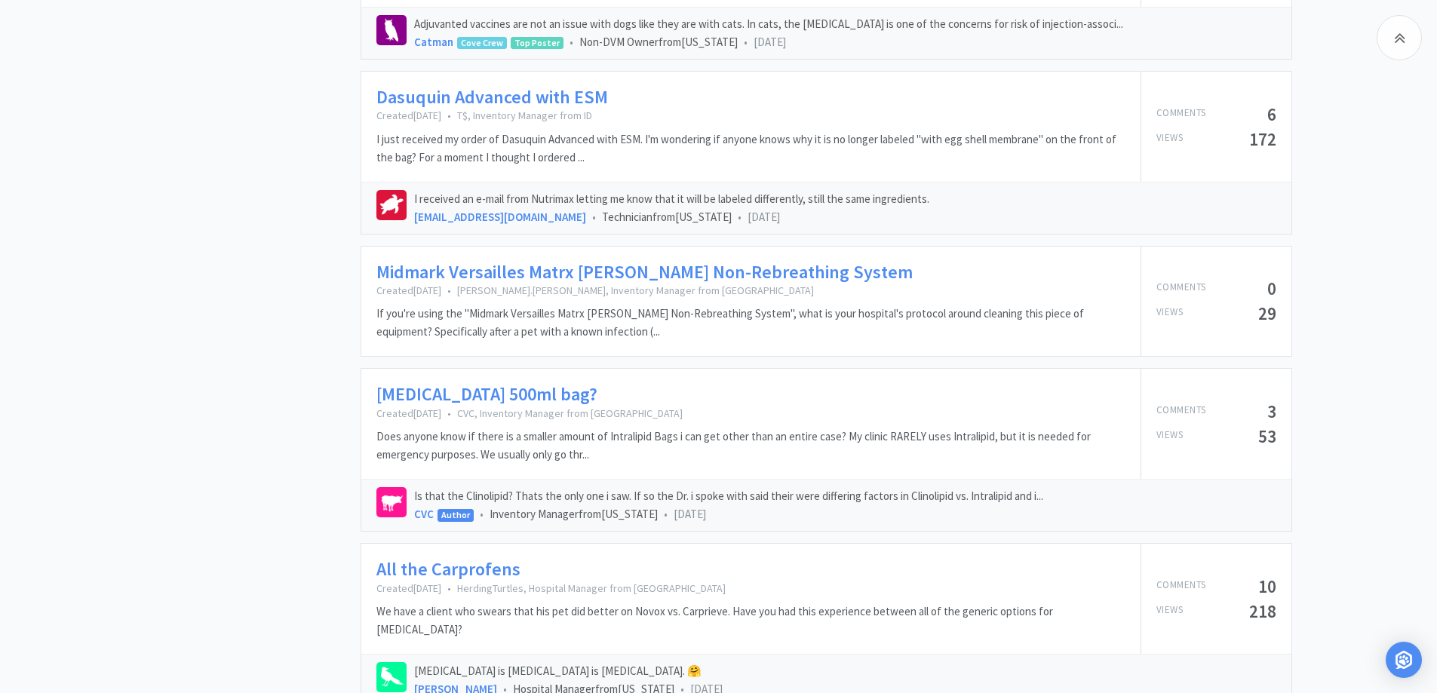
scroll to position [2170, 0]
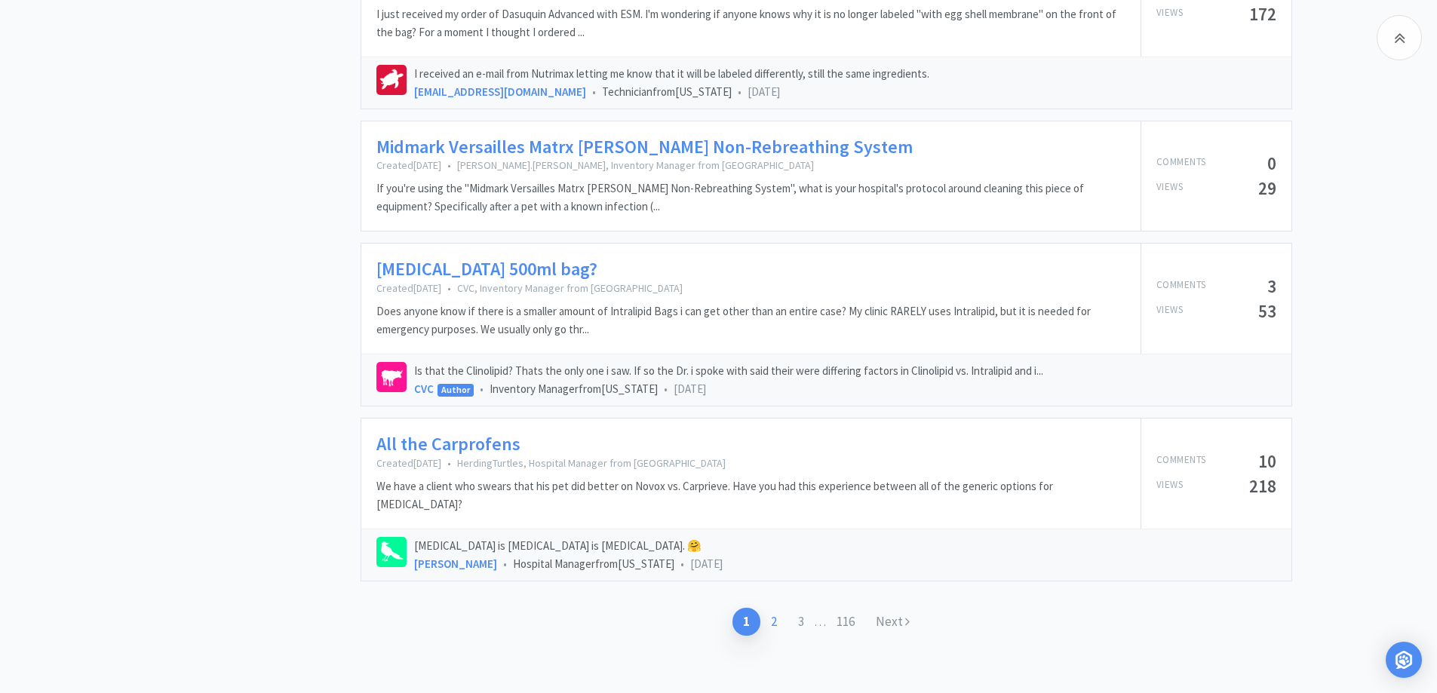
click at [776, 608] on link "2" at bounding box center [774, 622] width 27 height 28
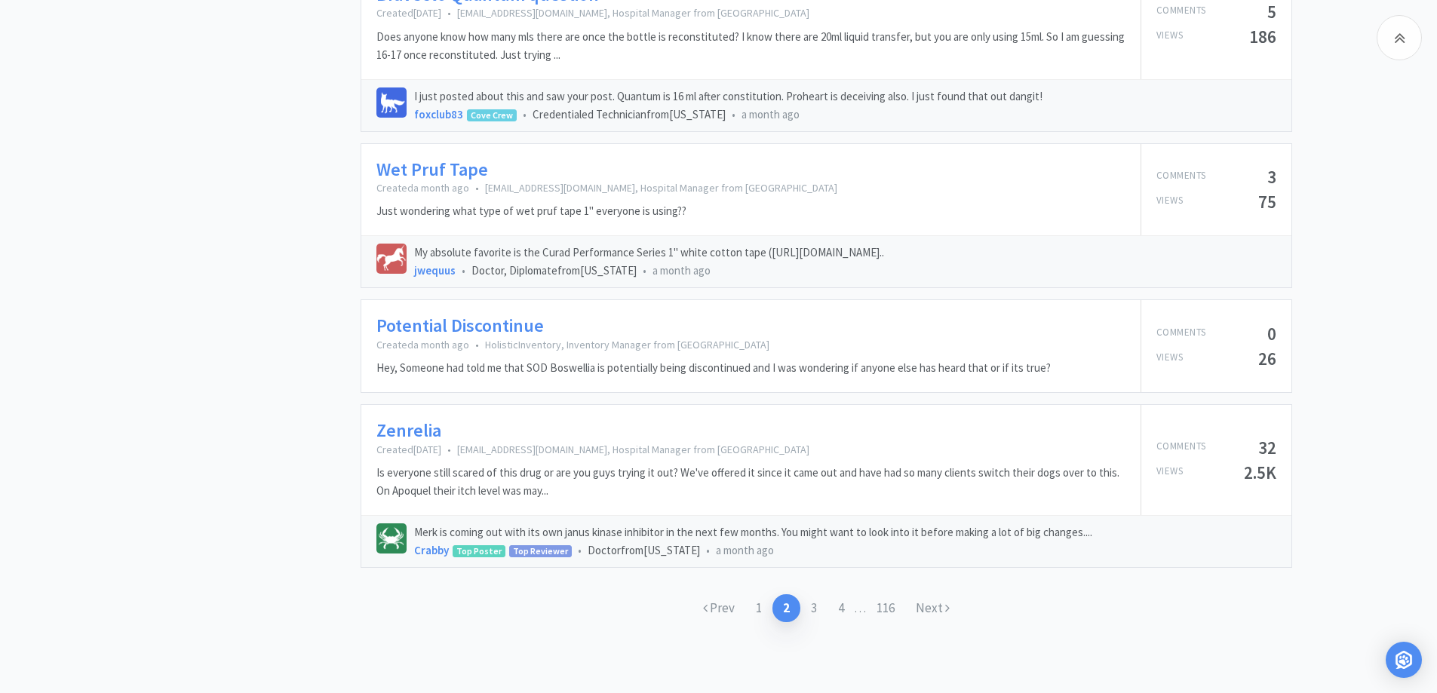
scroll to position [2118, 0]
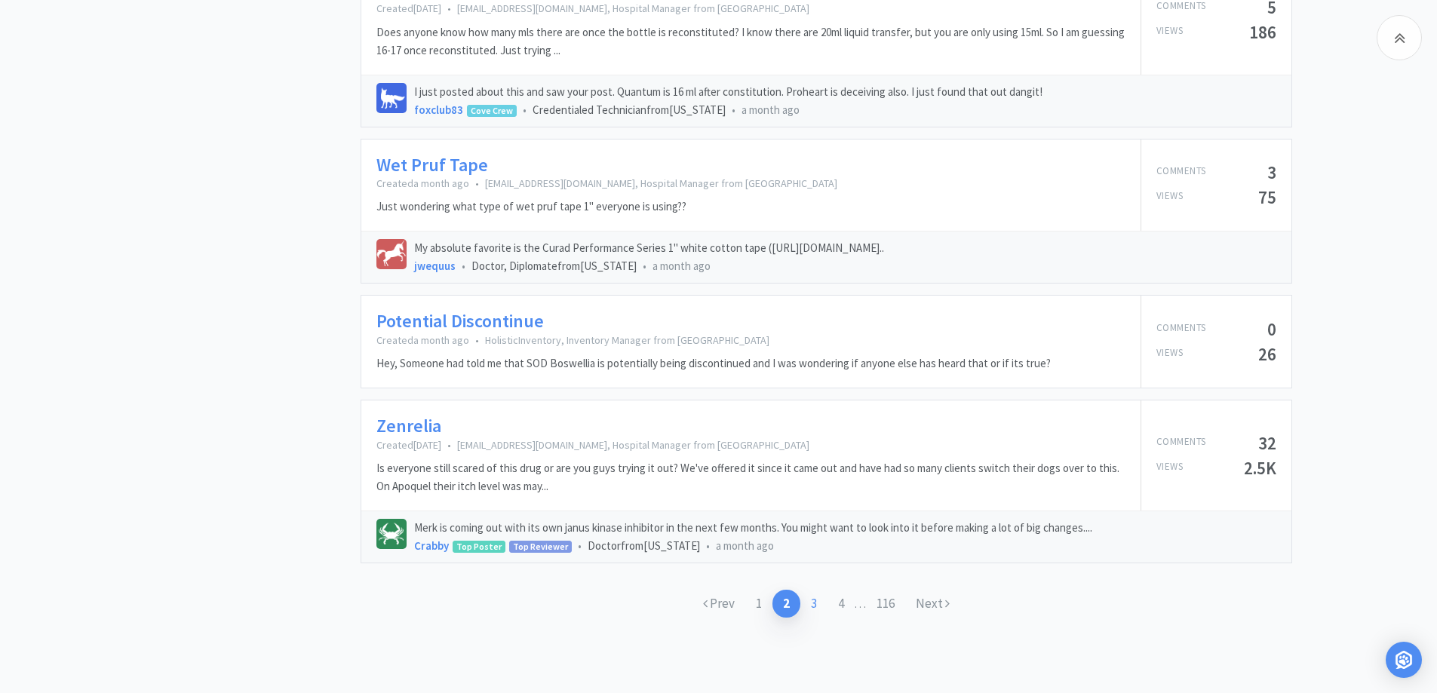
click at [813, 601] on link "3" at bounding box center [814, 604] width 27 height 28
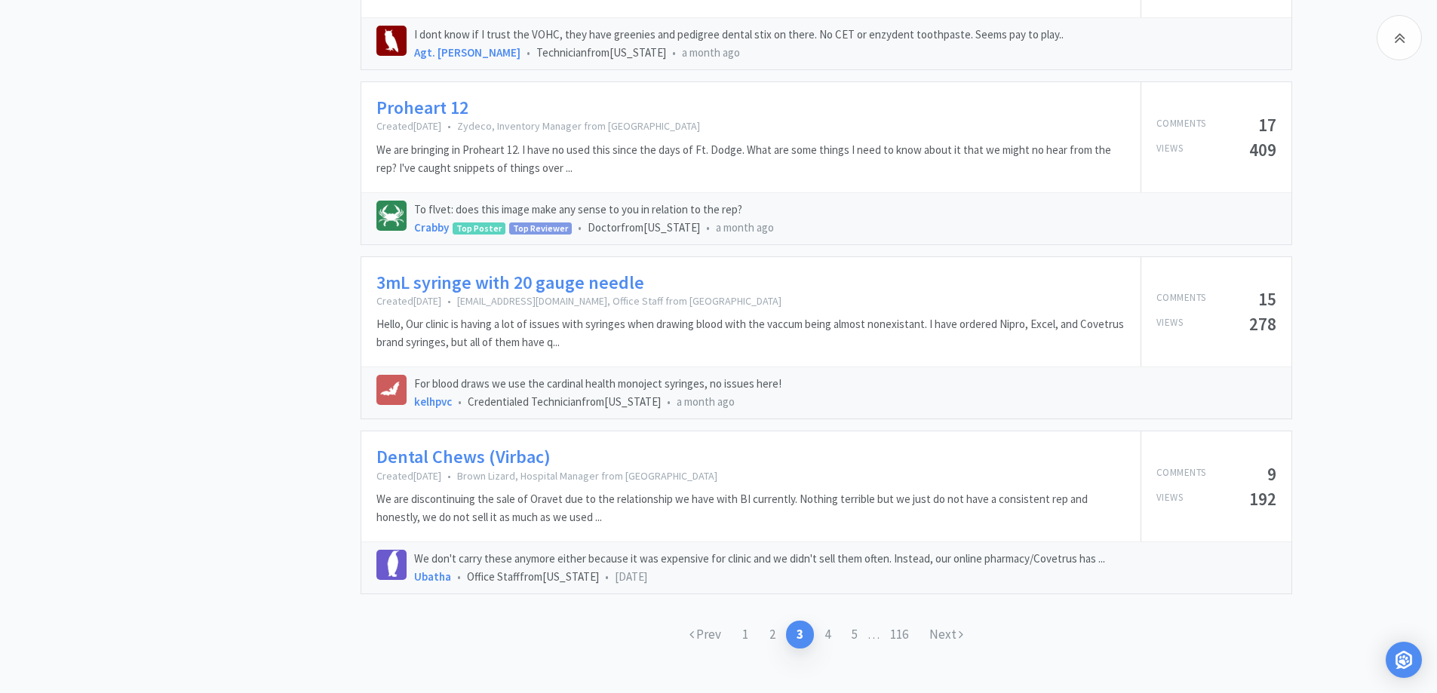
scroll to position [2206, 0]
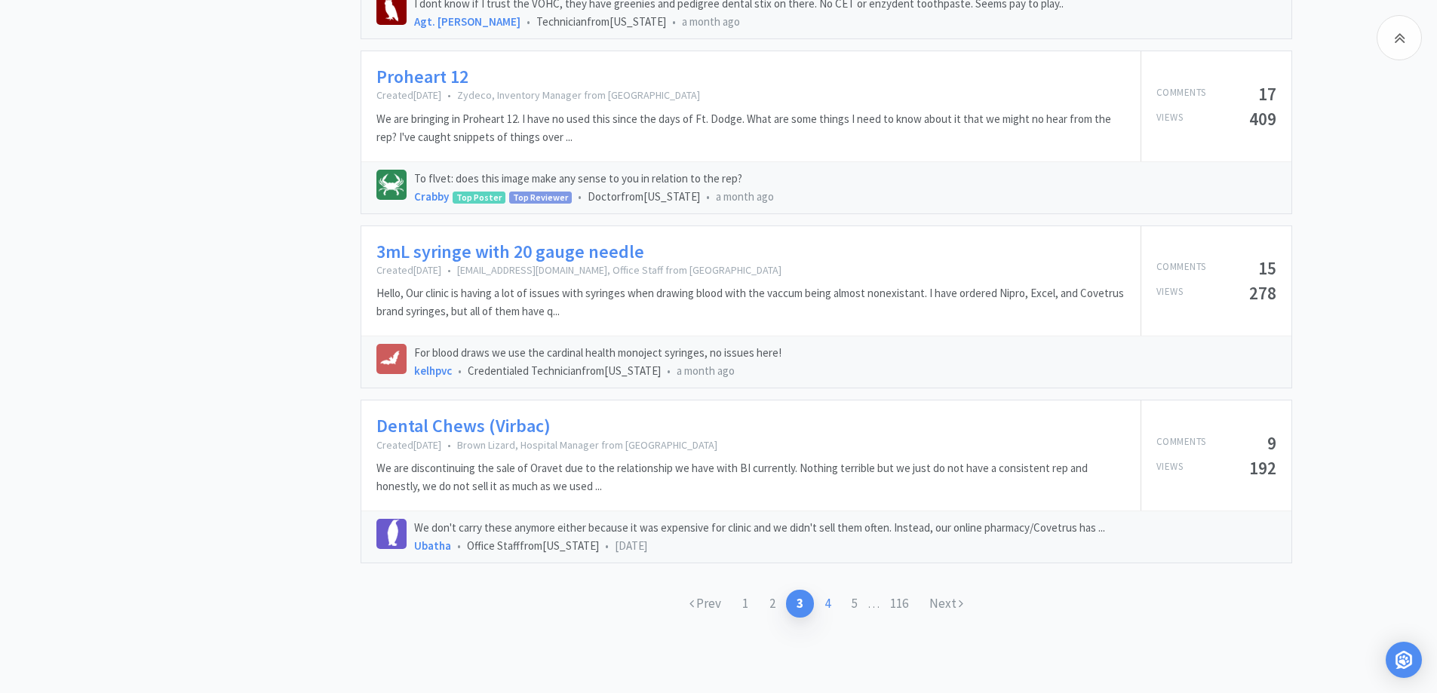
click at [824, 603] on link "4" at bounding box center [827, 604] width 27 height 28
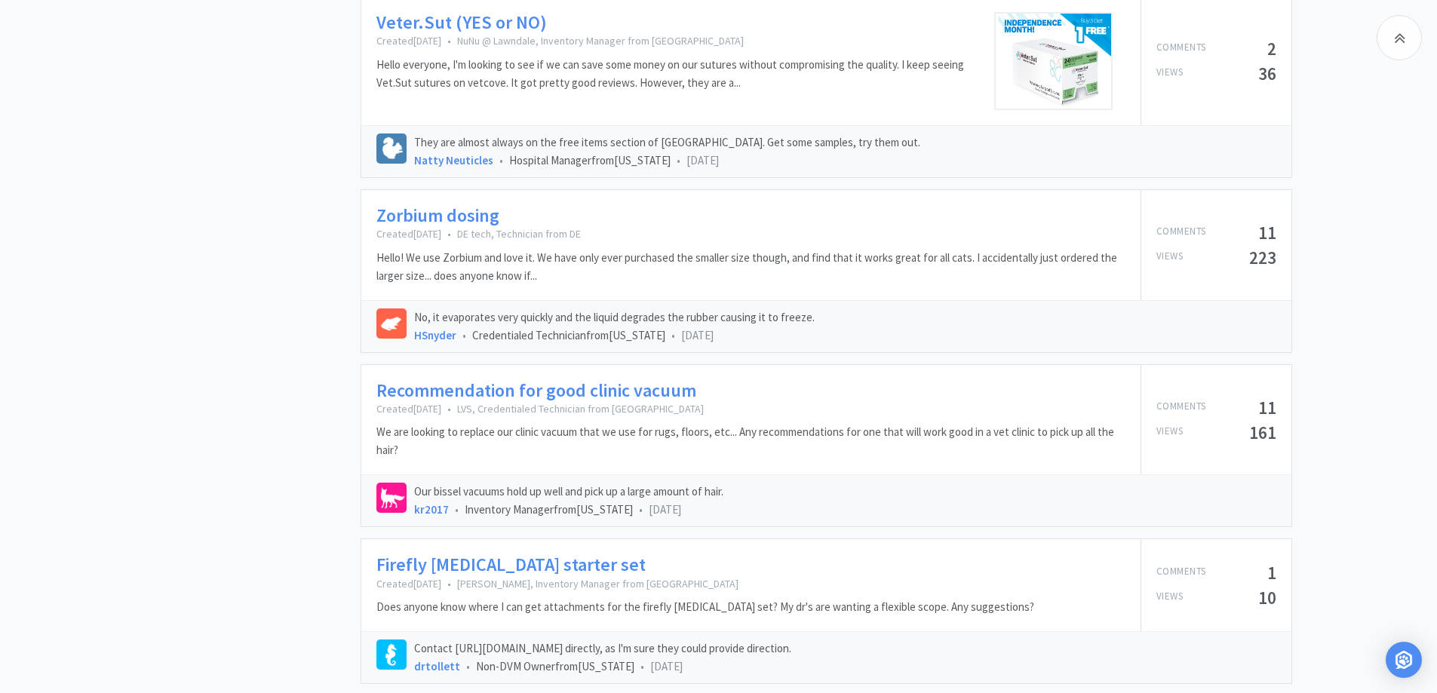
scroll to position [1358, 0]
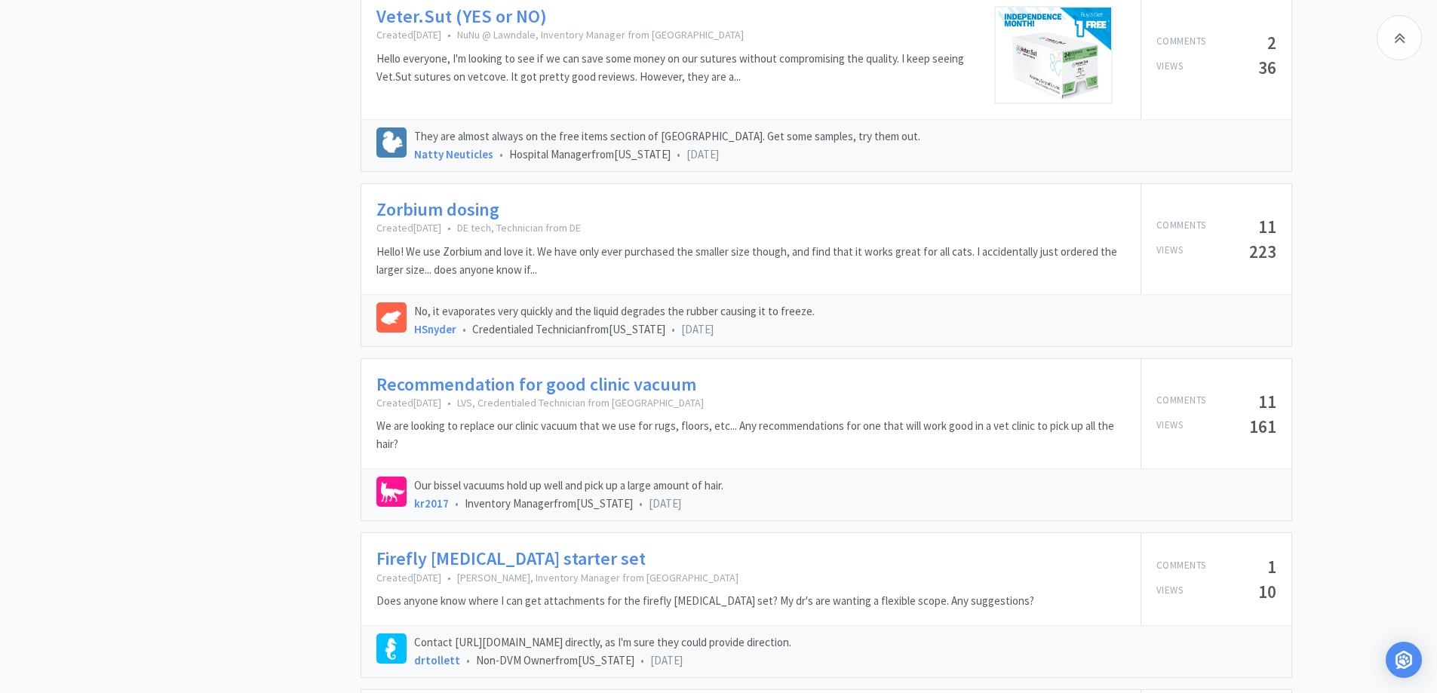
click at [484, 386] on link "Recommendation for good clinic vacuum" at bounding box center [537, 385] width 320 height 22
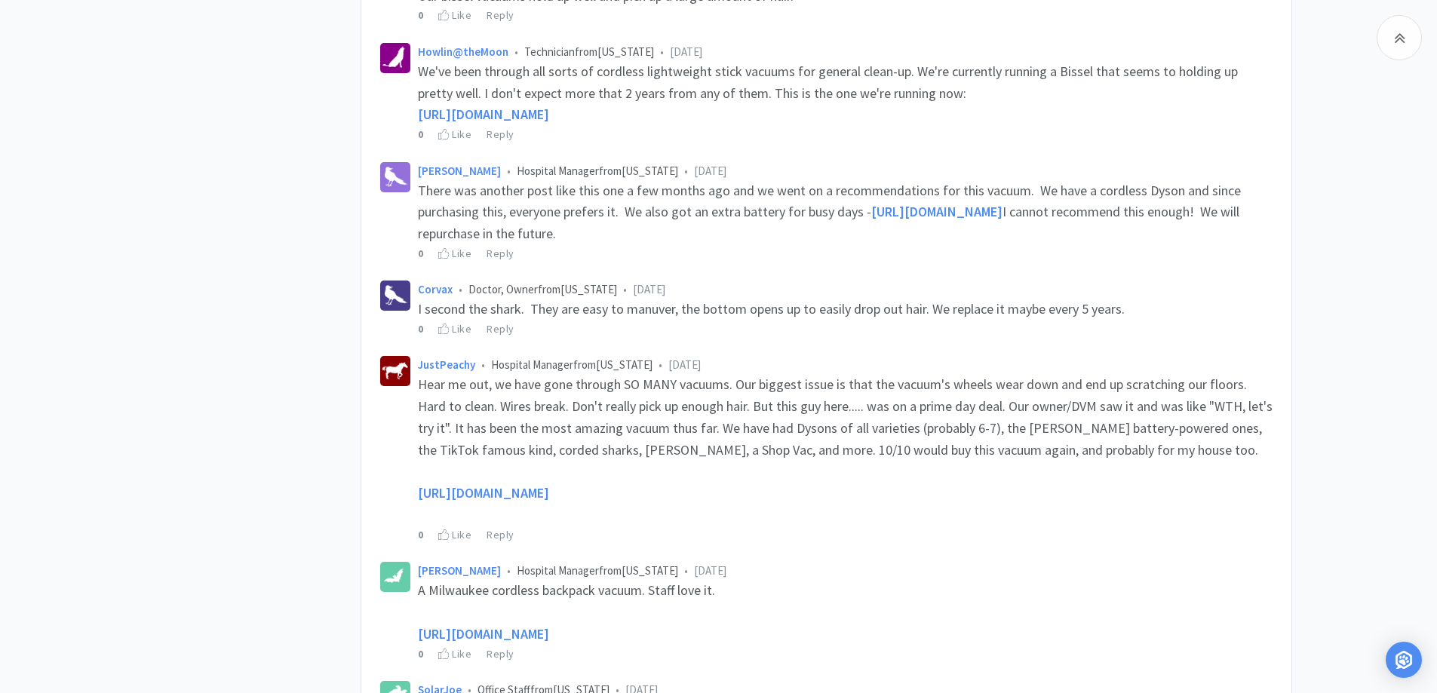
scroll to position [679, 0]
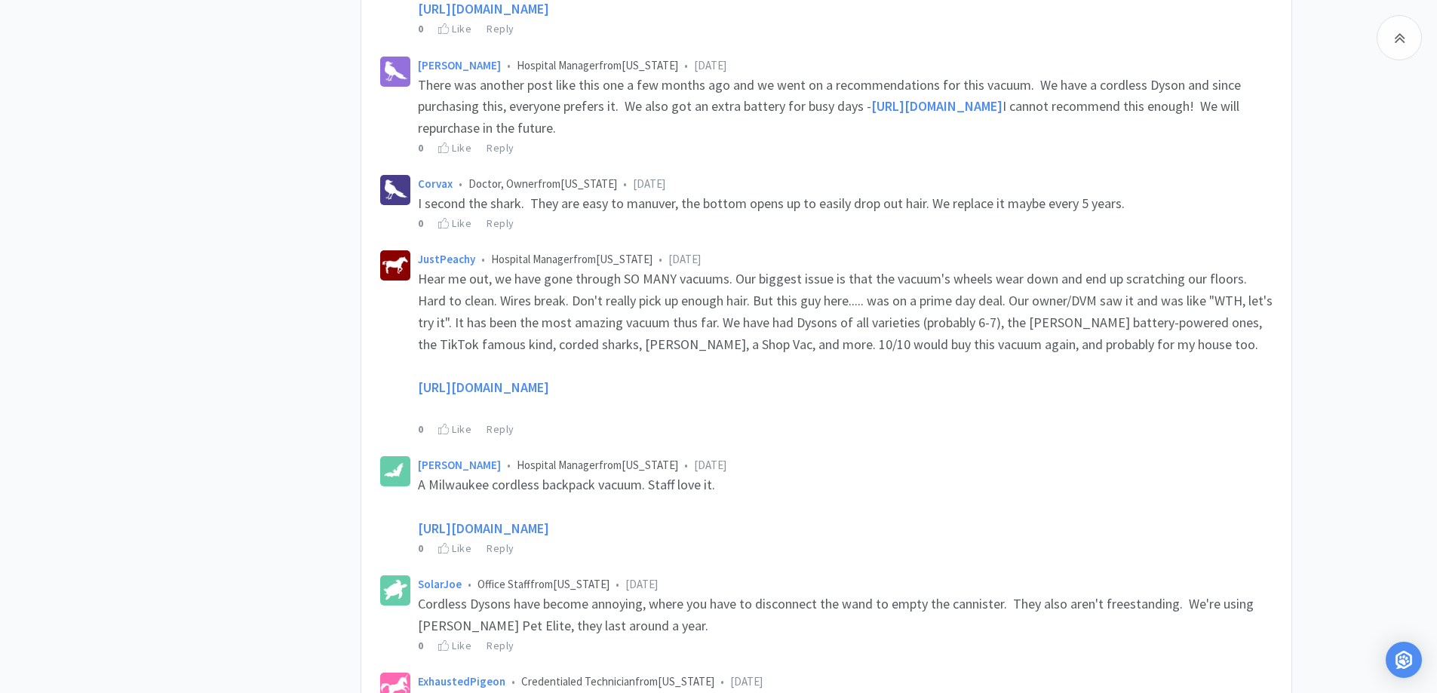
click at [549, 392] on span "[URL][DOMAIN_NAME]" at bounding box center [483, 387] width 131 height 17
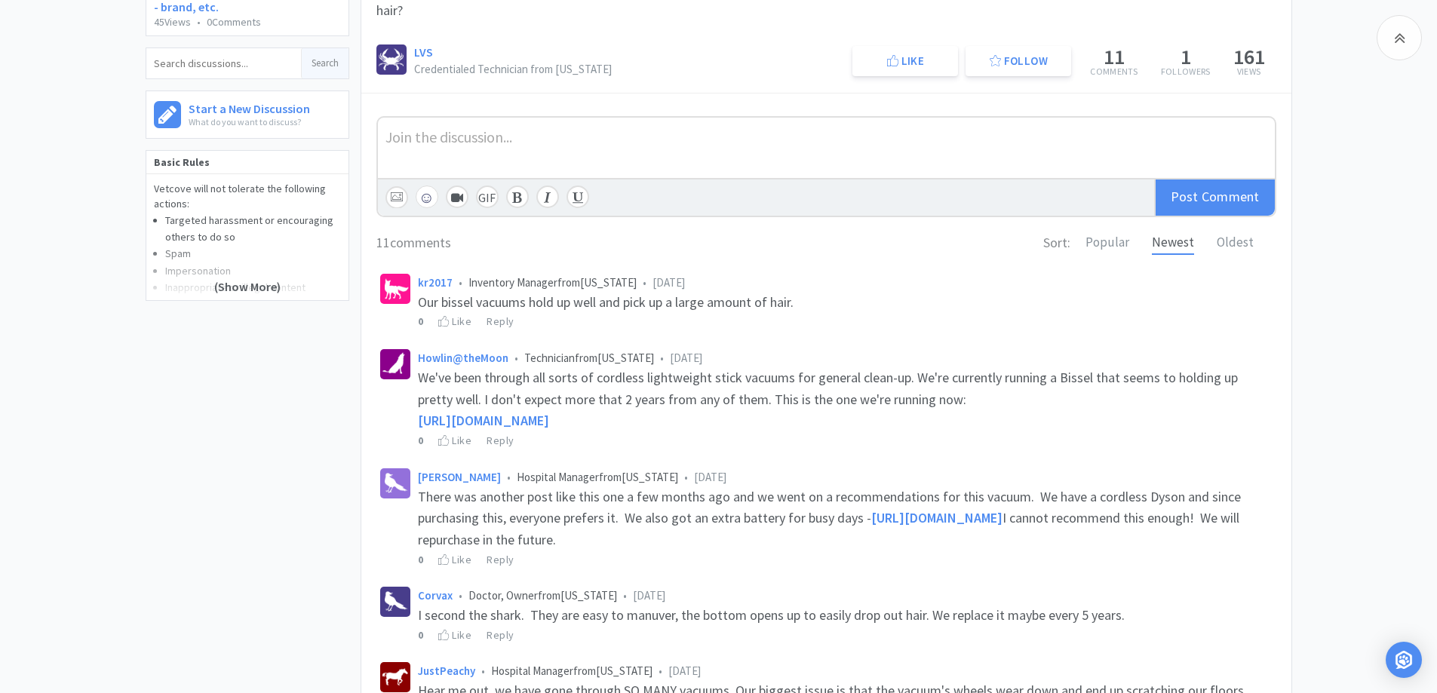
scroll to position [0, 0]
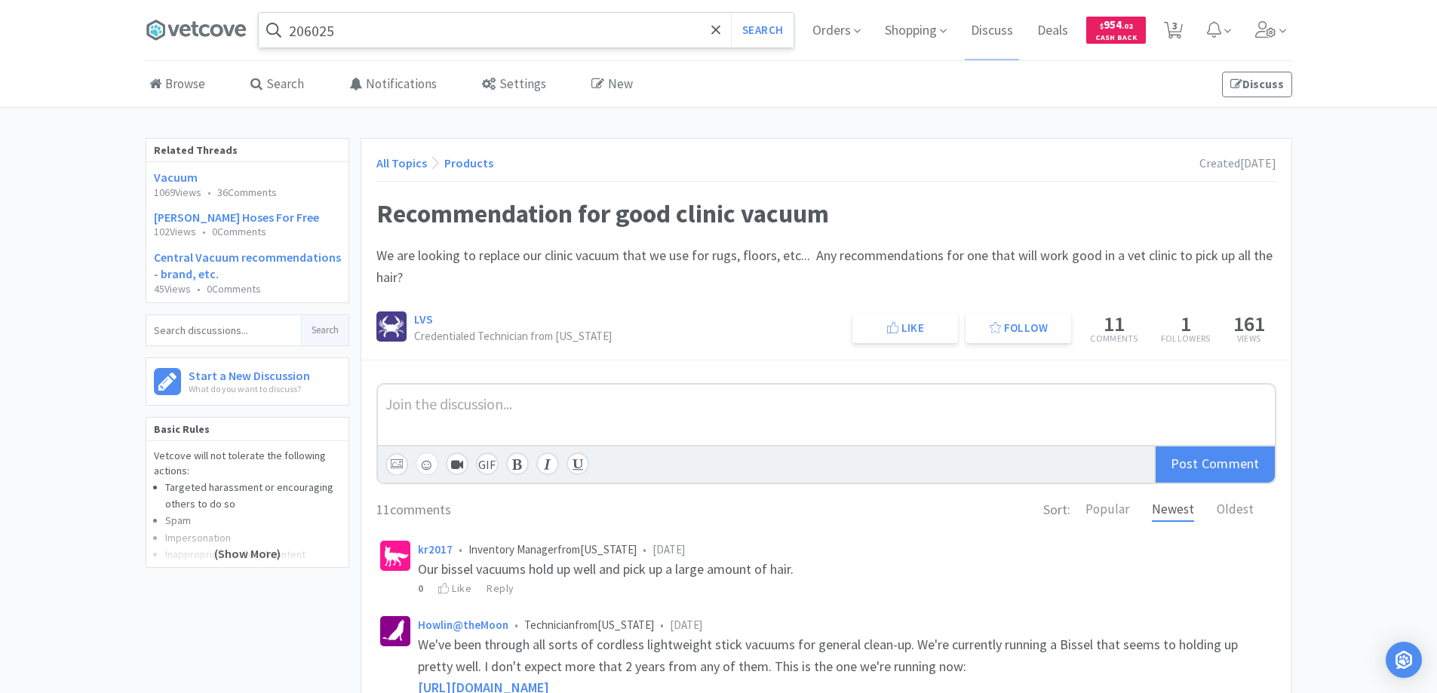
click at [404, 161] on link "All Topics" at bounding box center [402, 162] width 51 height 15
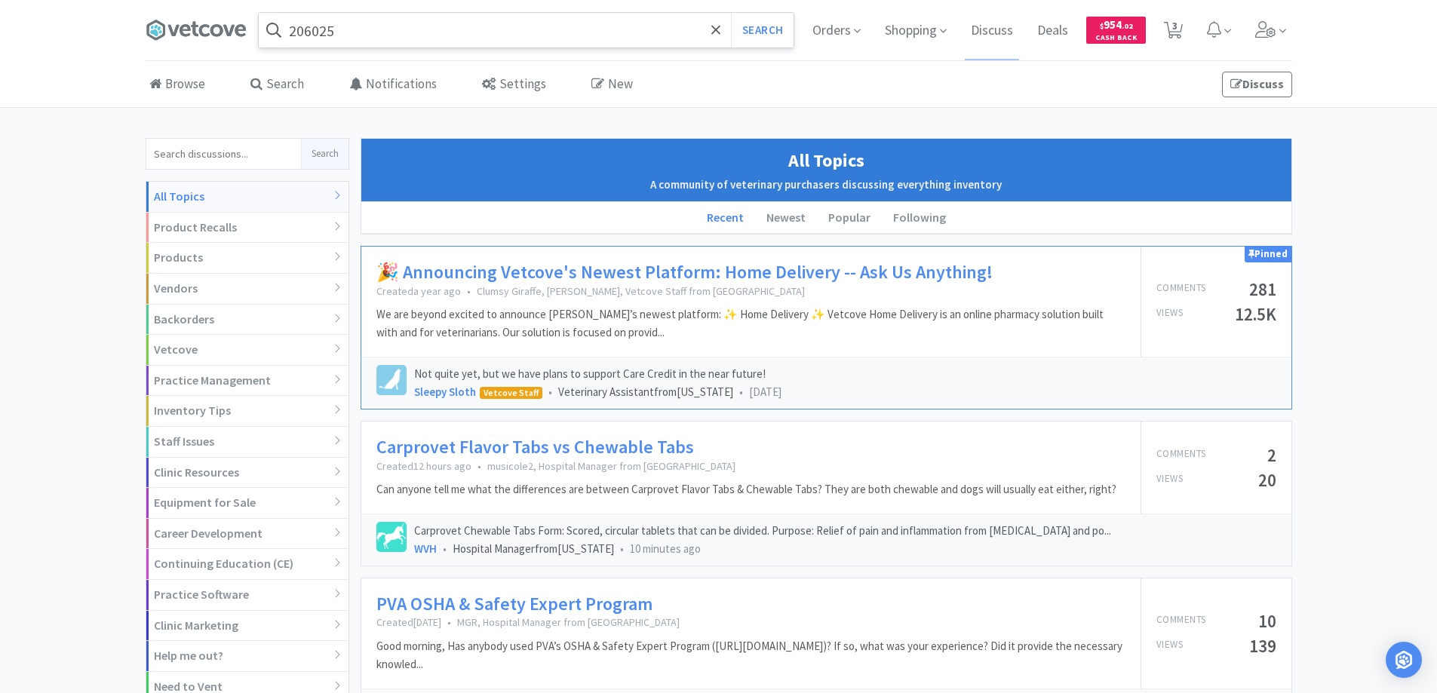
click at [171, 151] on input at bounding box center [223, 154] width 155 height 30
type input "ordering class 3 narcotics"
click at [330, 153] on button "Search" at bounding box center [325, 154] width 48 height 30
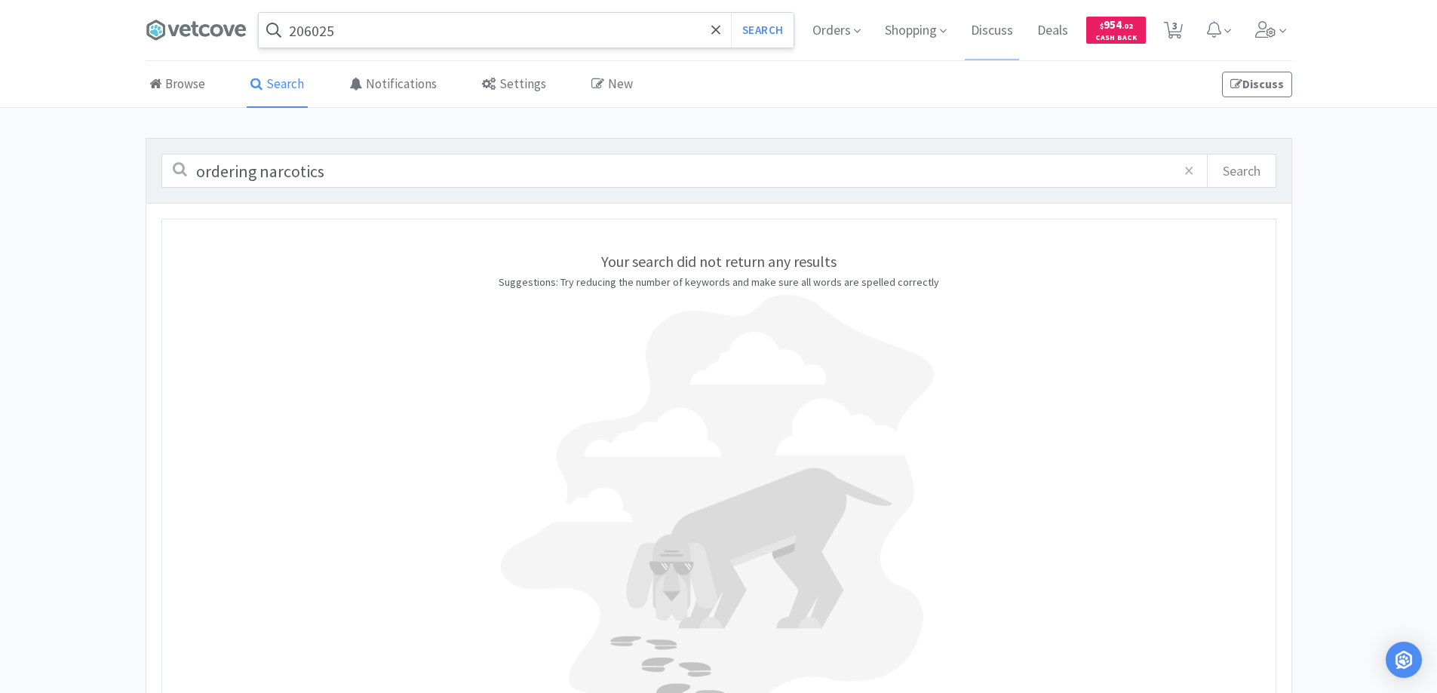
click at [1231, 171] on button "Search" at bounding box center [1241, 171] width 69 height 32
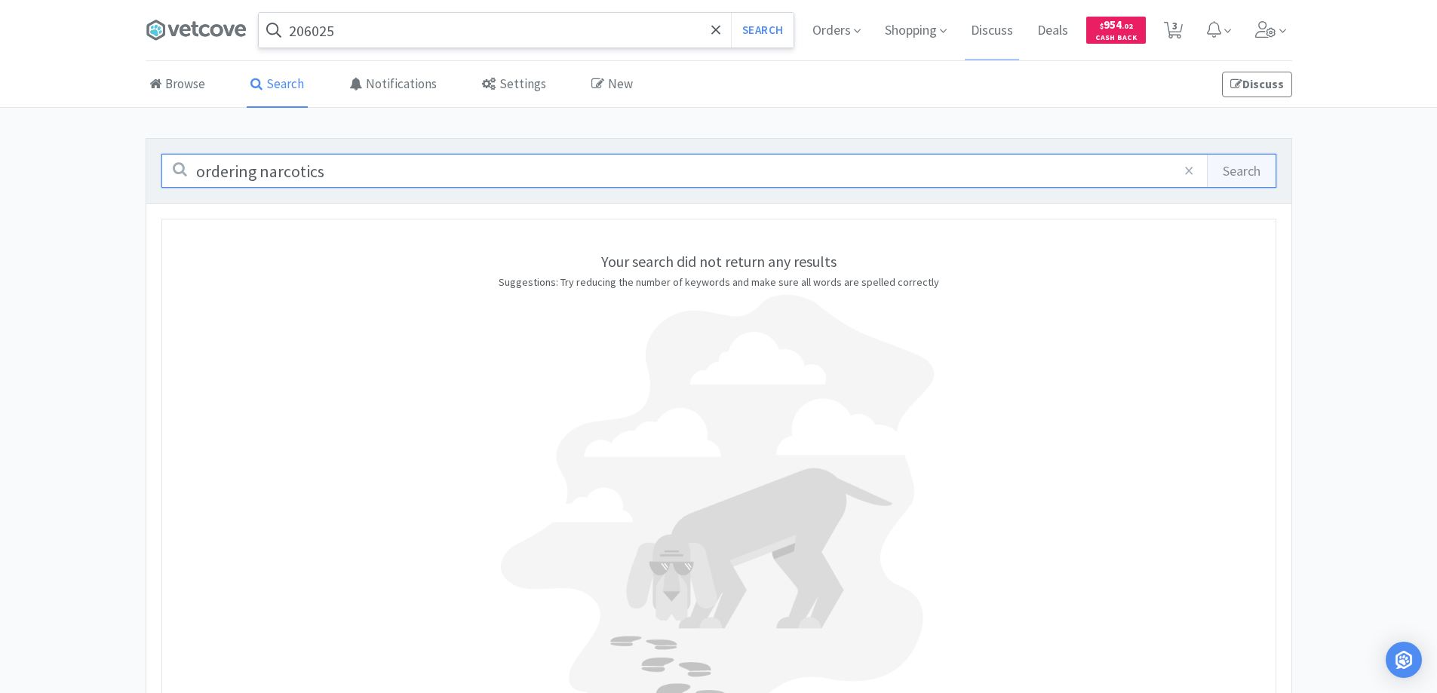
click at [324, 172] on input "ordering narcotics" at bounding box center [718, 171] width 1115 height 34
type input "o"
type input "[MEDICAL_DATA] ordering"
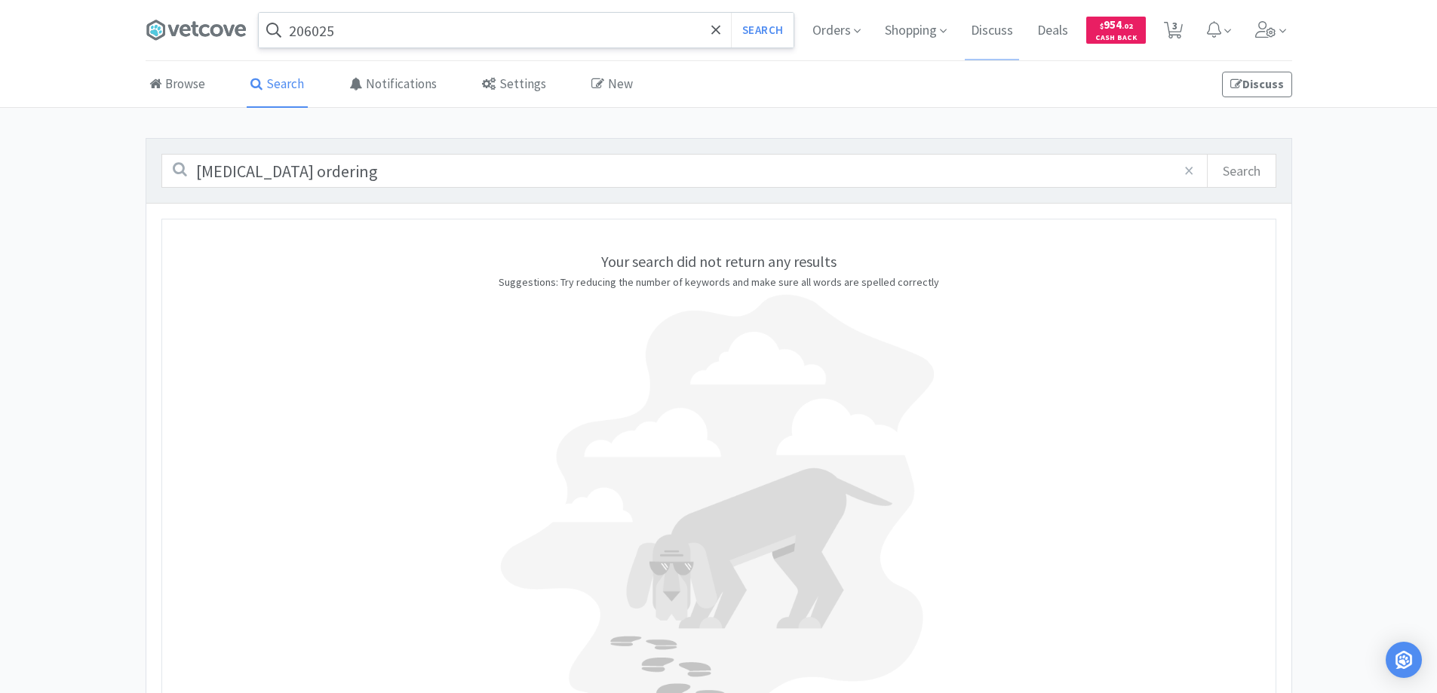
click at [1228, 170] on button "Search" at bounding box center [1241, 171] width 69 height 32
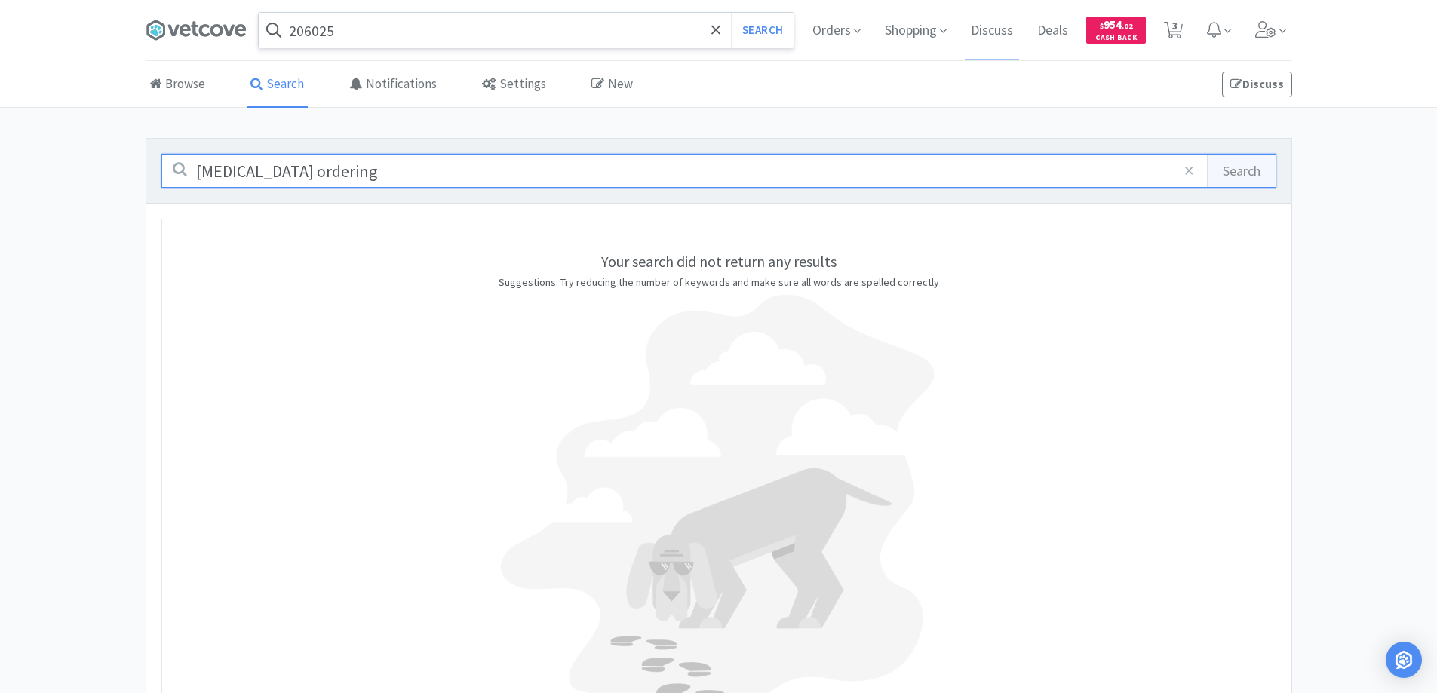
drag, startPoint x: 333, startPoint y: 174, endPoint x: 147, endPoint y: 177, distance: 185.6
click at [147, 177] on div "[MEDICAL_DATA] ordering × Search" at bounding box center [718, 171] width 1145 height 64
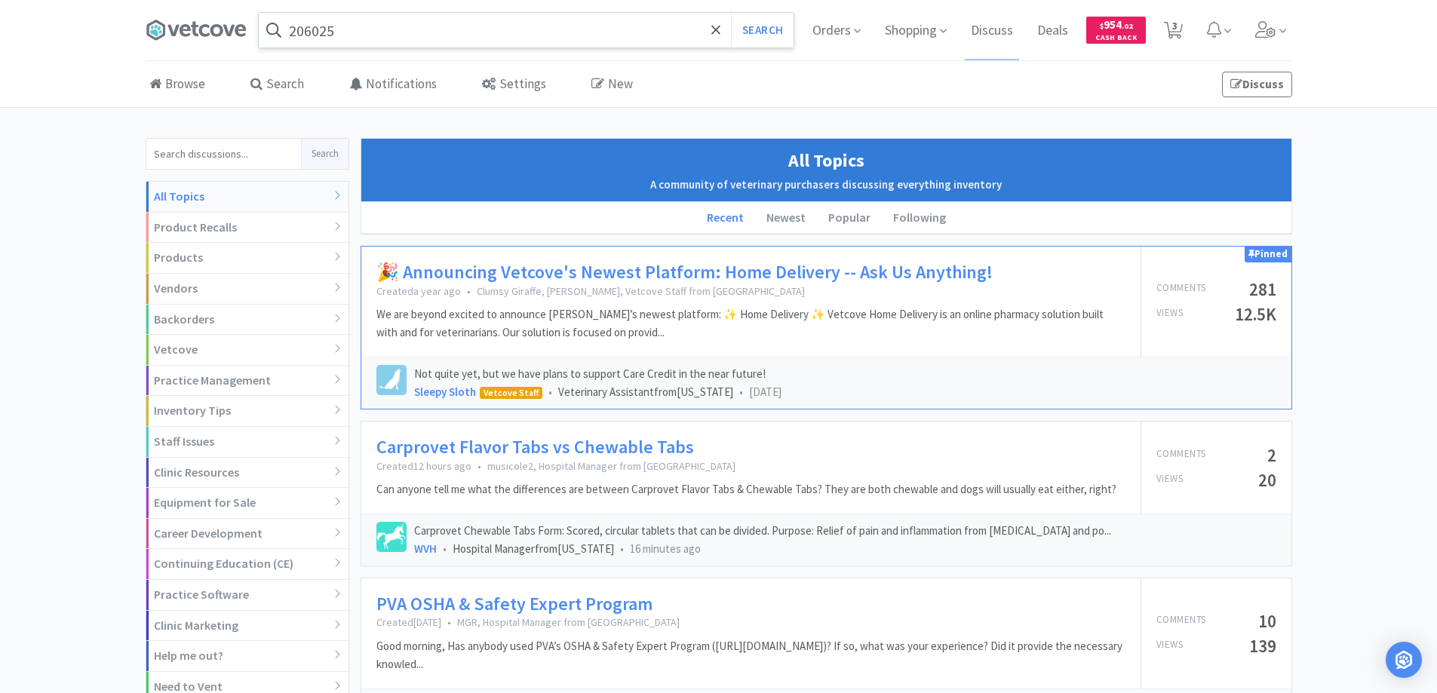
click at [230, 152] on input at bounding box center [223, 154] width 155 height 30
type input "[MEDICAL_DATA] ordering"
click at [321, 152] on button "Search" at bounding box center [325, 154] width 48 height 30
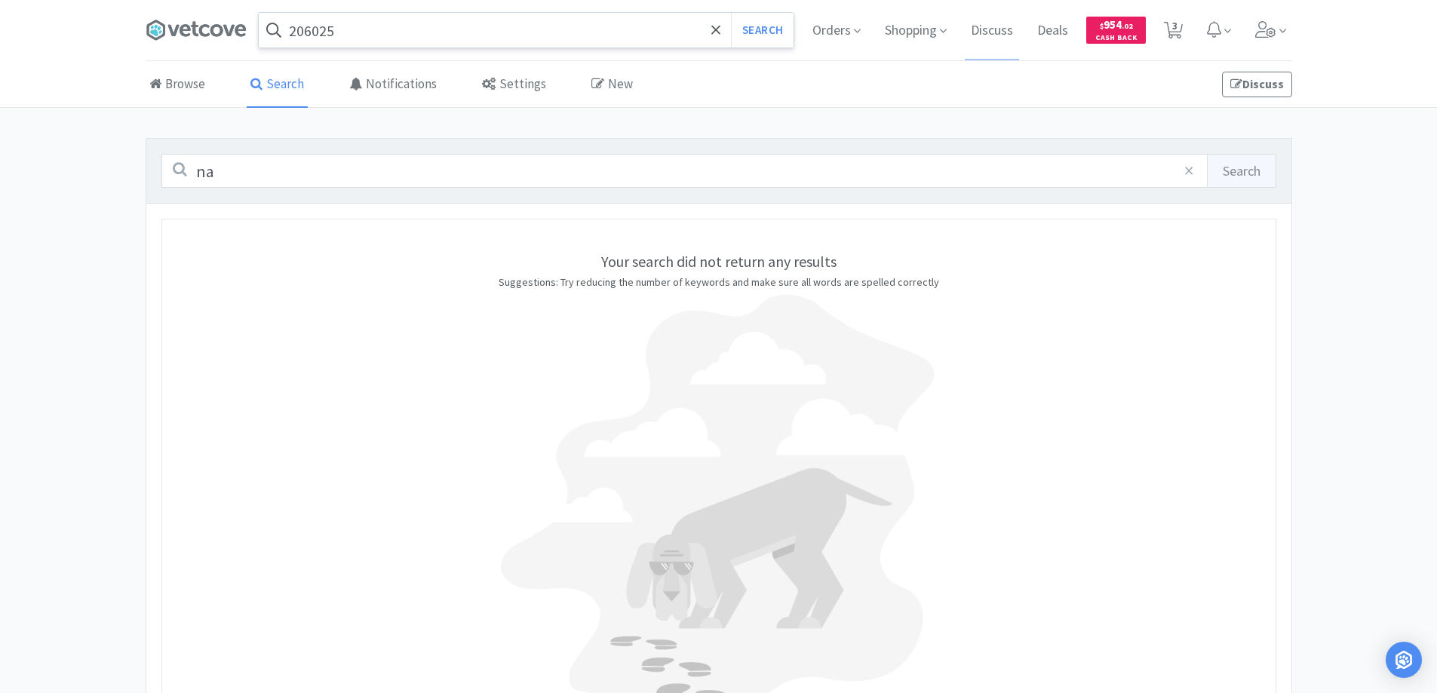
type input "n"
click at [186, 88] on link "Browse" at bounding box center [177, 85] width 63 height 46
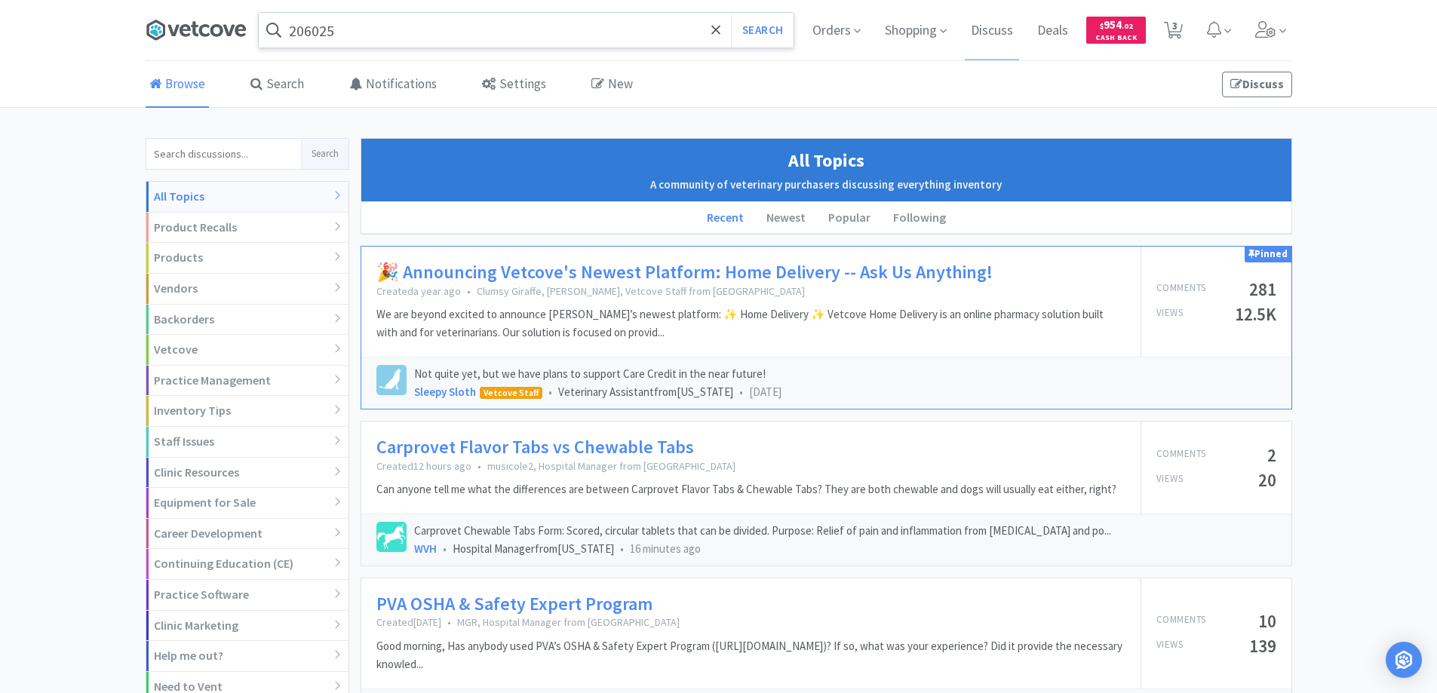
click at [196, 26] on icon at bounding box center [195, 29] width 8 height 15
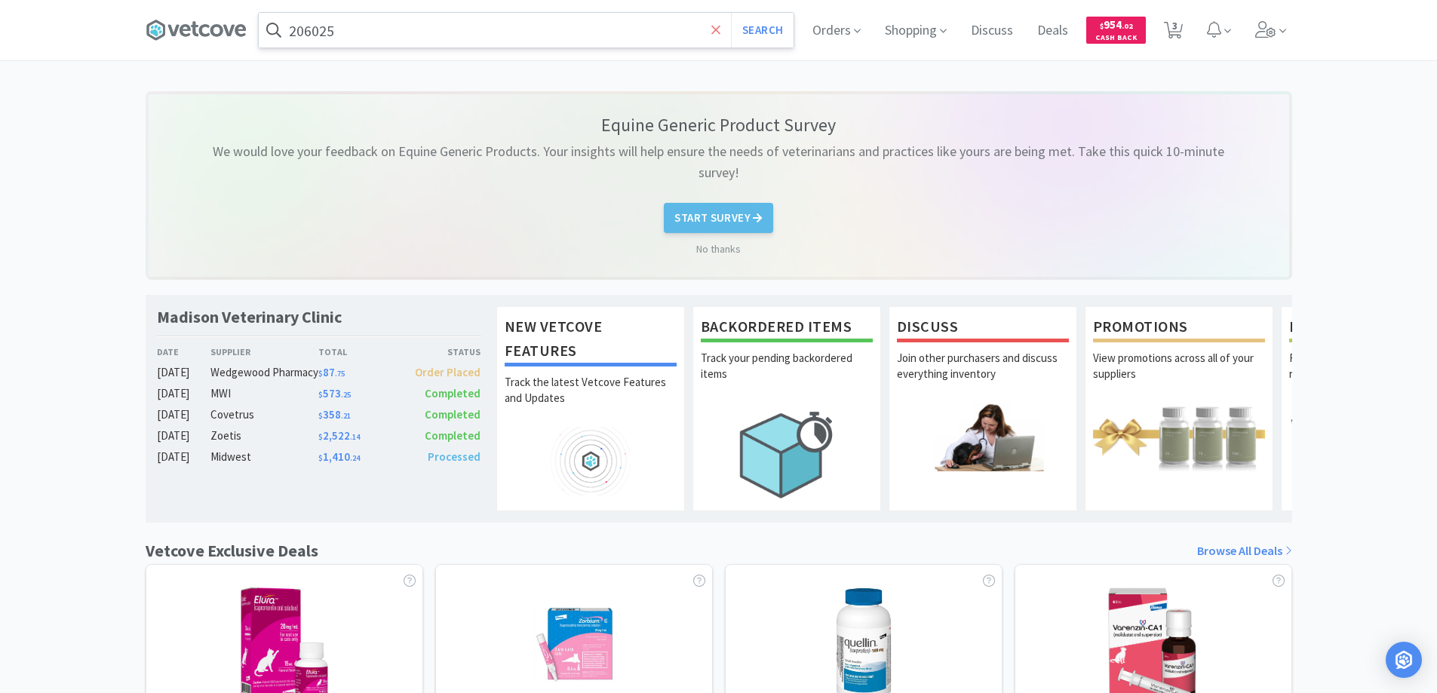
click at [710, 29] on span at bounding box center [716, 30] width 17 height 32
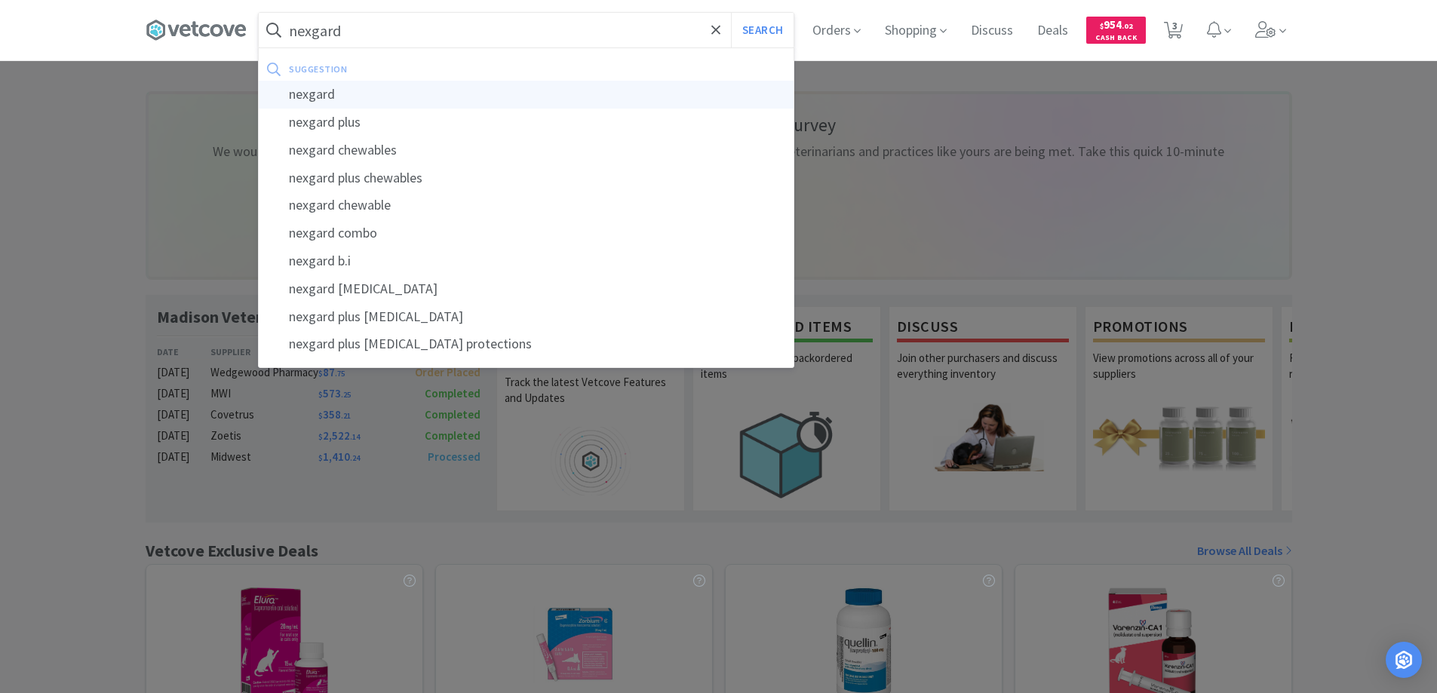
type input "nexgard"
click at [321, 94] on div "nexgard" at bounding box center [526, 95] width 535 height 28
select select "4"
select select "8"
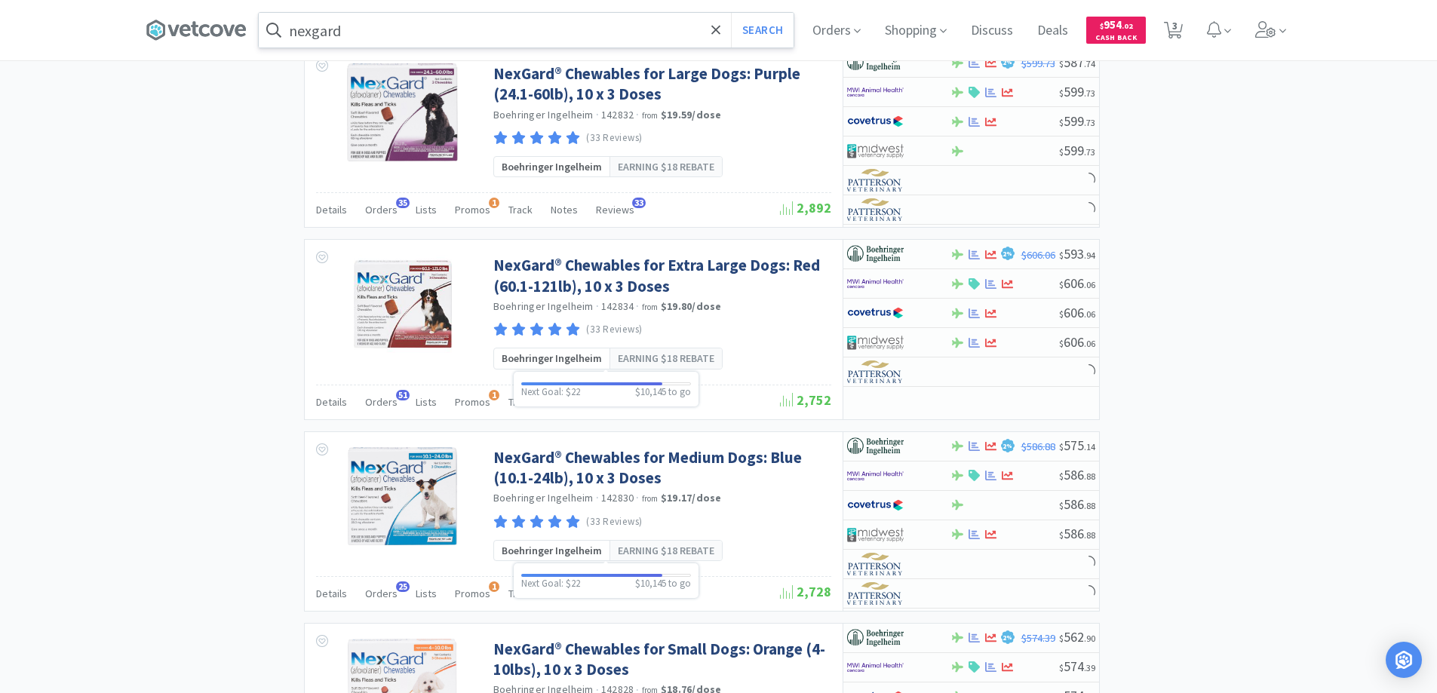
scroll to position [1962, 0]
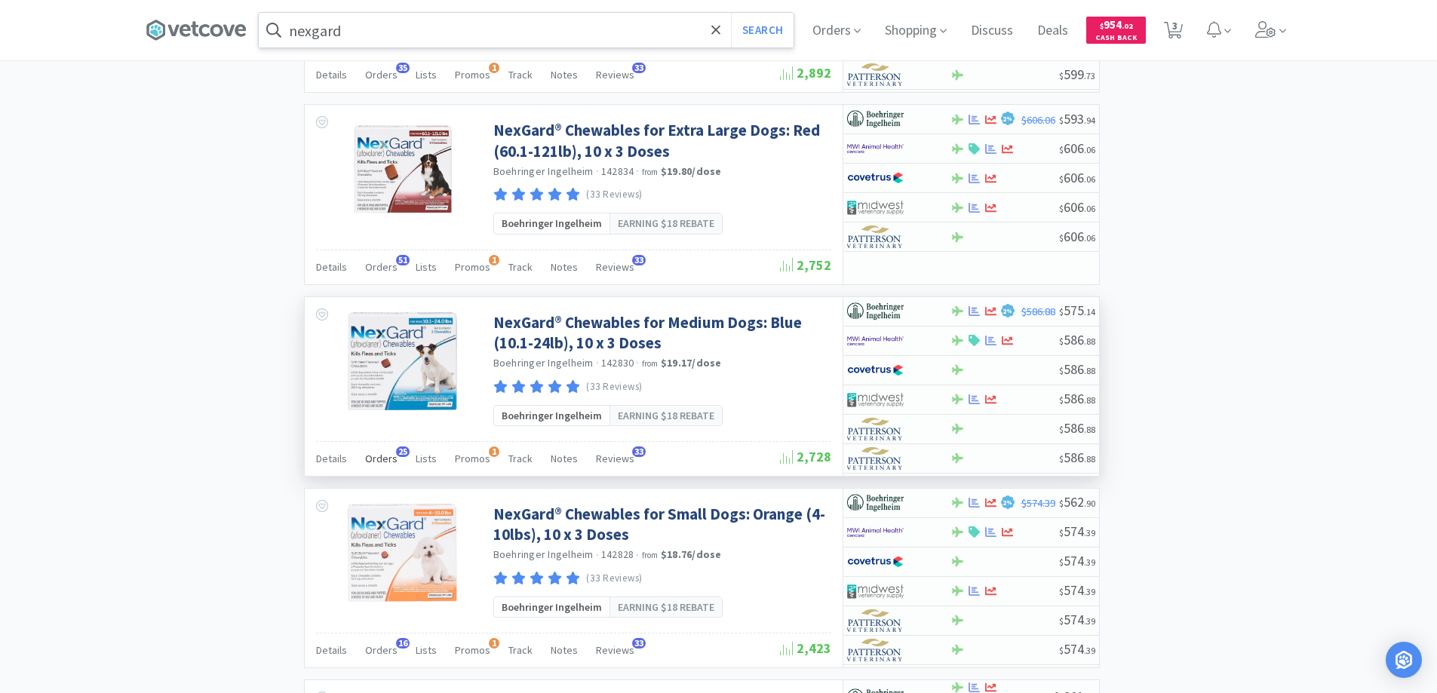
click at [400, 450] on span "25" at bounding box center [403, 452] width 14 height 11
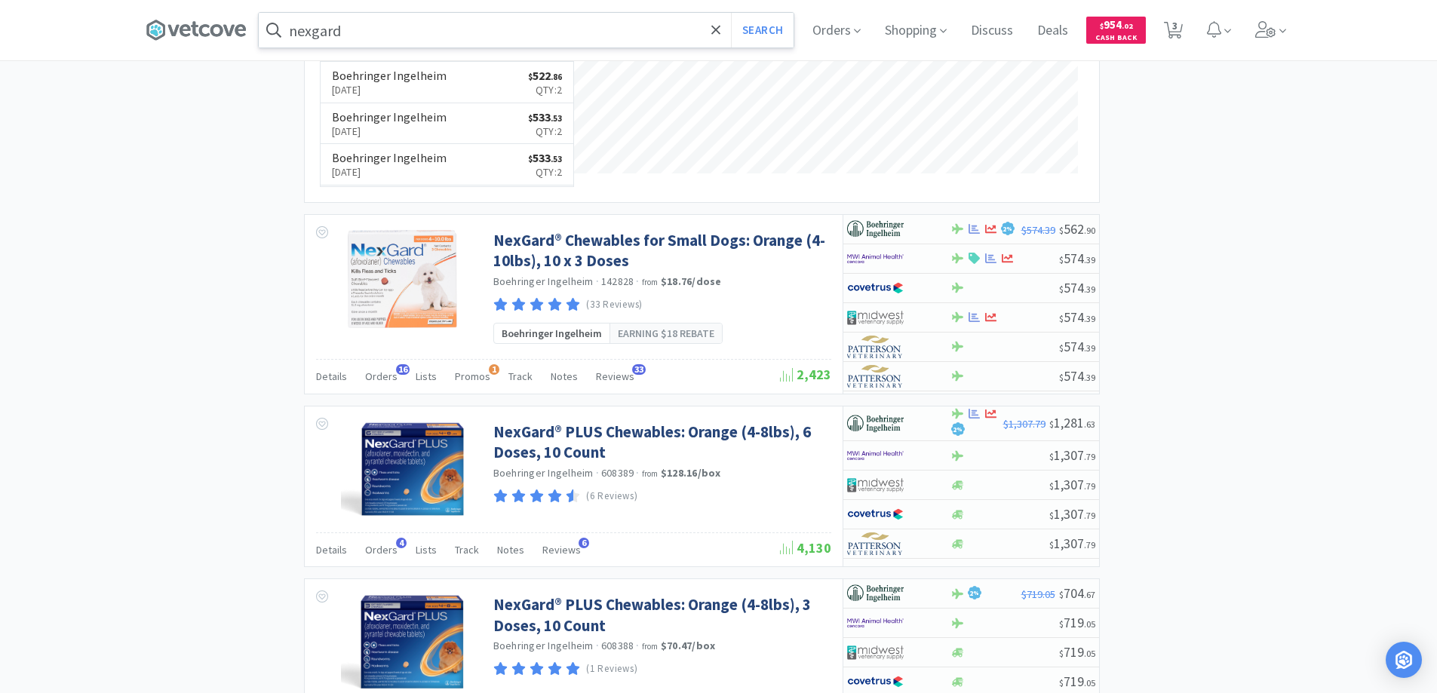
scroll to position [2641, 0]
click at [397, 369] on span "16" at bounding box center [403, 369] width 14 height 11
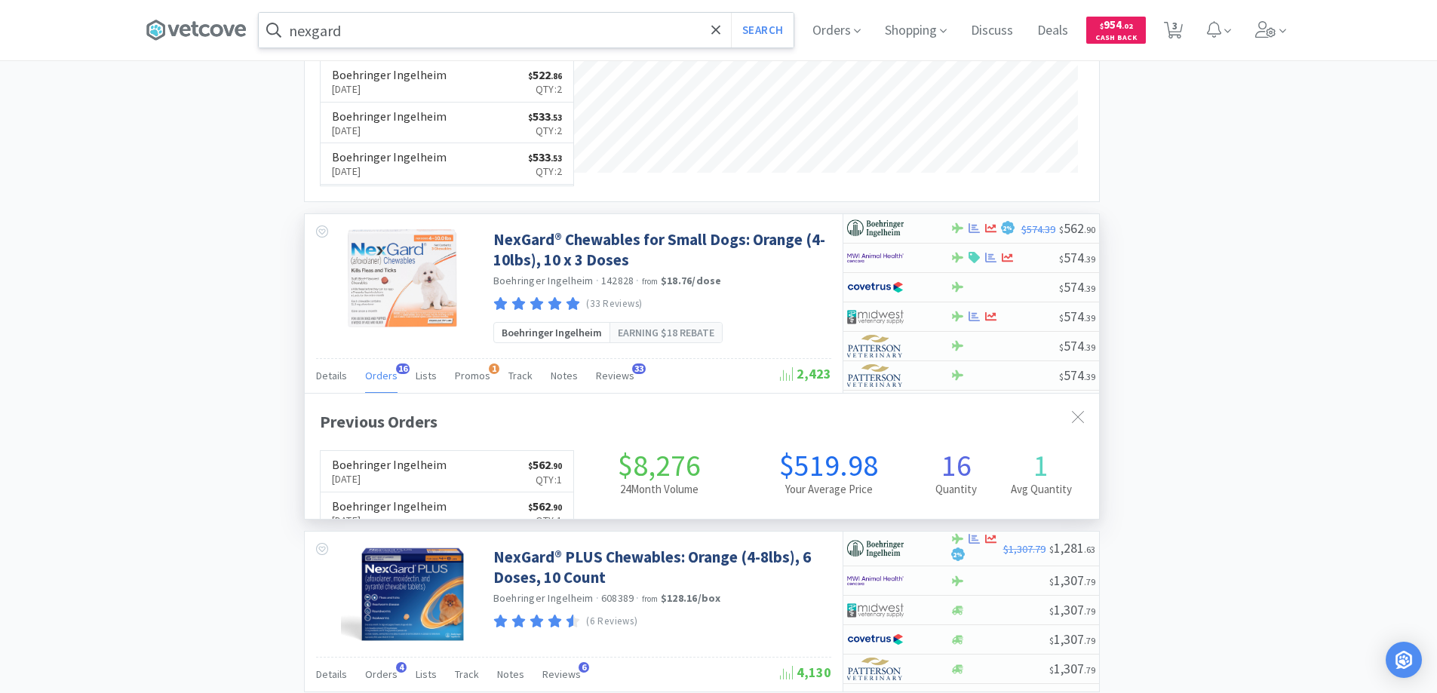
scroll to position [404, 795]
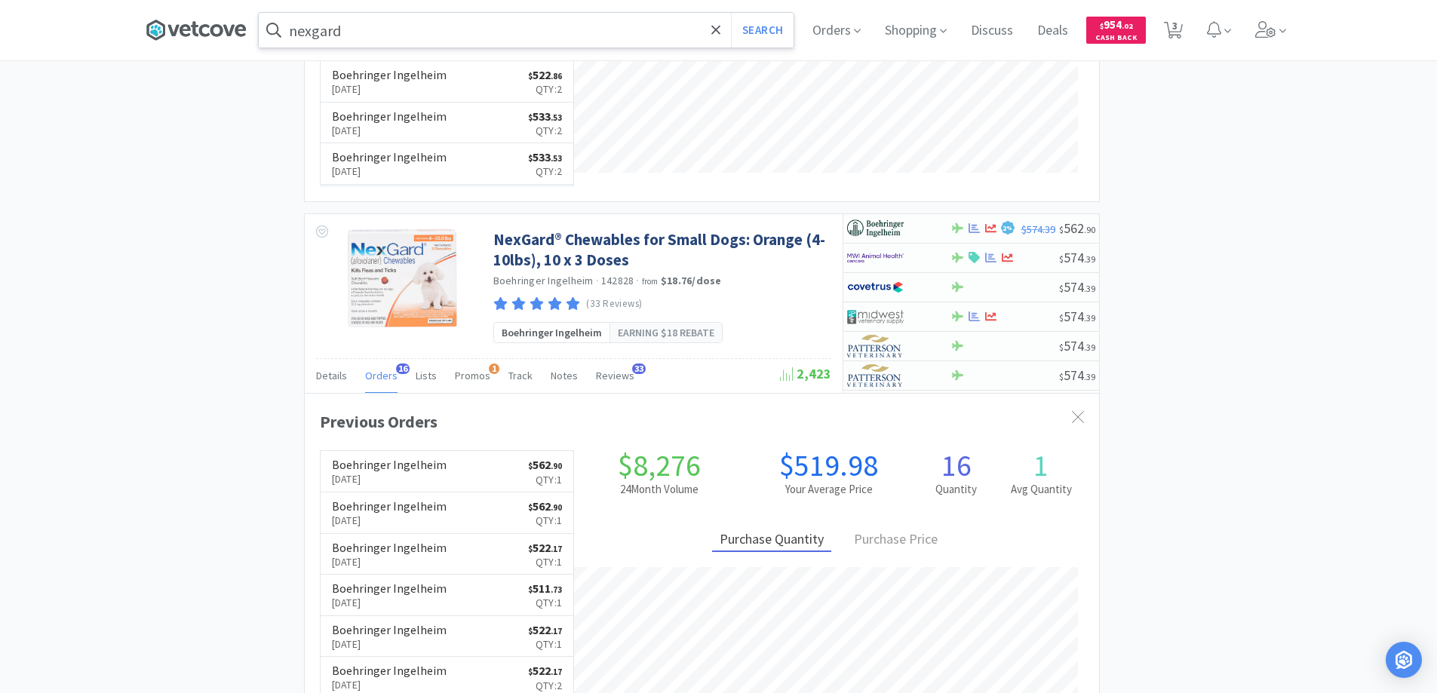
click at [217, 35] on icon at bounding box center [196, 30] width 101 height 23
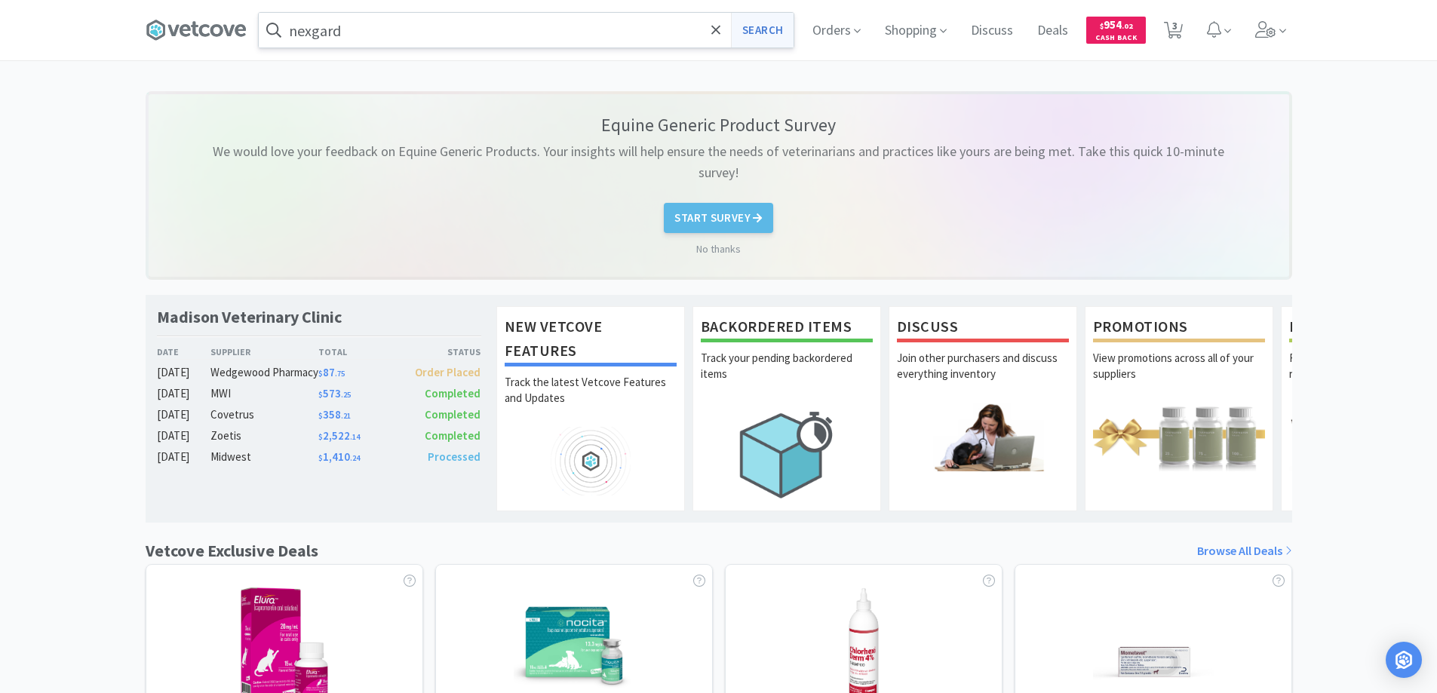
click at [758, 32] on button "Search" at bounding box center [762, 30] width 63 height 35
select select "4"
select select "8"
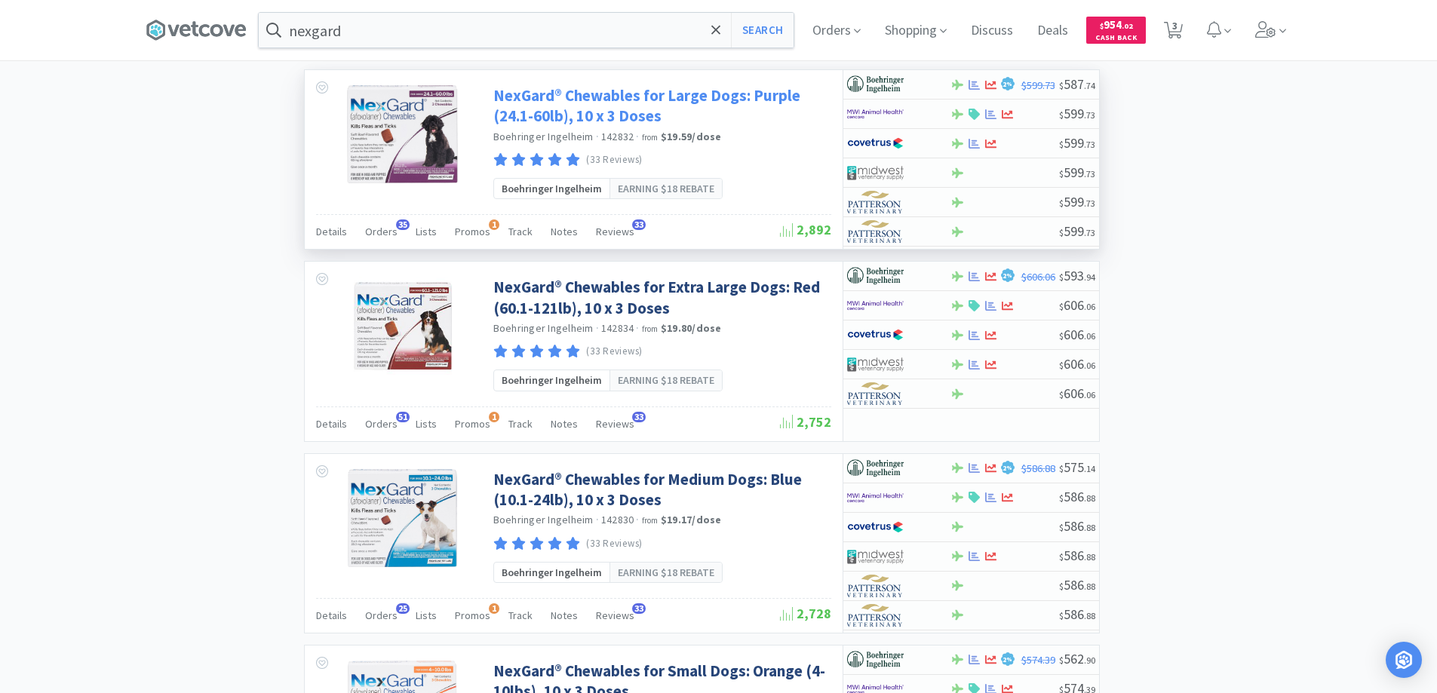
scroll to position [1811, 0]
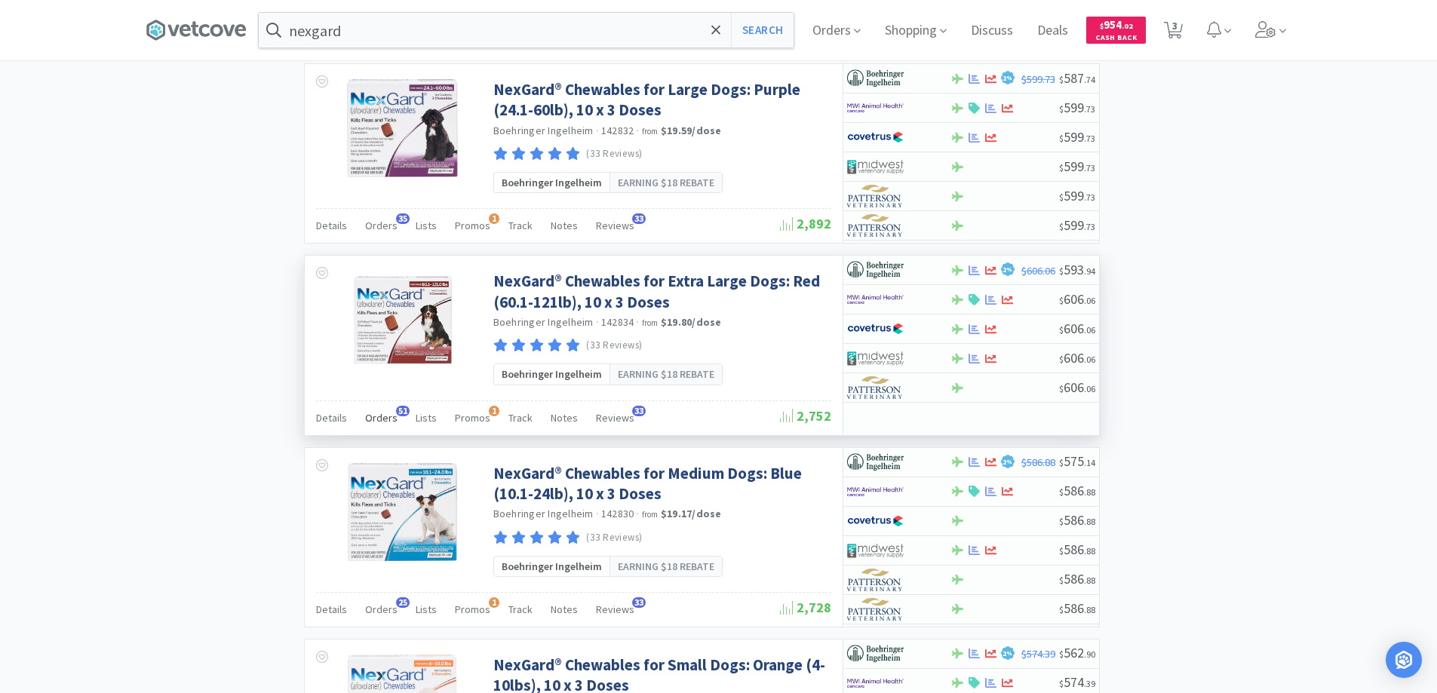
click at [401, 410] on span "51" at bounding box center [403, 411] width 14 height 11
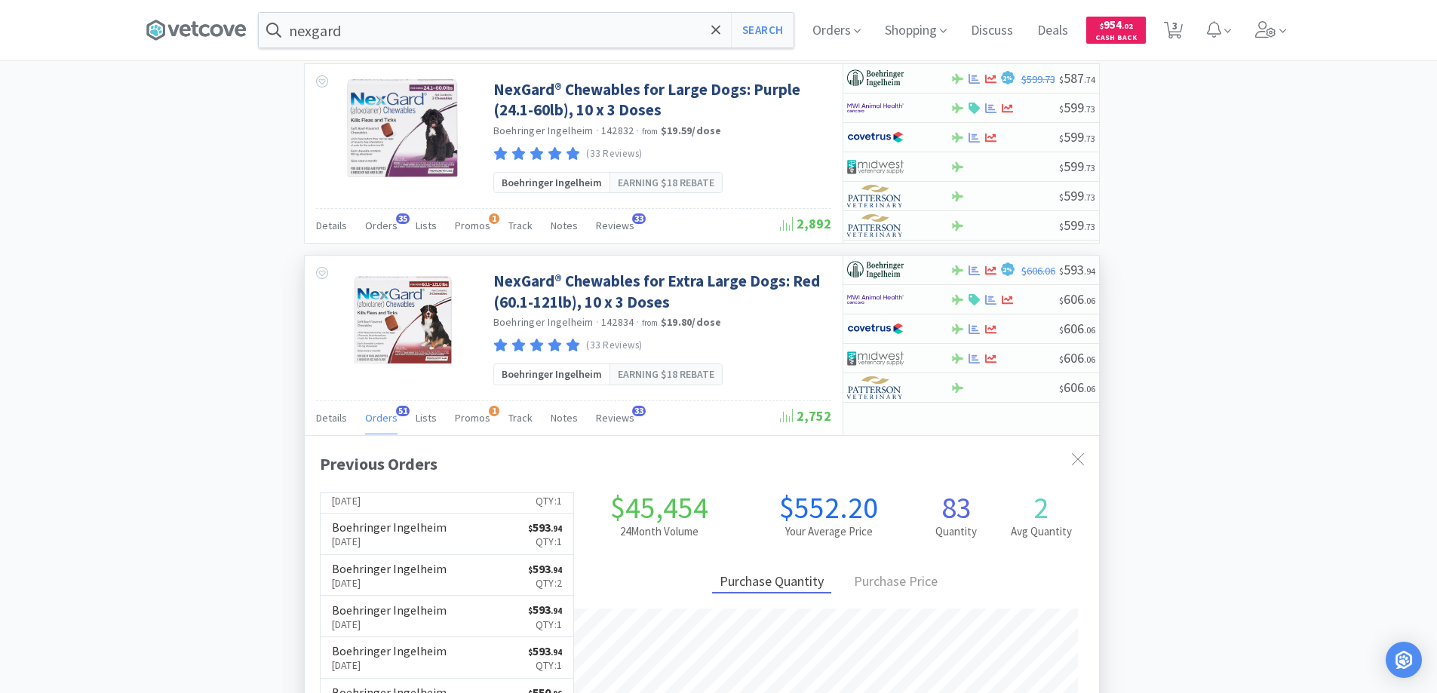
scroll to position [151, 0]
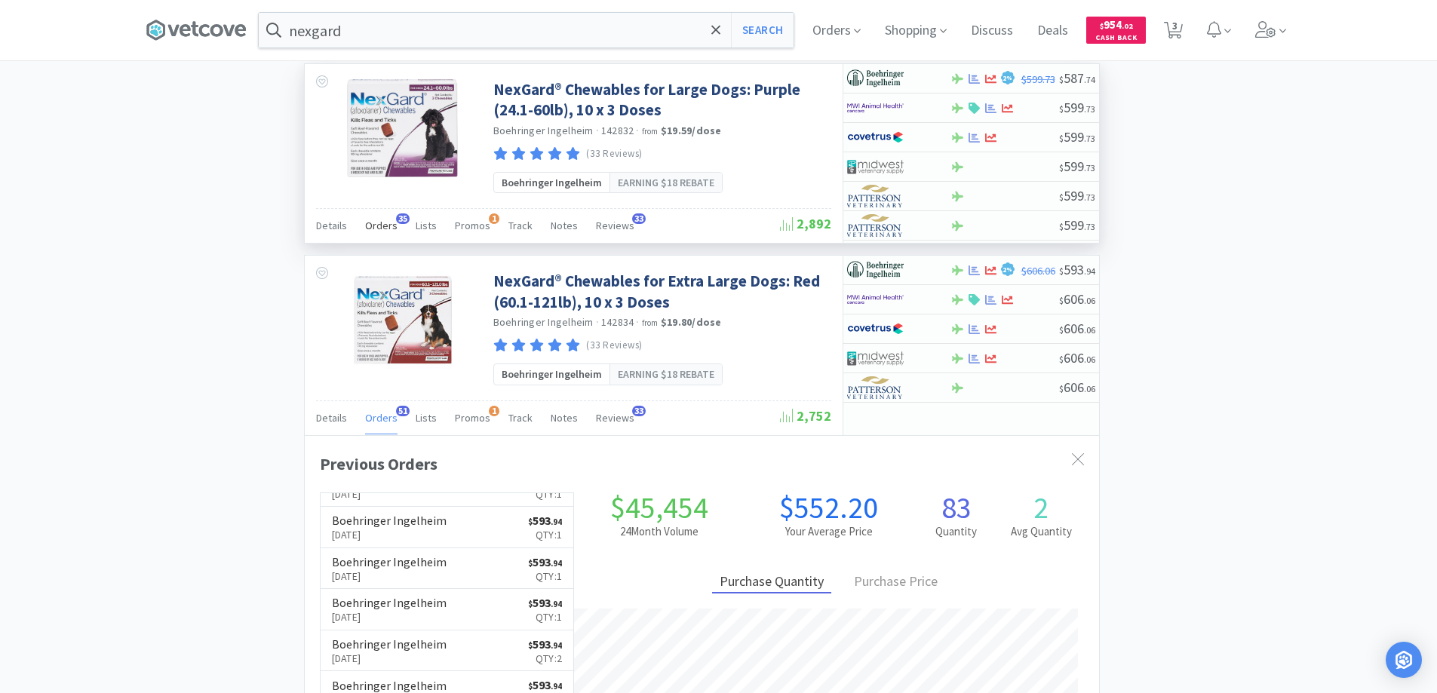
click at [401, 219] on span "35" at bounding box center [403, 219] width 14 height 11
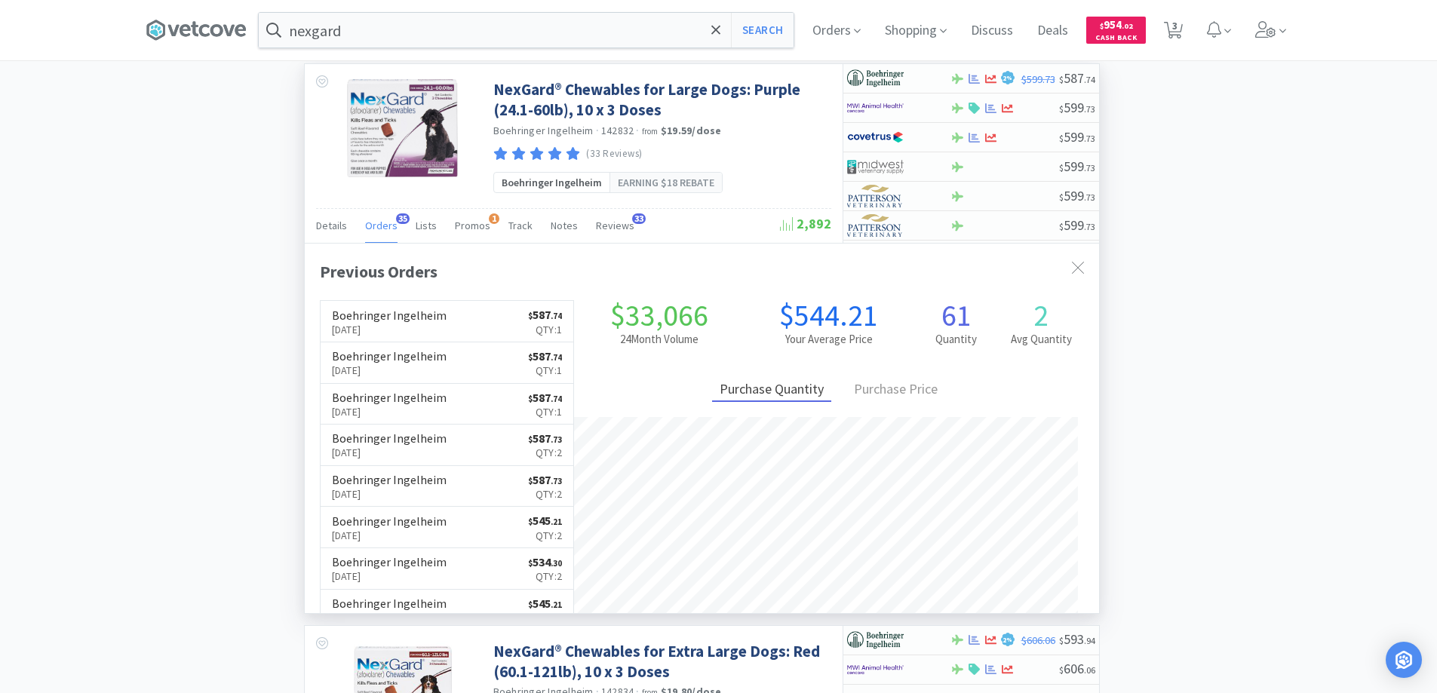
scroll to position [404, 795]
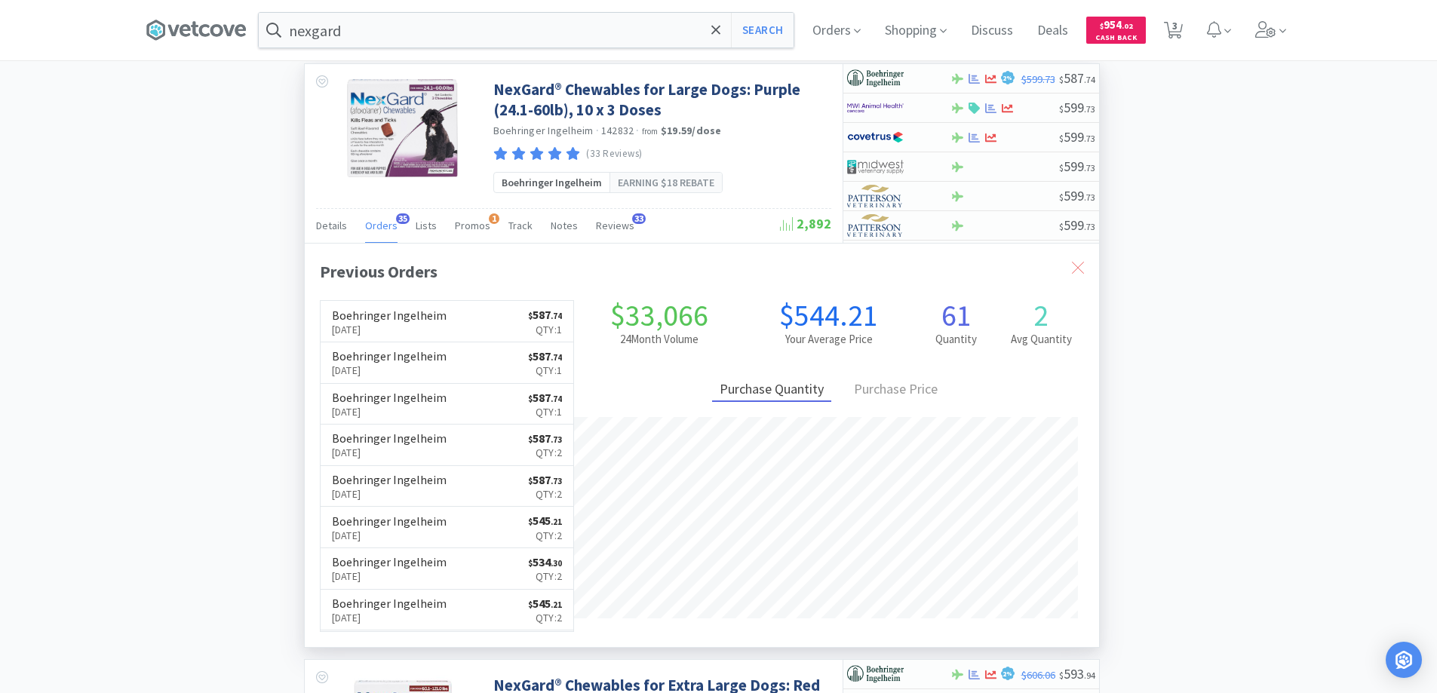
click at [1070, 266] on div at bounding box center [1078, 268] width 27 height 35
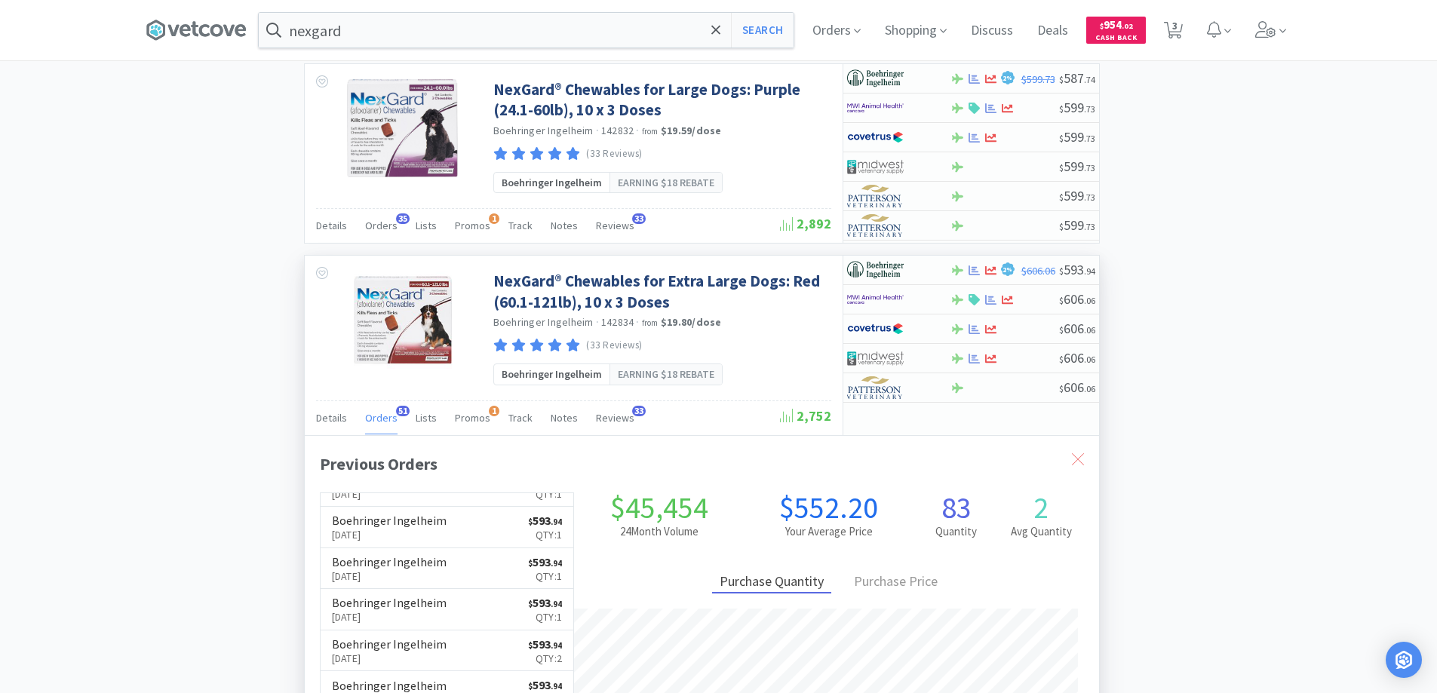
click at [1075, 460] on icon at bounding box center [1078, 459] width 12 height 12
